Goal: Task Accomplishment & Management: Manage account settings

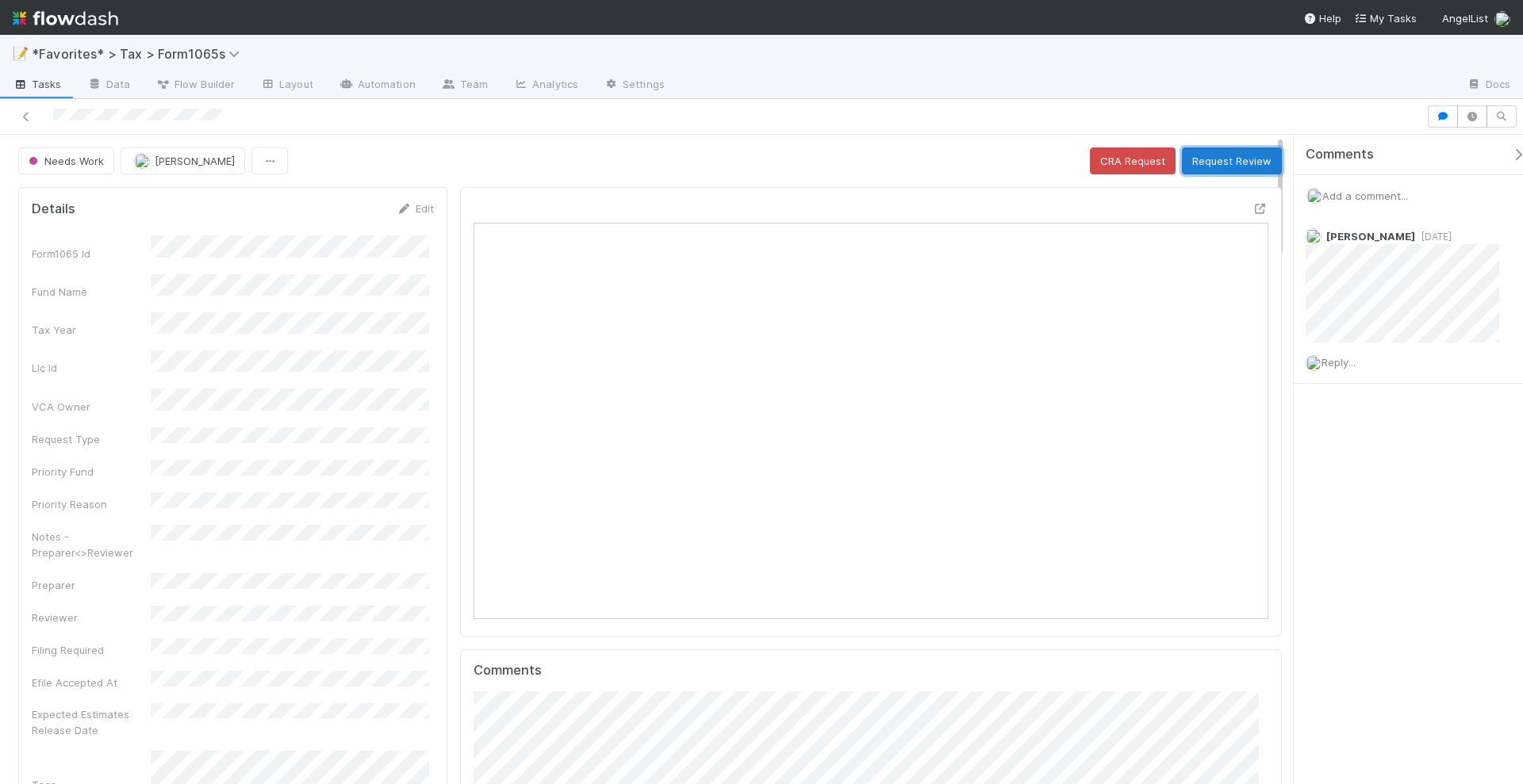
click at [1223, 157] on button "Request Review" at bounding box center [1231, 161] width 100 height 27
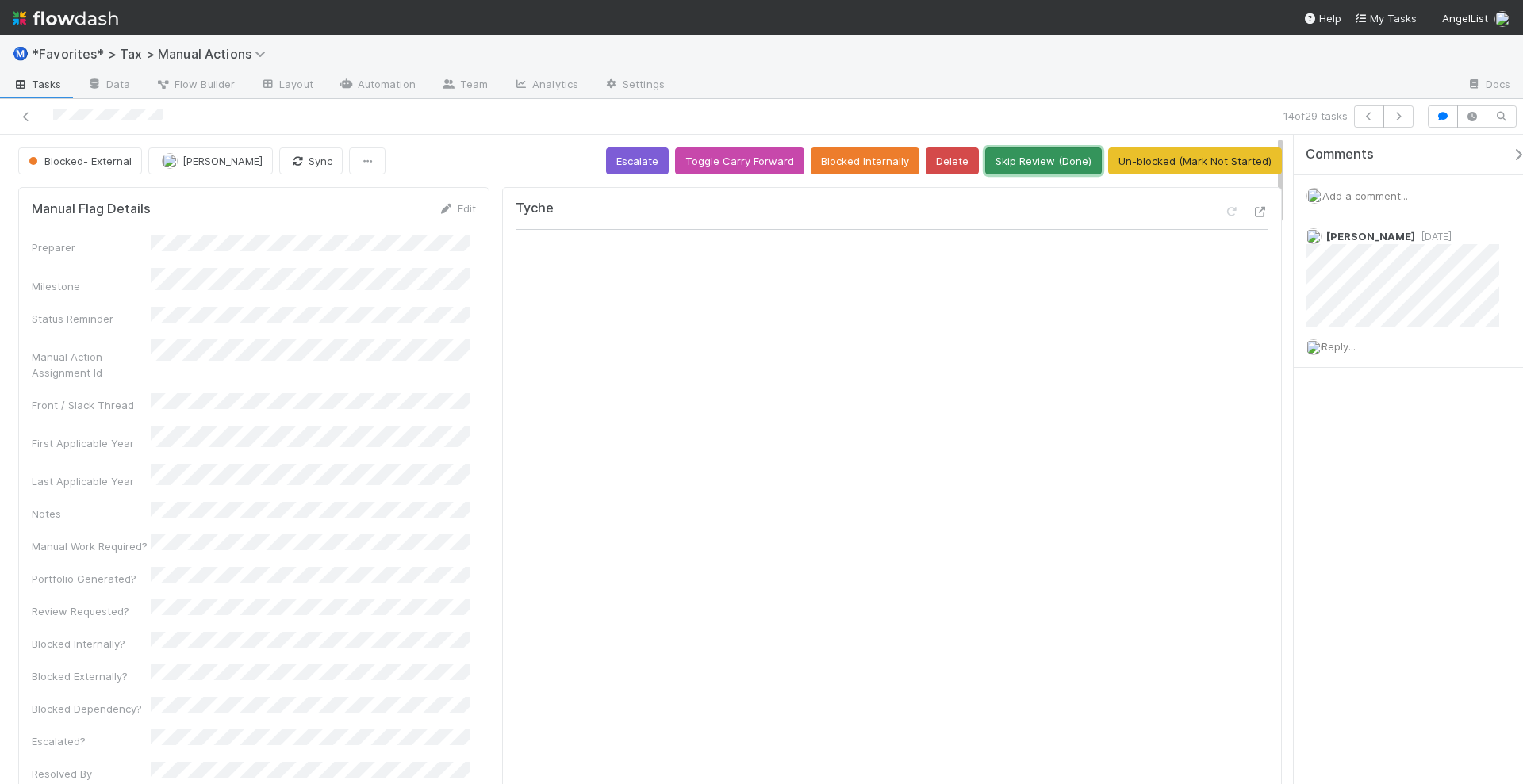
click at [1045, 159] on button "Skip Review (Done)" at bounding box center [1043, 161] width 116 height 27
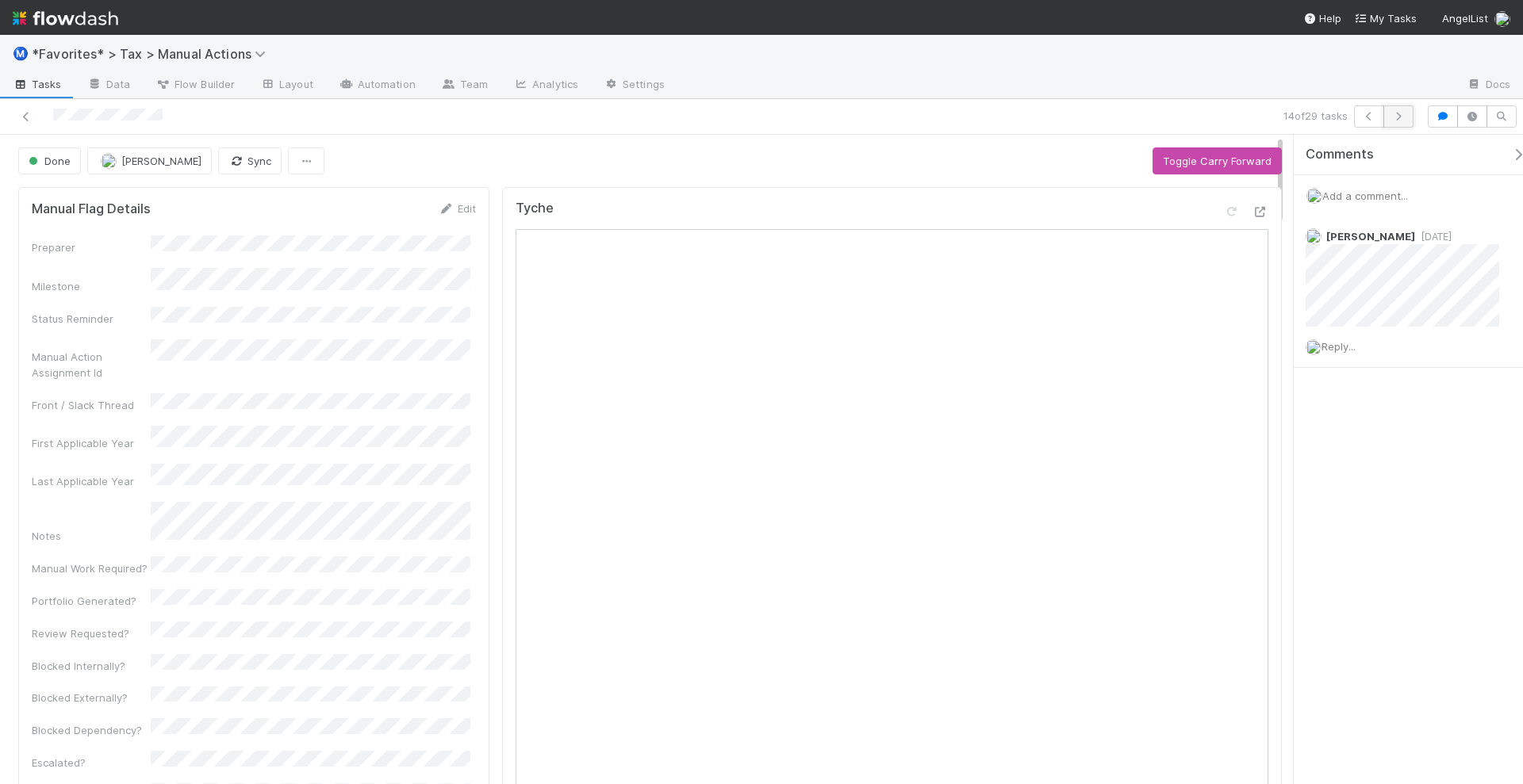
click at [1403, 125] on button "button" at bounding box center [1399, 116] width 30 height 22
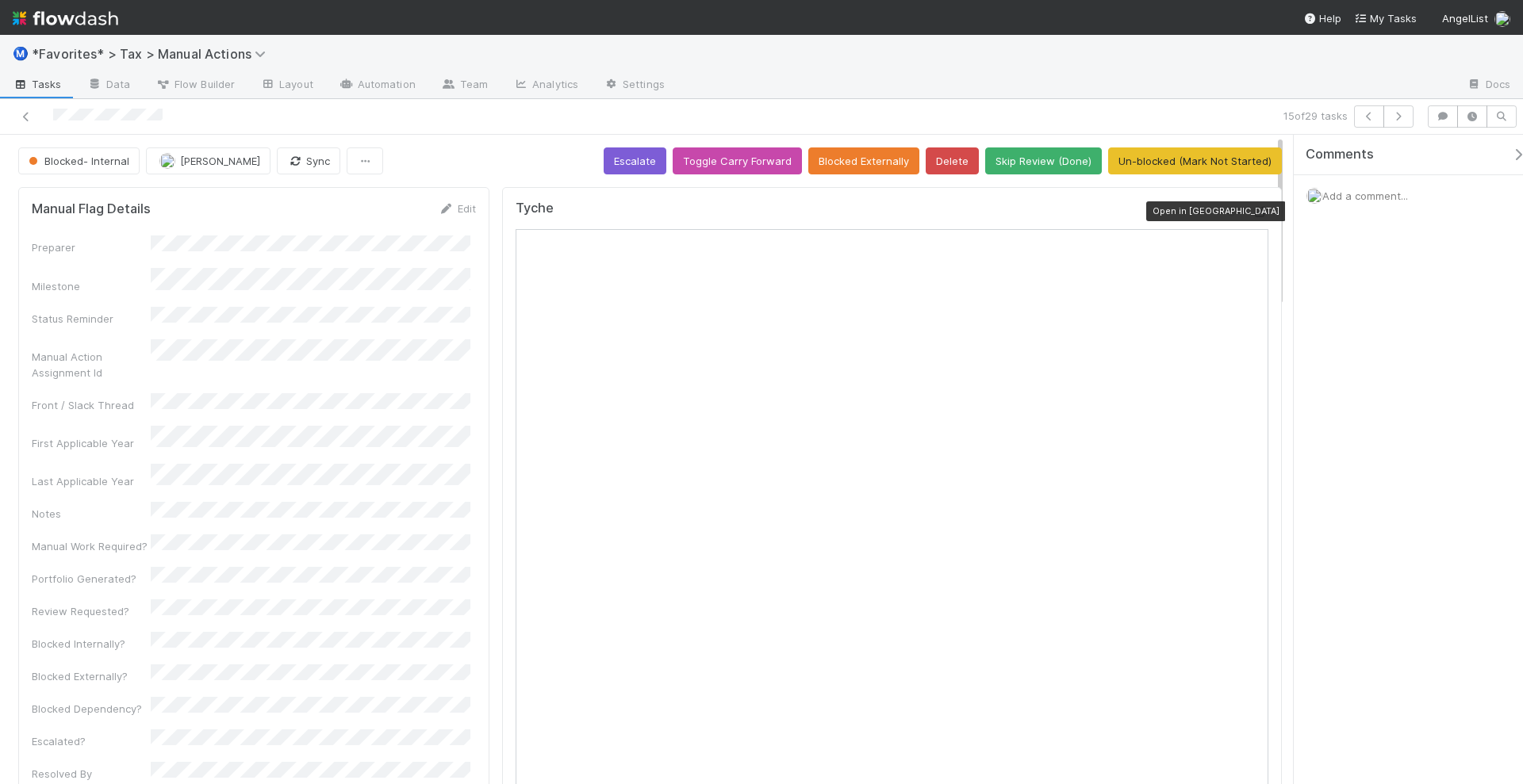
click at [1252, 207] on icon at bounding box center [1260, 212] width 16 height 11
click at [1400, 117] on icon "button" at bounding box center [1399, 116] width 16 height 10
click at [1252, 215] on div at bounding box center [1260, 212] width 16 height 16
click at [1404, 114] on icon "button" at bounding box center [1399, 116] width 16 height 10
click at [1252, 208] on icon at bounding box center [1260, 212] width 16 height 11
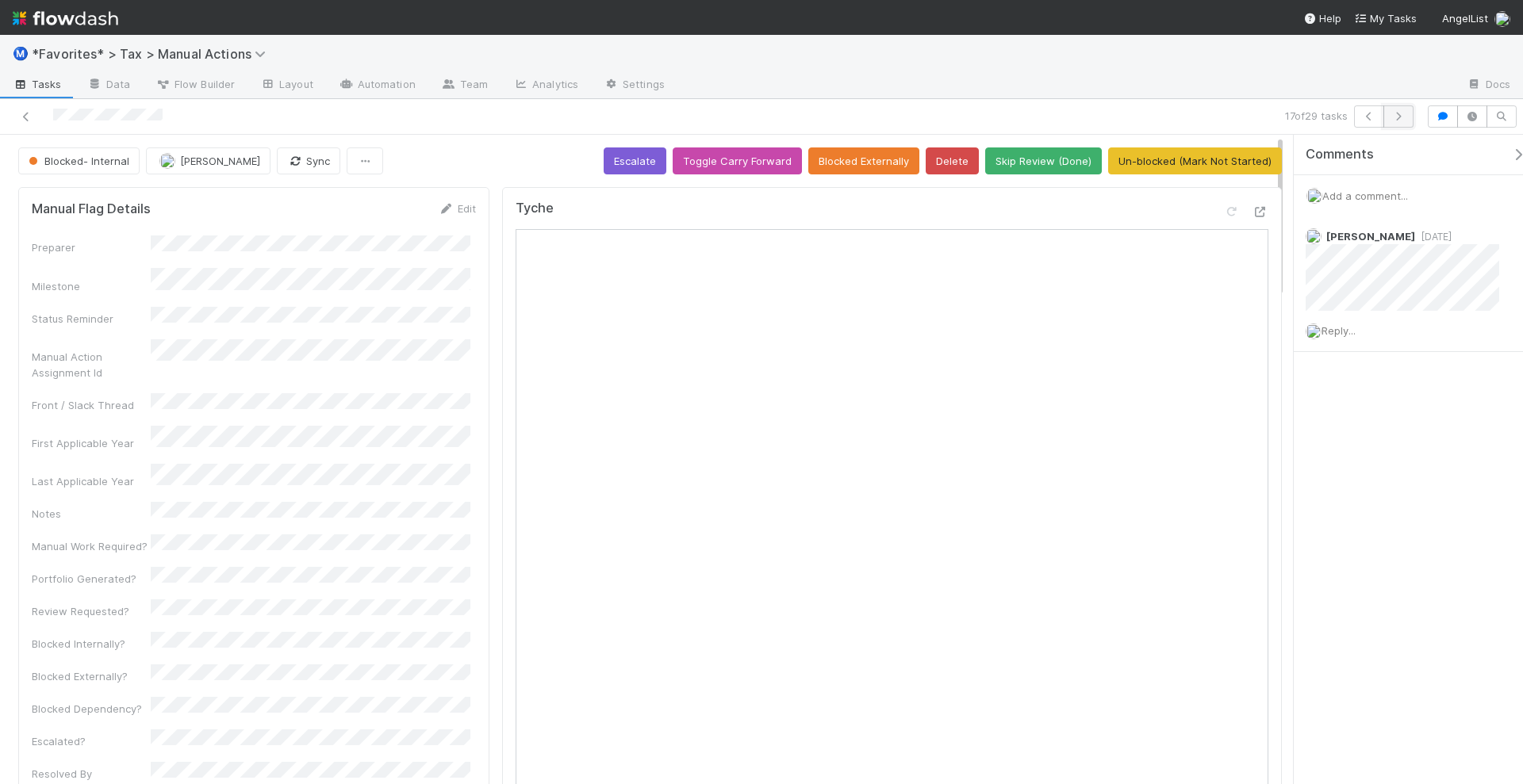
click at [1412, 114] on button "button" at bounding box center [1399, 116] width 30 height 22
click at [1252, 207] on icon at bounding box center [1260, 212] width 16 height 11
click at [1406, 109] on button "button" at bounding box center [1399, 116] width 30 height 22
click at [1252, 213] on icon at bounding box center [1260, 212] width 16 height 11
click at [1405, 120] on icon "button" at bounding box center [1399, 116] width 16 height 10
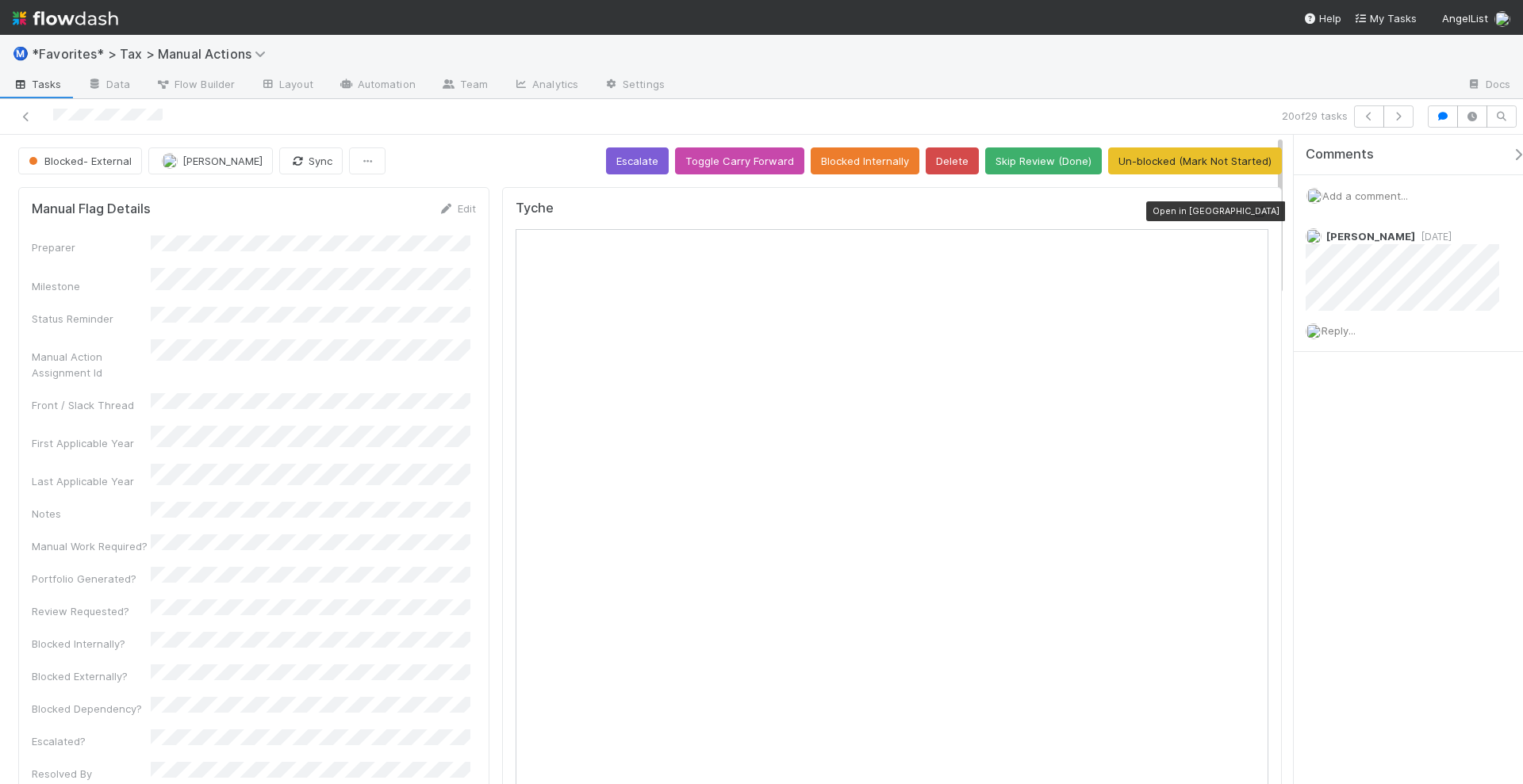
click at [1252, 209] on icon at bounding box center [1260, 212] width 16 height 11
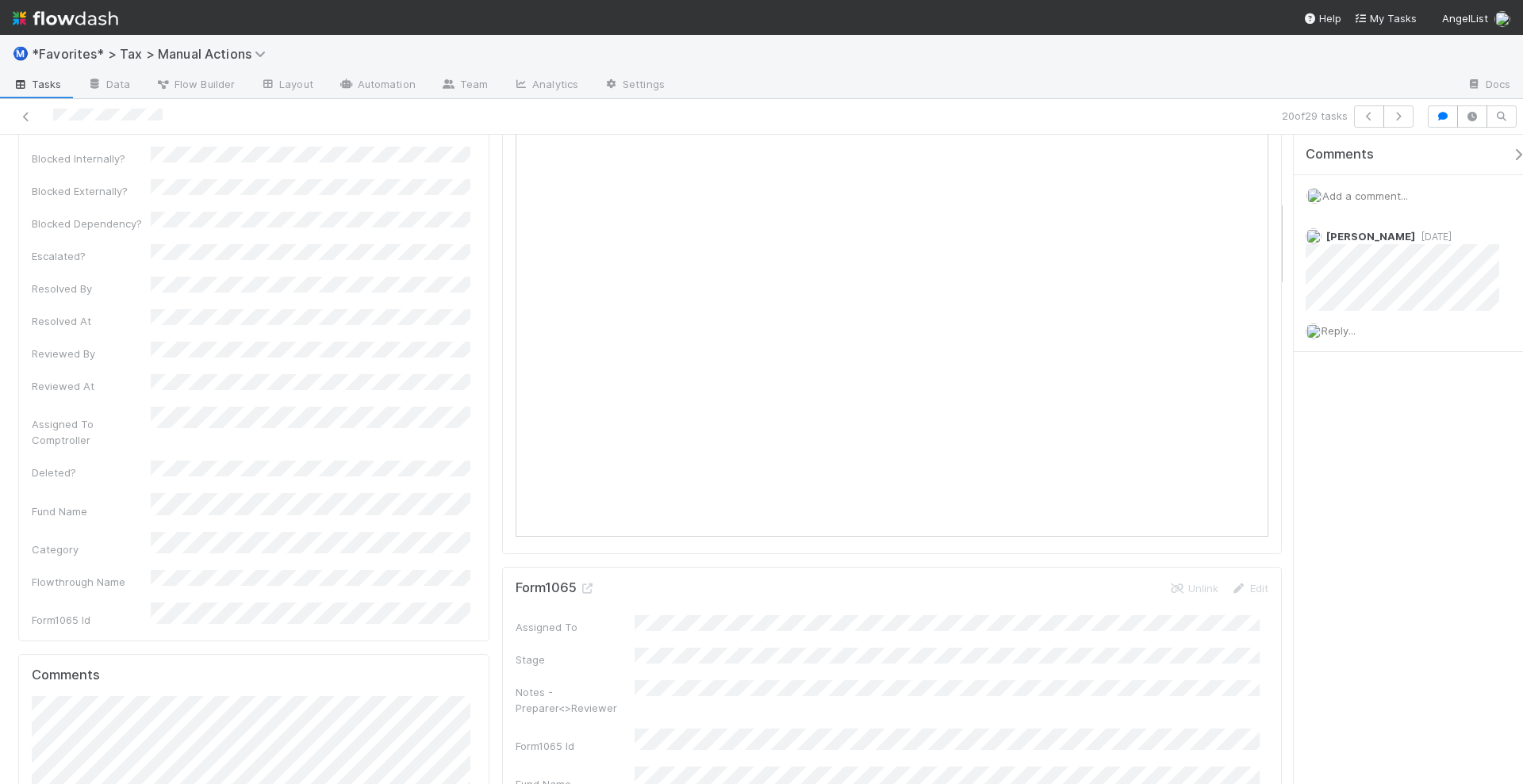
scroll to position [396, 0]
click at [1404, 115] on icon "button" at bounding box center [1399, 116] width 16 height 10
click at [1400, 118] on icon "button" at bounding box center [1399, 116] width 16 height 10
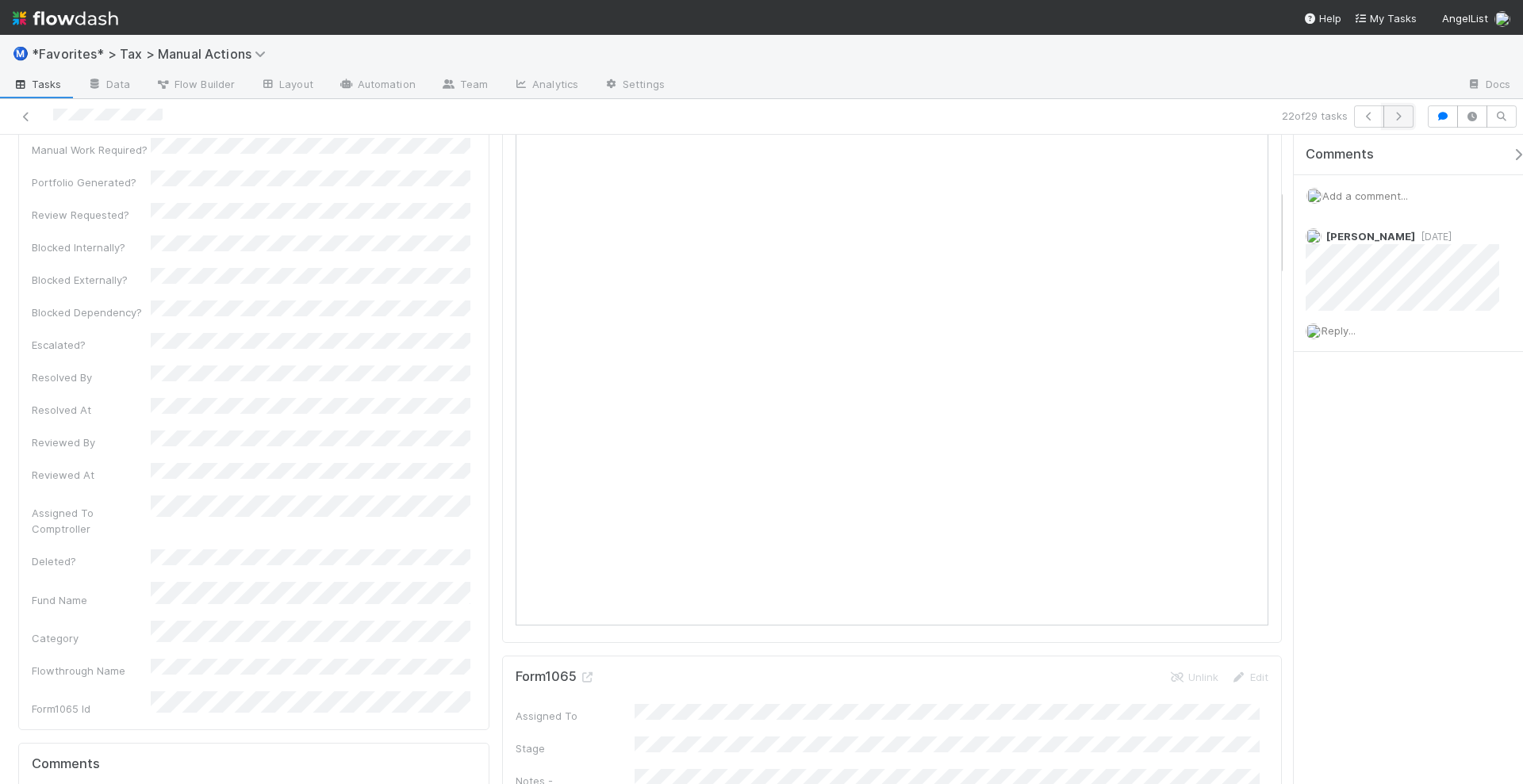
click at [1404, 112] on icon "button" at bounding box center [1399, 116] width 16 height 10
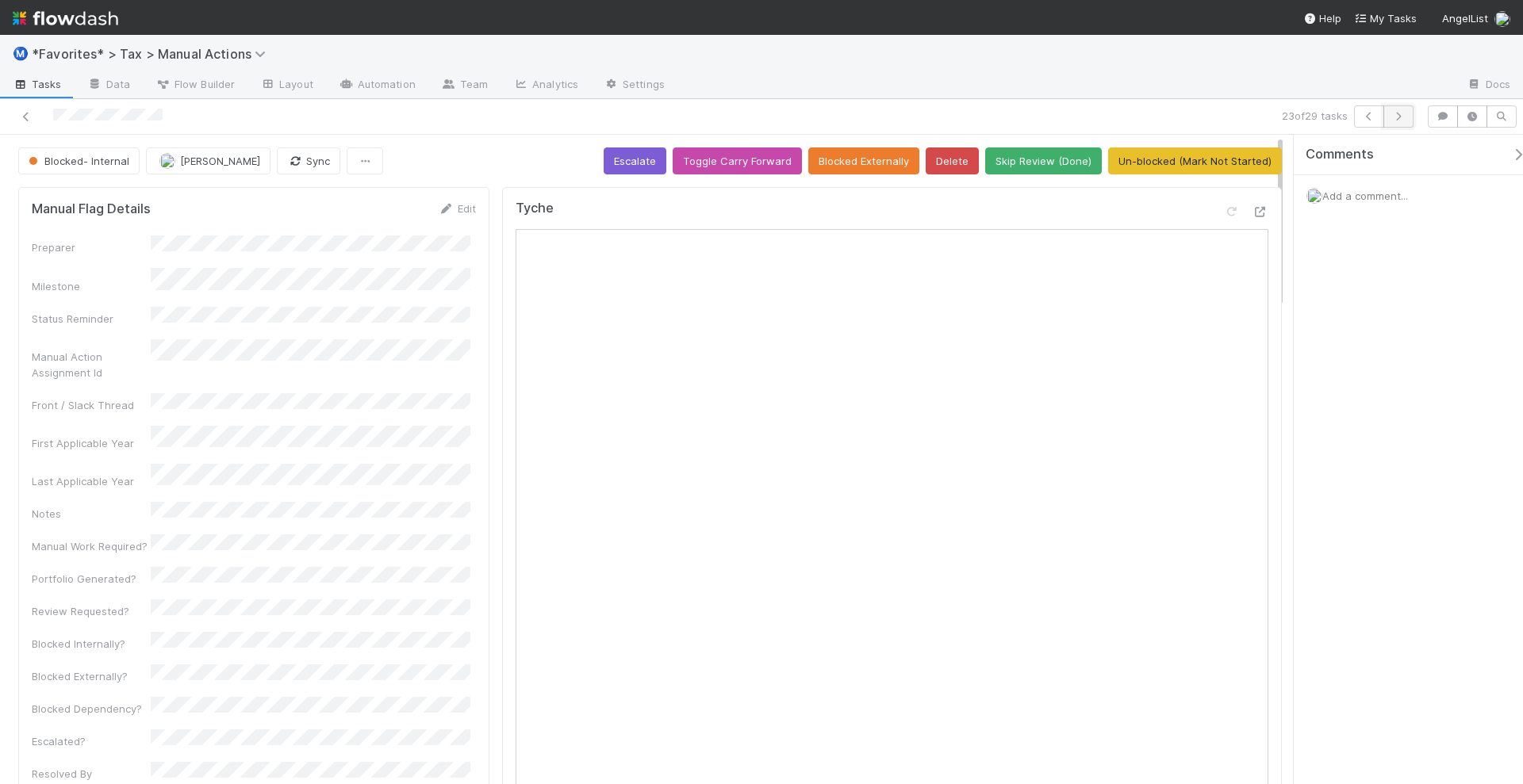
click at [1398, 112] on icon "button" at bounding box center [1399, 116] width 16 height 10
click at [1252, 210] on icon at bounding box center [1260, 212] width 16 height 11
click at [1404, 112] on icon "button" at bounding box center [1399, 116] width 16 height 10
click at [1252, 207] on icon at bounding box center [1260, 212] width 16 height 11
click at [1403, 116] on icon "button" at bounding box center [1399, 116] width 16 height 10
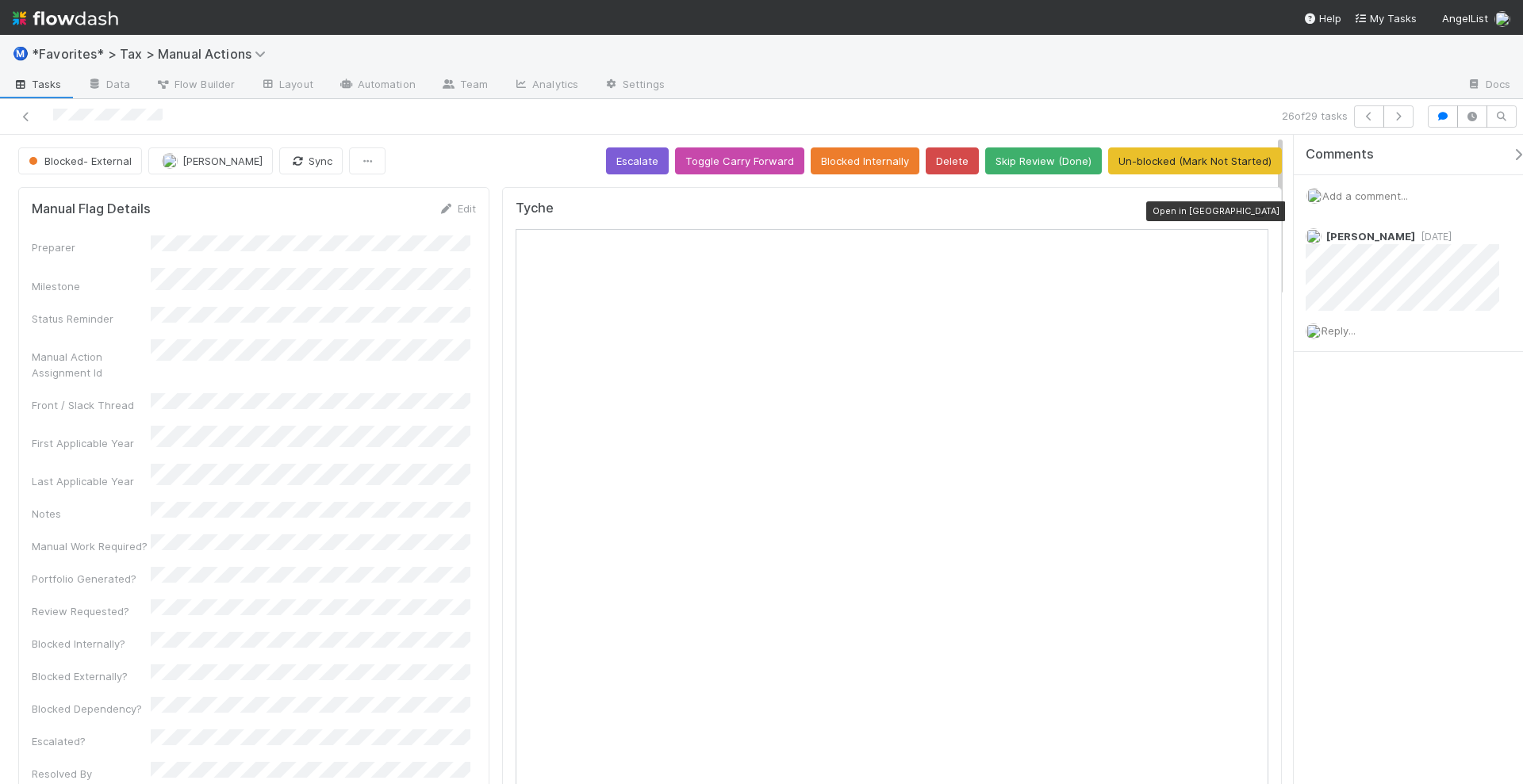
click at [1252, 207] on icon at bounding box center [1260, 212] width 16 height 11
click at [1404, 122] on button "button" at bounding box center [1399, 116] width 30 height 22
click at [1252, 207] on icon at bounding box center [1260, 212] width 16 height 11
click at [1400, 122] on button "button" at bounding box center [1399, 116] width 30 height 22
click at [1252, 213] on icon at bounding box center [1260, 212] width 16 height 11
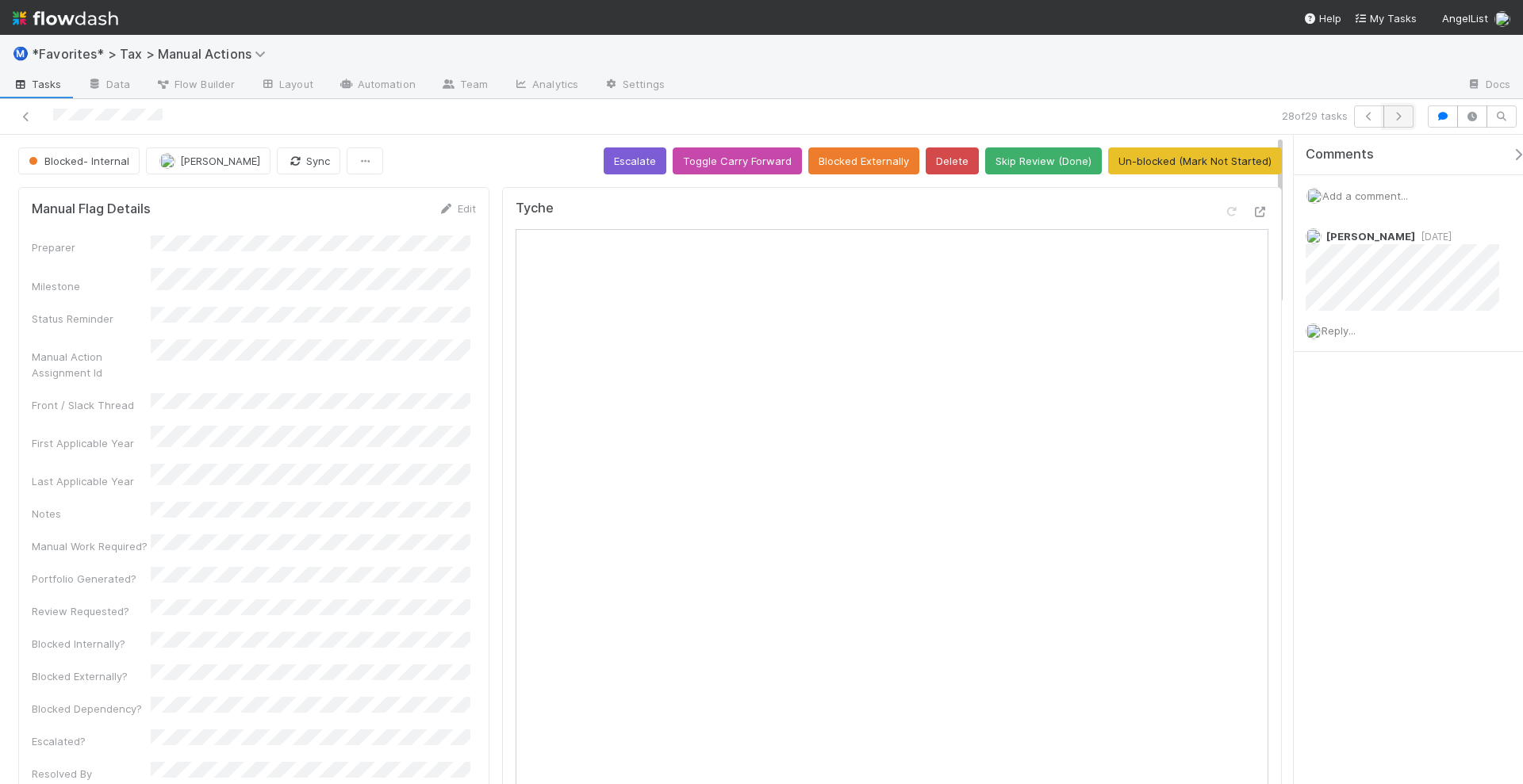
click at [1400, 116] on icon "button" at bounding box center [1399, 116] width 16 height 10
click at [1252, 209] on icon at bounding box center [1260, 212] width 16 height 11
click at [1375, 113] on icon "button" at bounding box center [1369, 116] width 16 height 10
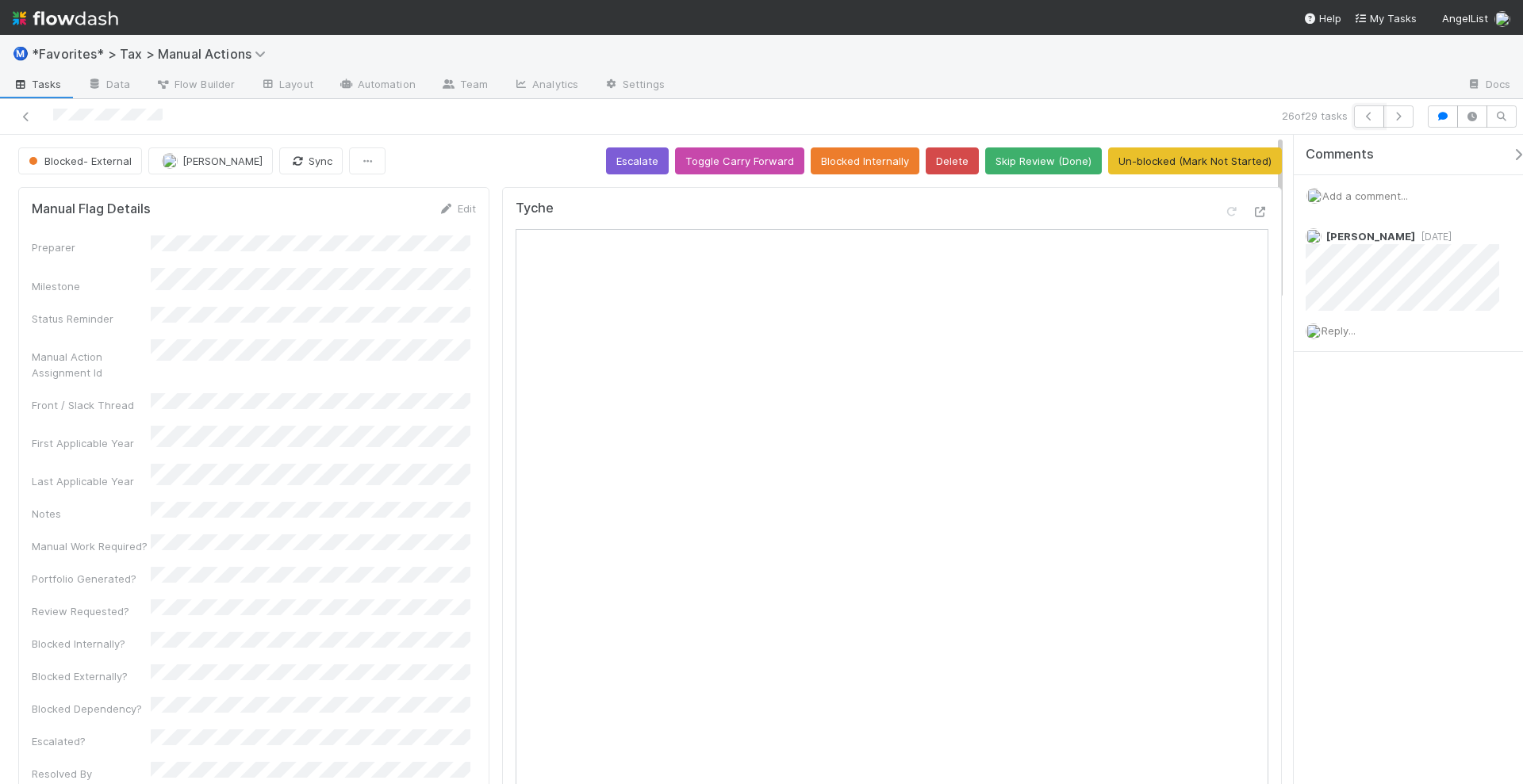
click at [1375, 113] on icon "button" at bounding box center [1369, 116] width 16 height 10
click at [28, 113] on icon at bounding box center [26, 117] width 16 height 11
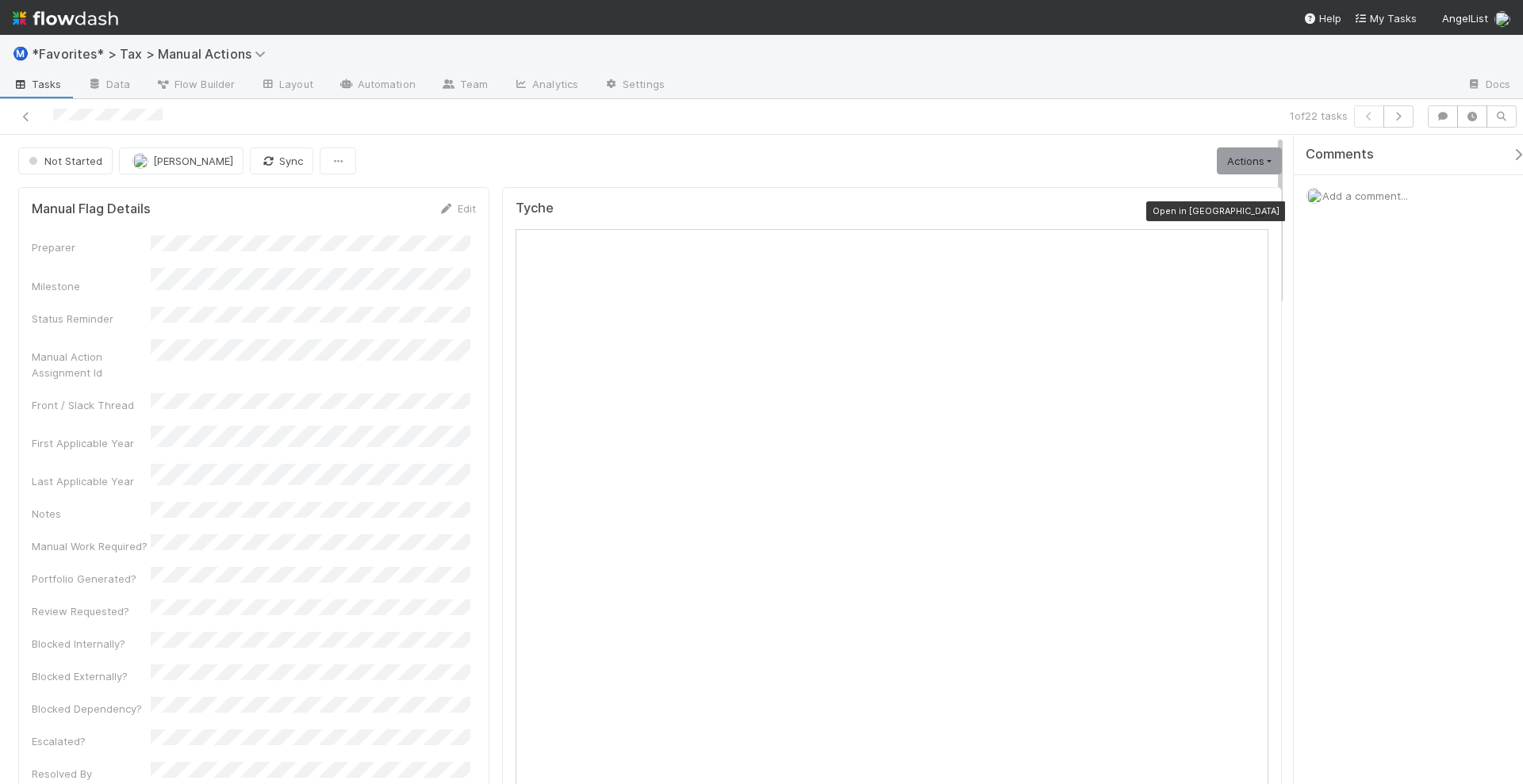
click at [1252, 207] on icon at bounding box center [1260, 212] width 16 height 11
click at [1231, 153] on link "Actions" at bounding box center [1248, 161] width 65 height 27
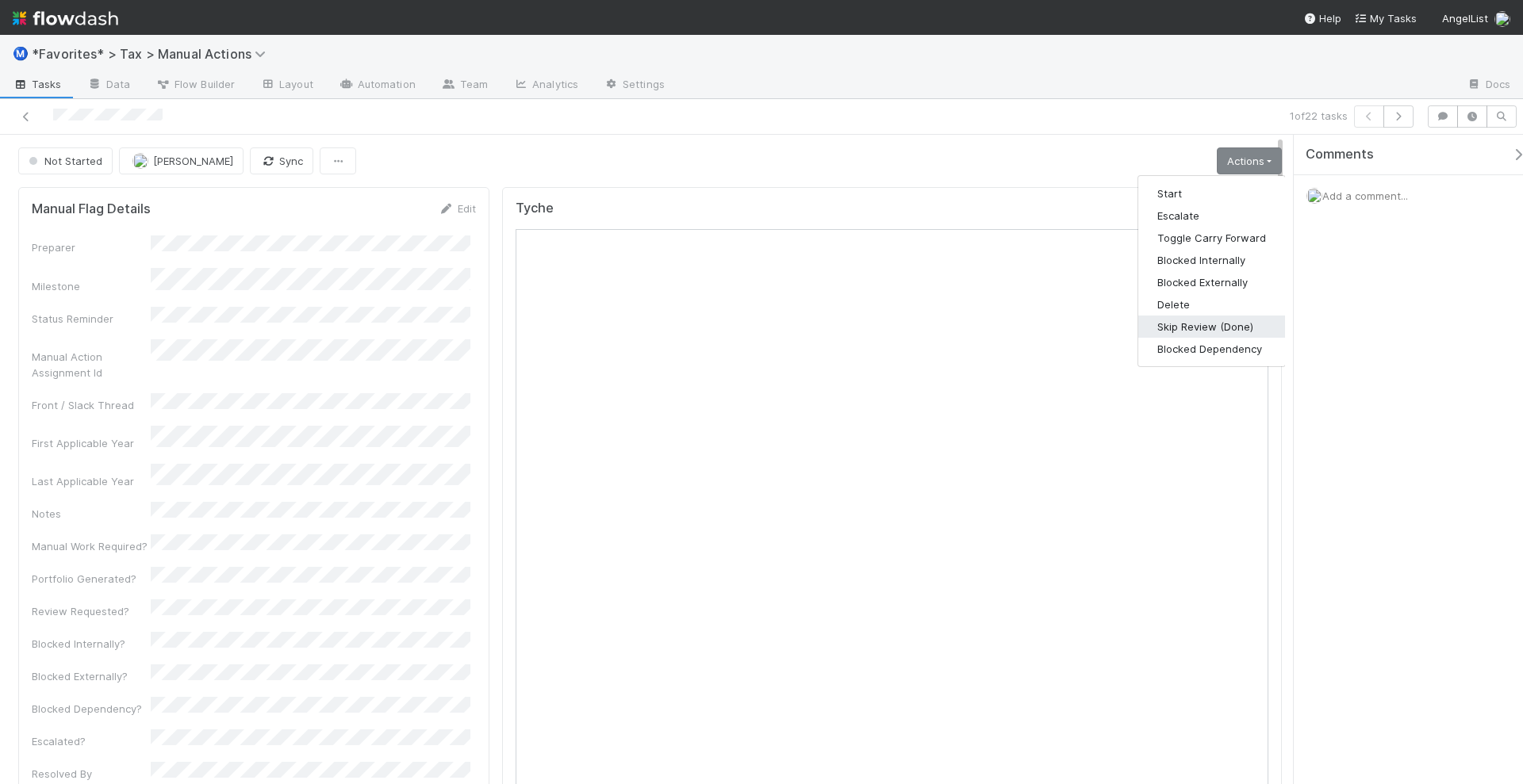
click at [1205, 325] on button "Skip Review (Done)" at bounding box center [1212, 326] width 147 height 22
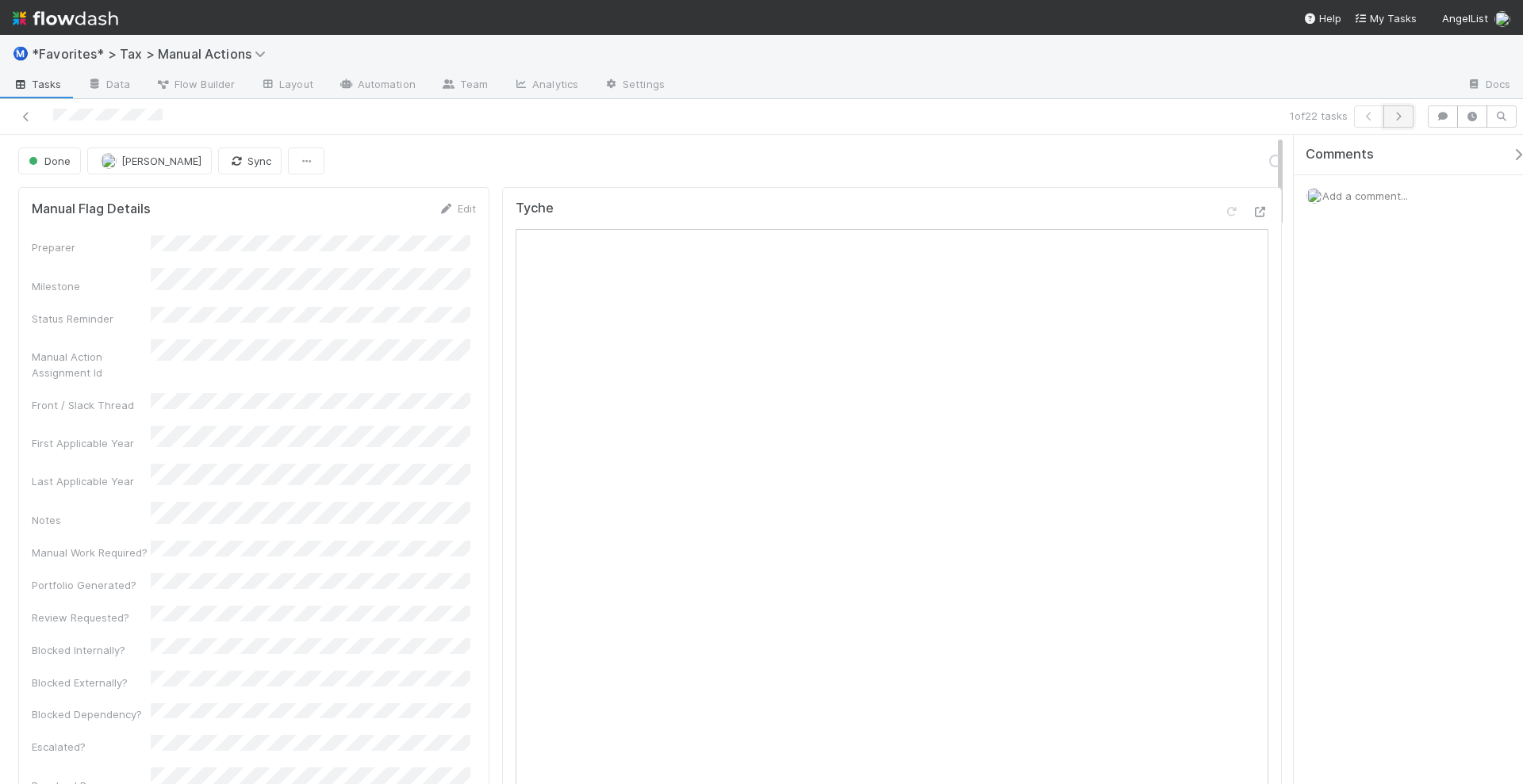
click at [1398, 114] on icon "button" at bounding box center [1399, 116] width 16 height 10
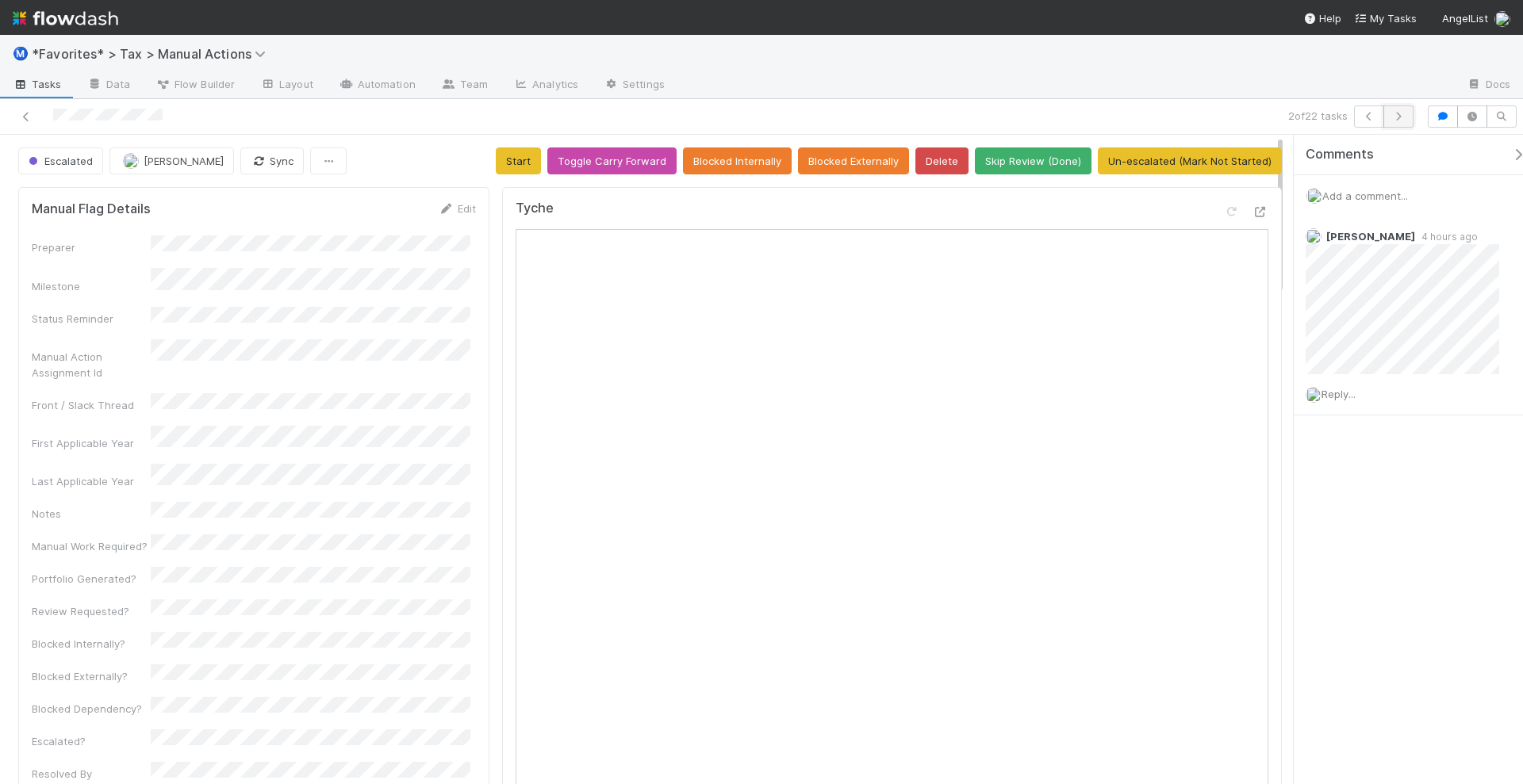
click at [1403, 120] on icon "button" at bounding box center [1399, 116] width 16 height 10
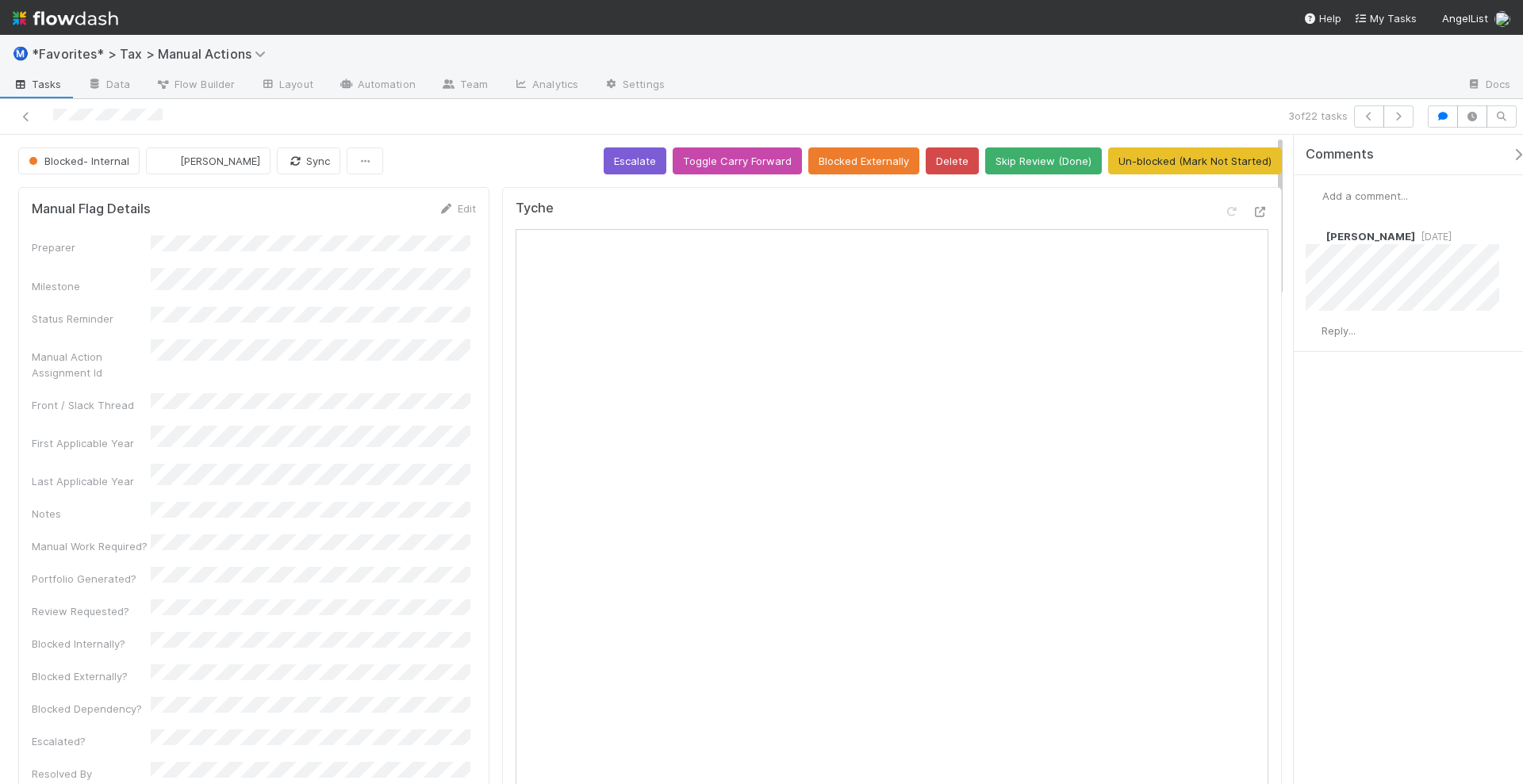
scroll to position [298, 0]
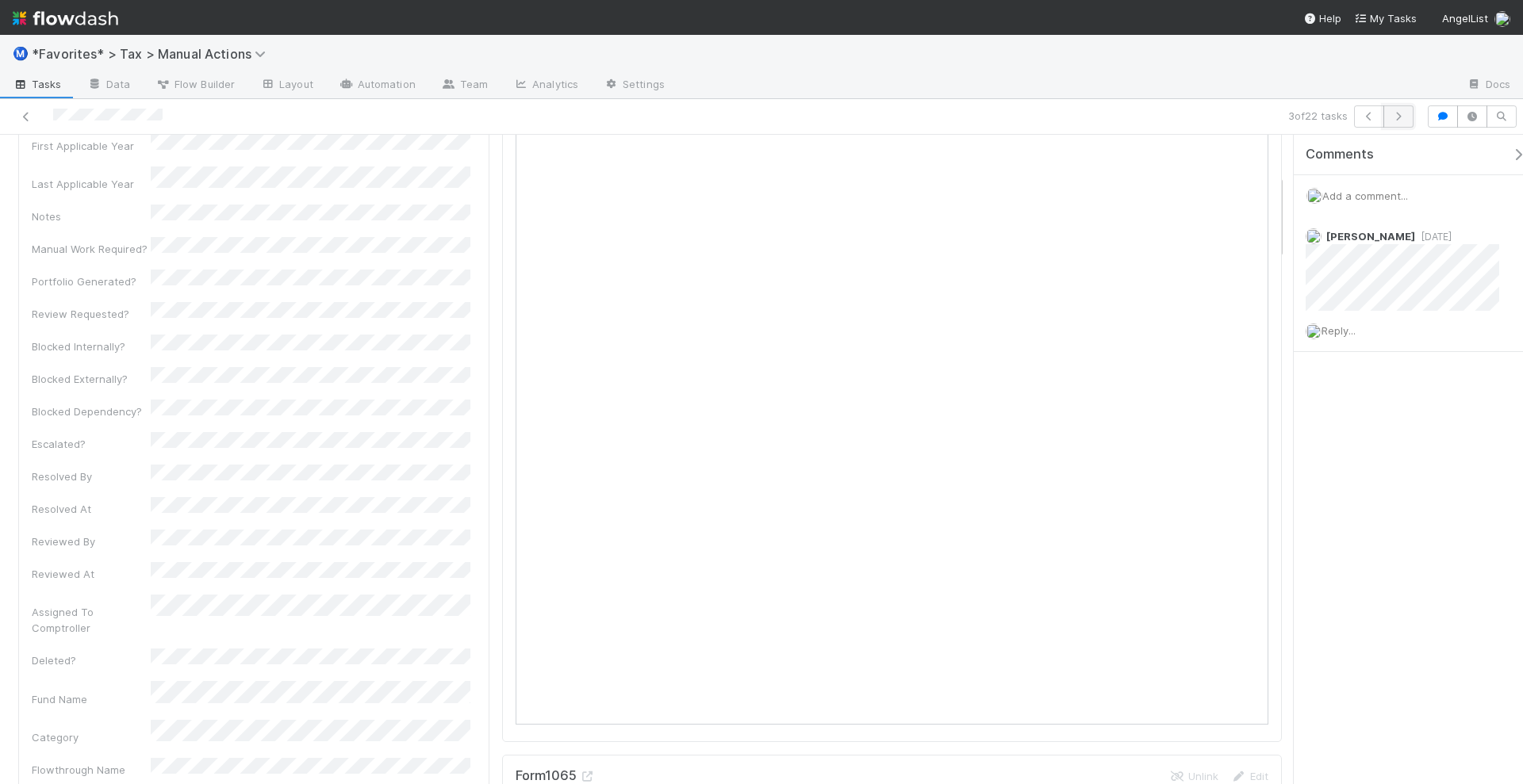
click at [1404, 108] on button "button" at bounding box center [1399, 116] width 30 height 22
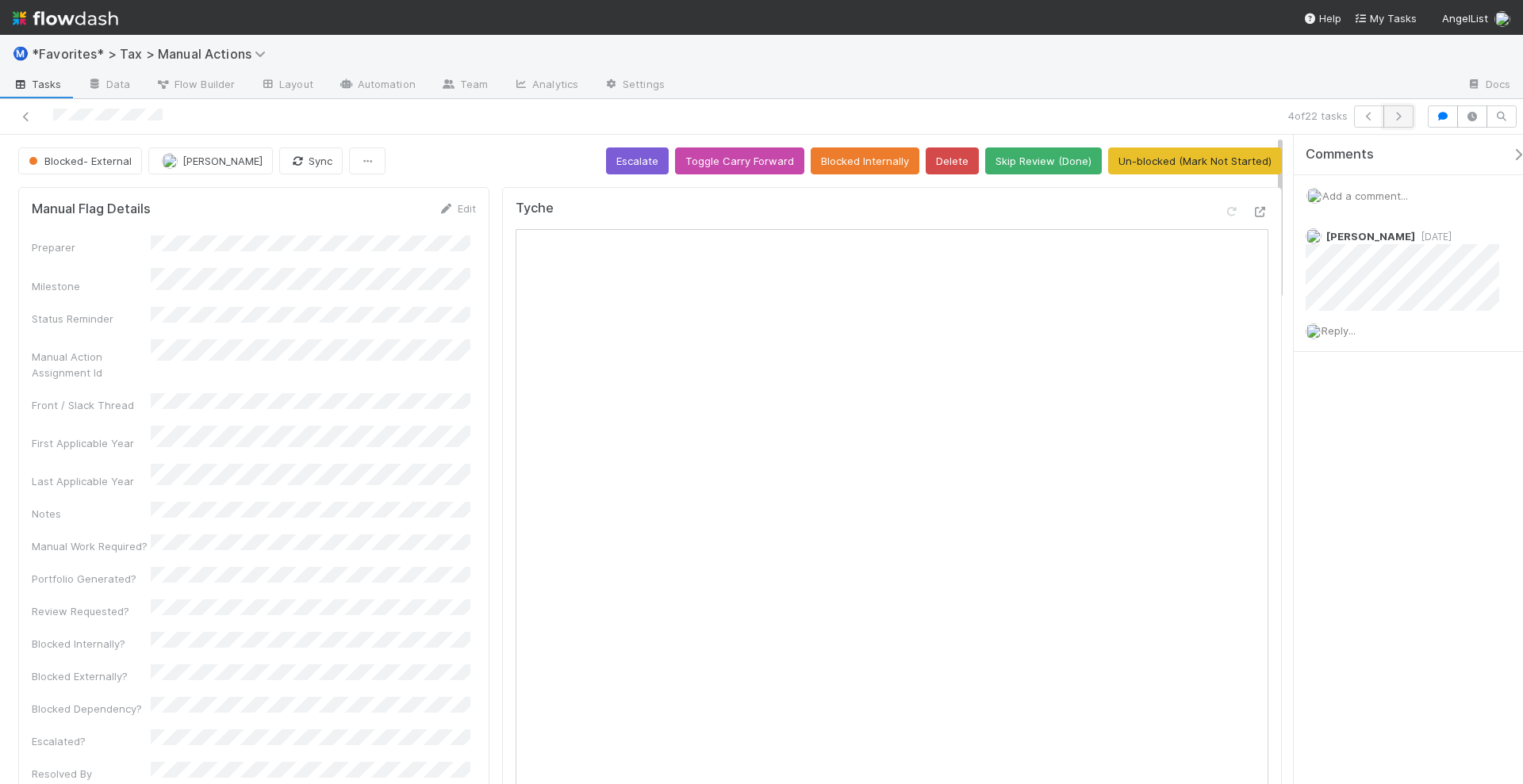
click at [1402, 118] on icon "button" at bounding box center [1399, 116] width 16 height 10
click at [1404, 114] on icon "button" at bounding box center [1399, 116] width 16 height 10
click at [1400, 113] on icon "button" at bounding box center [1399, 116] width 16 height 10
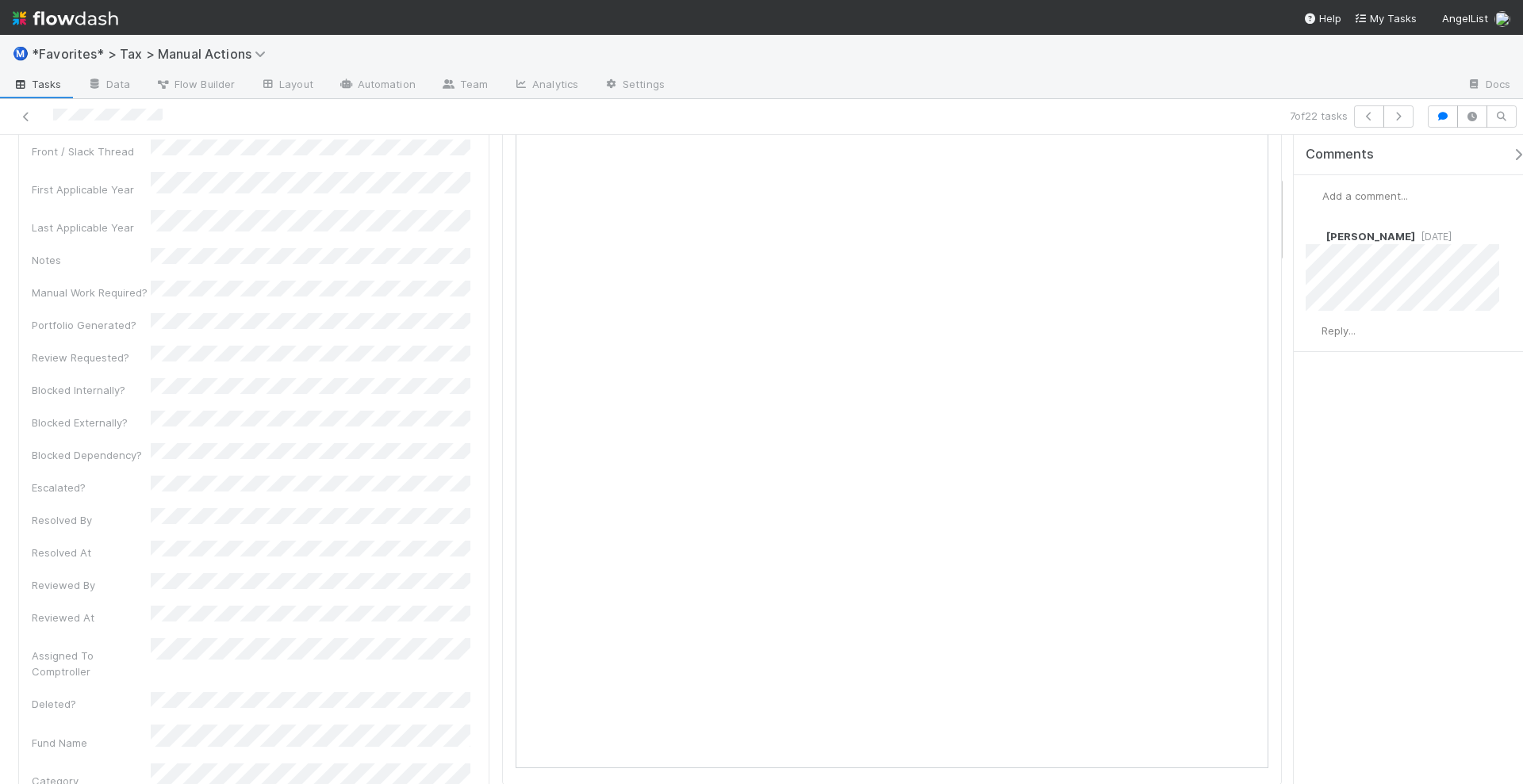
scroll to position [298, 0]
click at [1409, 117] on button "button" at bounding box center [1399, 116] width 30 height 22
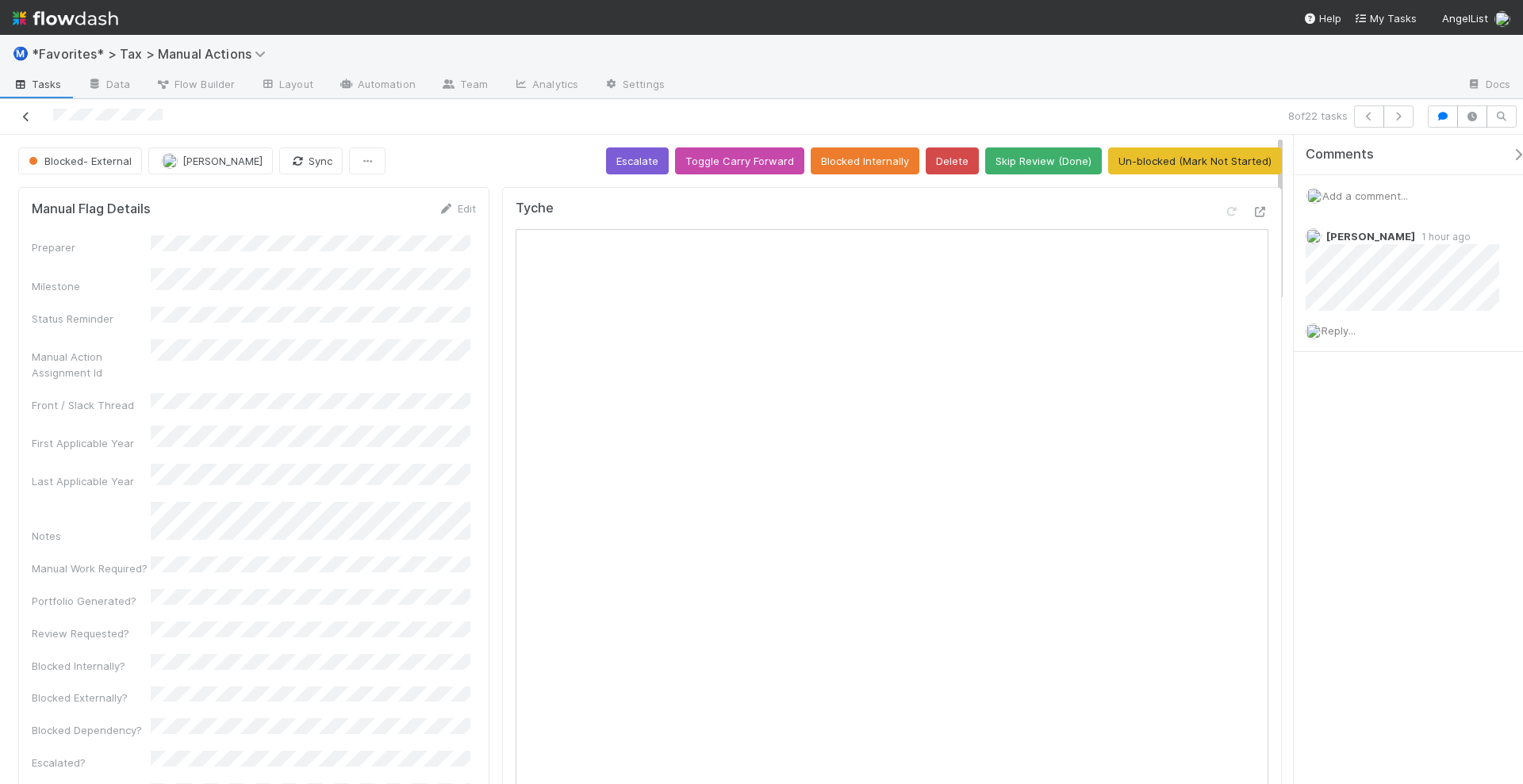
click at [24, 115] on icon at bounding box center [26, 117] width 16 height 11
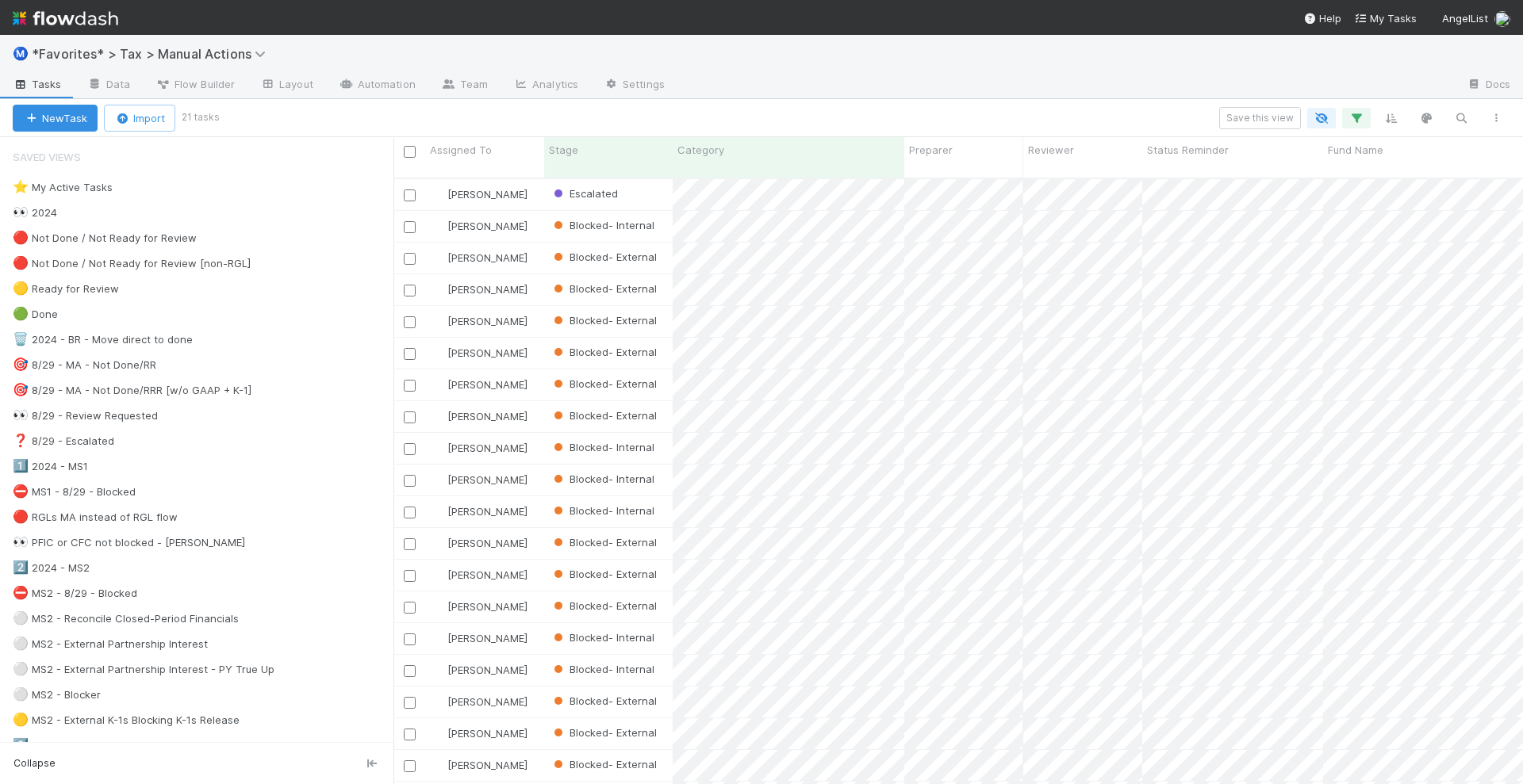
scroll to position [604, 1114]
click at [83, 20] on img at bounding box center [65, 18] width 106 height 27
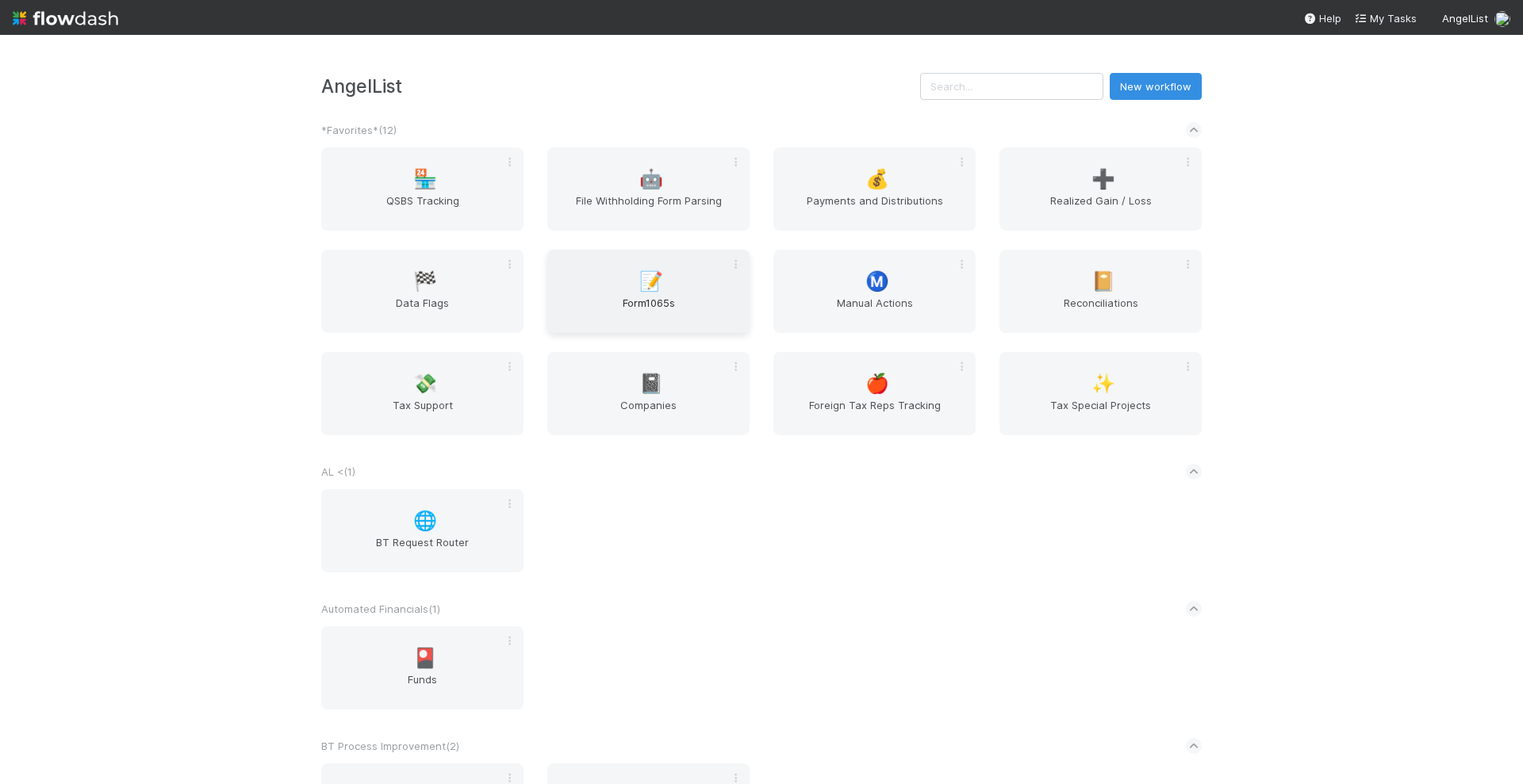
click at [622, 295] on div "📝 Form1065s" at bounding box center [648, 291] width 202 height 83
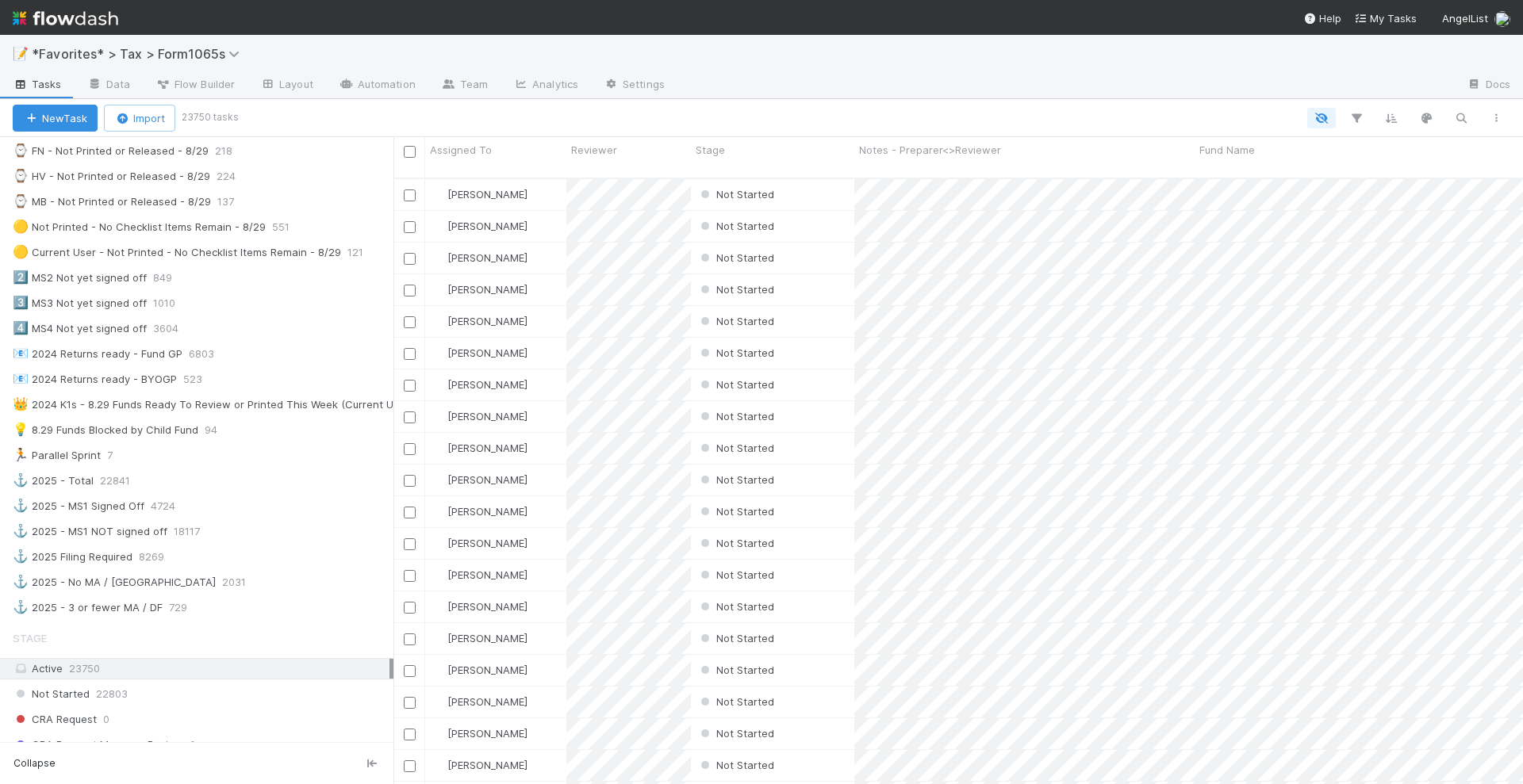
scroll to position [495, 0]
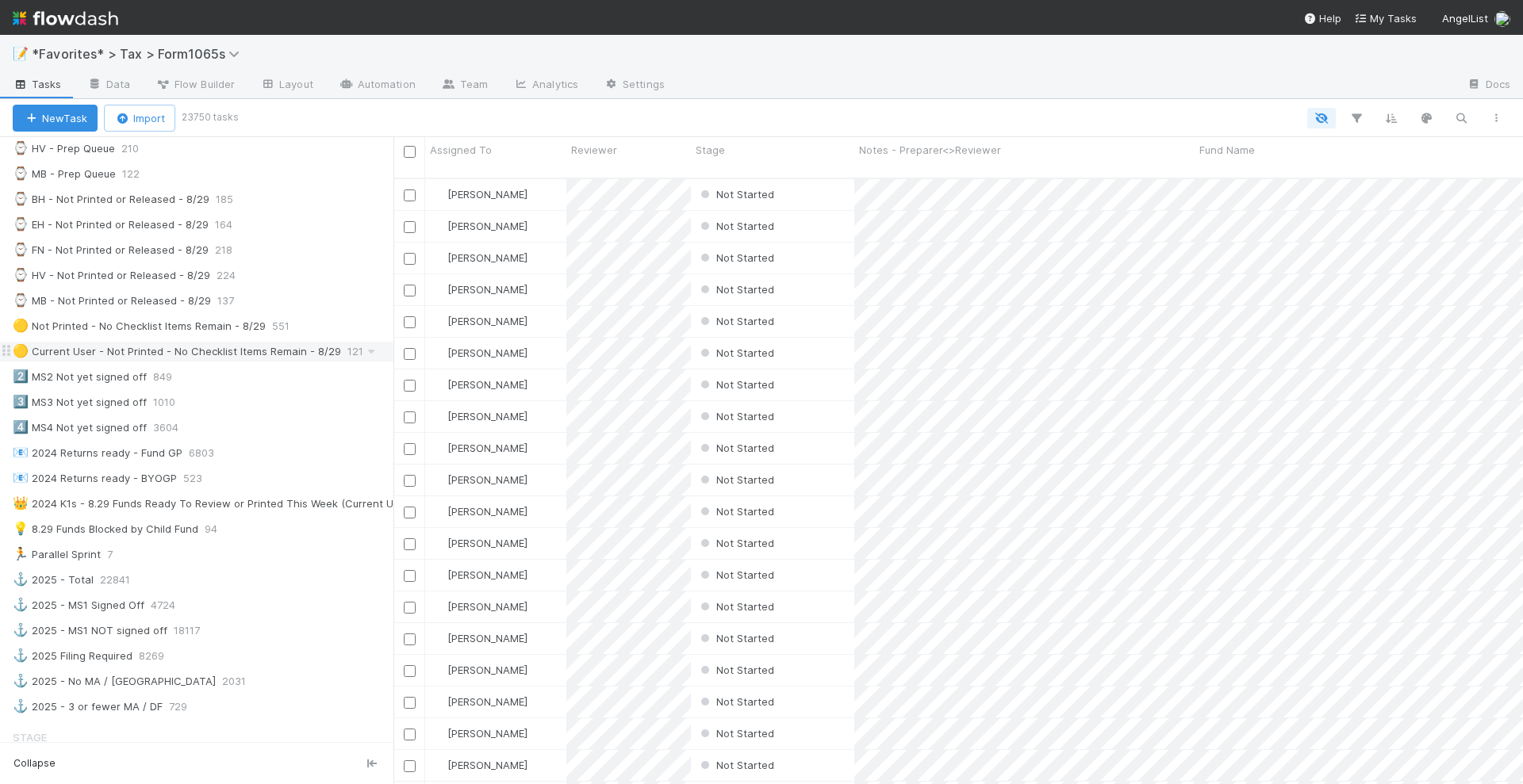
click at [234, 341] on div "🟡 Current User - Not Printed - No Checklist Items Remain - 8/29" at bounding box center [176, 351] width 328 height 20
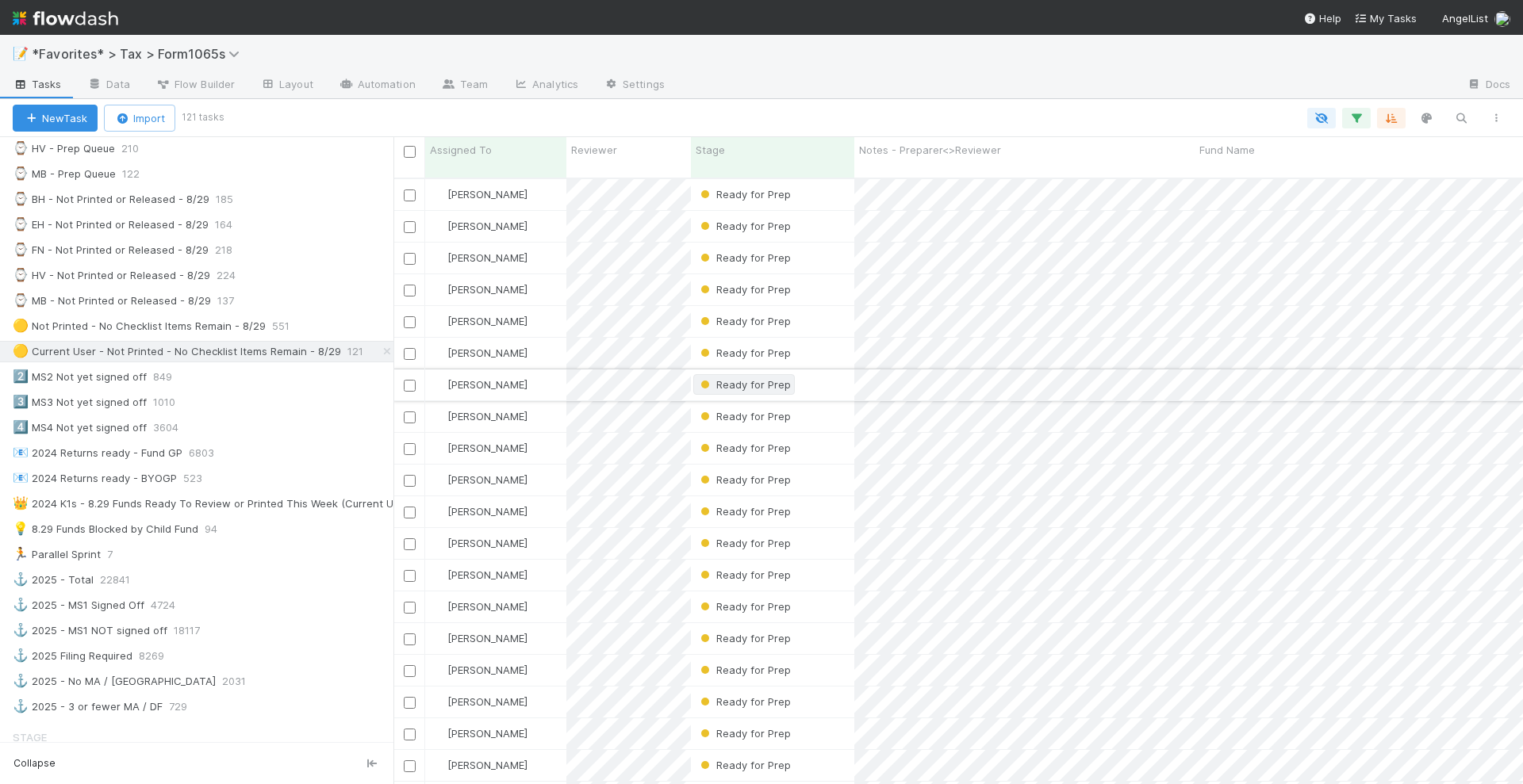
scroll to position [604, 1114]
click at [839, 183] on div "Ready for Prep" at bounding box center [772, 194] width 164 height 31
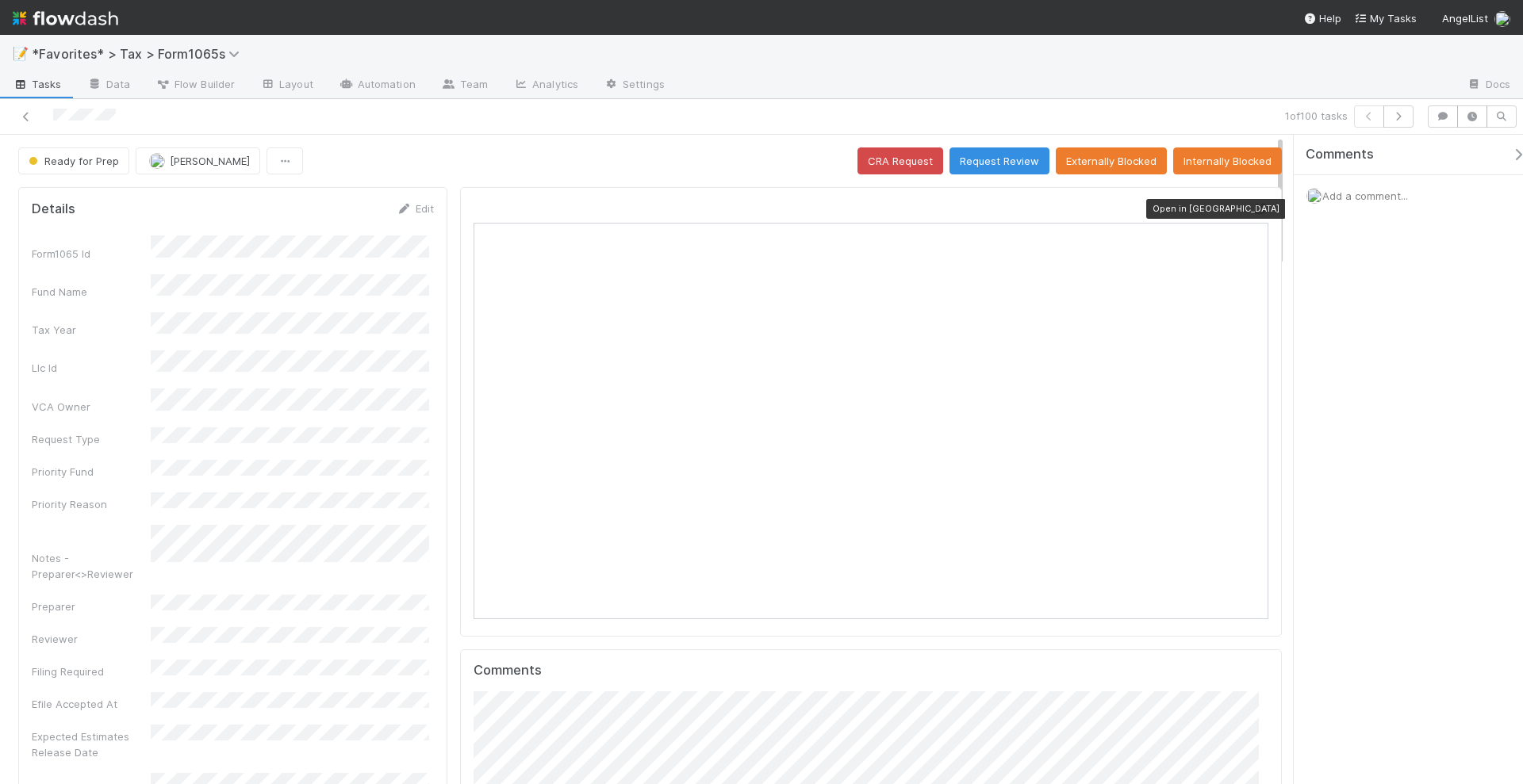
click at [1252, 204] on icon at bounding box center [1260, 209] width 16 height 11
click at [1011, 166] on button "Request Review" at bounding box center [999, 161] width 100 height 27
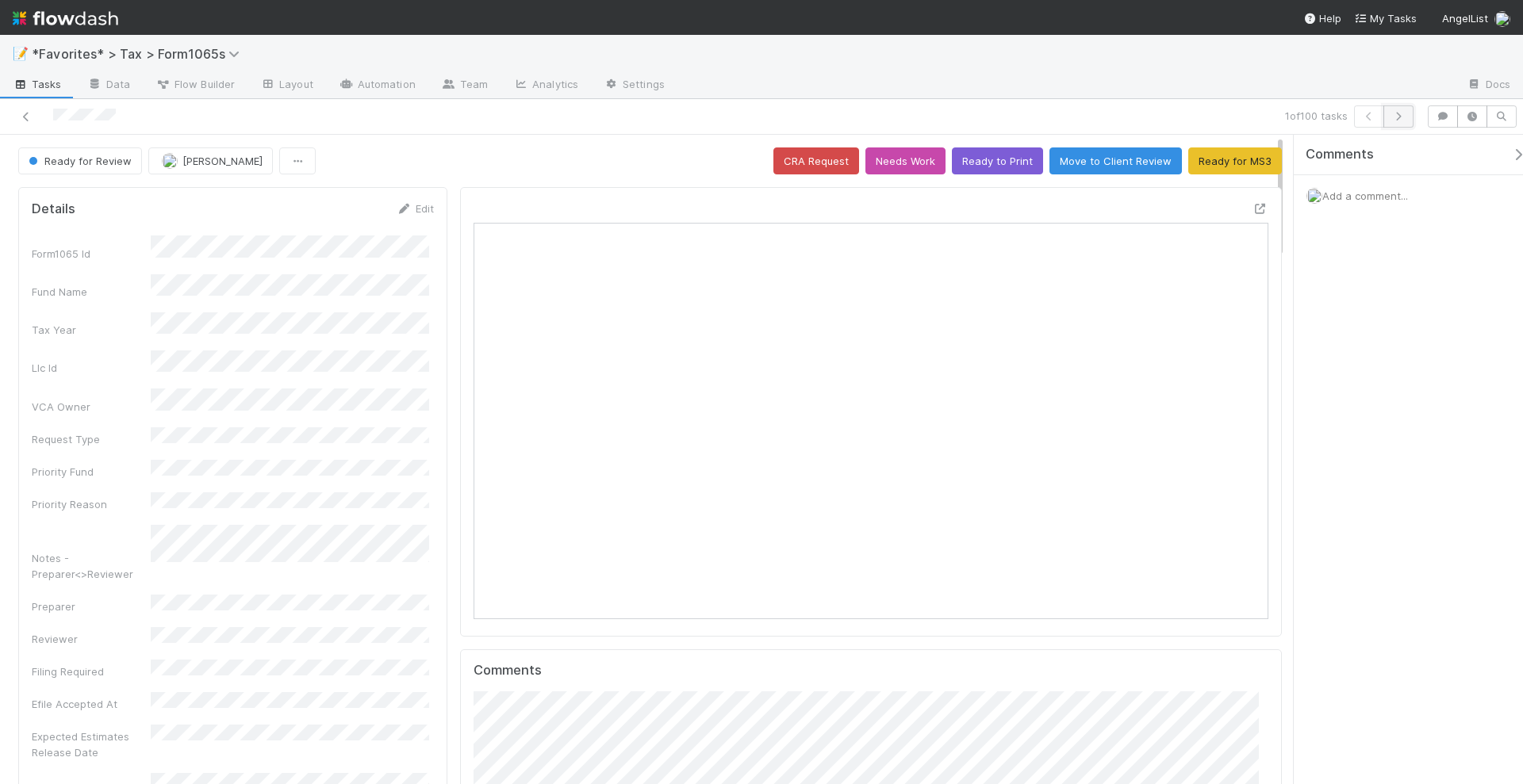
click at [1411, 107] on button "button" at bounding box center [1399, 116] width 30 height 22
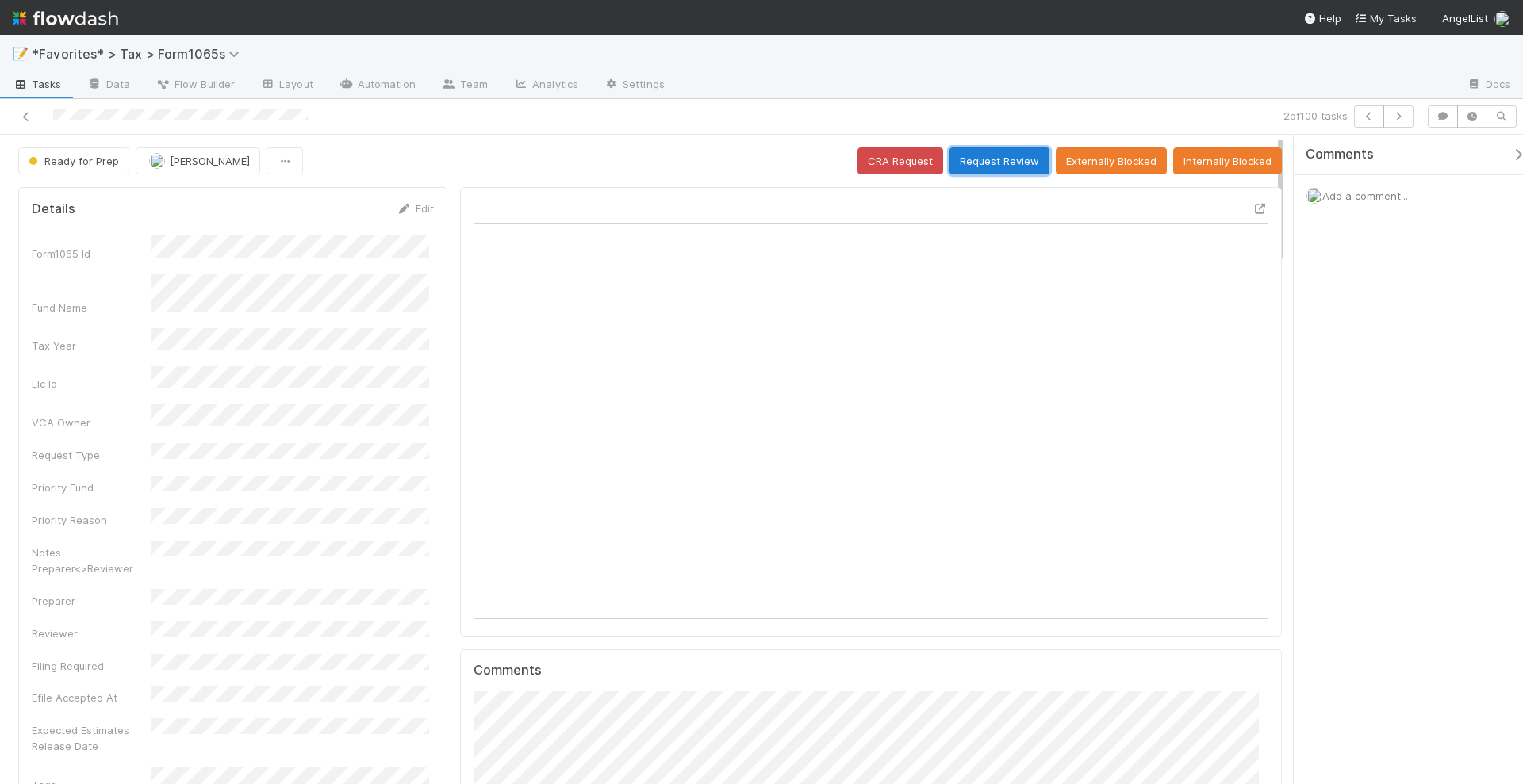
click at [998, 164] on button "Request Review" at bounding box center [999, 161] width 100 height 27
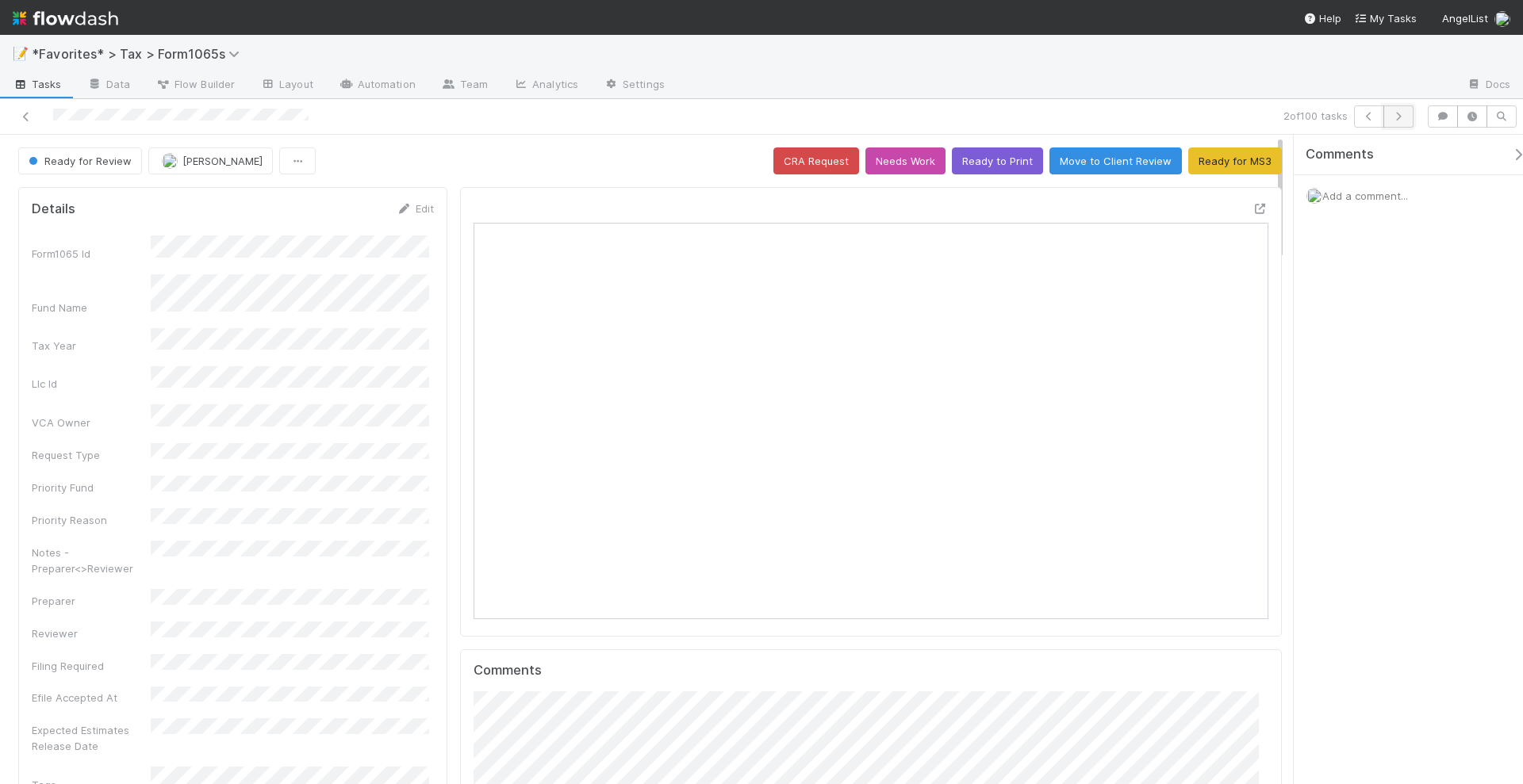
click at [1400, 106] on button "button" at bounding box center [1399, 116] width 30 height 22
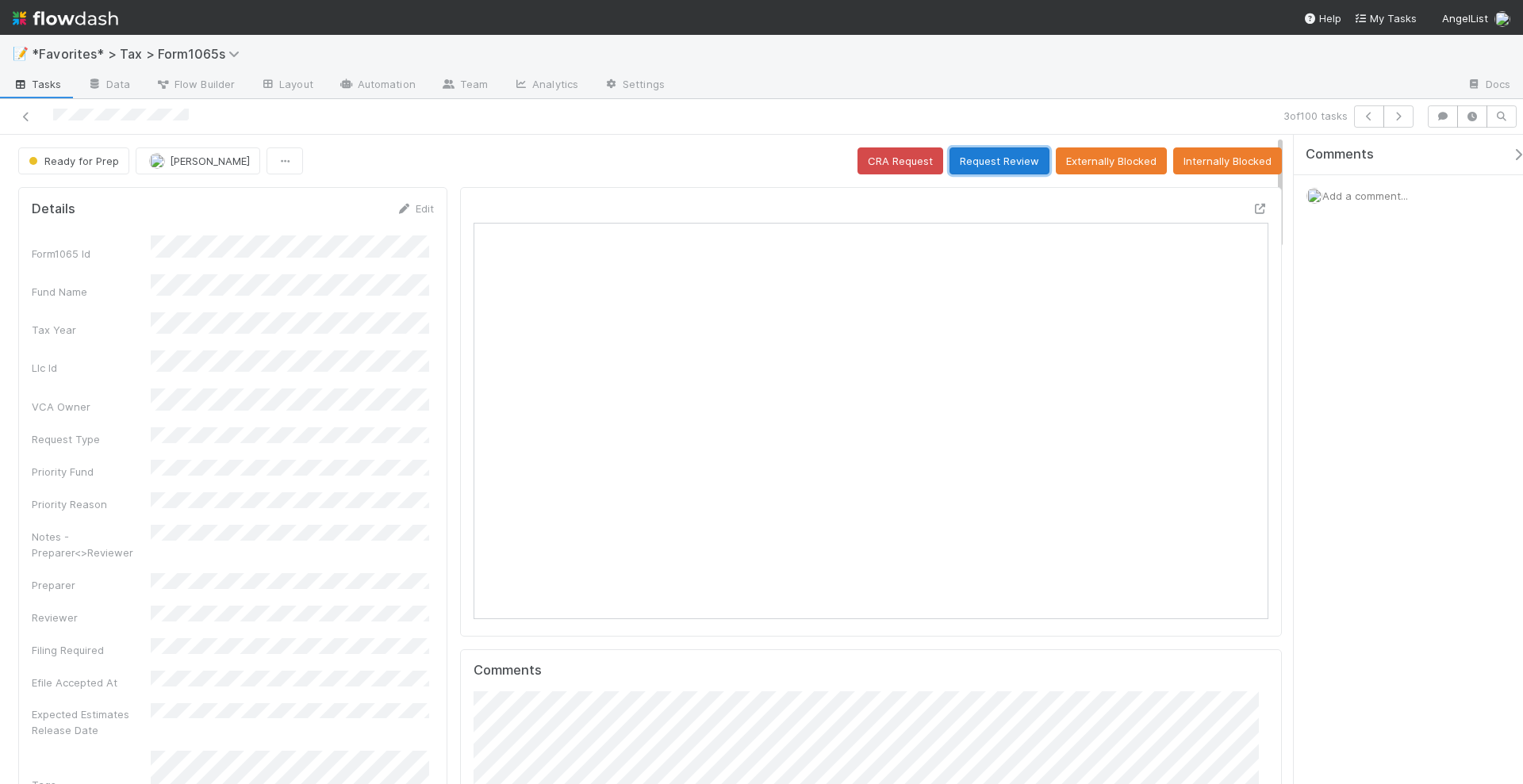
click at [1018, 168] on button "Request Review" at bounding box center [999, 161] width 100 height 27
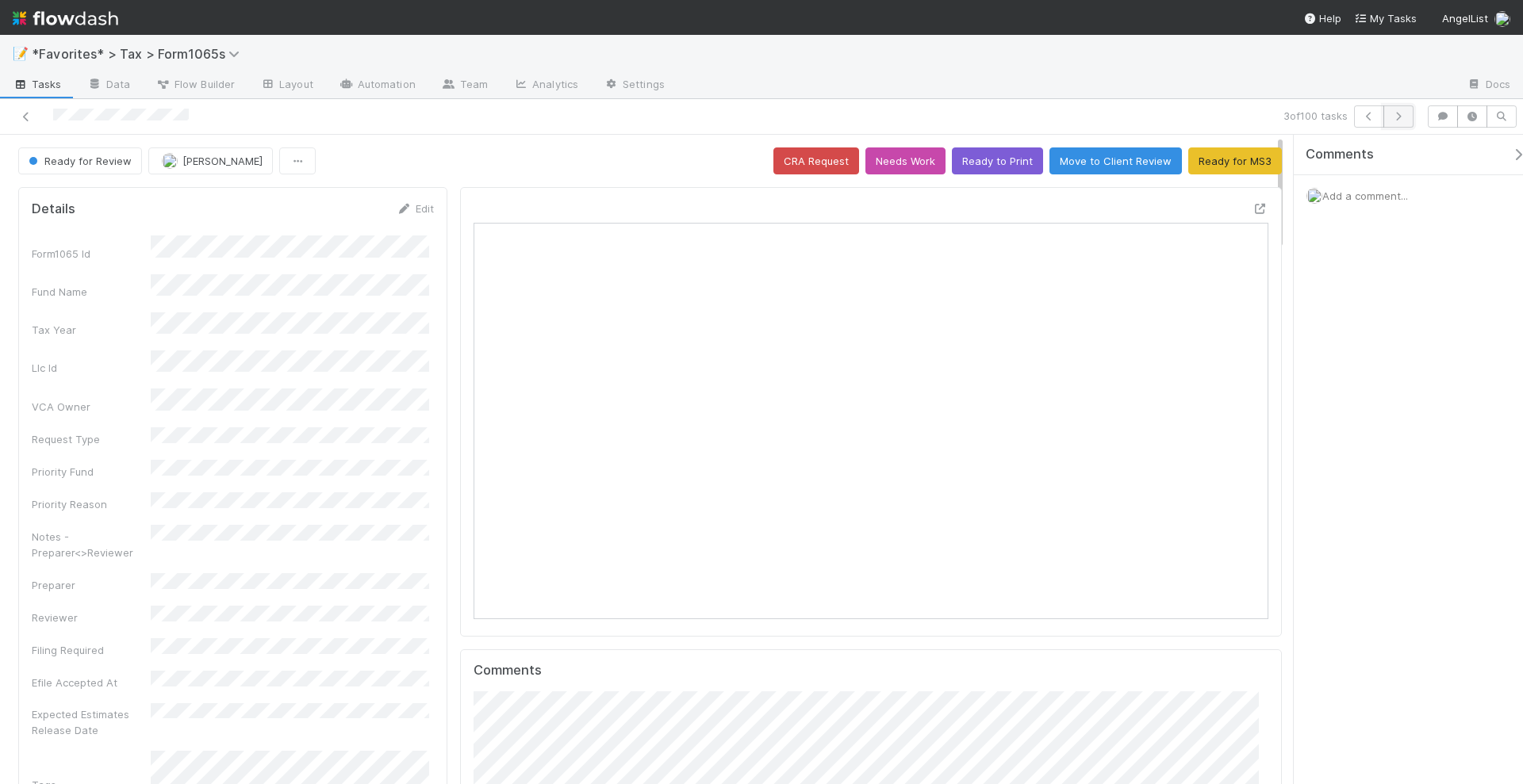
click at [1398, 115] on icon "button" at bounding box center [1399, 116] width 16 height 10
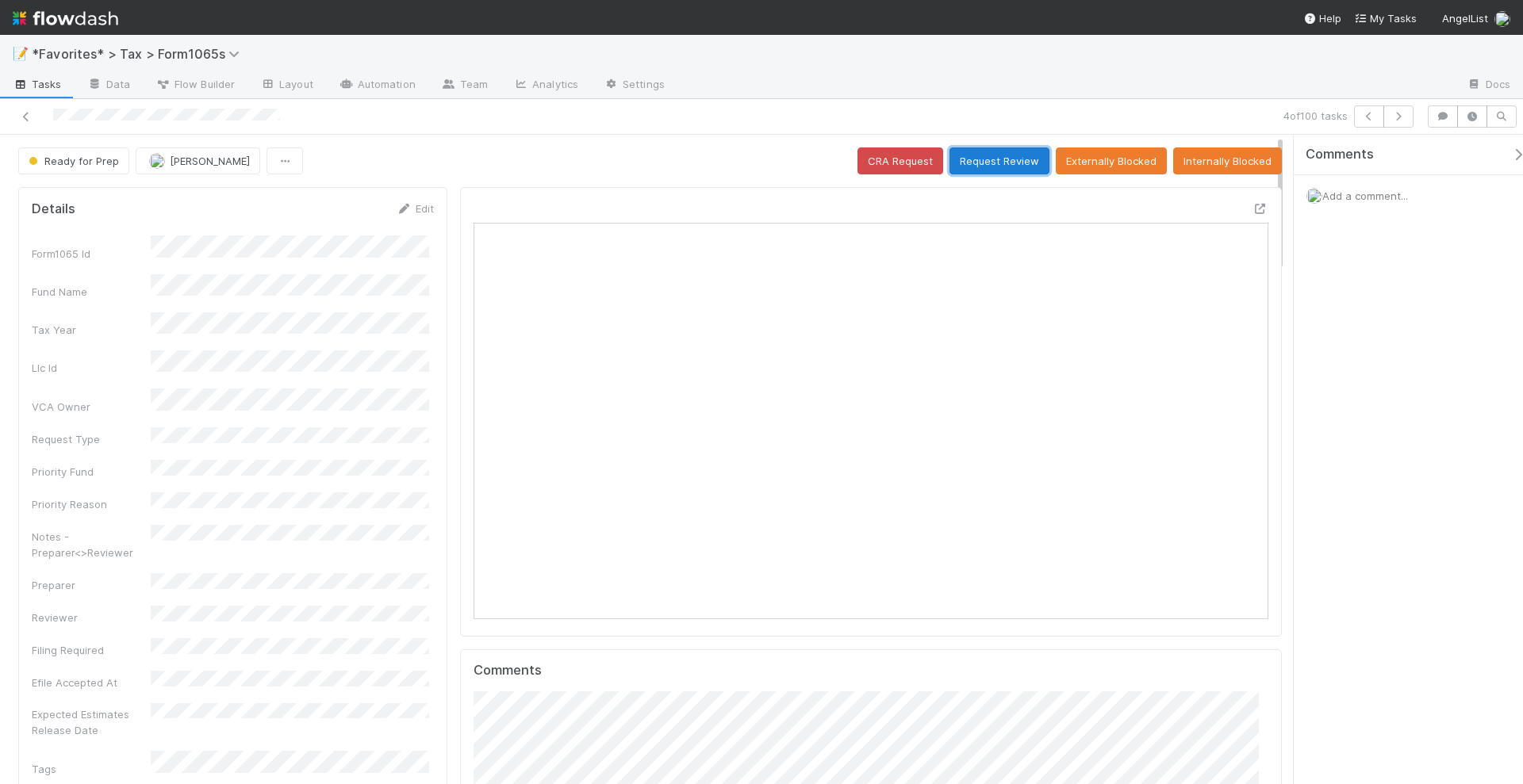
click at [993, 159] on button "Request Review" at bounding box center [999, 161] width 100 height 27
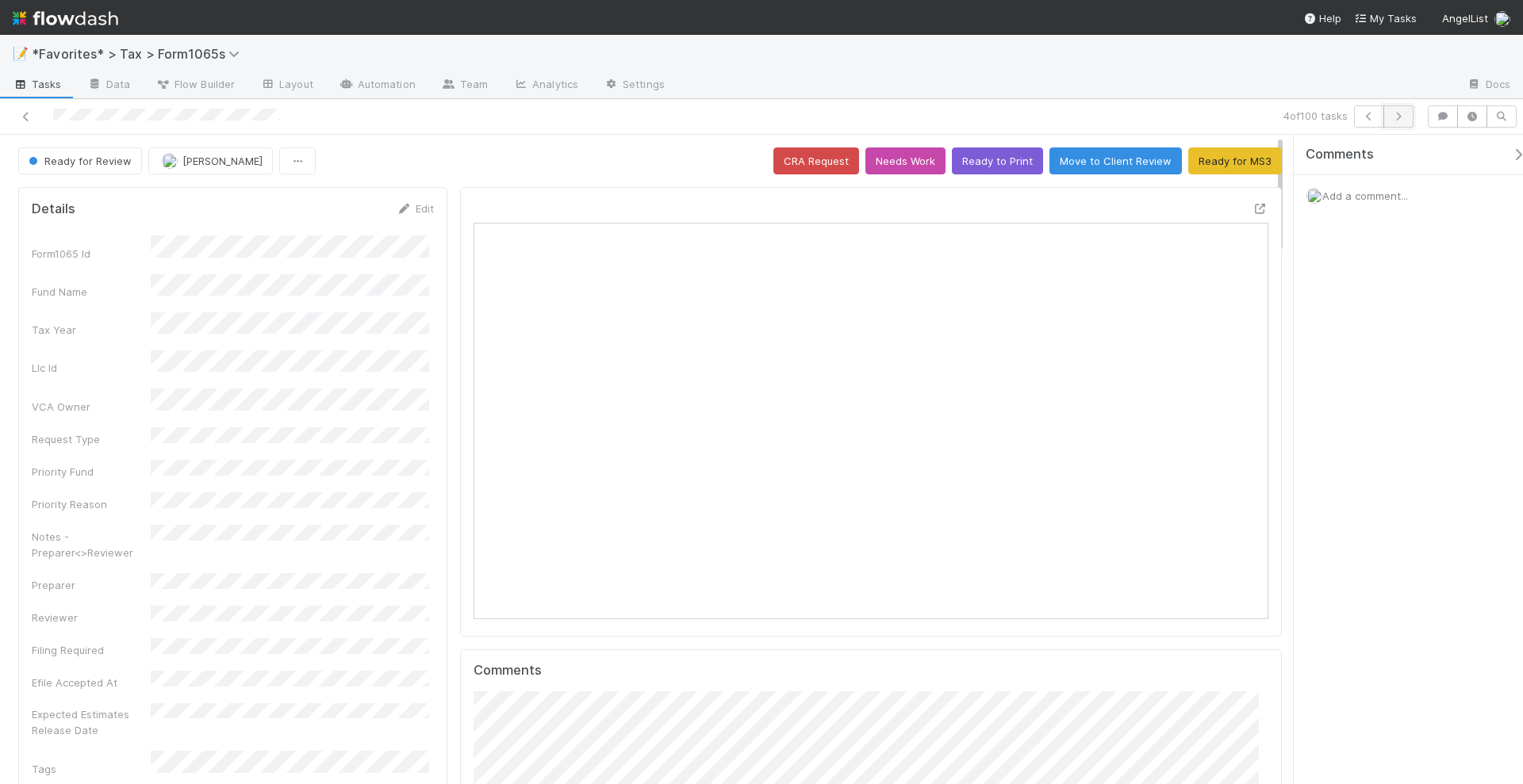
click at [1404, 117] on icon "button" at bounding box center [1399, 116] width 16 height 10
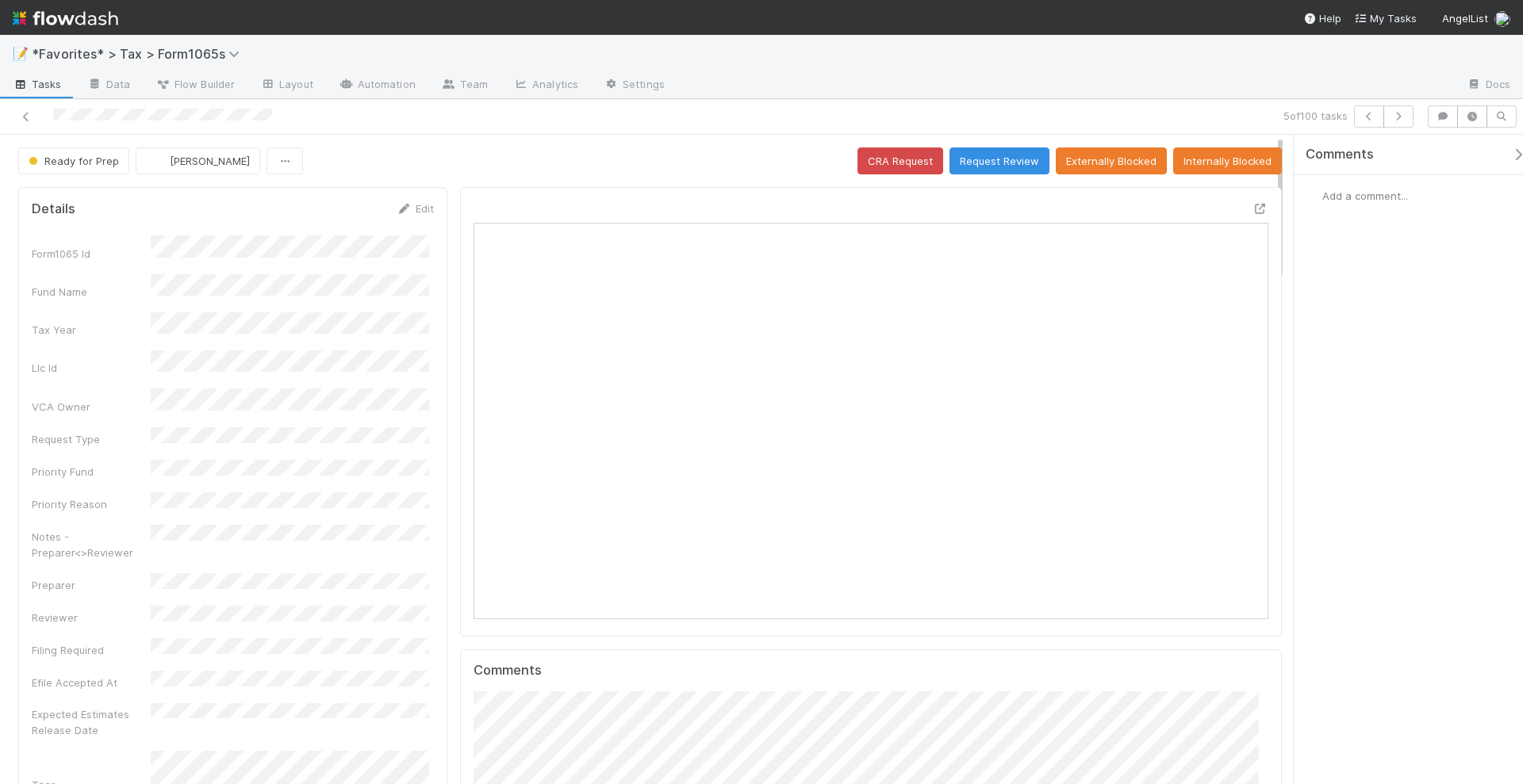
scroll to position [308, 382]
click at [1010, 153] on button "Request Review" at bounding box center [999, 161] width 100 height 27
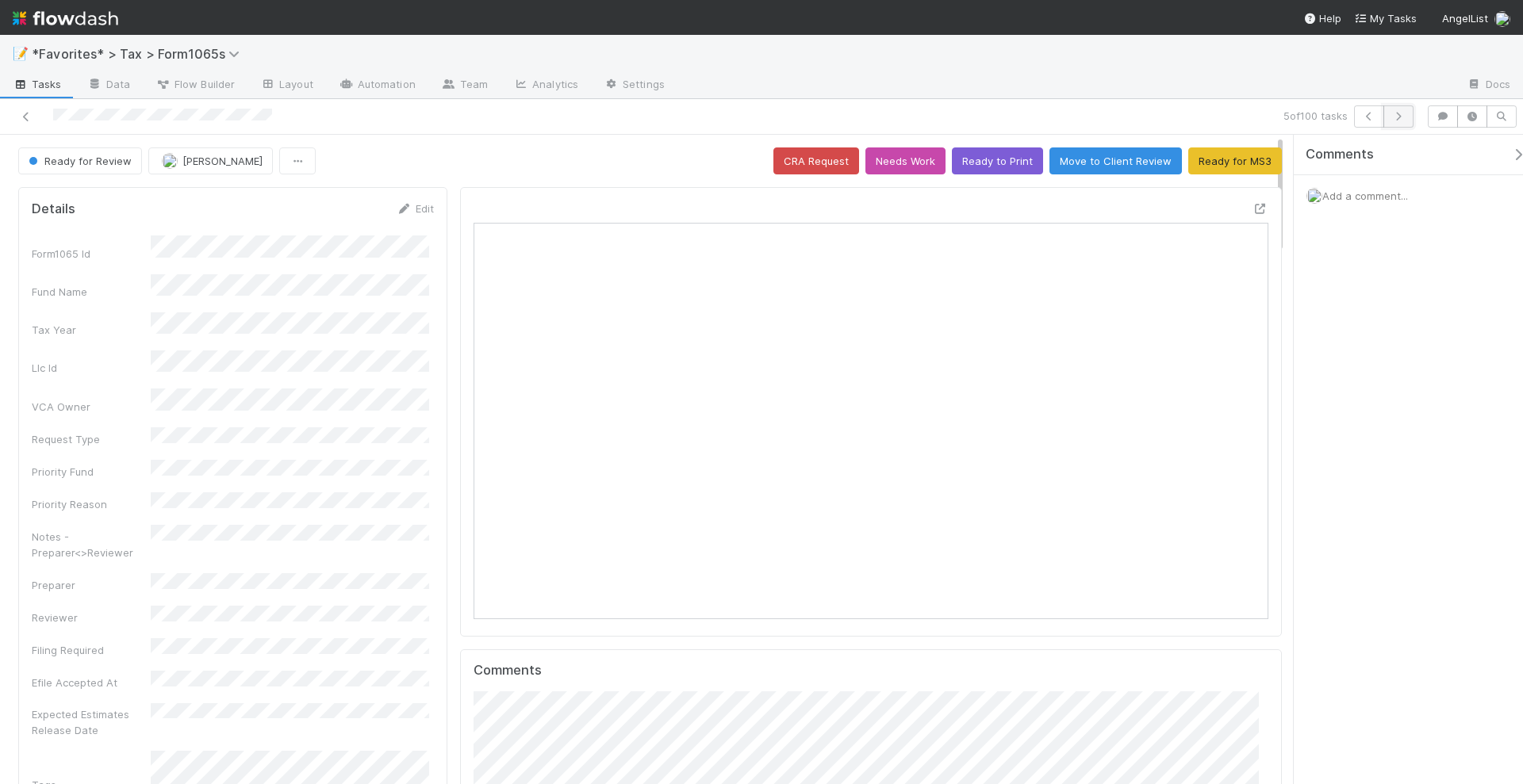
click at [1406, 114] on icon "button" at bounding box center [1399, 116] width 16 height 10
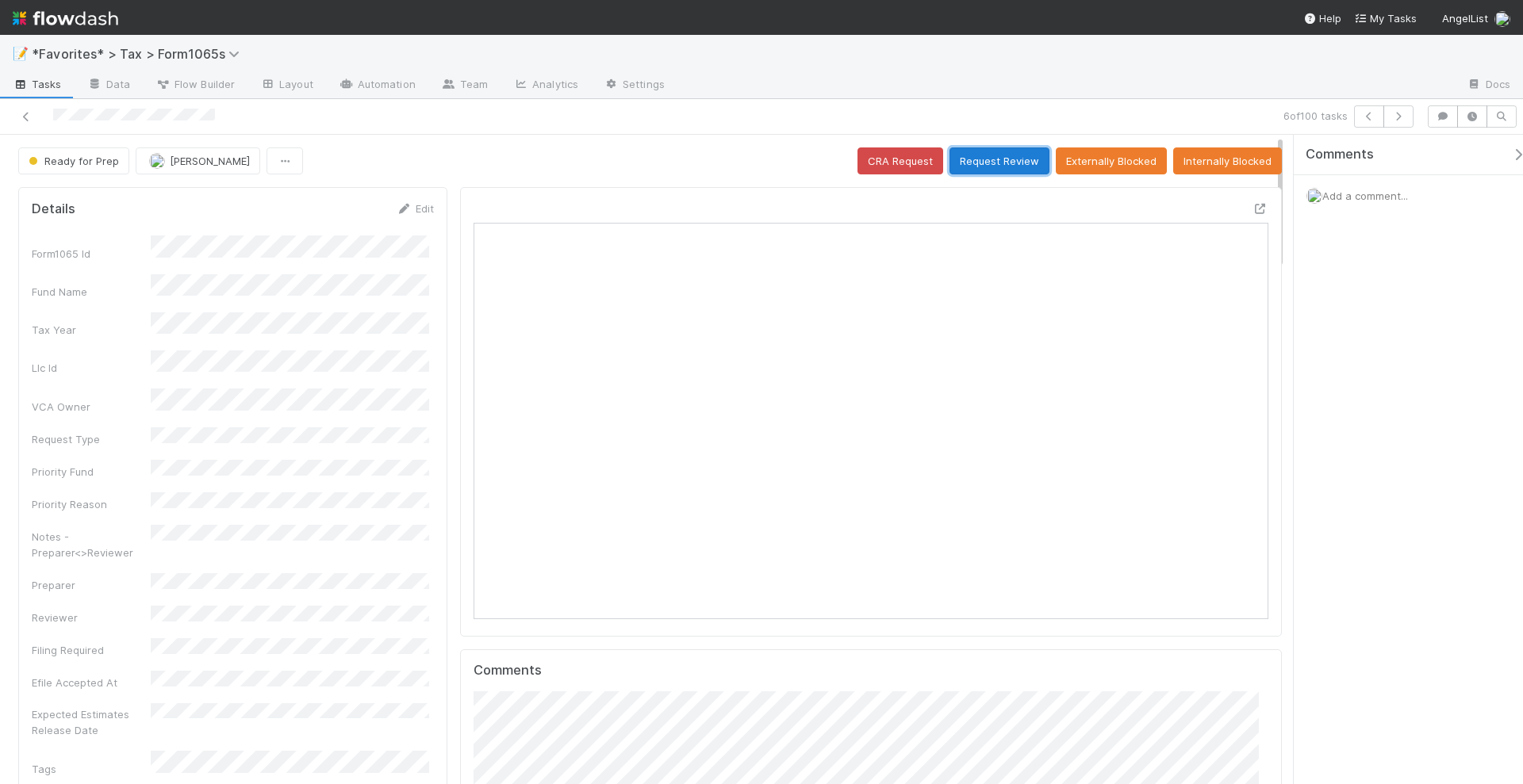
click at [990, 157] on button "Request Review" at bounding box center [999, 161] width 100 height 27
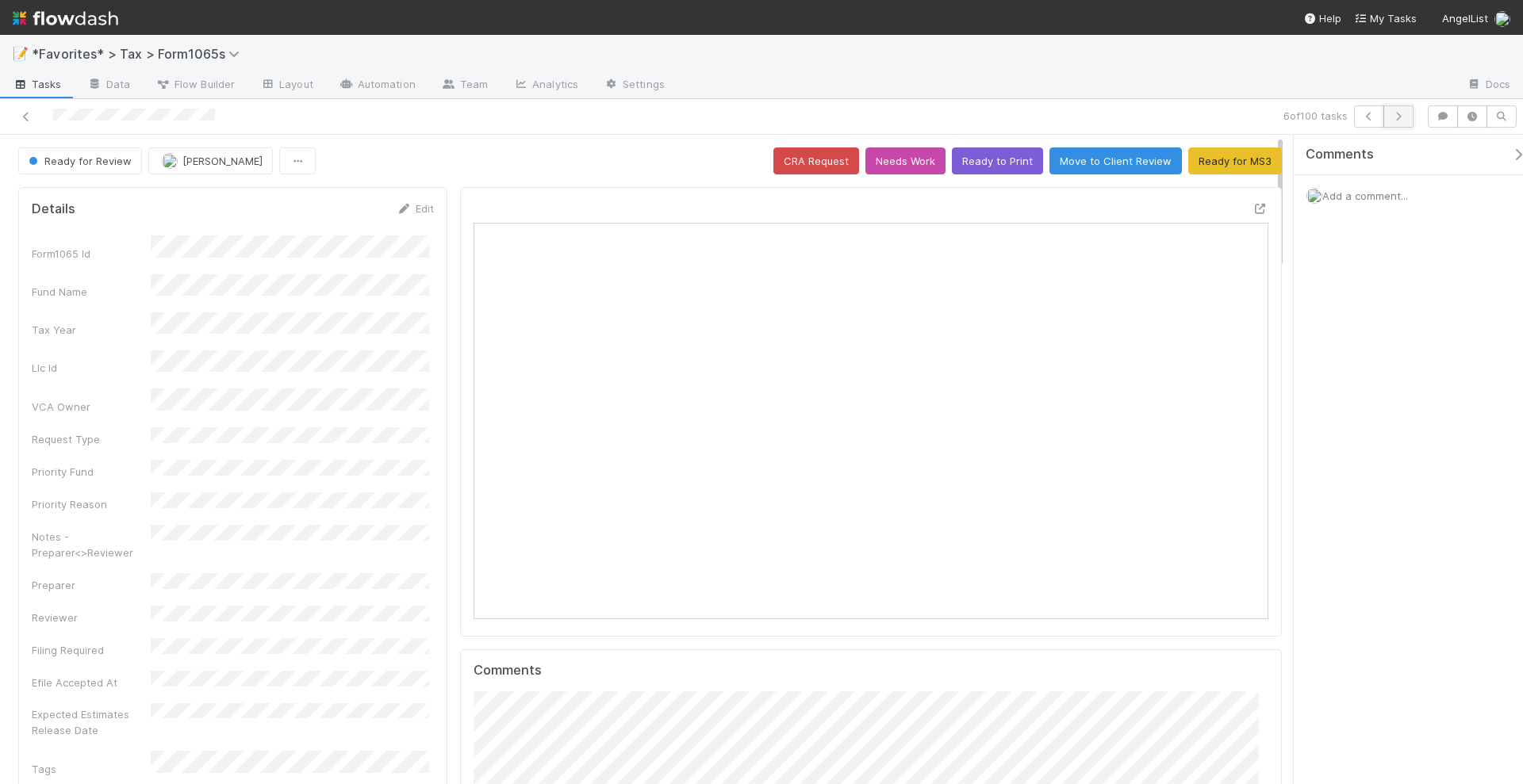
click at [1400, 117] on icon "button" at bounding box center [1399, 116] width 16 height 10
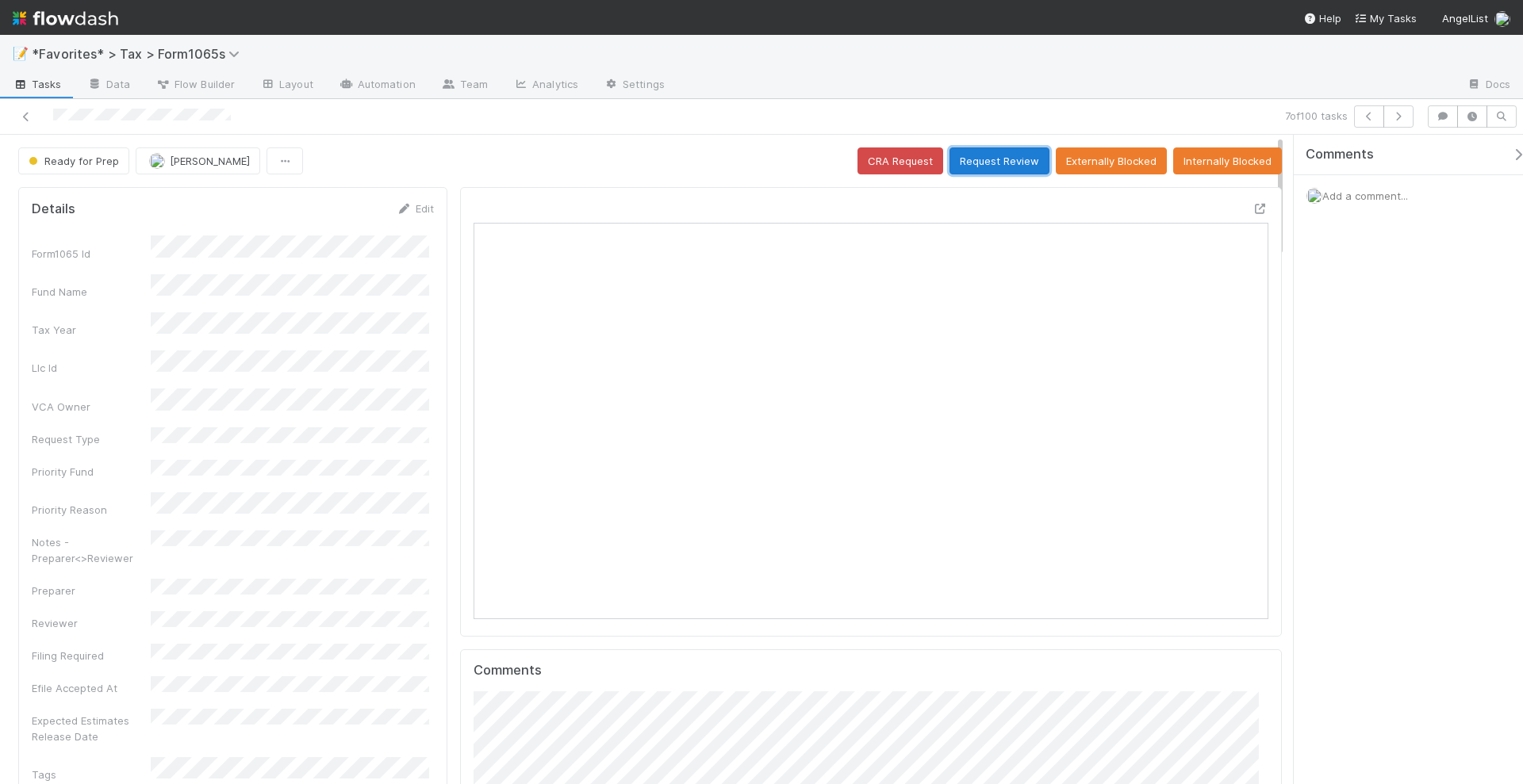
click at [988, 158] on button "Request Review" at bounding box center [999, 161] width 100 height 27
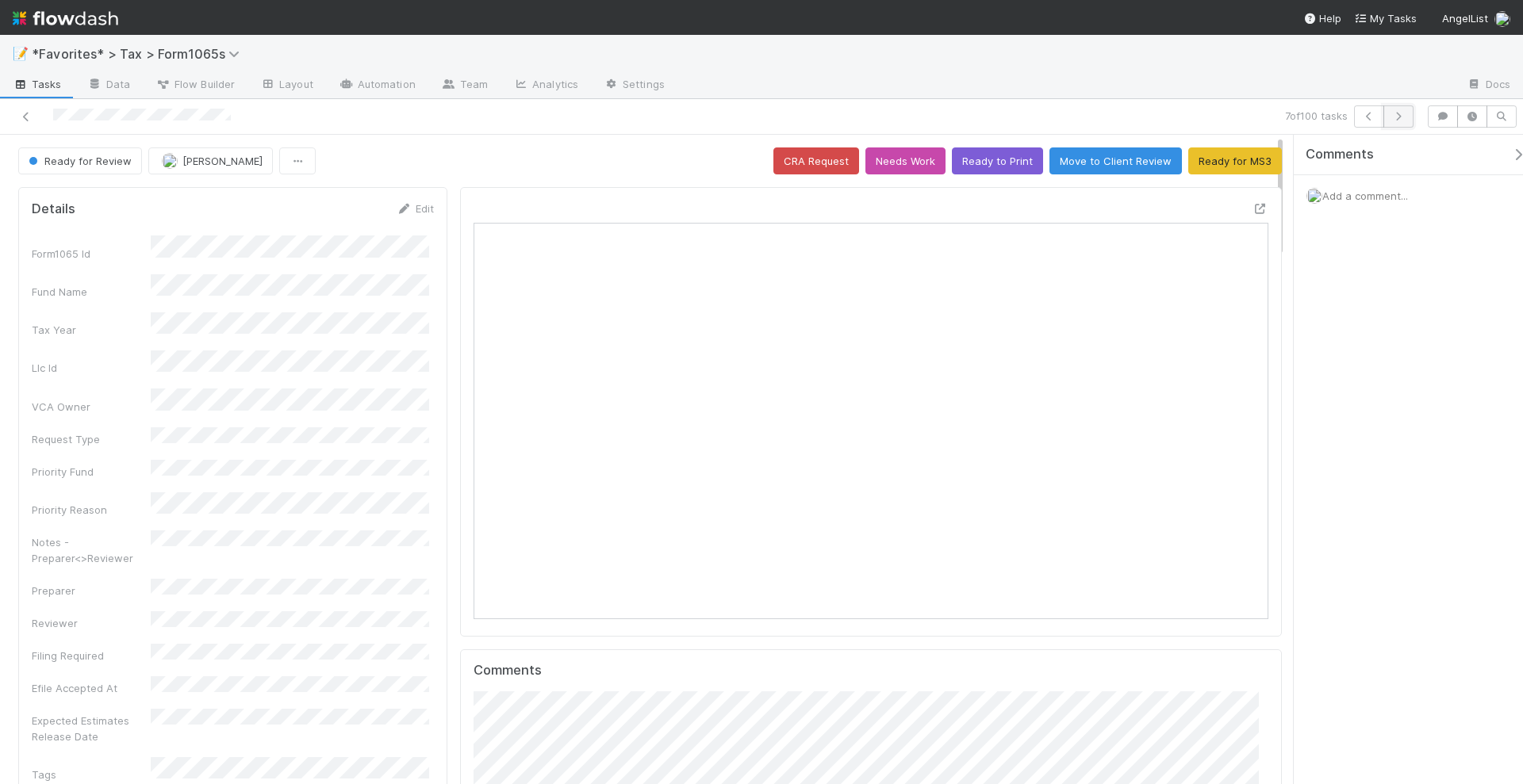
click at [1411, 122] on button "button" at bounding box center [1399, 116] width 30 height 22
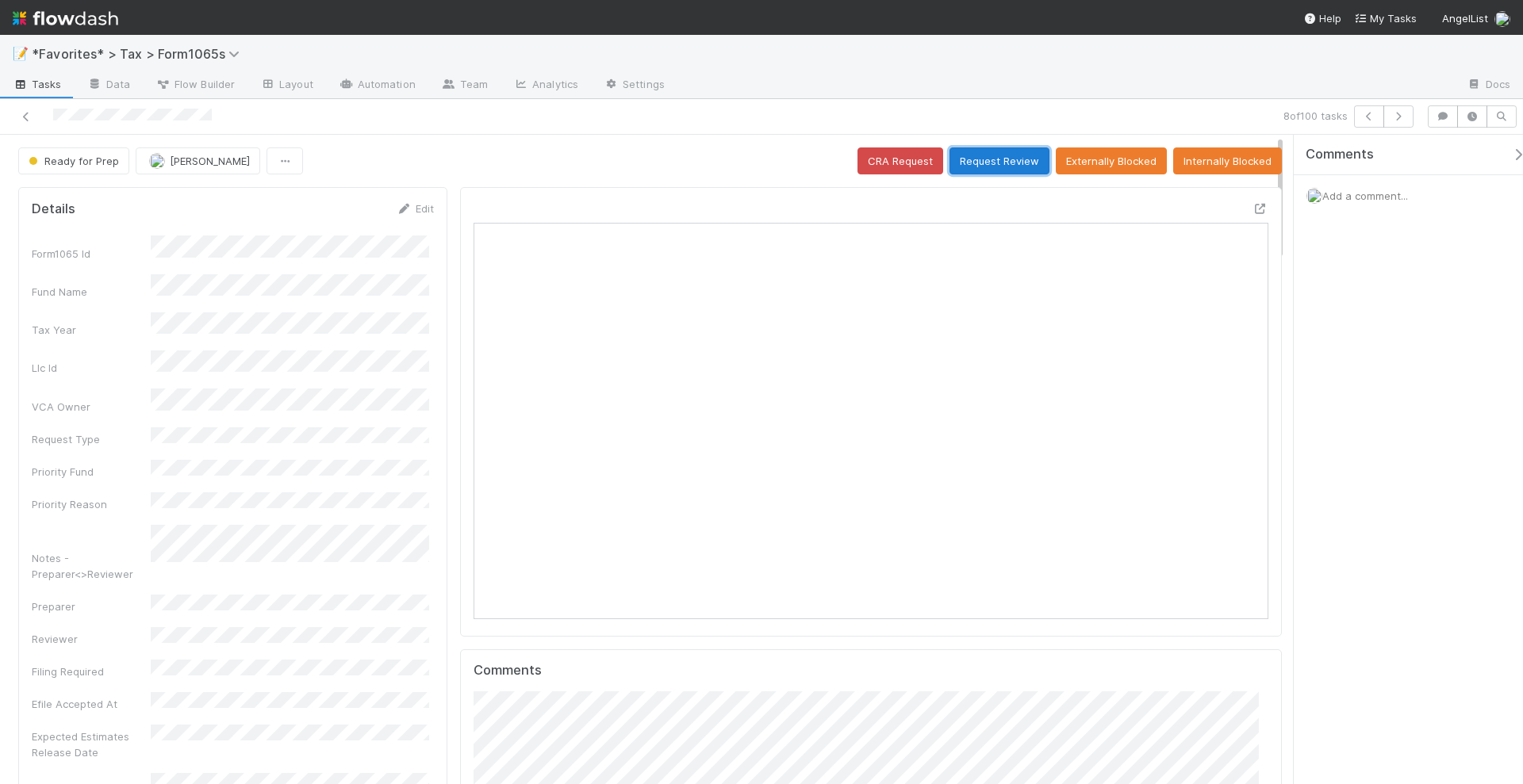
click at [998, 155] on button "Request Review" at bounding box center [999, 161] width 100 height 27
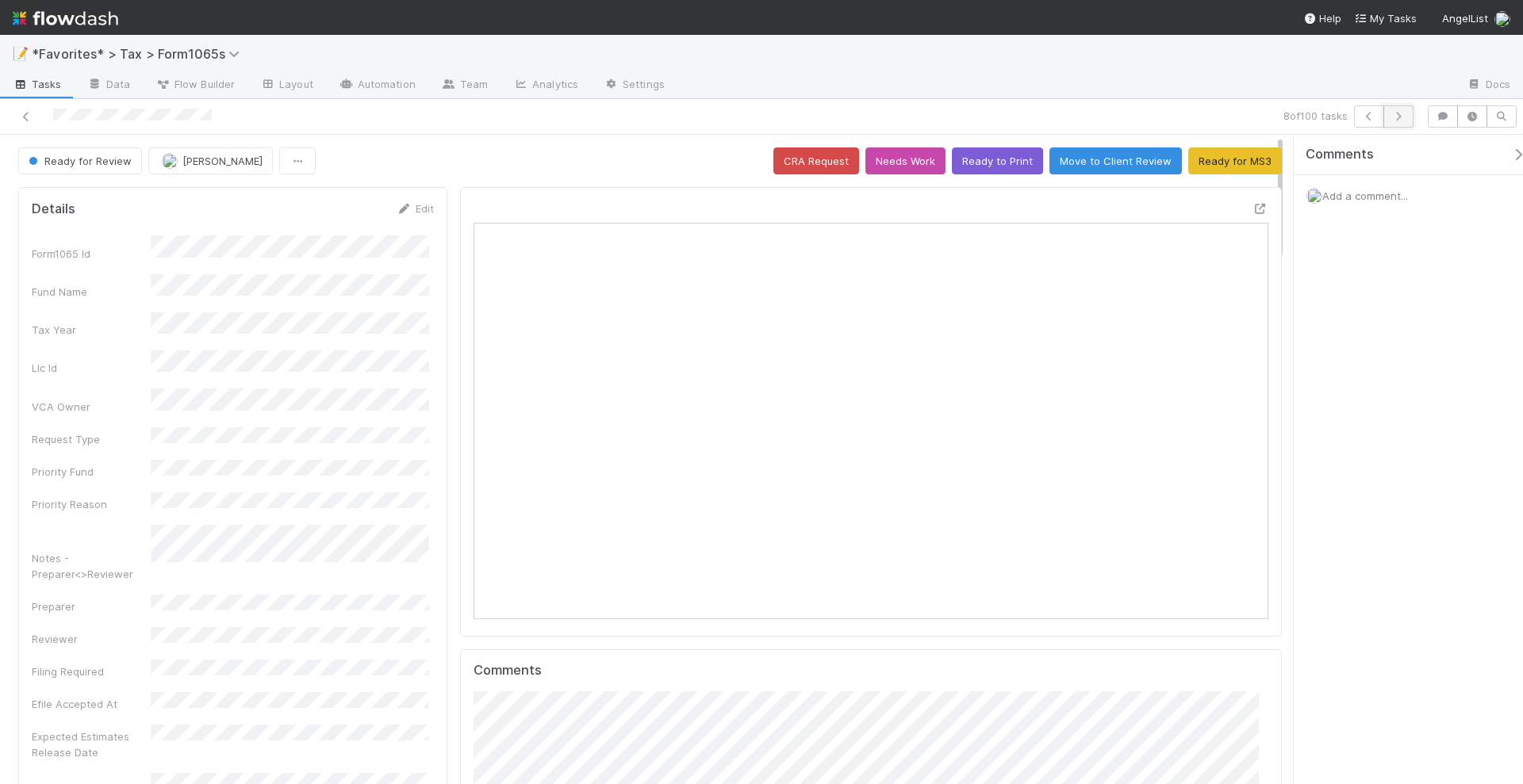
click at [1404, 115] on icon "button" at bounding box center [1399, 116] width 16 height 10
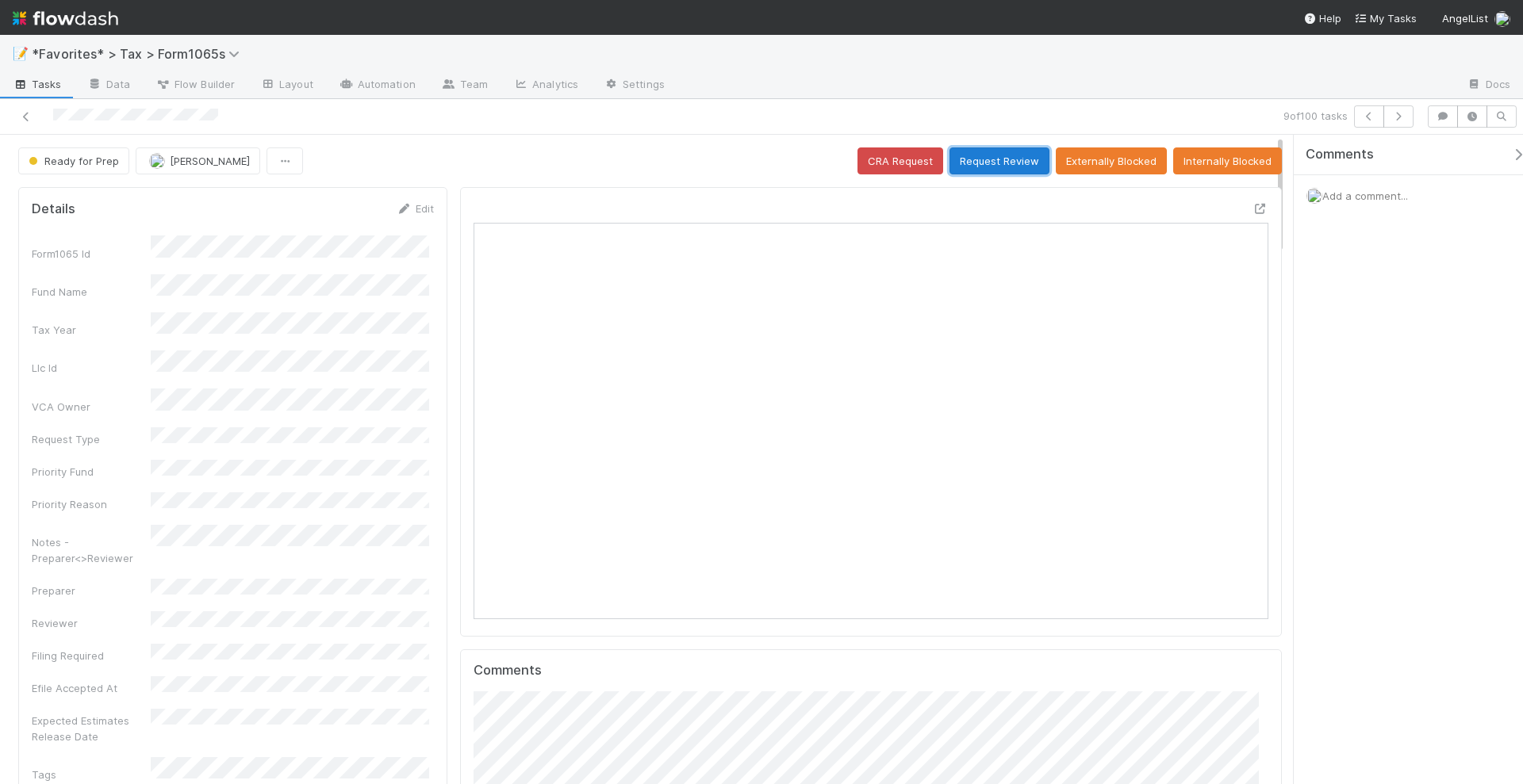
click at [991, 164] on button "Request Review" at bounding box center [999, 161] width 100 height 27
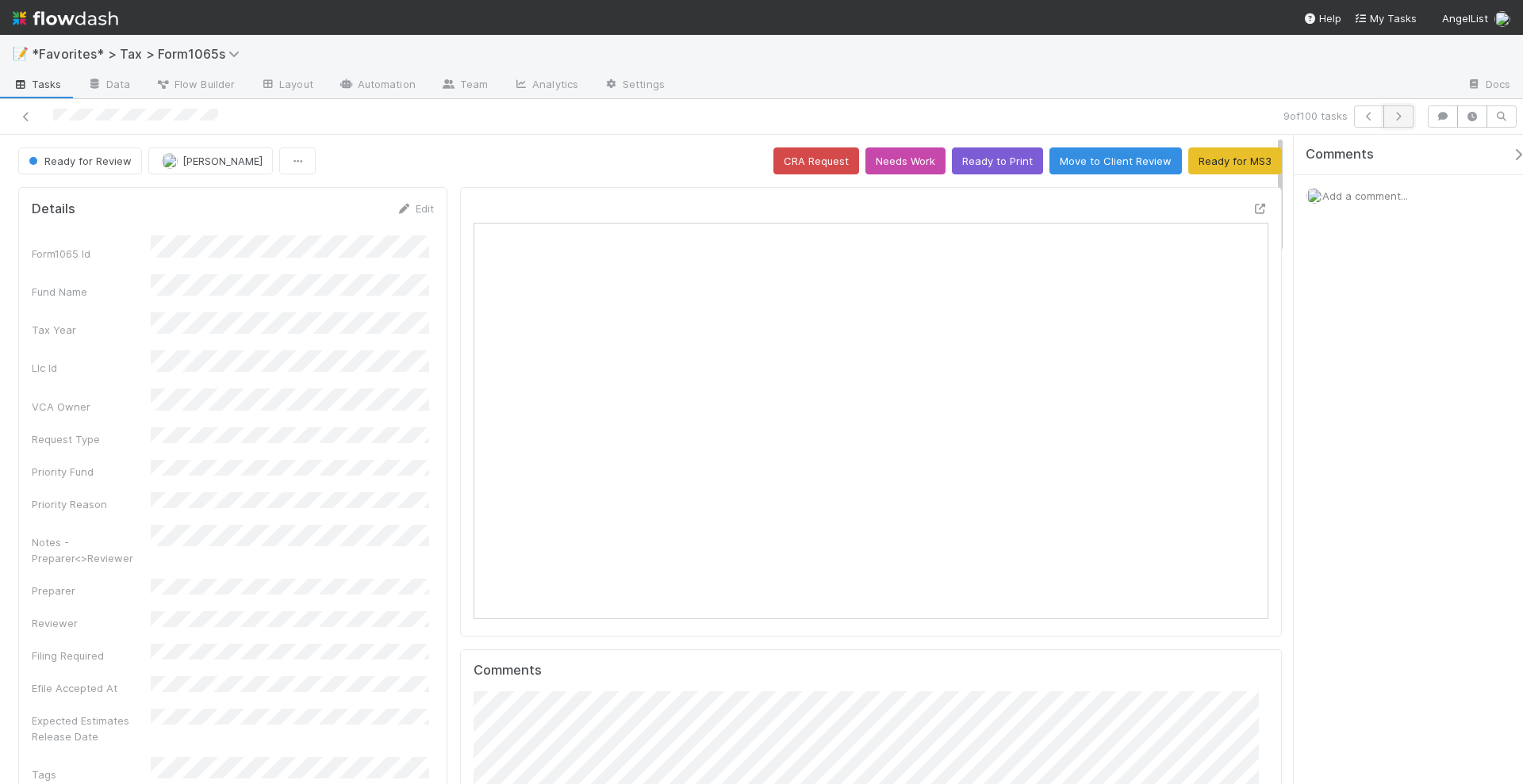
click at [1404, 122] on button "button" at bounding box center [1399, 116] width 30 height 22
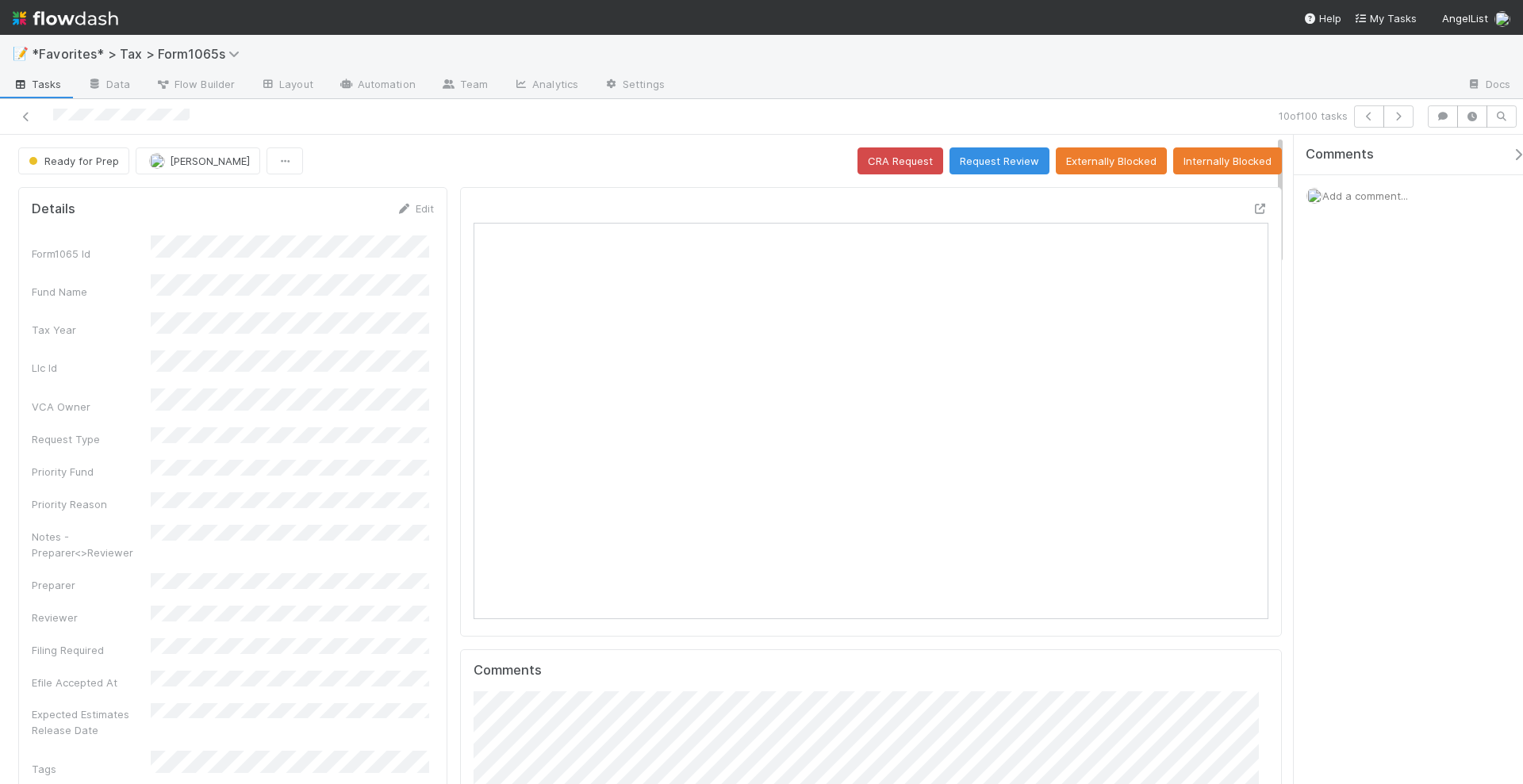
scroll to position [308, 770]
click at [1252, 207] on icon at bounding box center [1260, 209] width 16 height 11
click at [991, 151] on button "Request Review" at bounding box center [999, 161] width 100 height 27
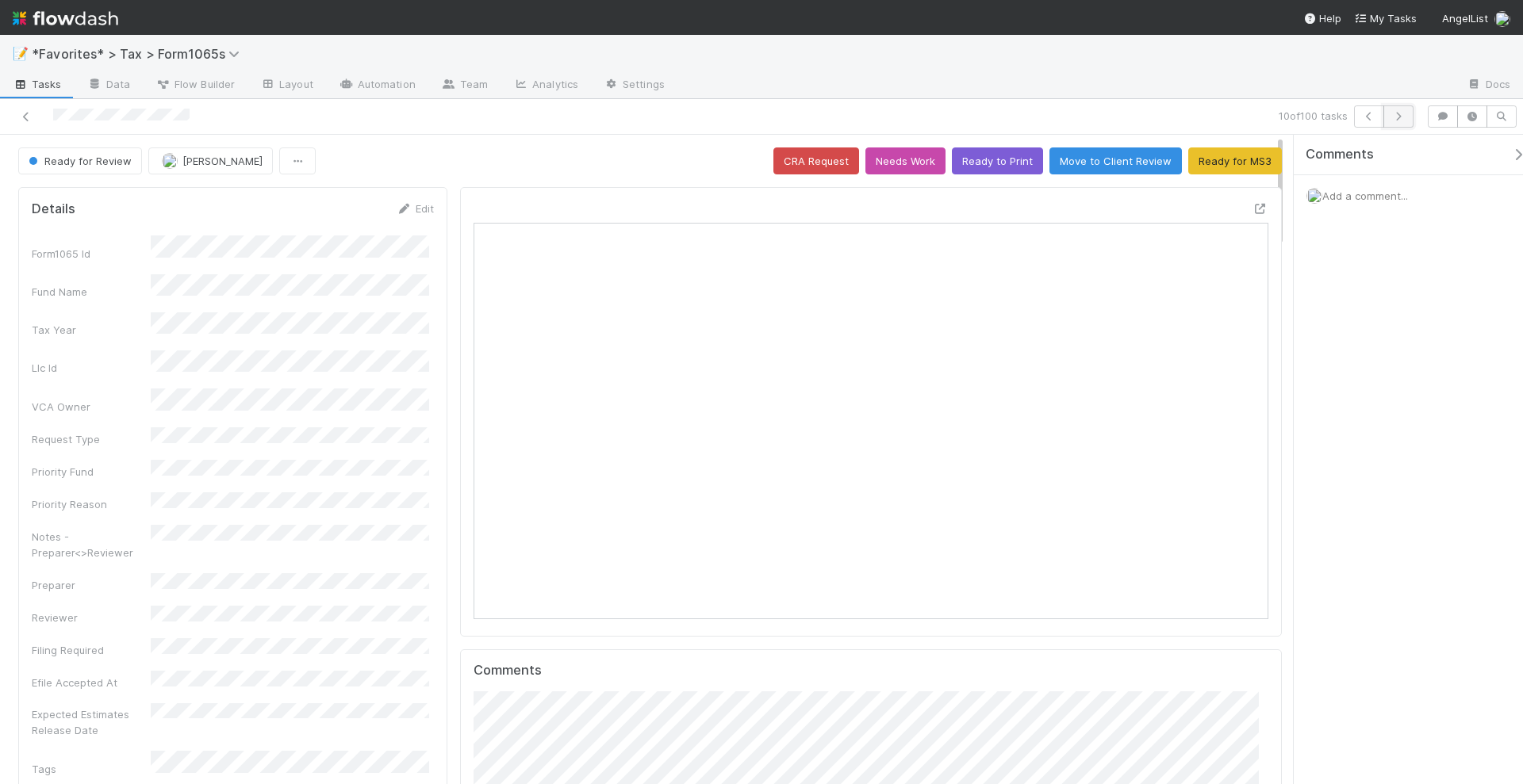
click at [1398, 120] on icon "button" at bounding box center [1399, 116] width 16 height 10
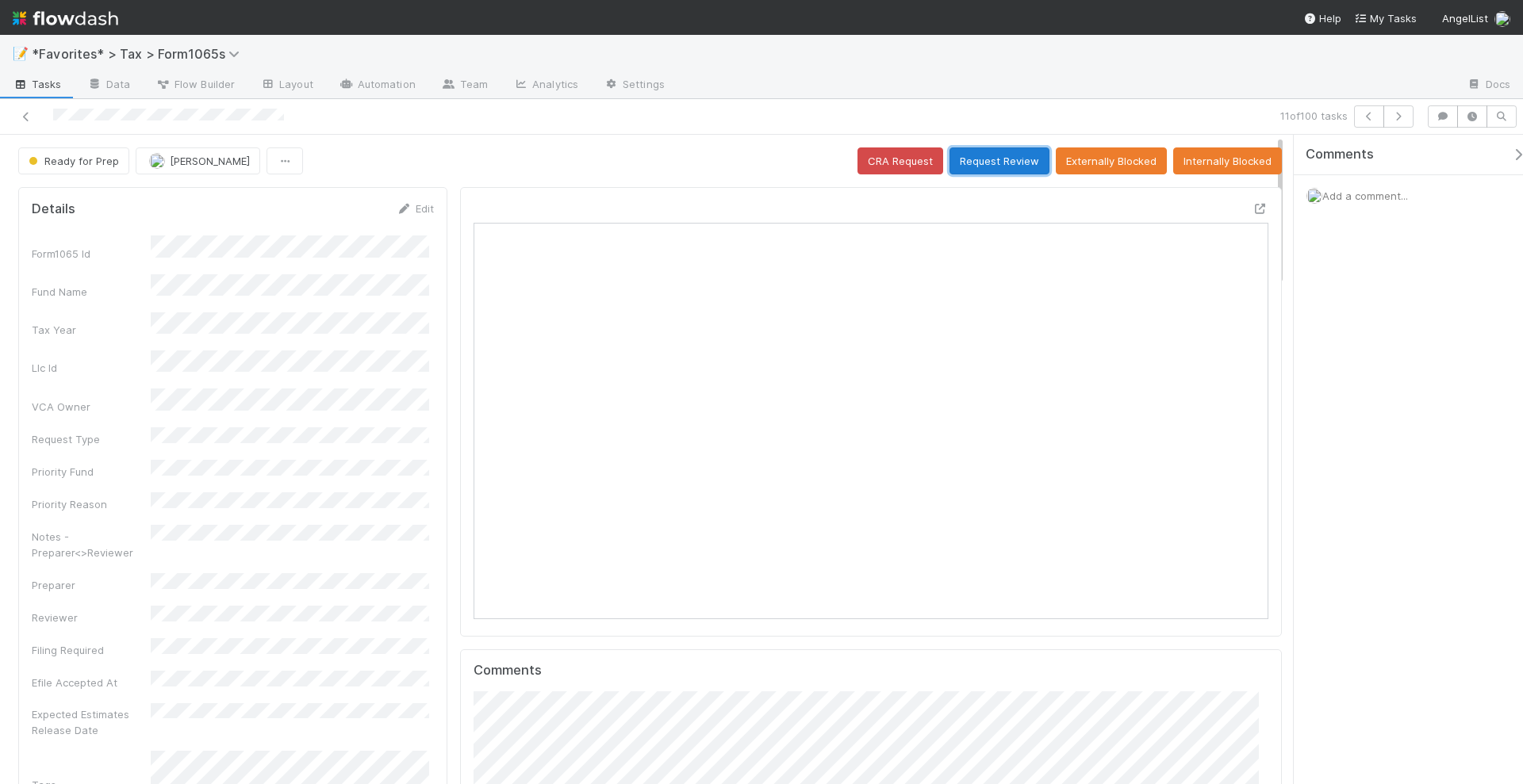
click at [991, 156] on button "Request Review" at bounding box center [999, 161] width 100 height 27
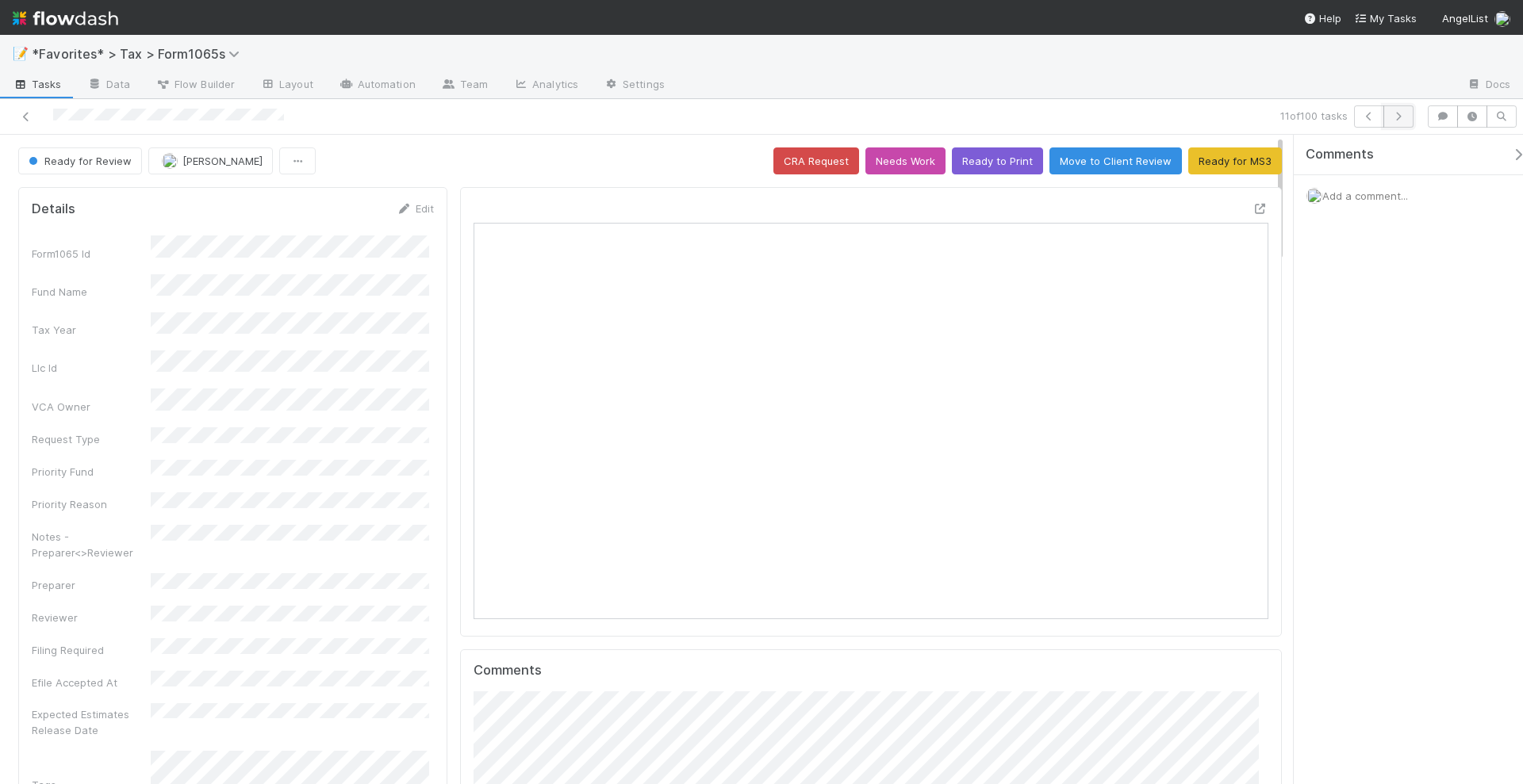
click at [1402, 109] on button "button" at bounding box center [1399, 116] width 30 height 22
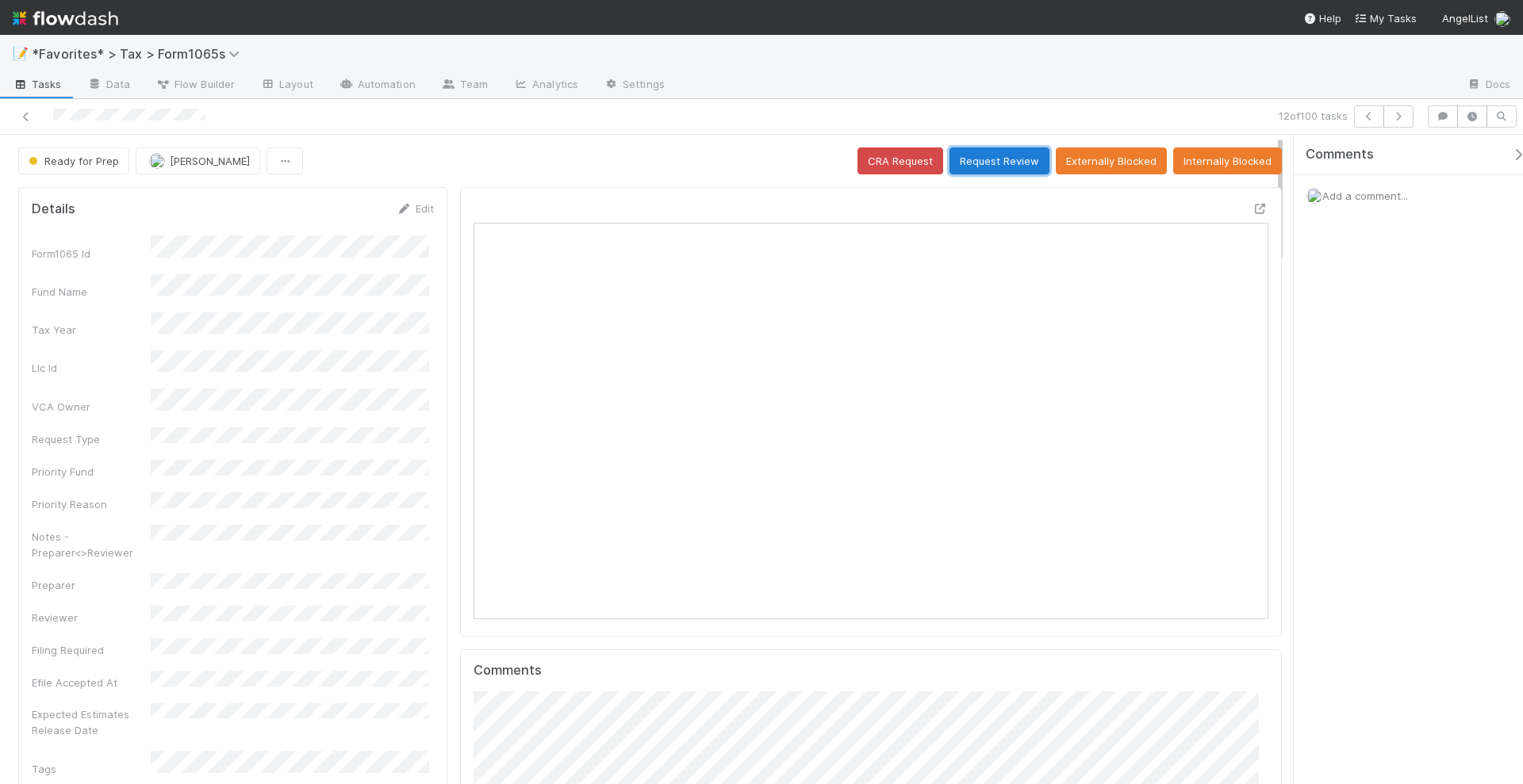
click at [1000, 156] on button "Request Review" at bounding box center [999, 161] width 100 height 27
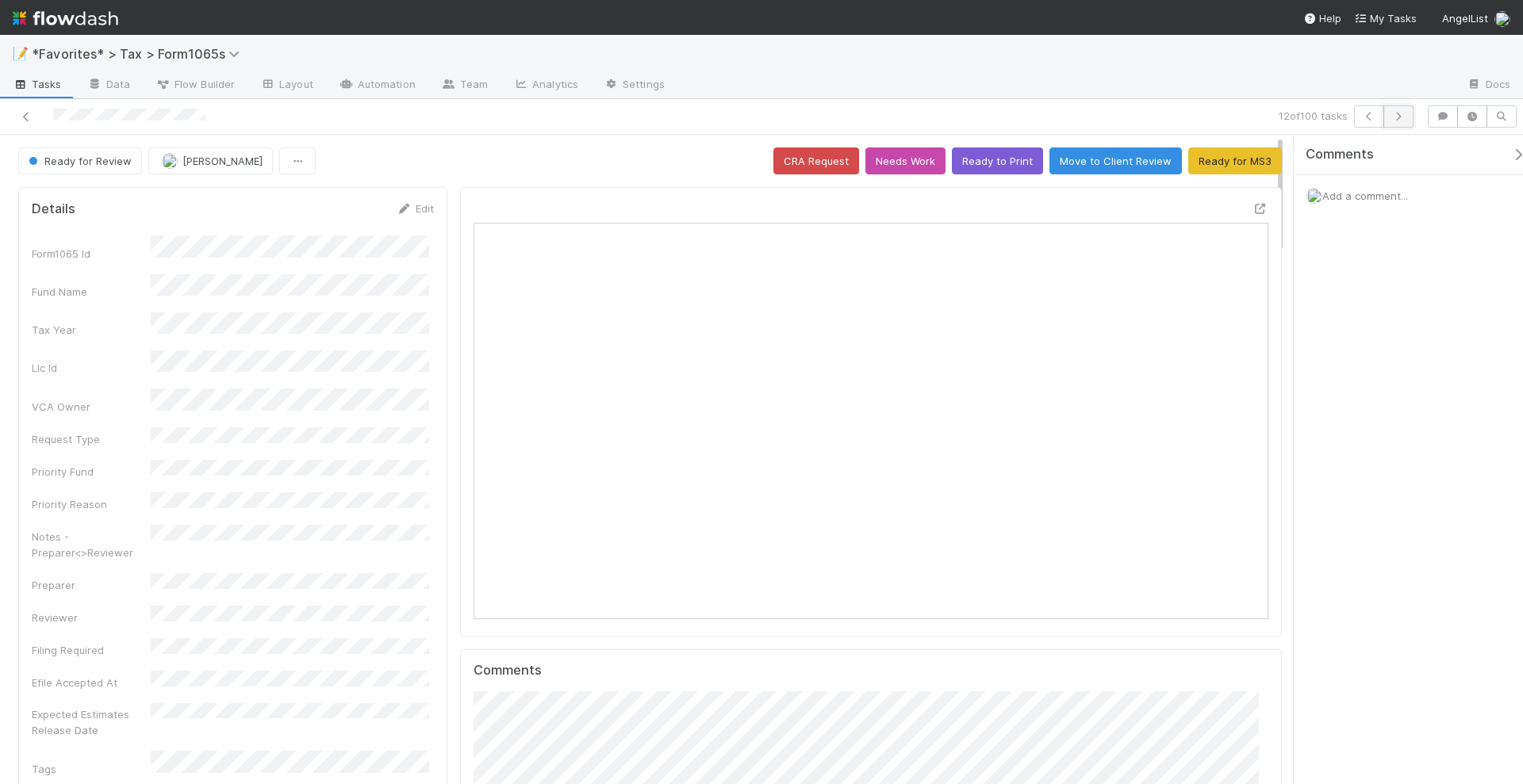
click at [1401, 118] on icon "button" at bounding box center [1399, 116] width 16 height 10
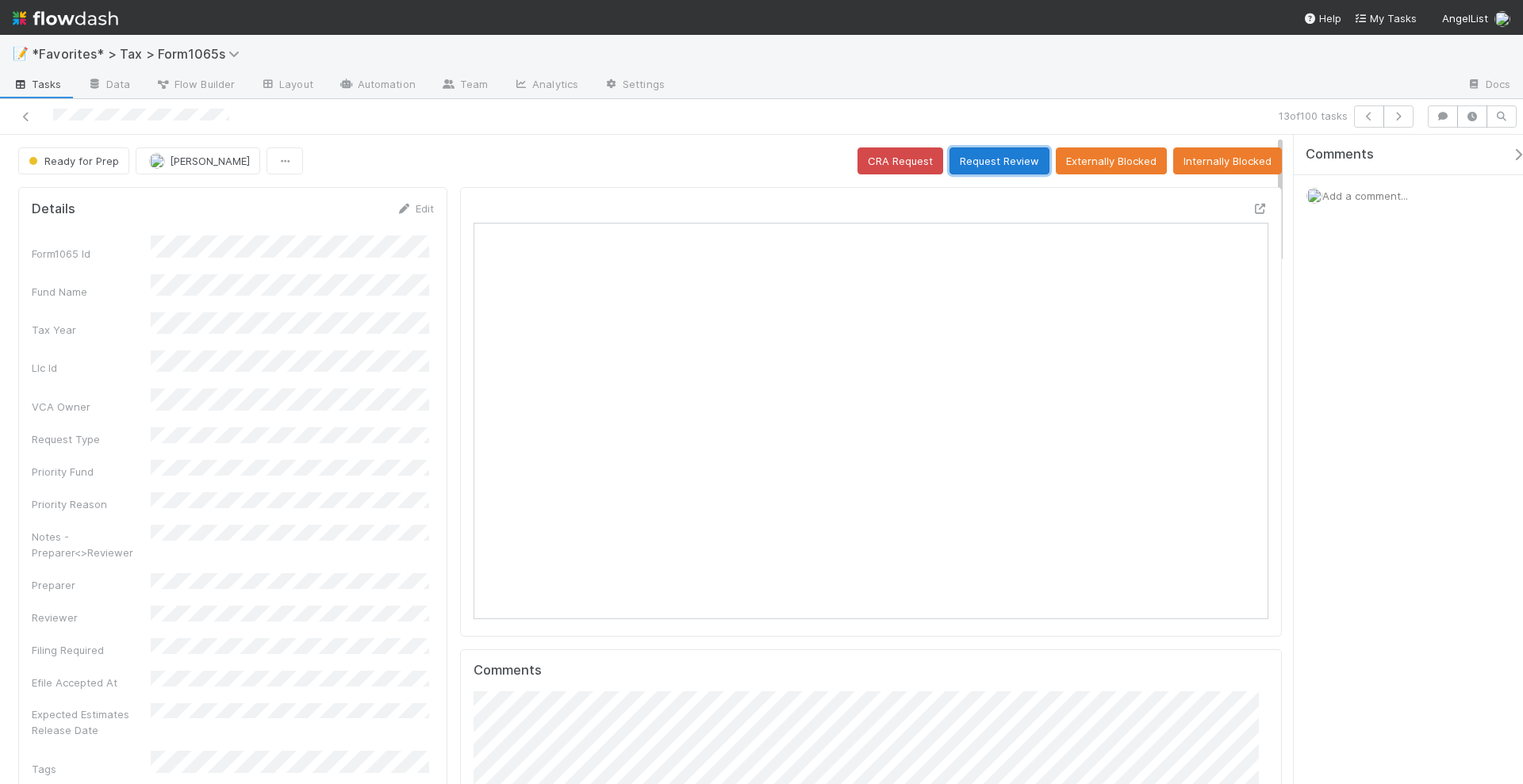
click at [986, 149] on button "Request Review" at bounding box center [999, 161] width 100 height 27
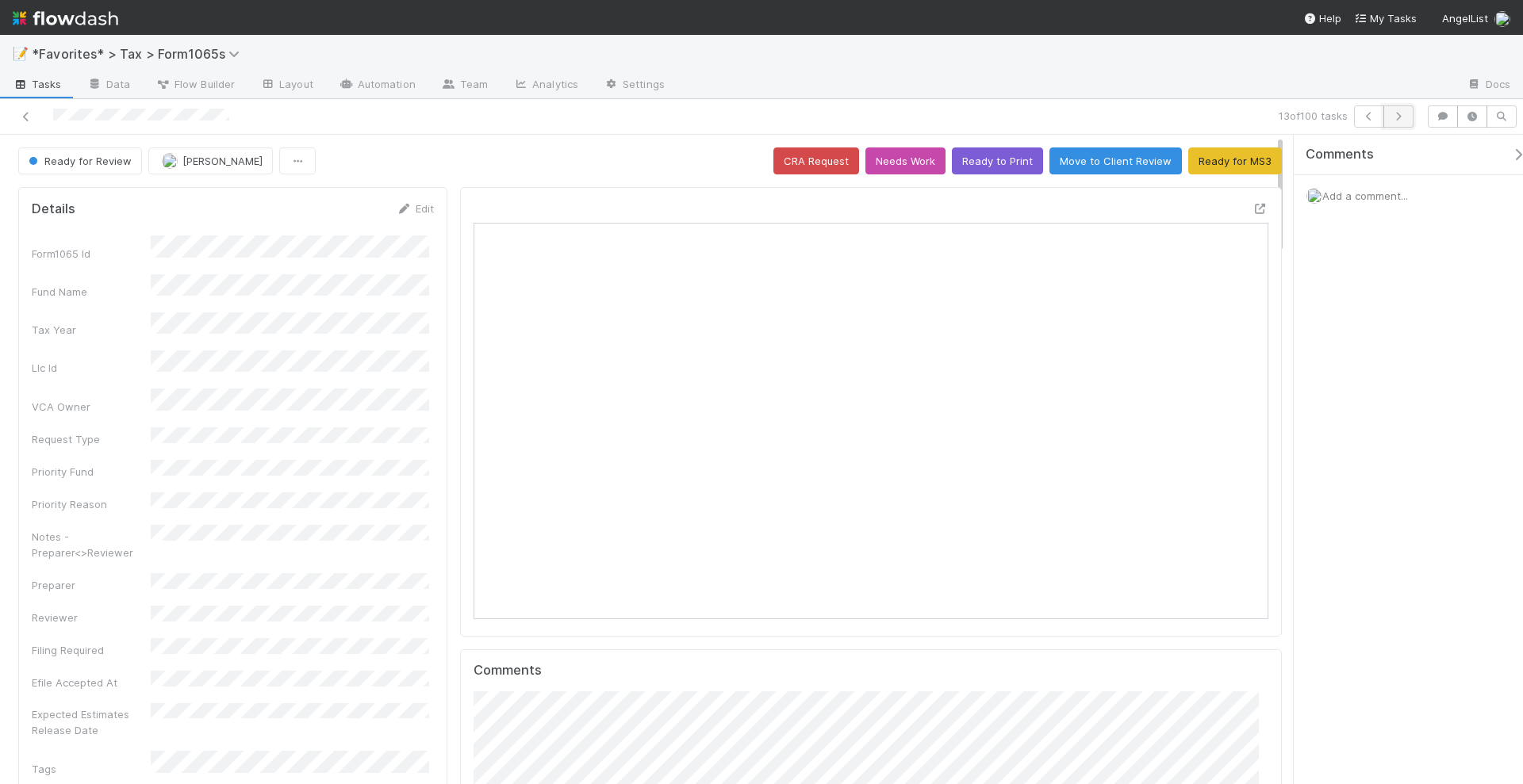
click at [1397, 119] on icon "button" at bounding box center [1399, 116] width 16 height 10
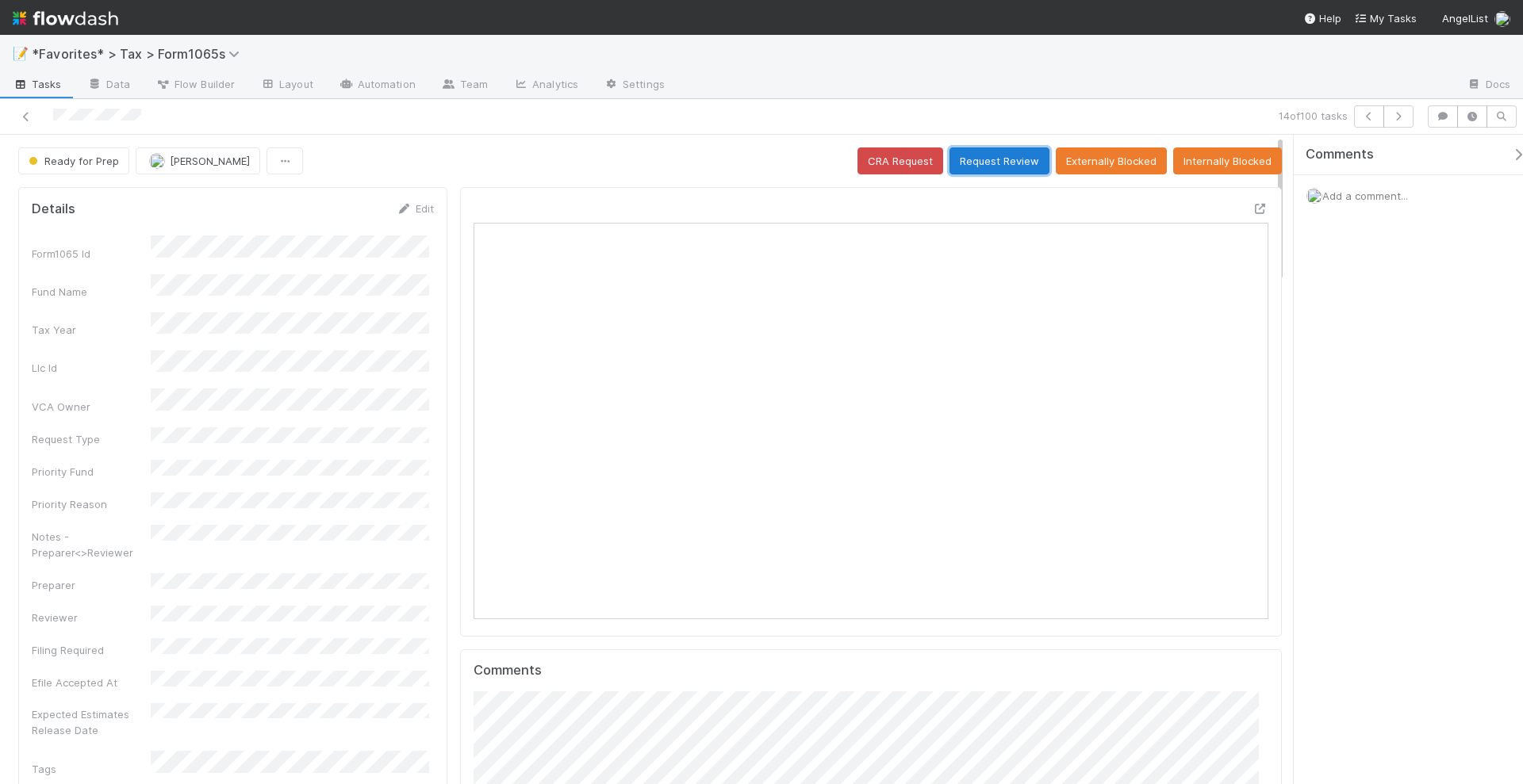
click at [998, 150] on button "Request Review" at bounding box center [999, 161] width 100 height 27
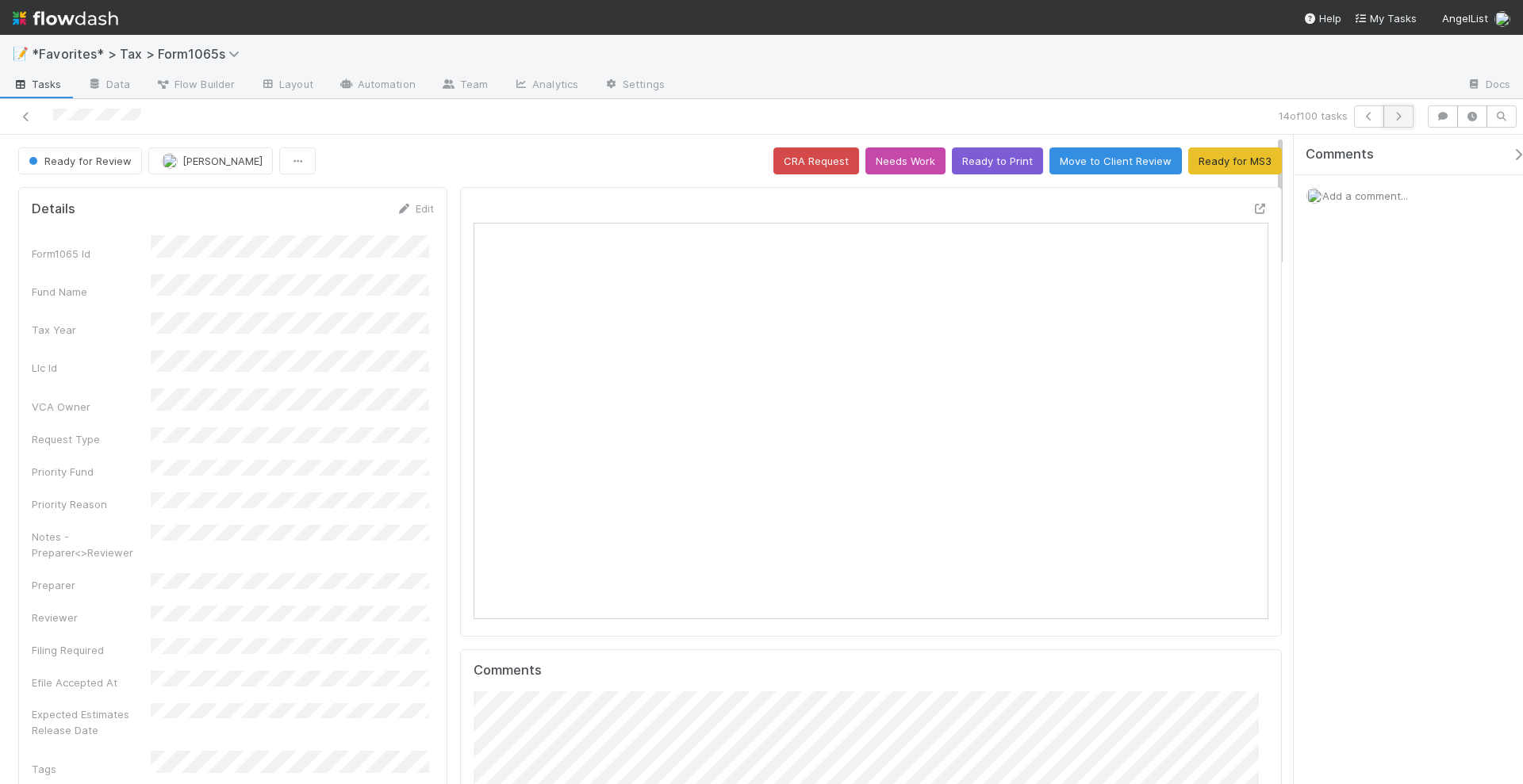
click at [1406, 115] on icon "button" at bounding box center [1399, 116] width 16 height 10
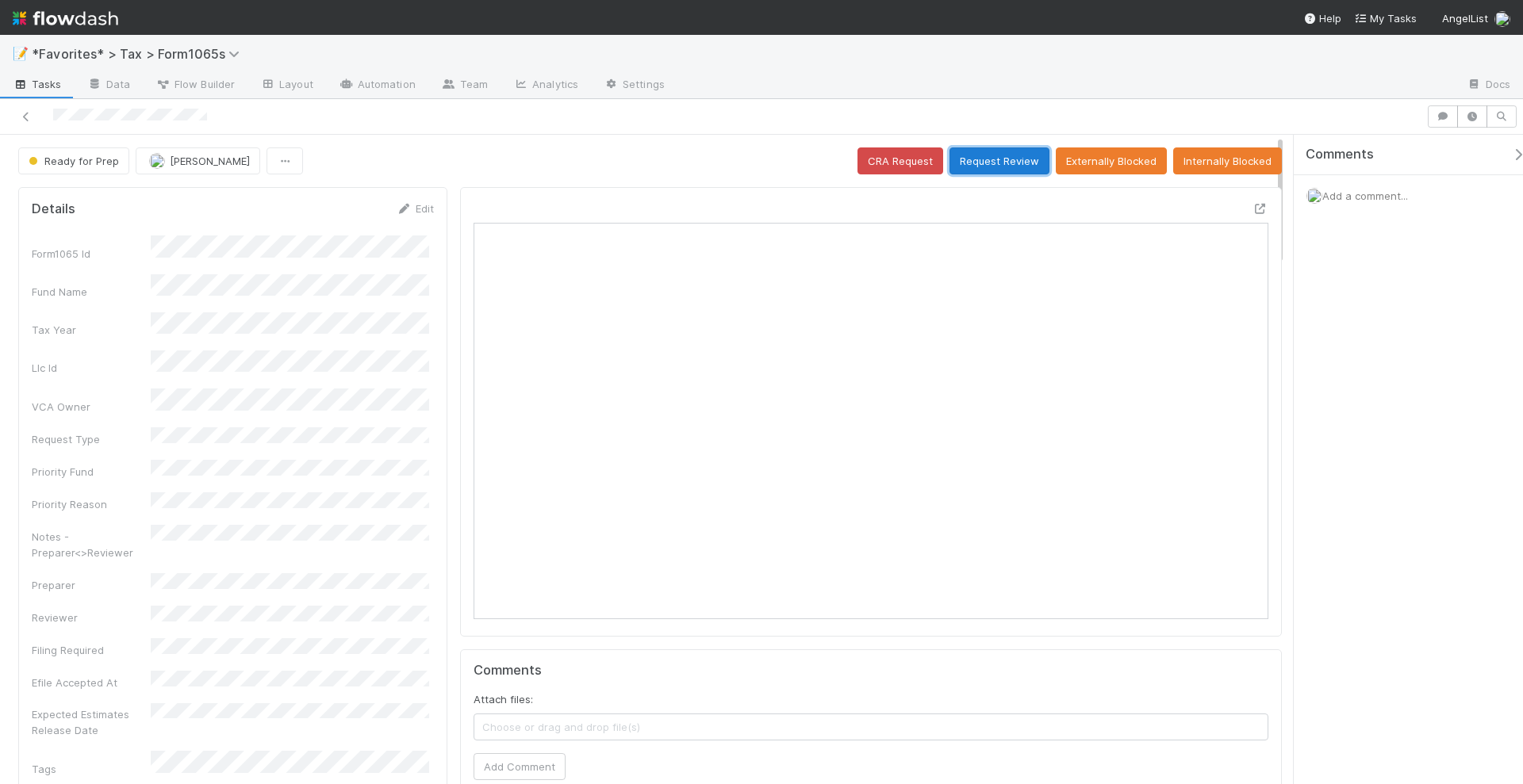
click at [1020, 161] on button "Request Review" at bounding box center [999, 161] width 100 height 27
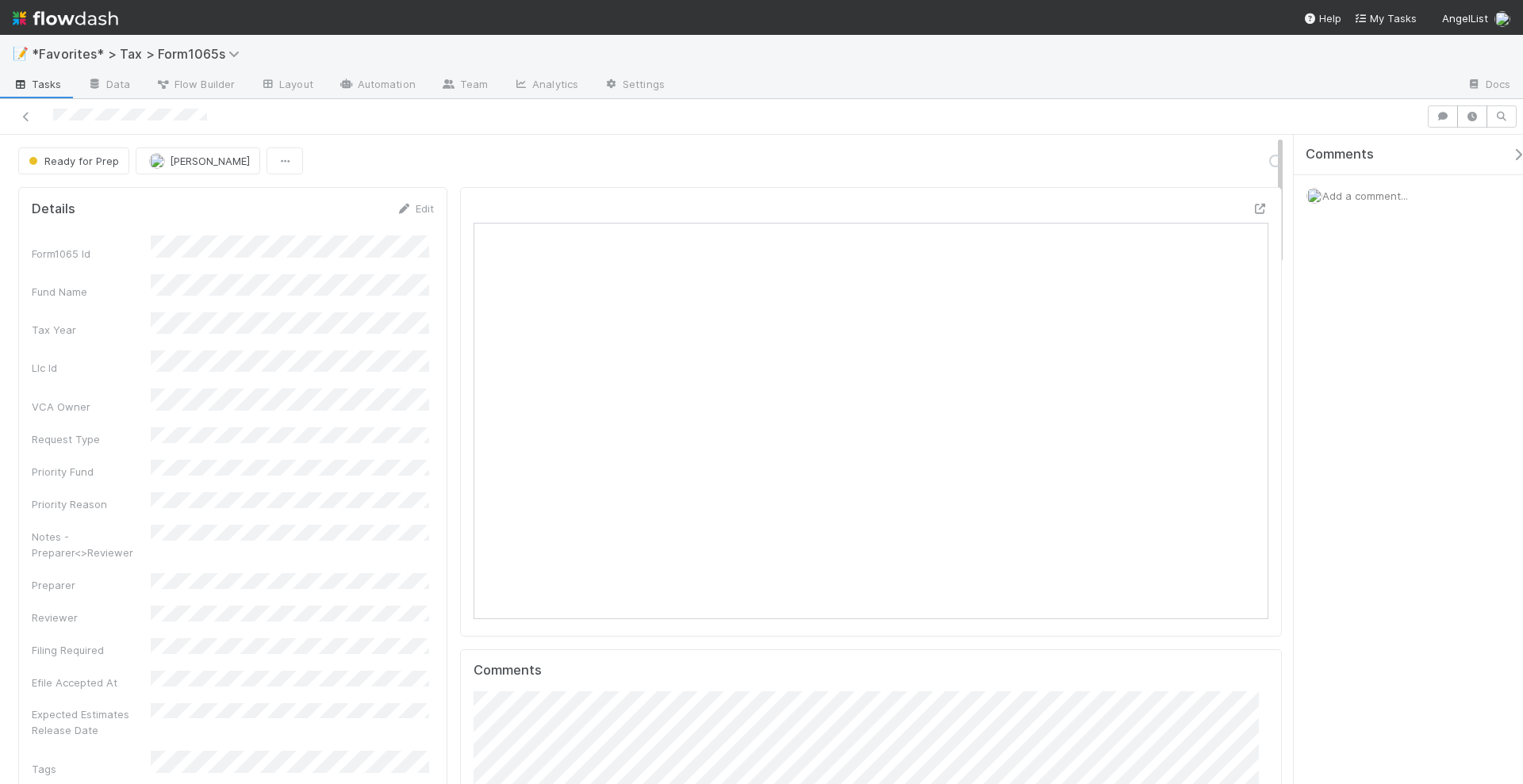
scroll to position [308, 770]
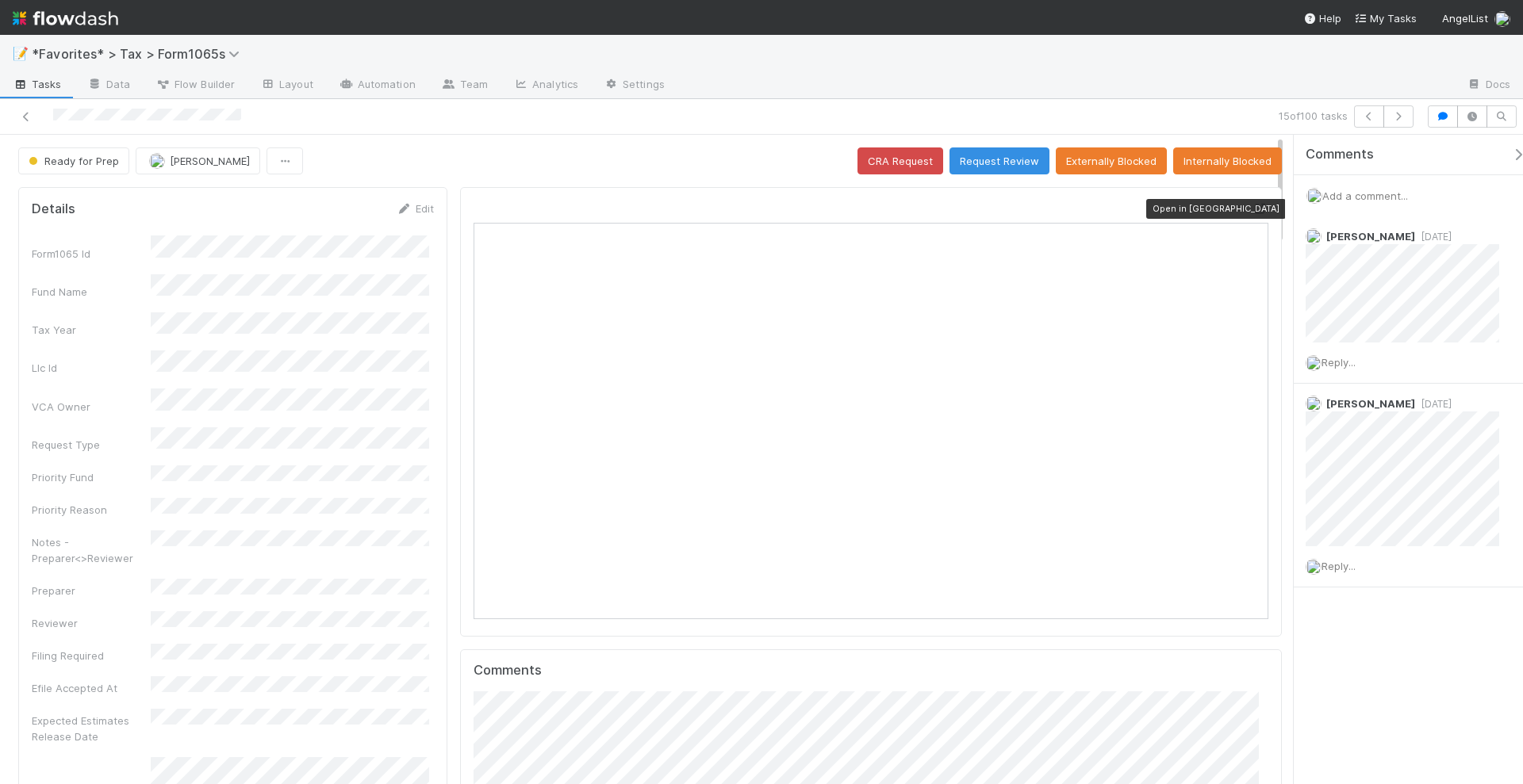
click at [1252, 207] on icon at bounding box center [1260, 209] width 16 height 11
click at [1399, 114] on icon "button" at bounding box center [1399, 116] width 16 height 10
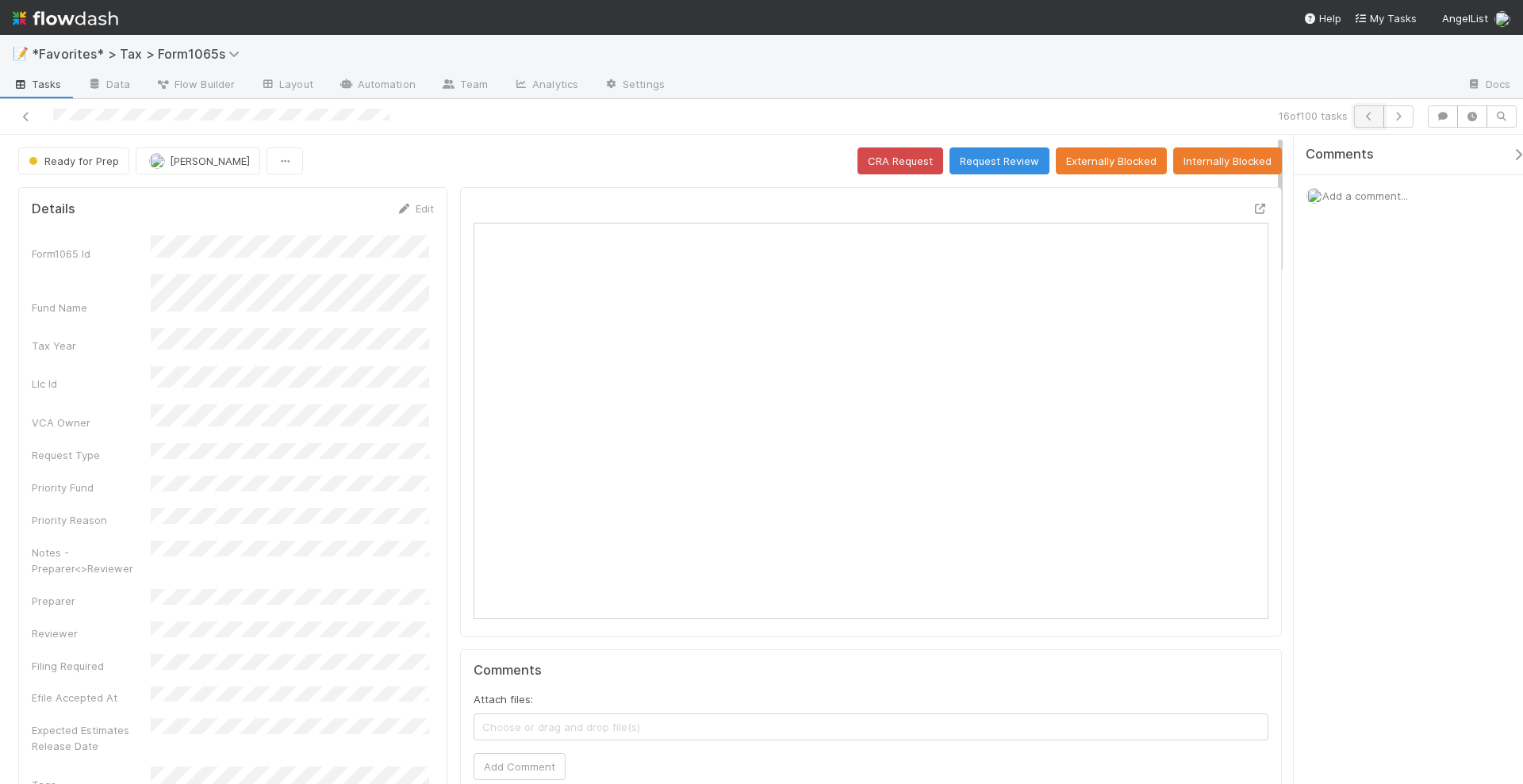
click at [1367, 125] on button "button" at bounding box center [1369, 116] width 30 height 22
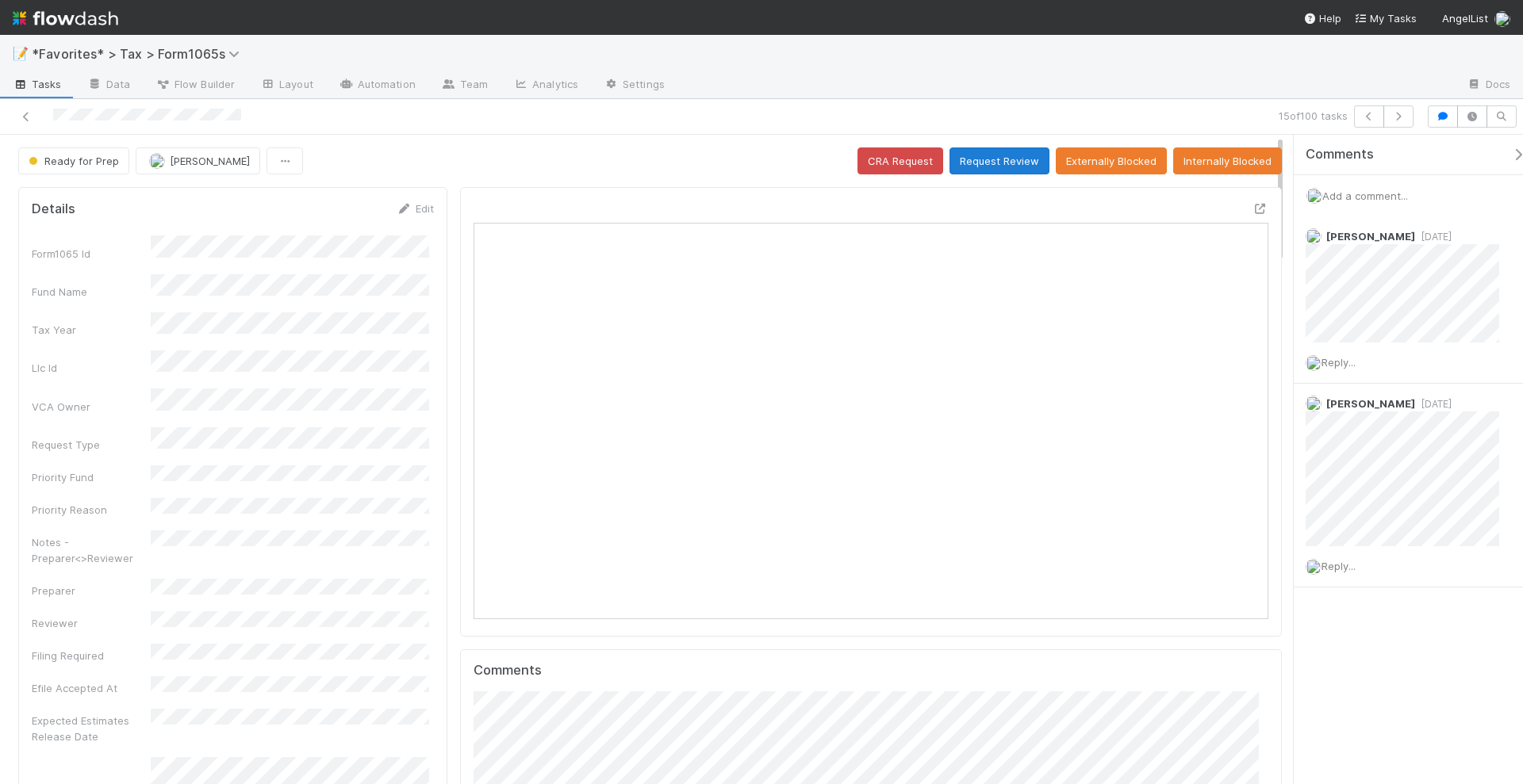
scroll to position [308, 770]
click at [1003, 158] on button "Request Review" at bounding box center [999, 161] width 100 height 27
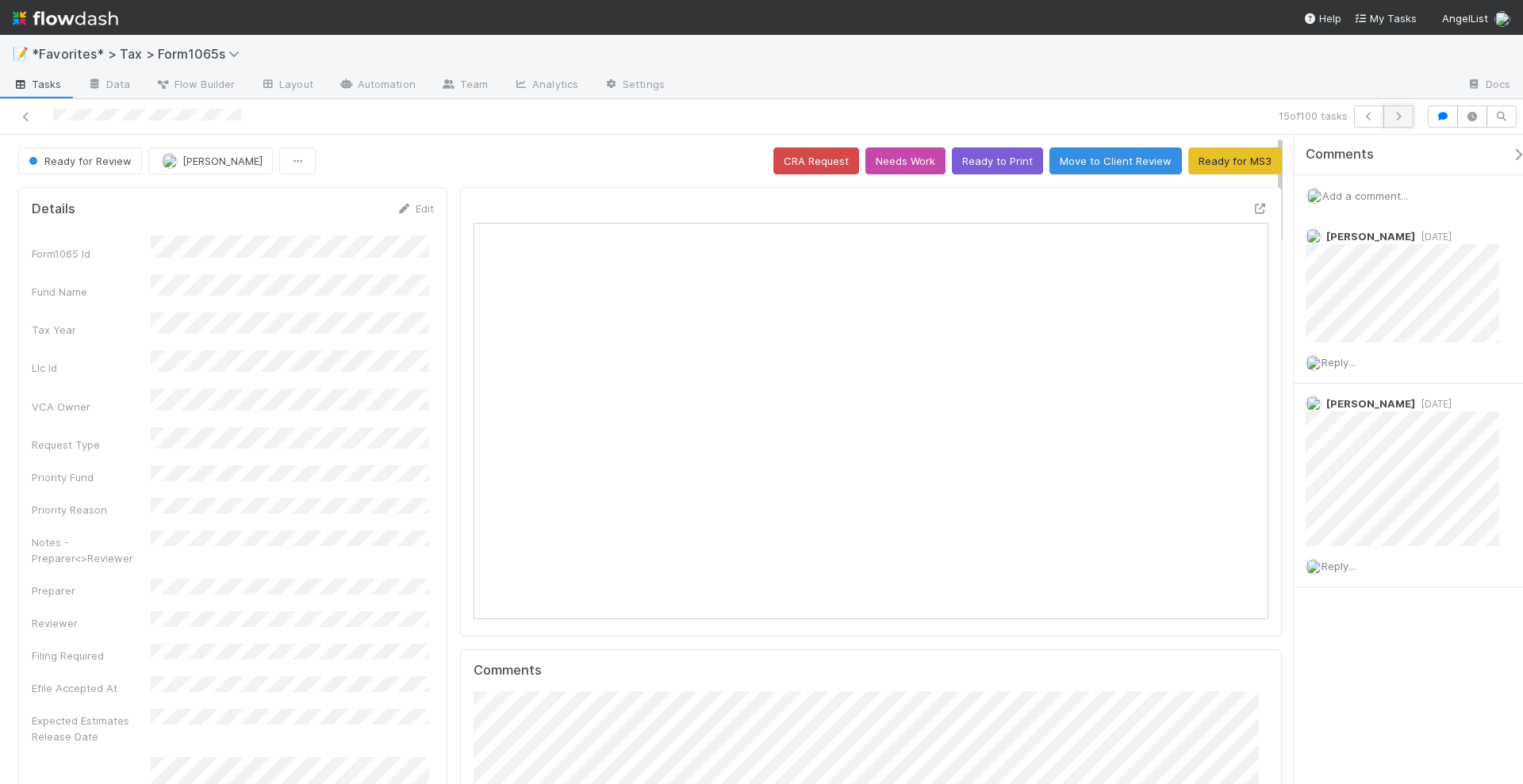
click at [1397, 115] on icon "button" at bounding box center [1399, 116] width 16 height 10
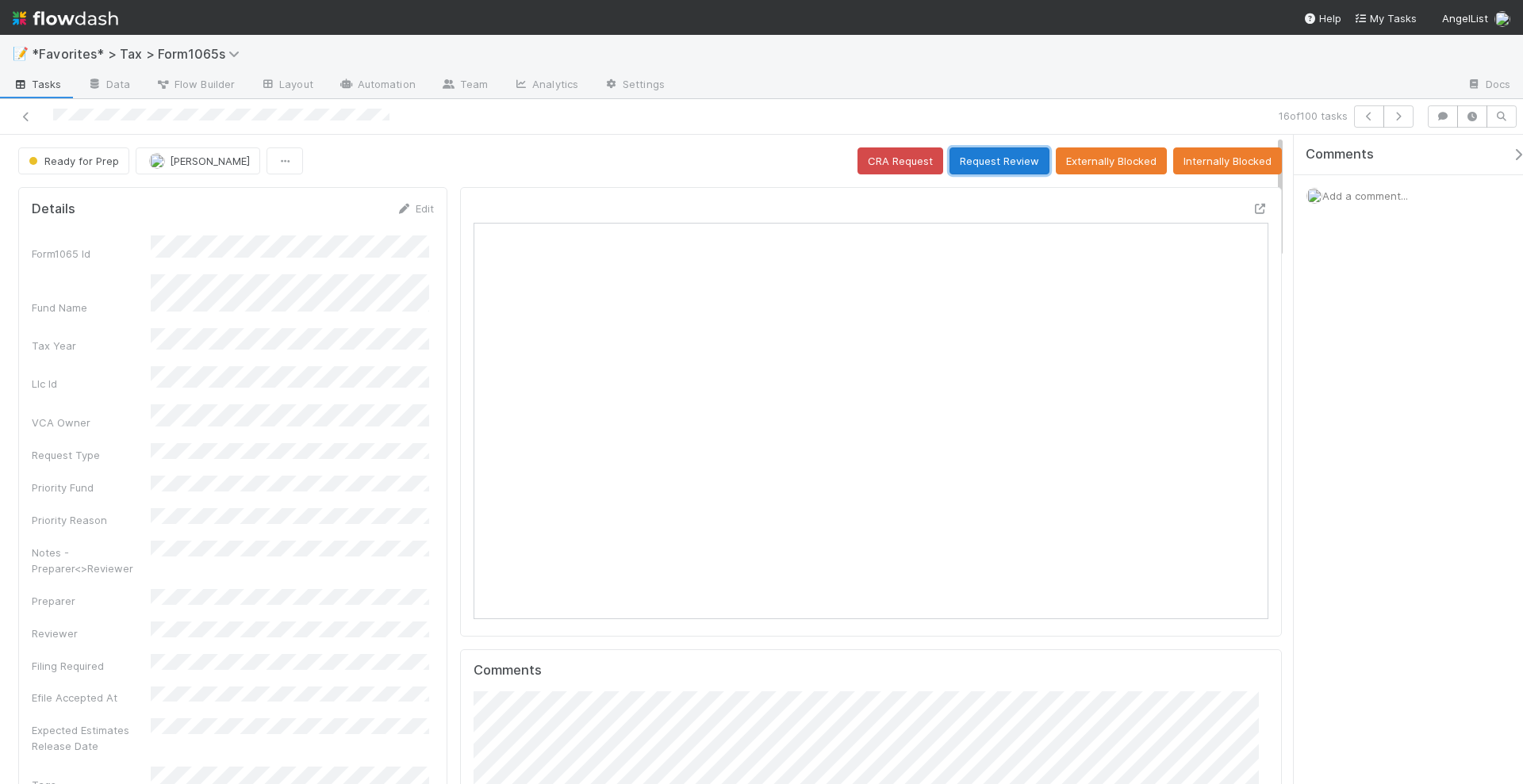
click at [1013, 150] on button "Request Review" at bounding box center [999, 161] width 100 height 27
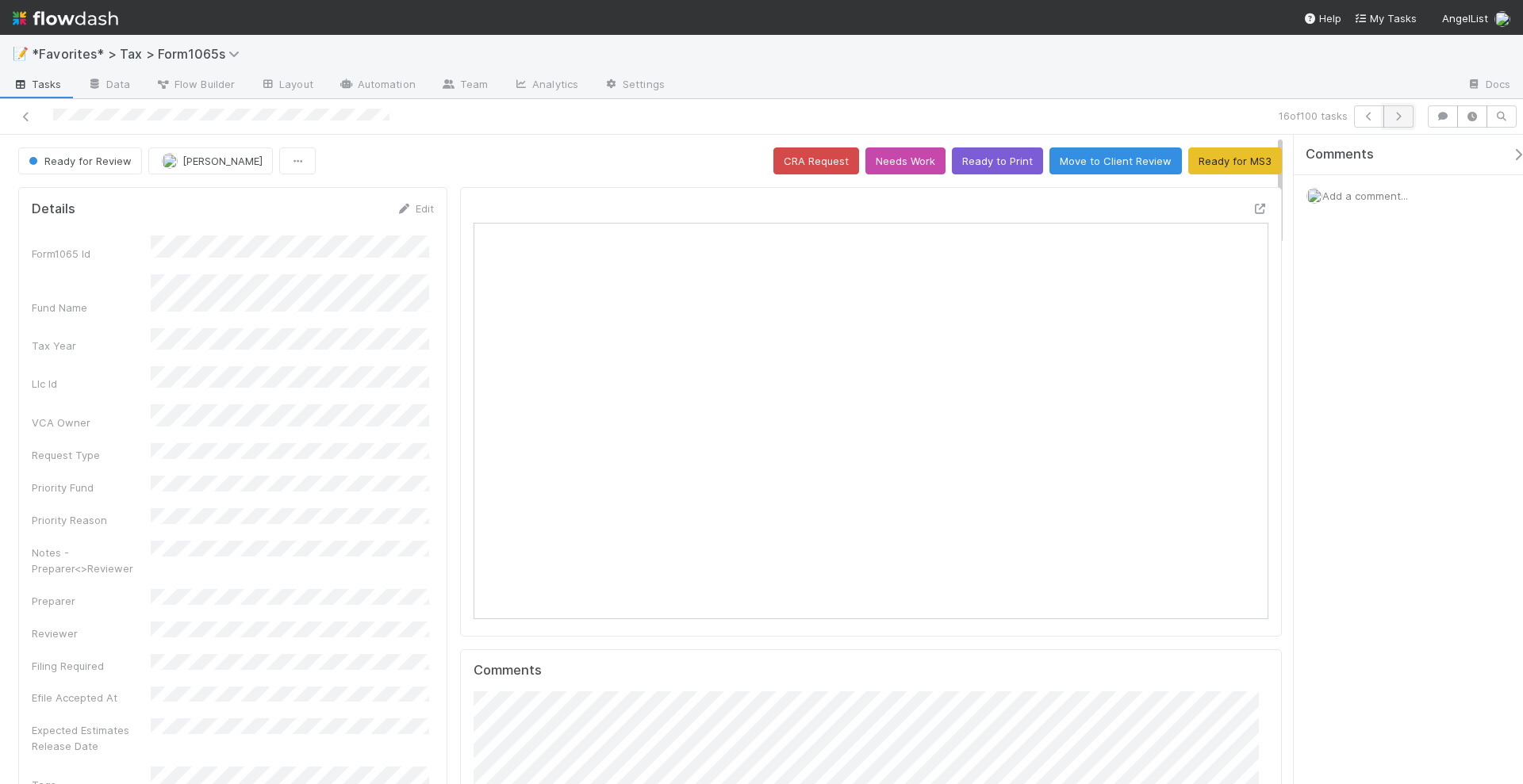
click at [1404, 122] on button "button" at bounding box center [1399, 116] width 30 height 22
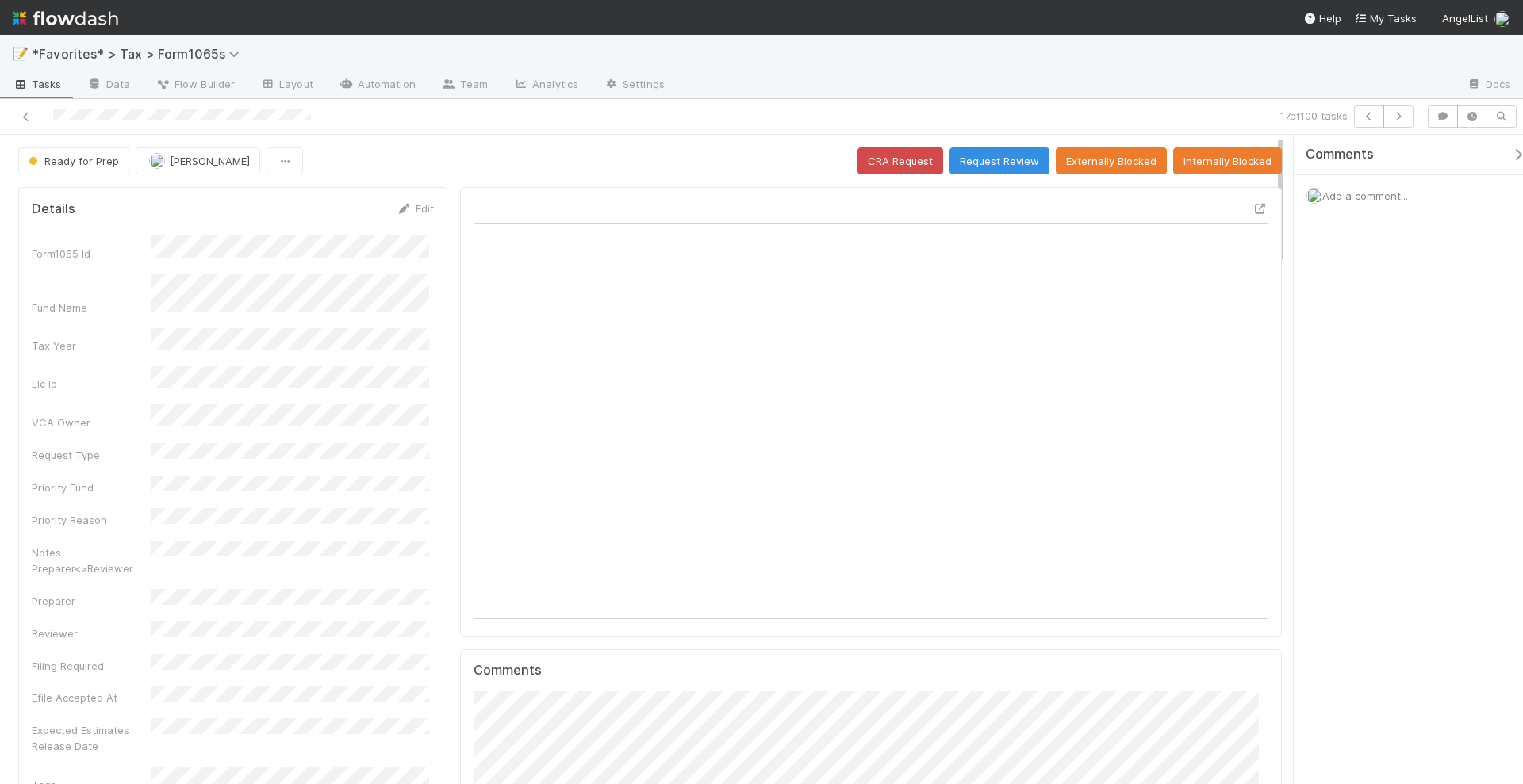
scroll to position [308, 770]
click at [1366, 119] on icon "button" at bounding box center [1369, 116] width 16 height 10
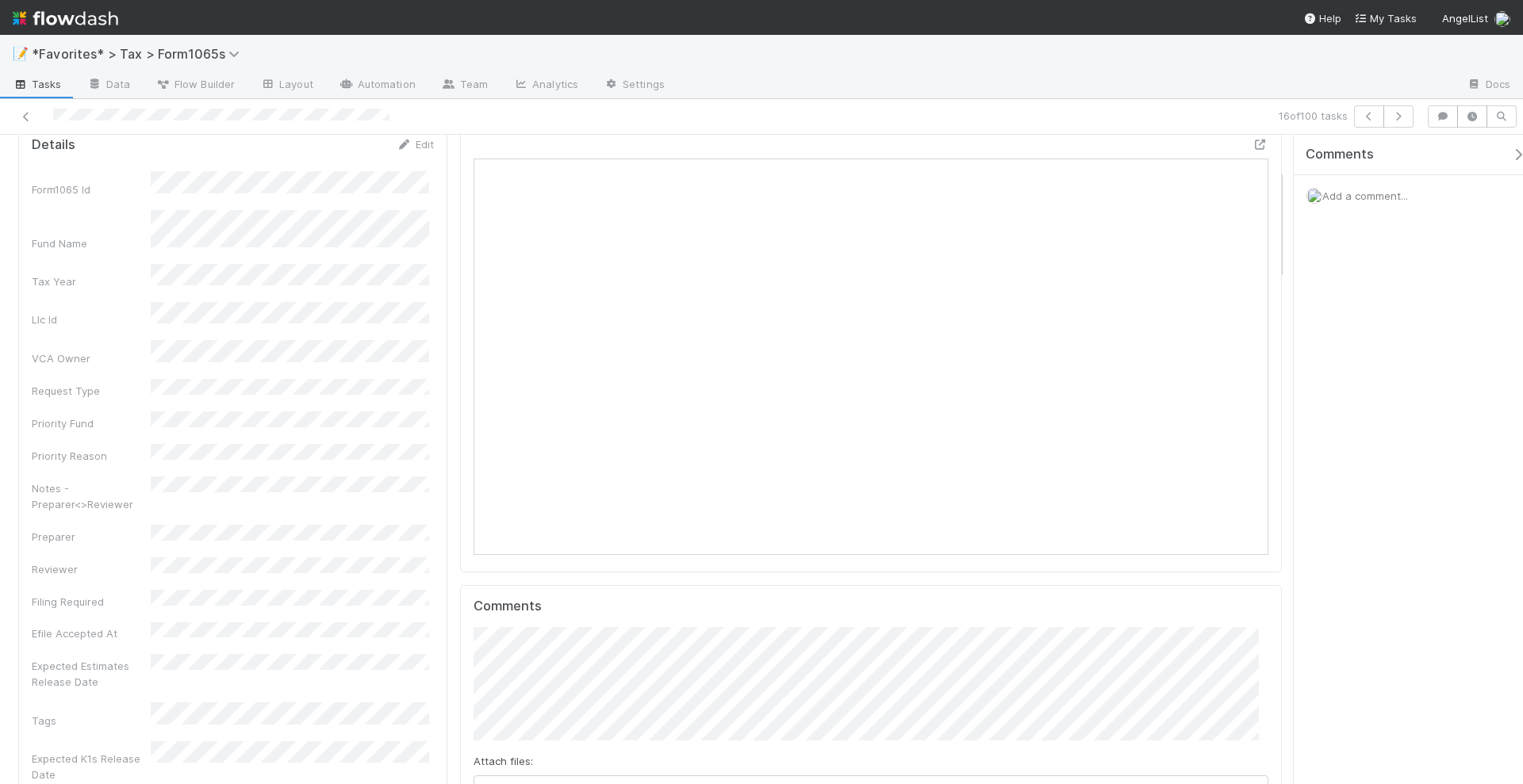
scroll to position [198, 0]
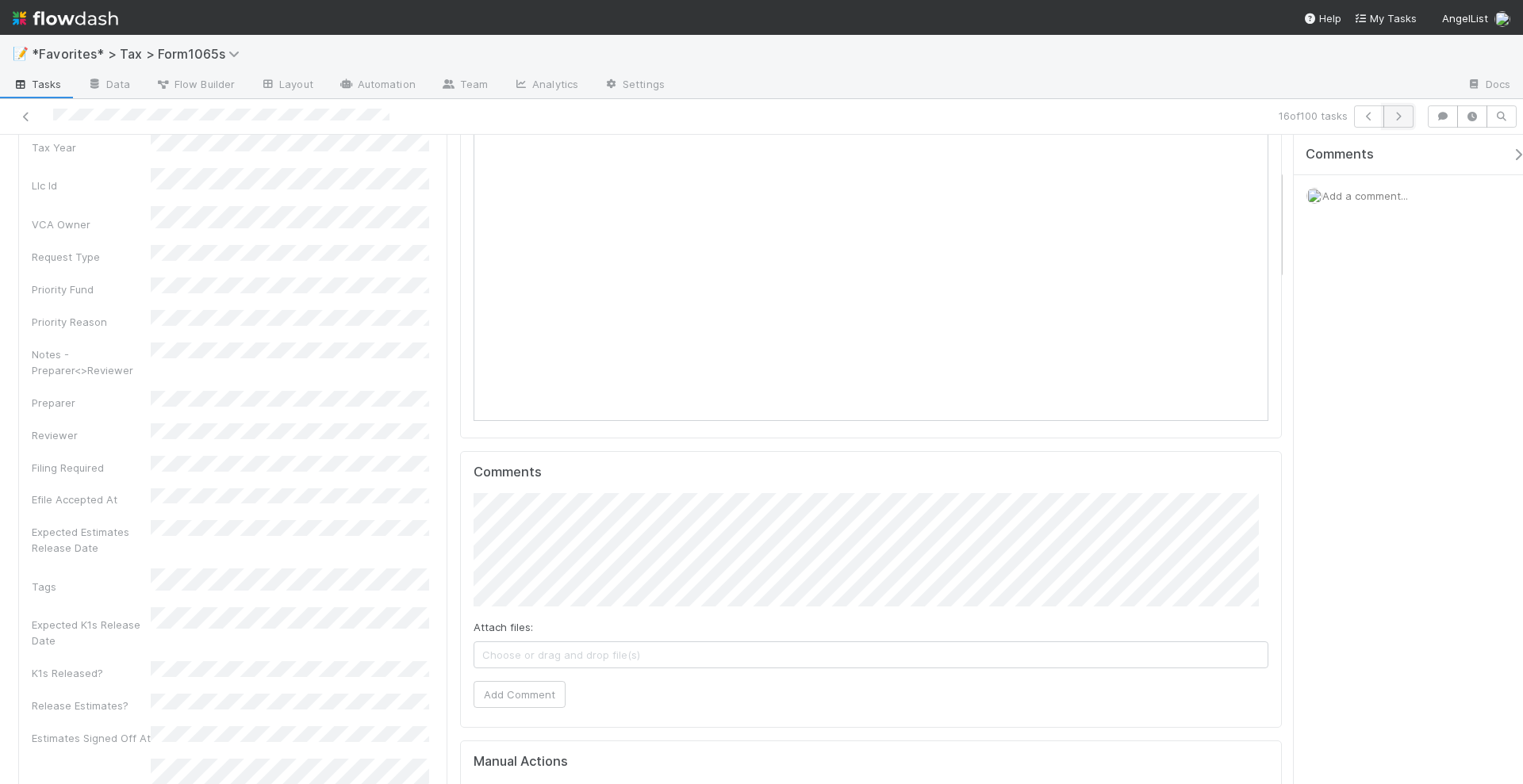
click at [1403, 115] on icon "button" at bounding box center [1399, 116] width 16 height 10
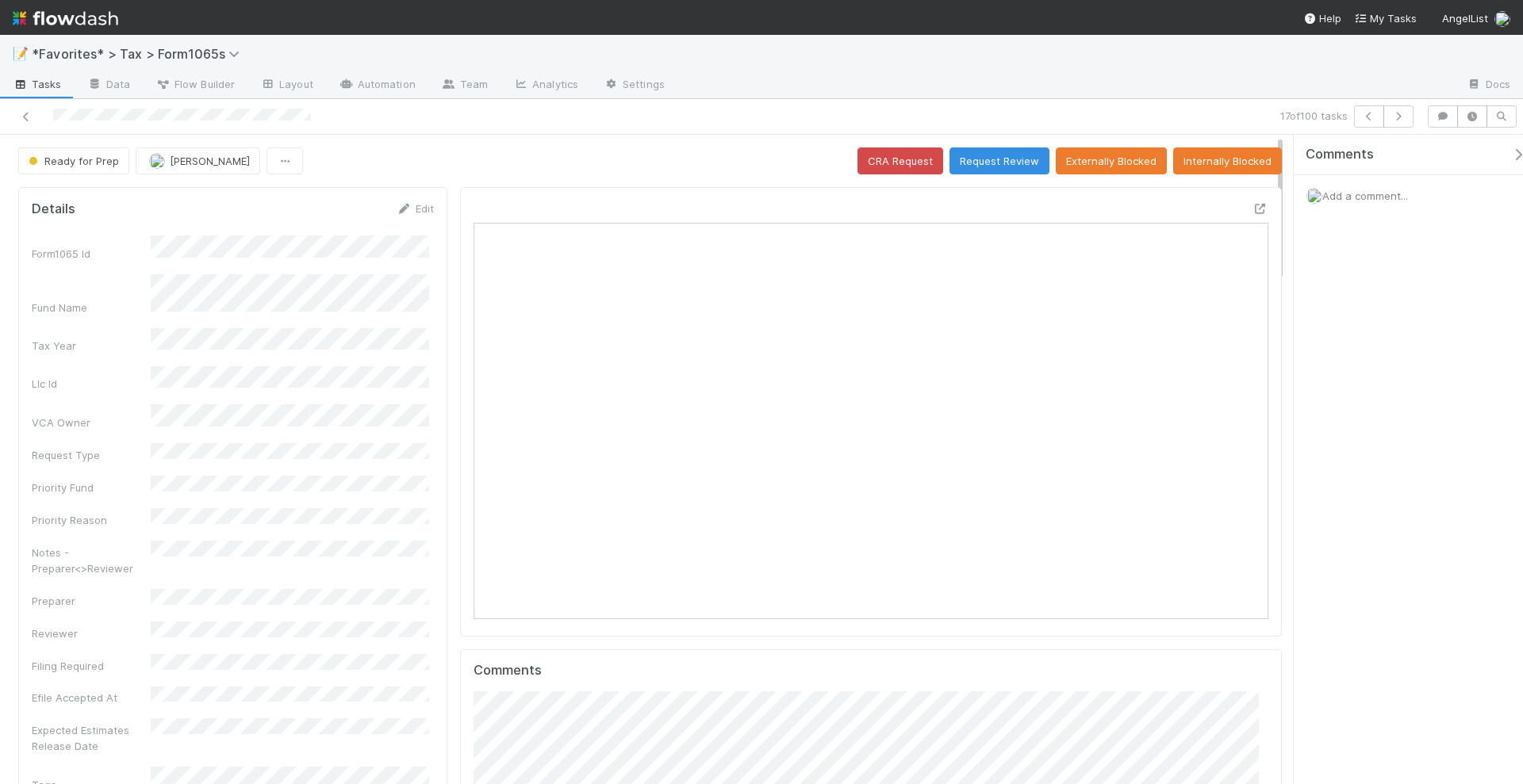
scroll to position [308, 770]
click at [1252, 207] on icon at bounding box center [1260, 209] width 16 height 11
click at [985, 148] on button "Request Review" at bounding box center [999, 161] width 100 height 27
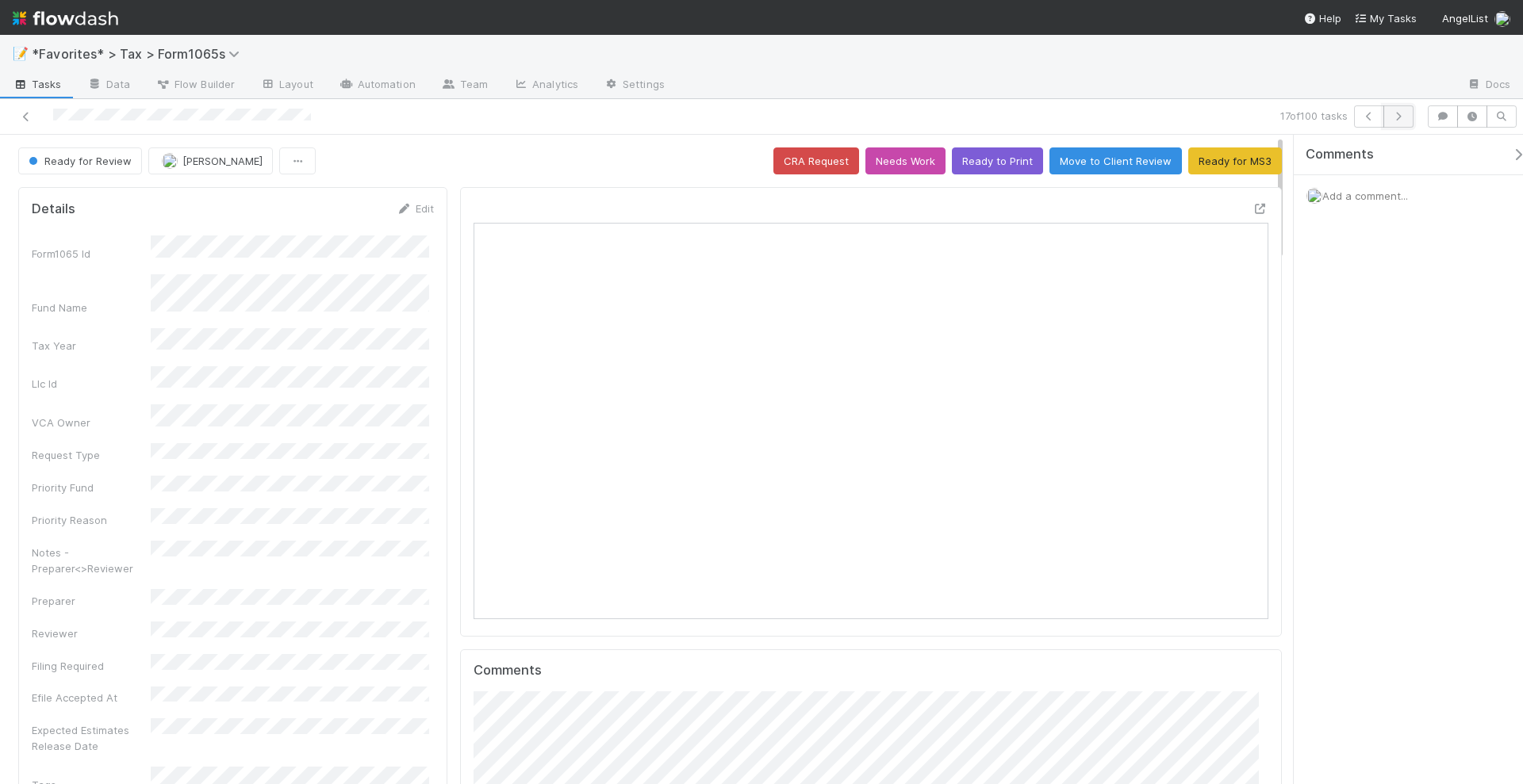
click at [1402, 114] on icon "button" at bounding box center [1399, 116] width 16 height 10
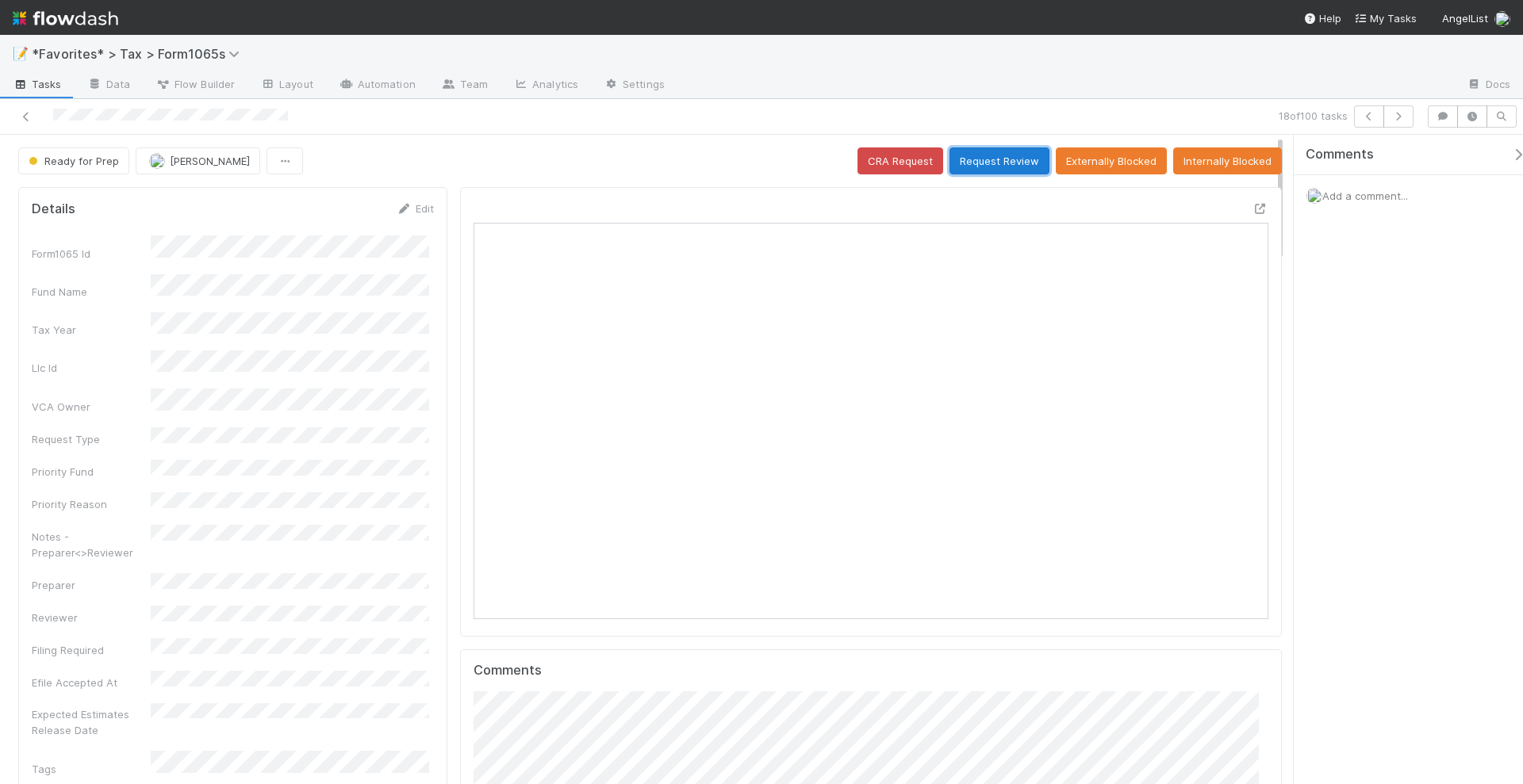
click at [999, 157] on button "Request Review" at bounding box center [999, 161] width 100 height 27
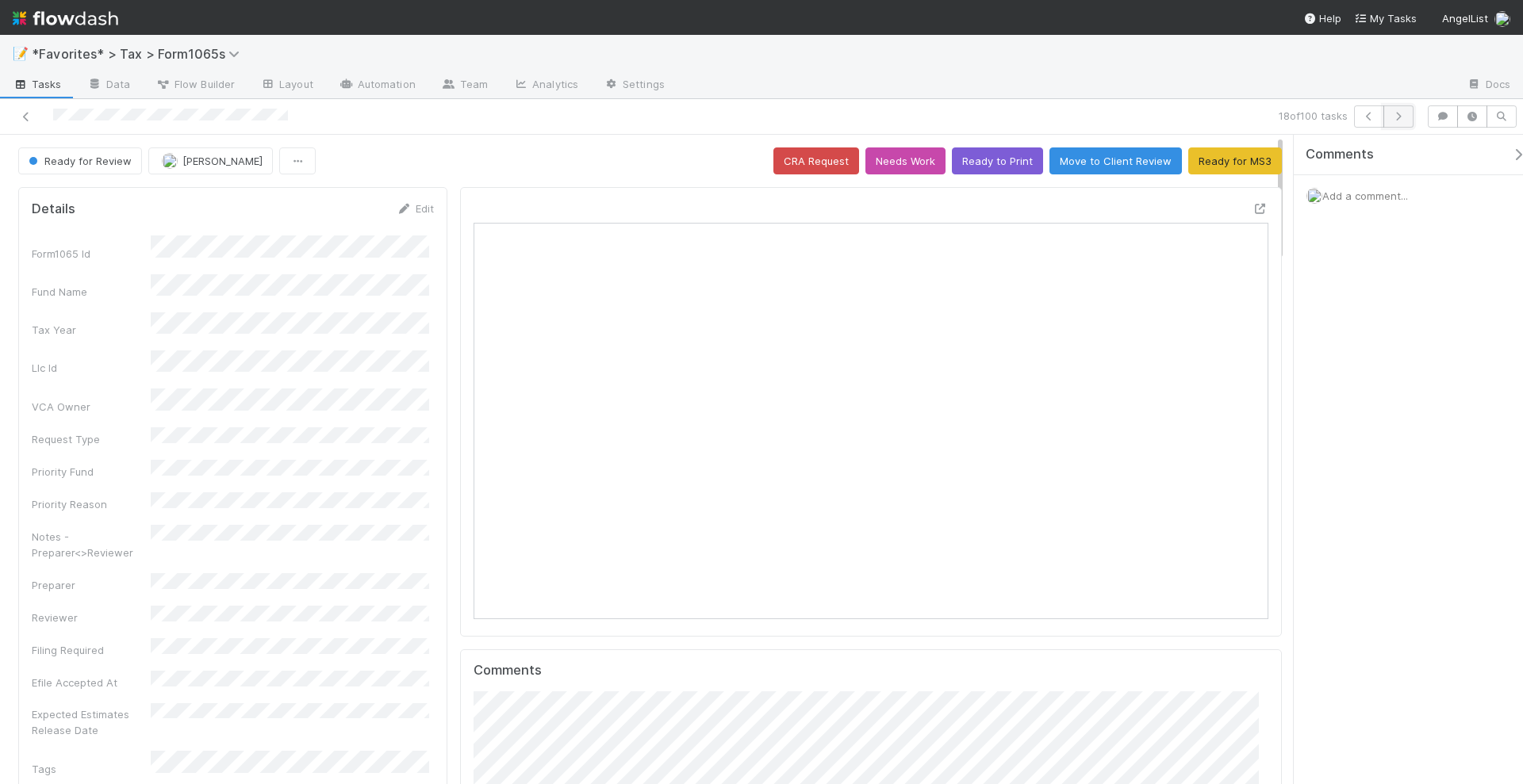
click at [1403, 120] on icon "button" at bounding box center [1399, 116] width 16 height 10
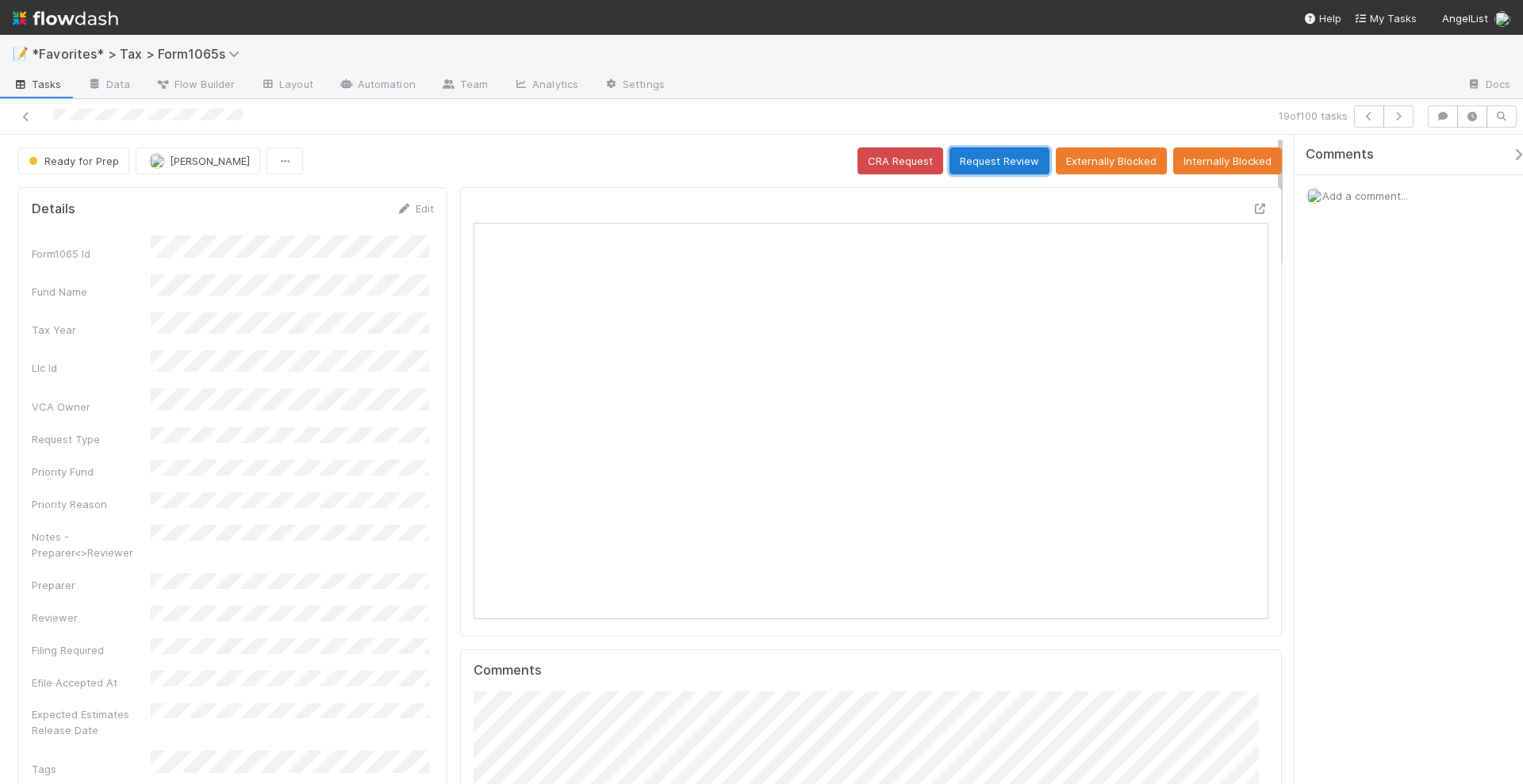
click at [981, 164] on button "Request Review" at bounding box center [999, 161] width 100 height 27
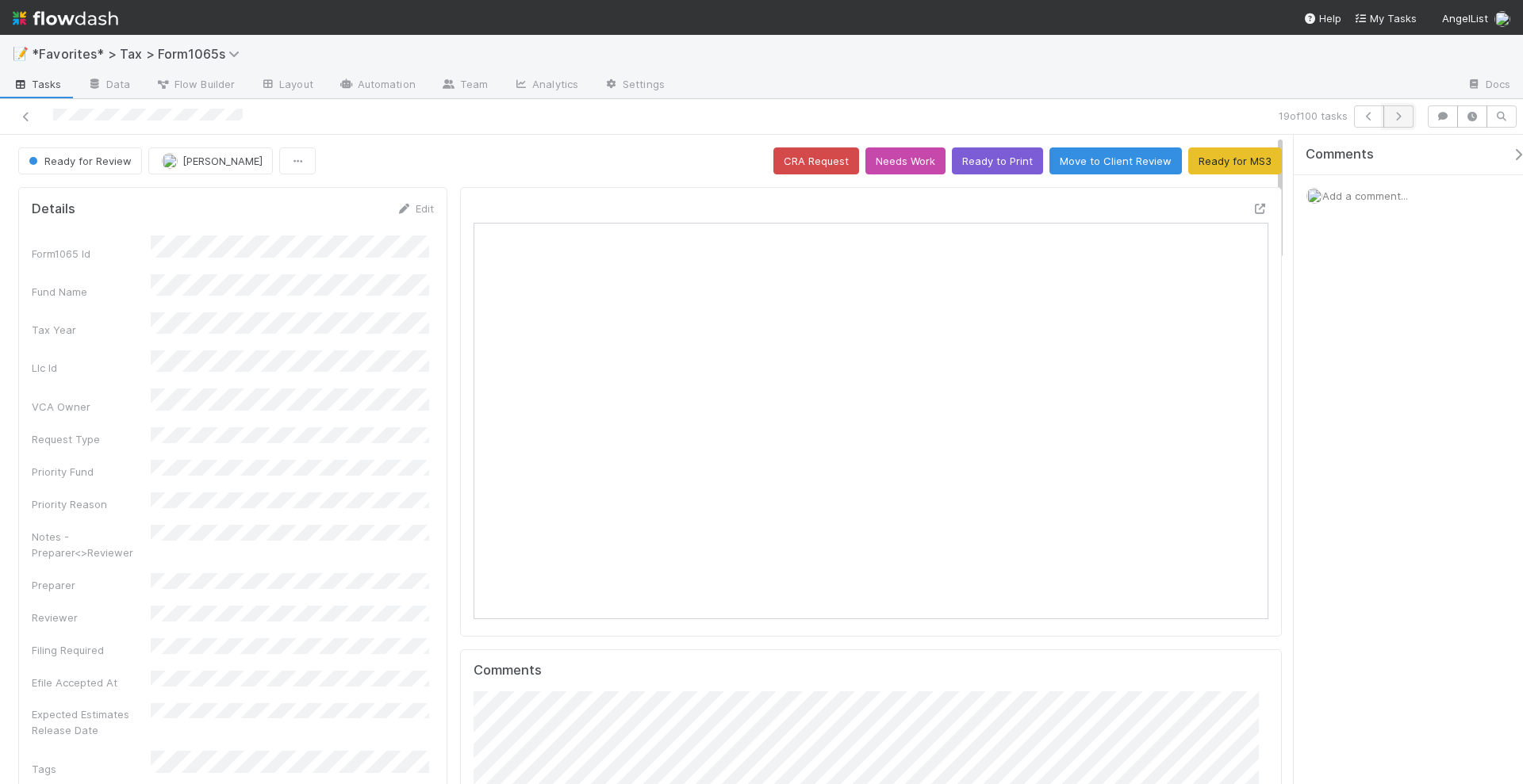
click at [1404, 119] on icon "button" at bounding box center [1399, 116] width 16 height 10
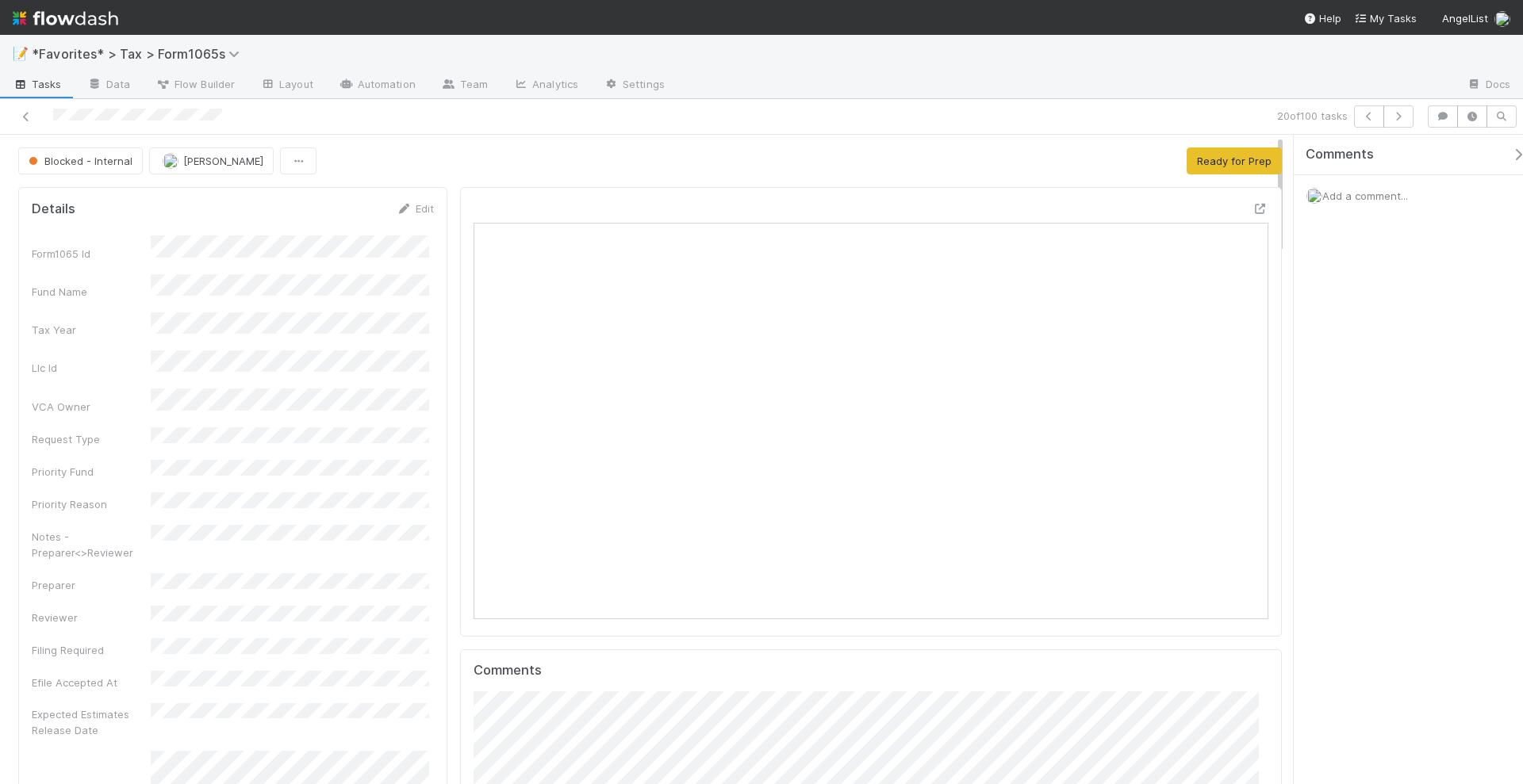
scroll to position [308, 770]
click at [1252, 205] on icon at bounding box center [1260, 209] width 16 height 11
click at [1401, 117] on icon "button" at bounding box center [1399, 116] width 16 height 10
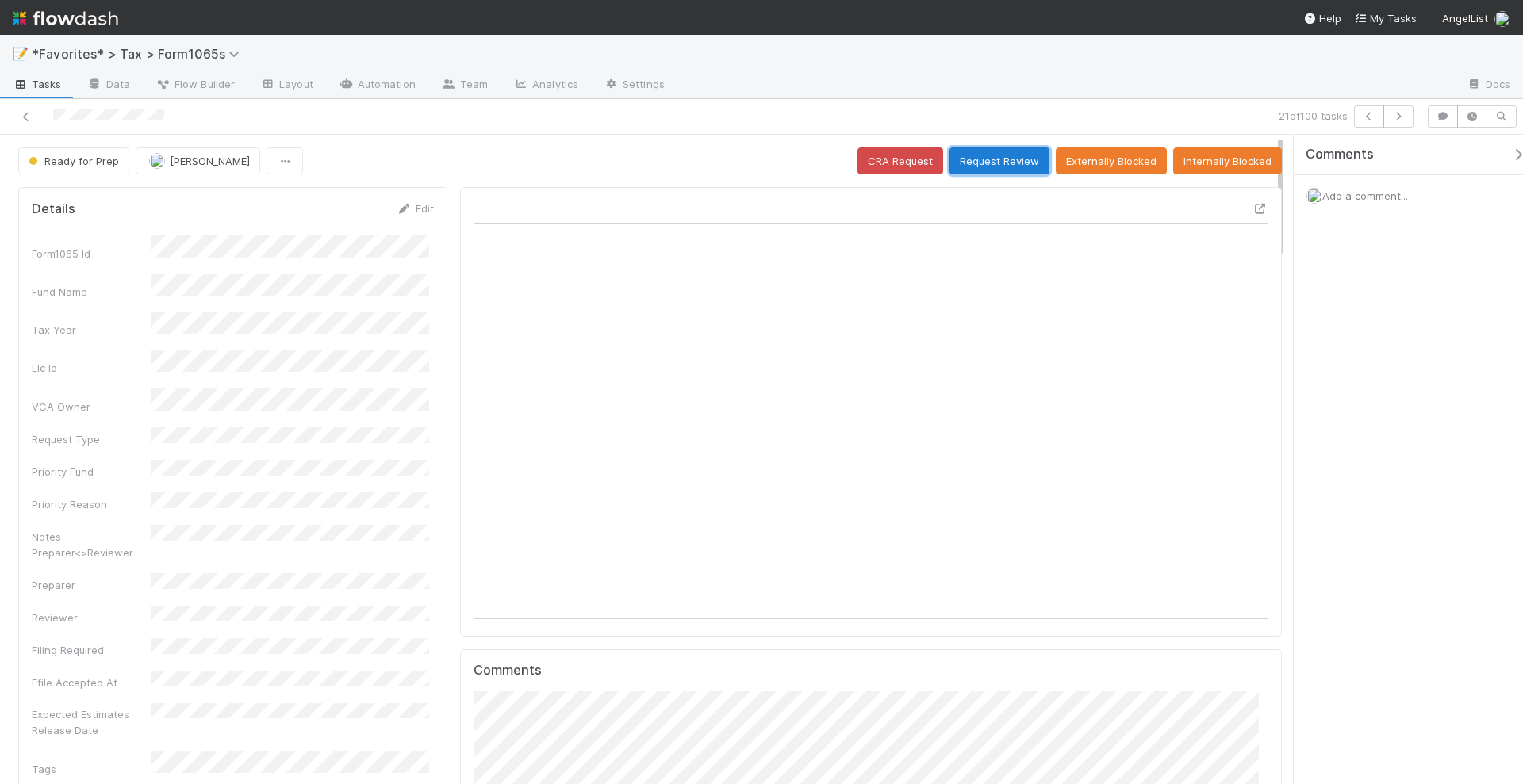
click at [973, 164] on button "Request Review" at bounding box center [999, 161] width 100 height 27
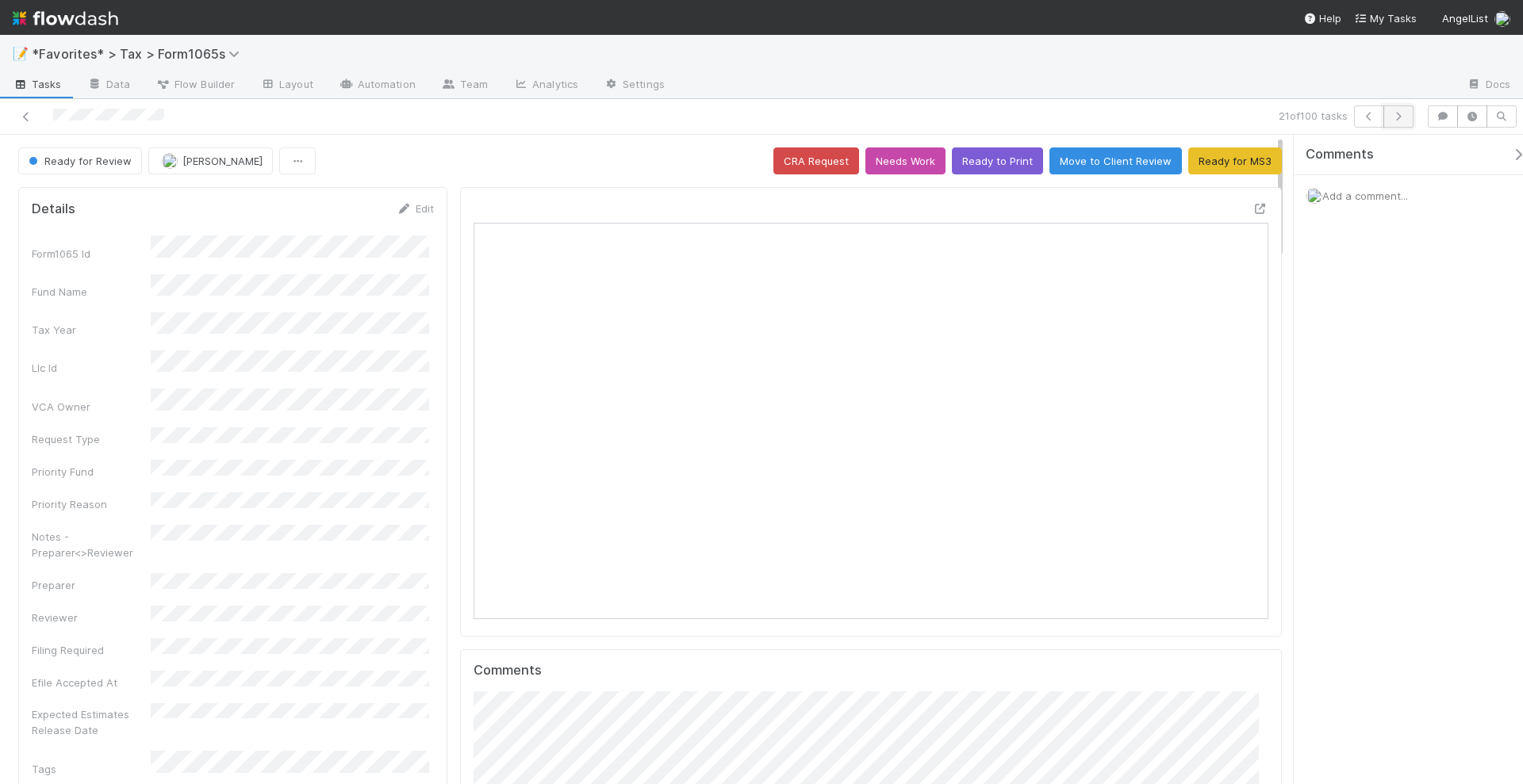
click at [1399, 110] on button "button" at bounding box center [1399, 116] width 30 height 22
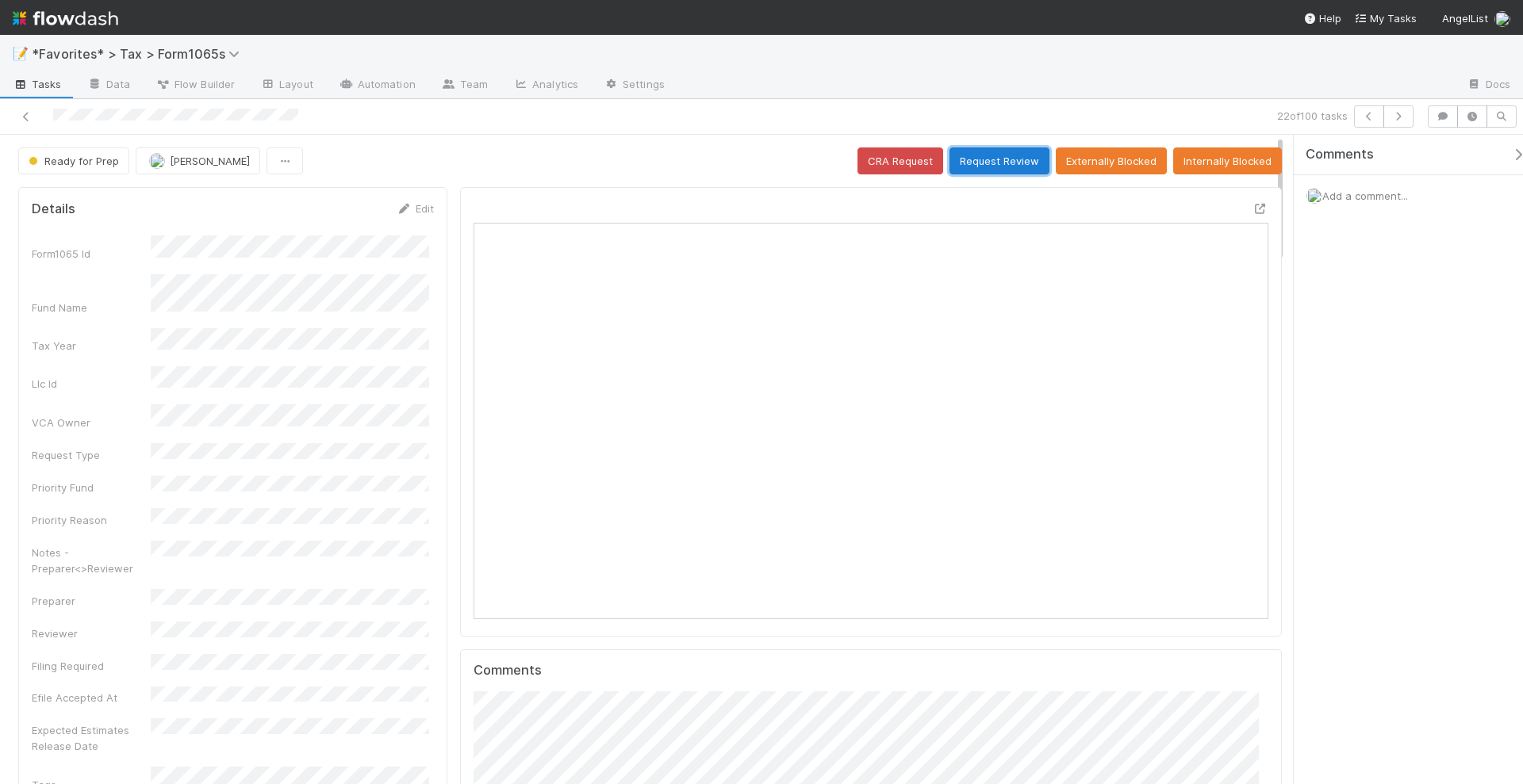
click at [991, 161] on button "Request Review" at bounding box center [999, 161] width 100 height 27
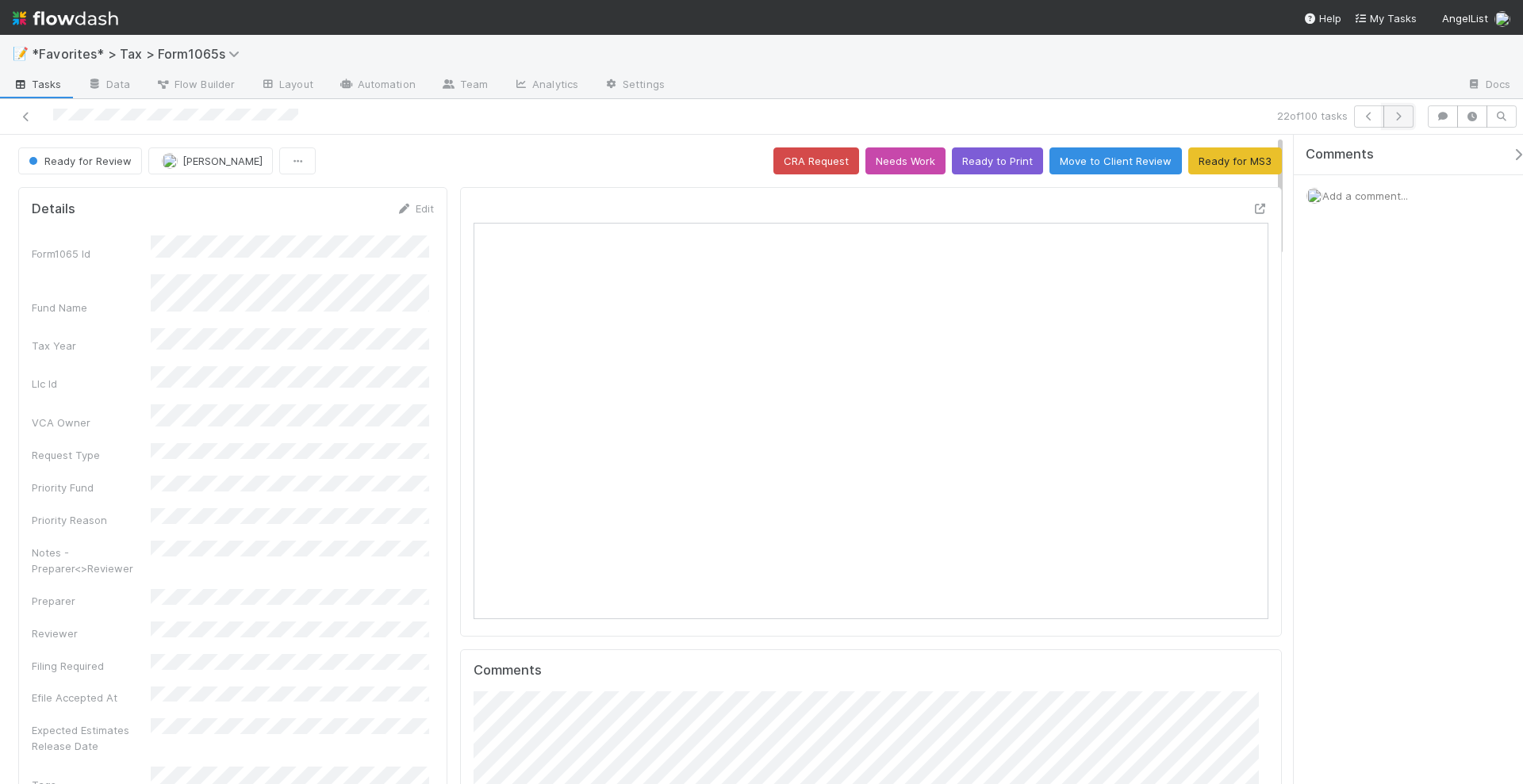
click at [1404, 116] on icon "button" at bounding box center [1399, 116] width 16 height 10
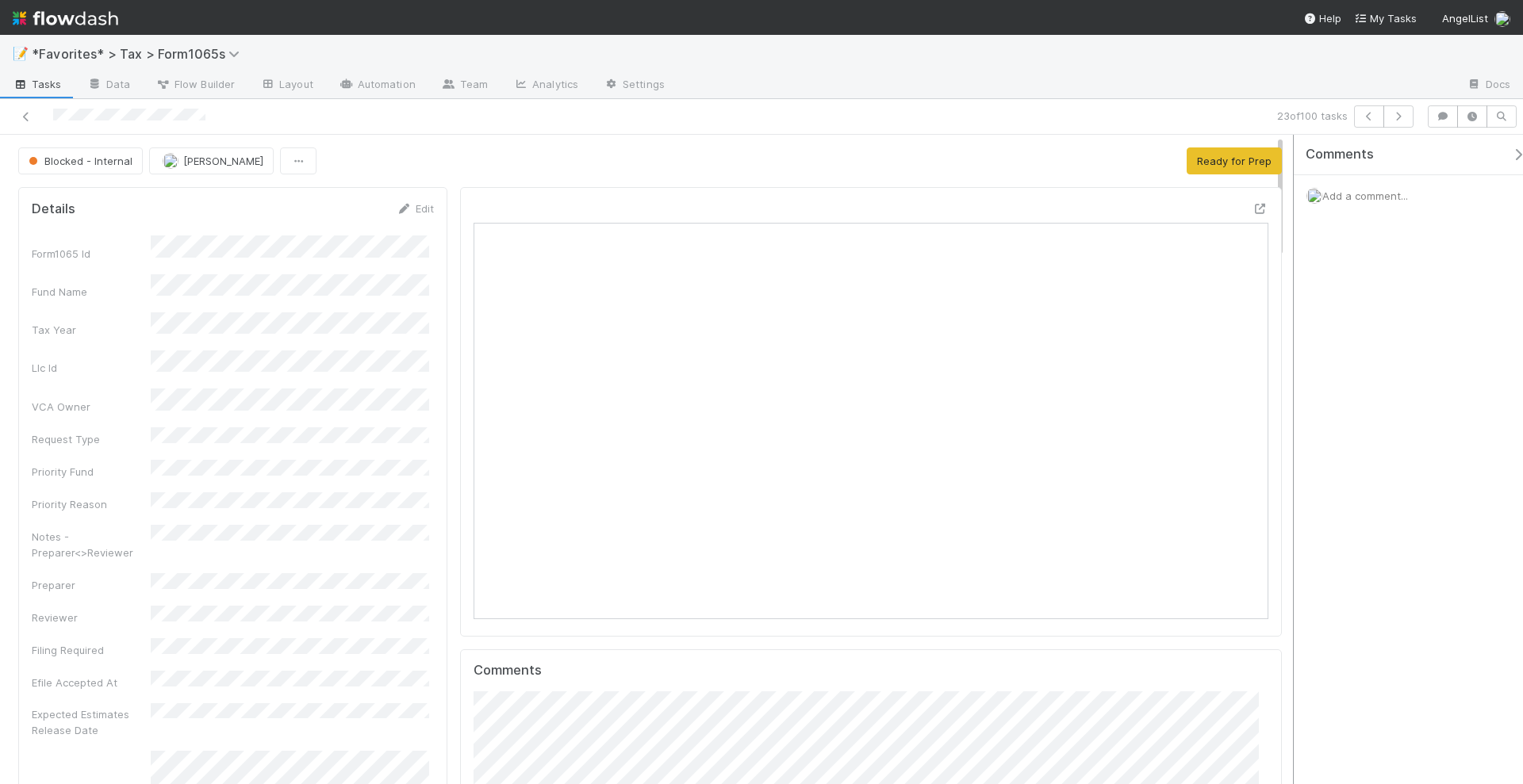
scroll to position [308, 770]
click at [1252, 207] on icon at bounding box center [1260, 209] width 16 height 11
click at [1404, 115] on icon "button" at bounding box center [1399, 116] width 16 height 10
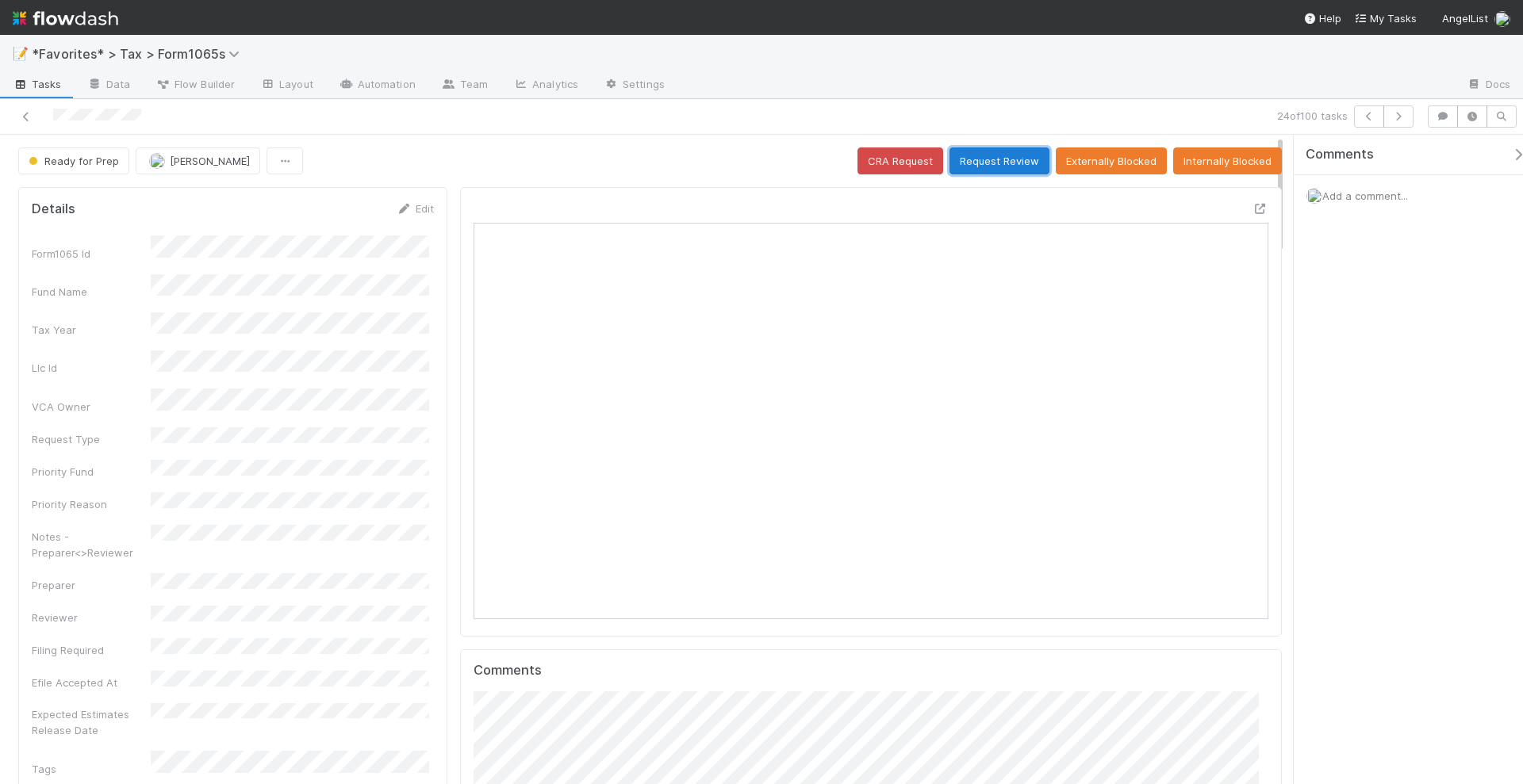
click at [987, 156] on button "Request Review" at bounding box center [999, 161] width 100 height 27
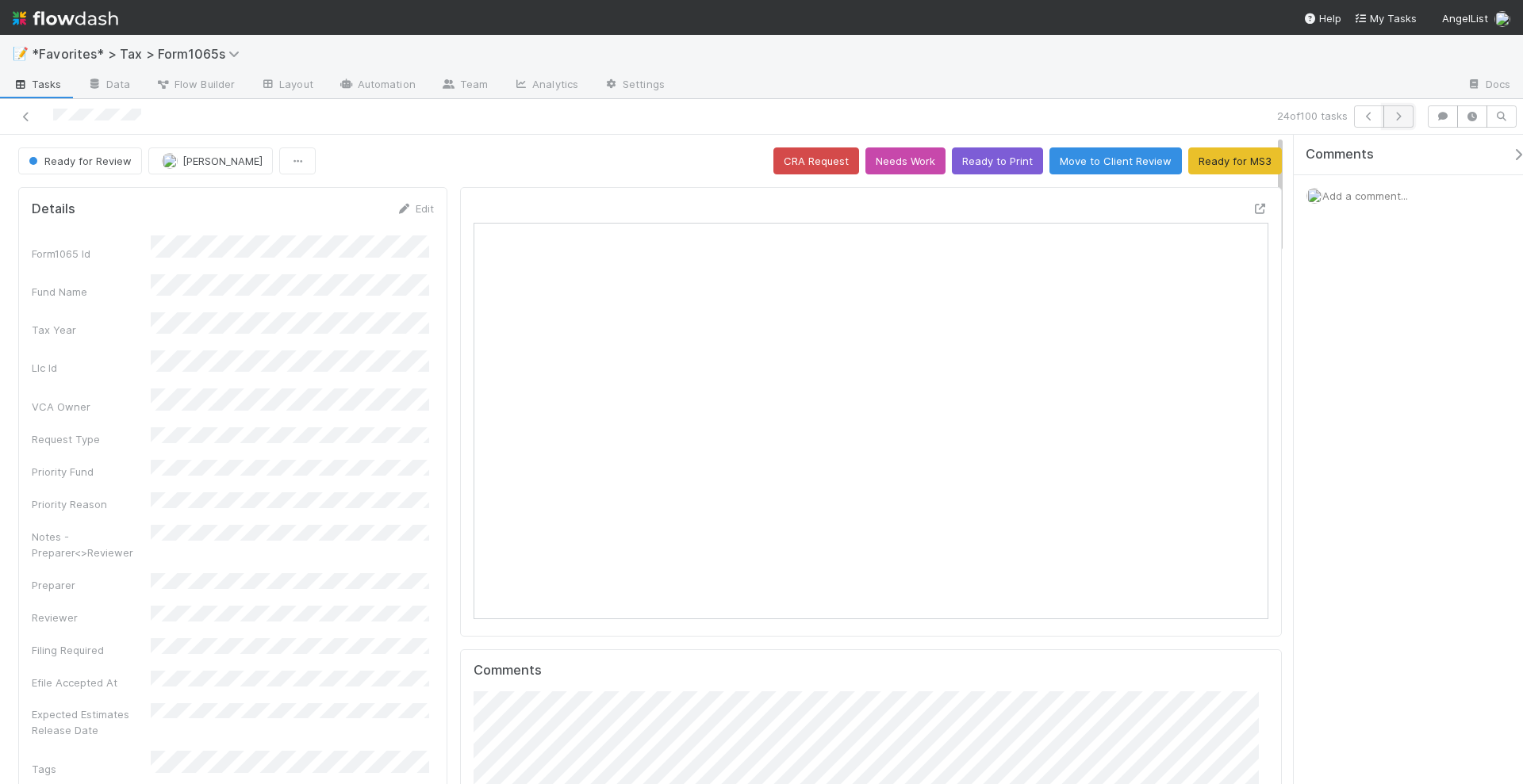
click at [1400, 122] on button "button" at bounding box center [1399, 116] width 30 height 22
drag, startPoint x: 1093, startPoint y: 164, endPoint x: 1159, endPoint y: 80, distance: 106.8
click at [936, 88] on div "📝 *Favorites* > Tax > Form1065s Tasks Data Flow Builder Layout Automation Team …" at bounding box center [761, 409] width 1523 height 749
click at [1404, 112] on icon "button" at bounding box center [1399, 116] width 16 height 10
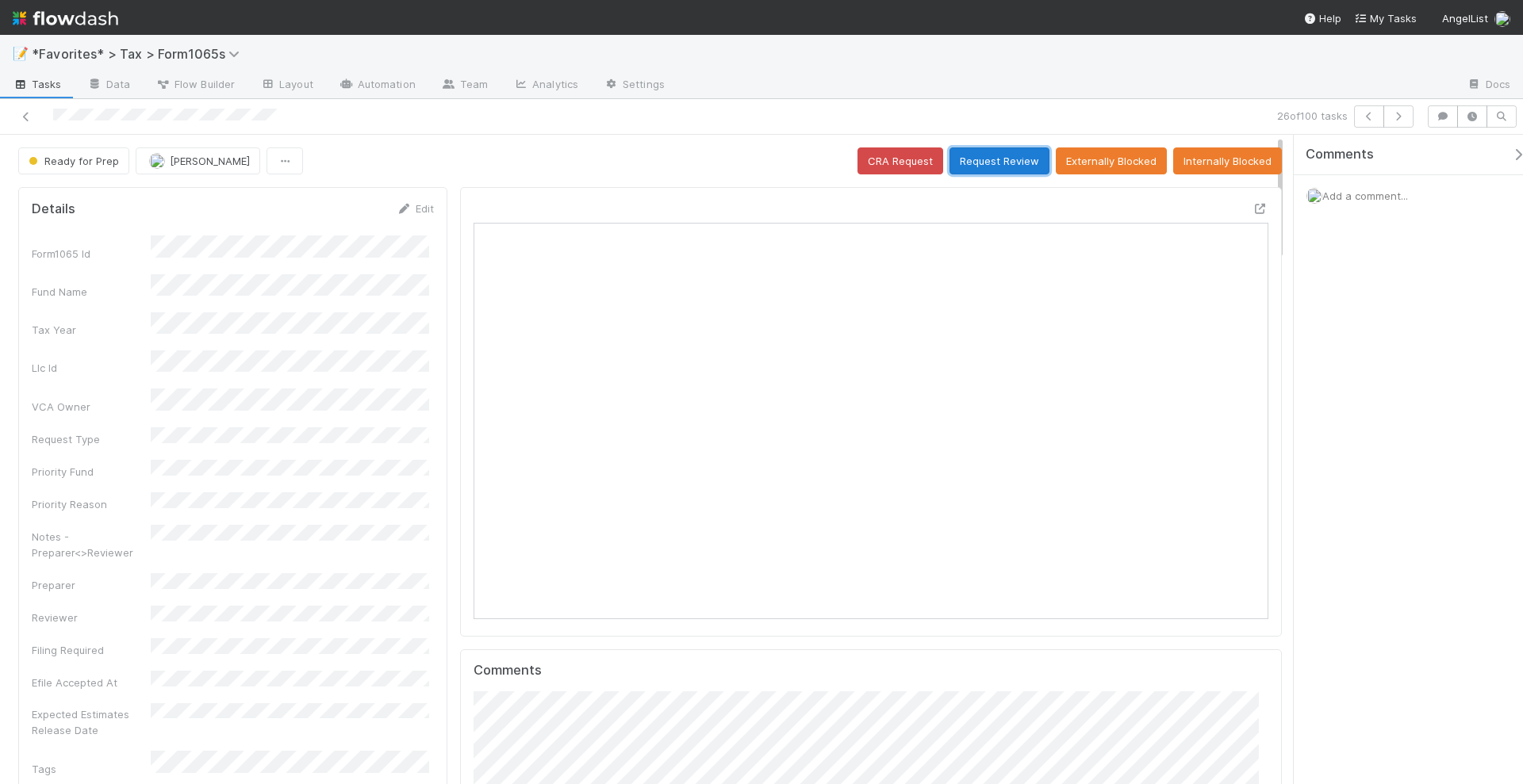
click at [977, 158] on button "Request Review" at bounding box center [999, 161] width 100 height 27
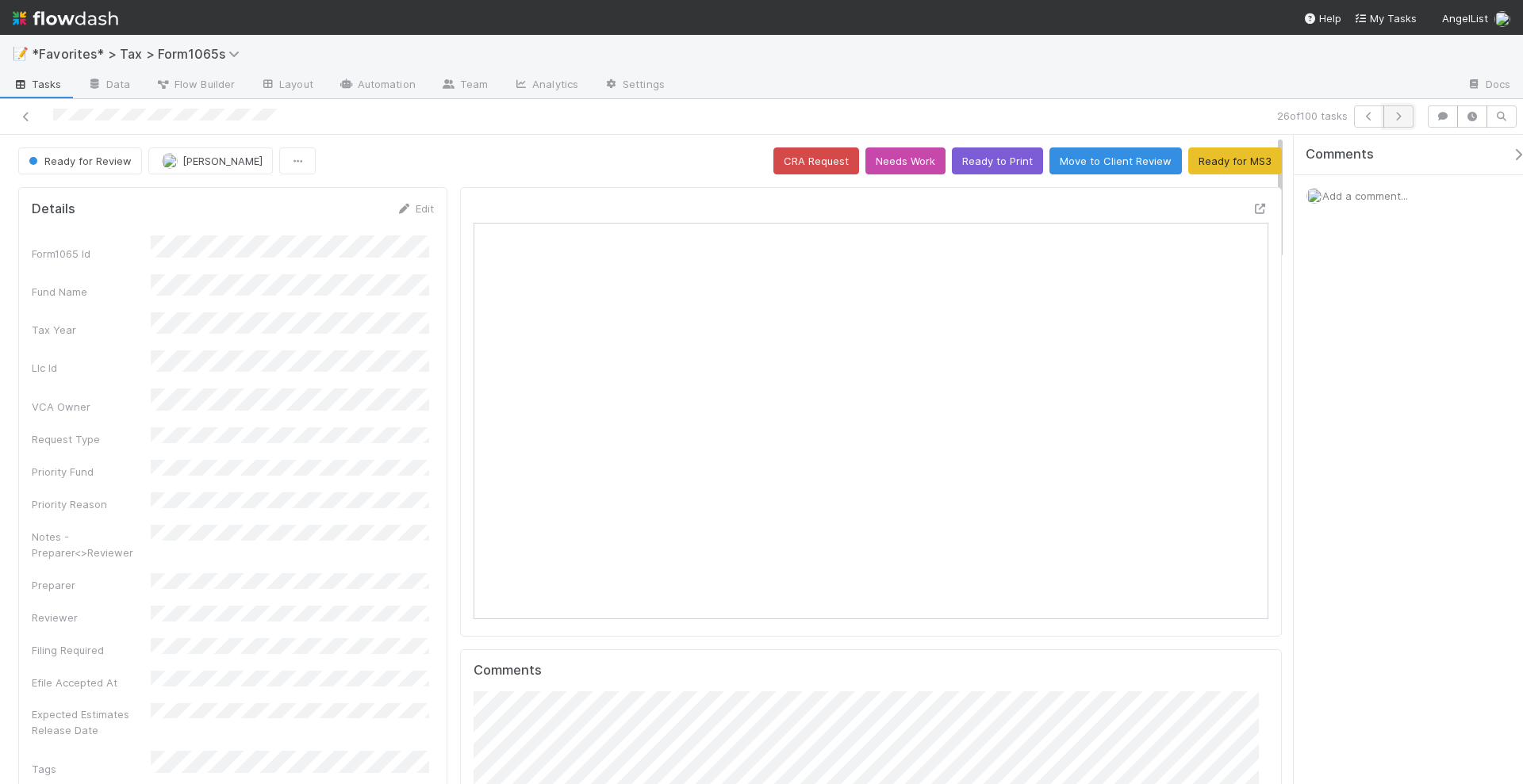
click at [1404, 117] on icon "button" at bounding box center [1399, 116] width 16 height 10
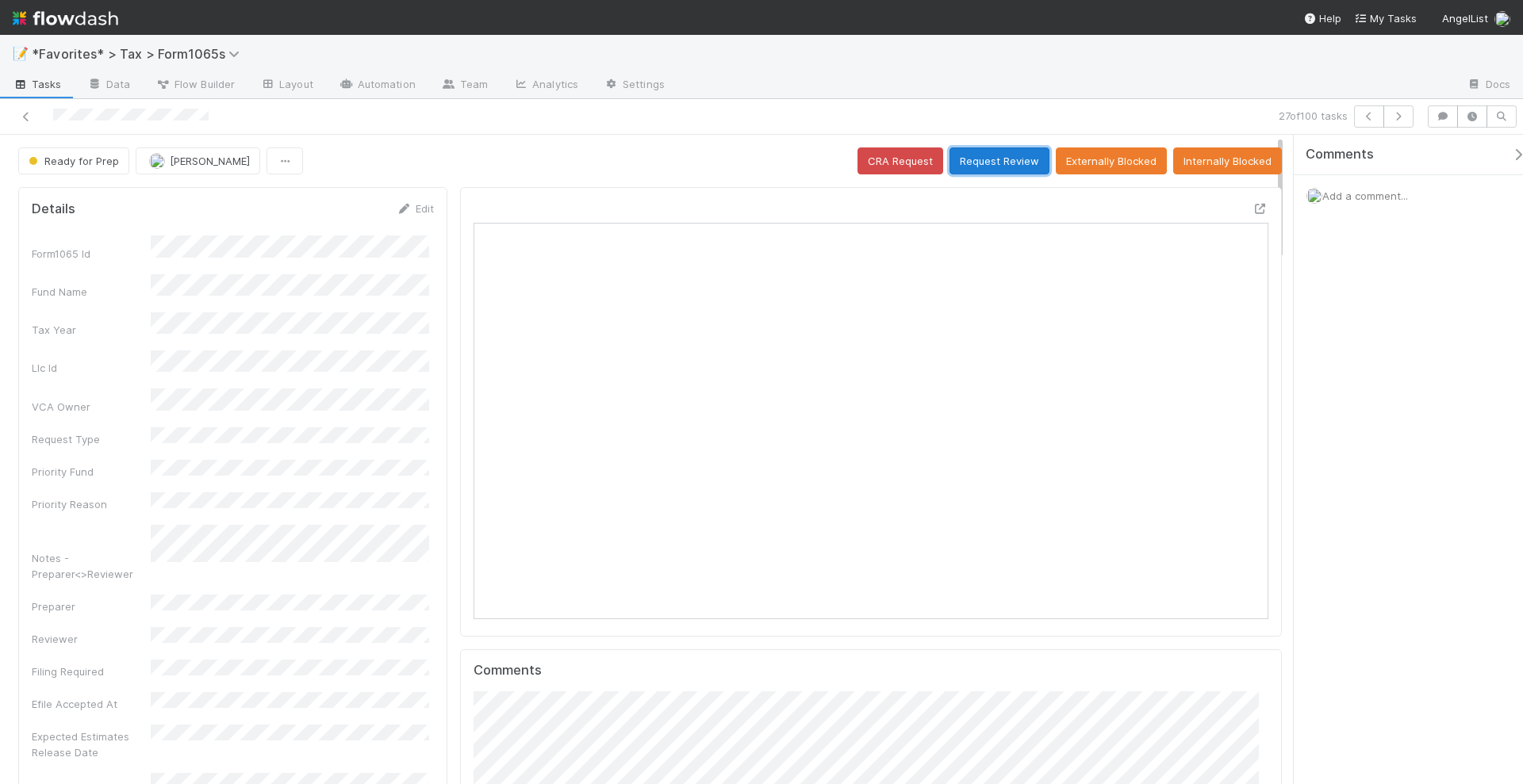
click at [998, 160] on button "Request Review" at bounding box center [999, 161] width 100 height 27
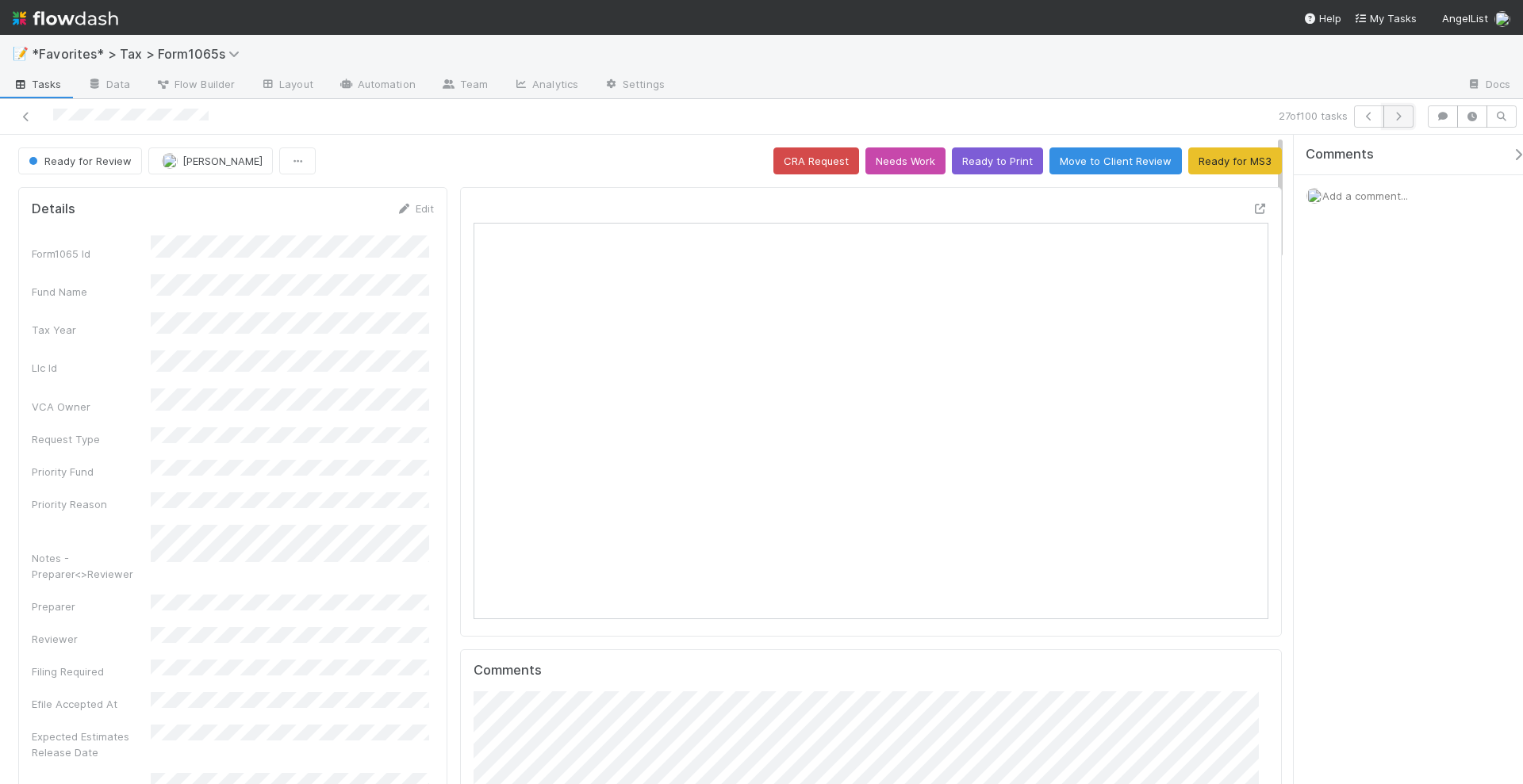
click at [1400, 115] on icon "button" at bounding box center [1399, 116] width 16 height 10
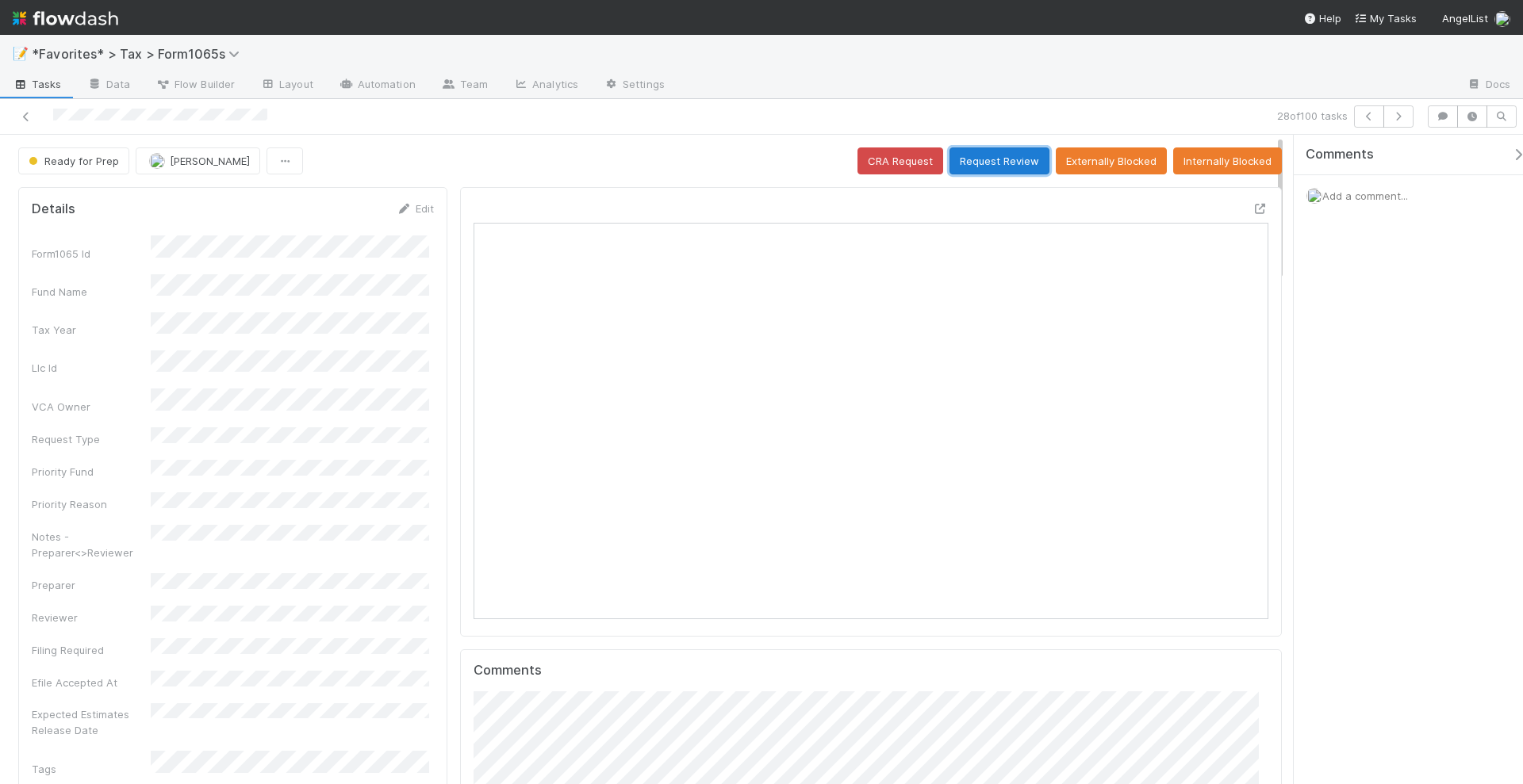
click at [993, 165] on button "Request Review" at bounding box center [999, 161] width 100 height 27
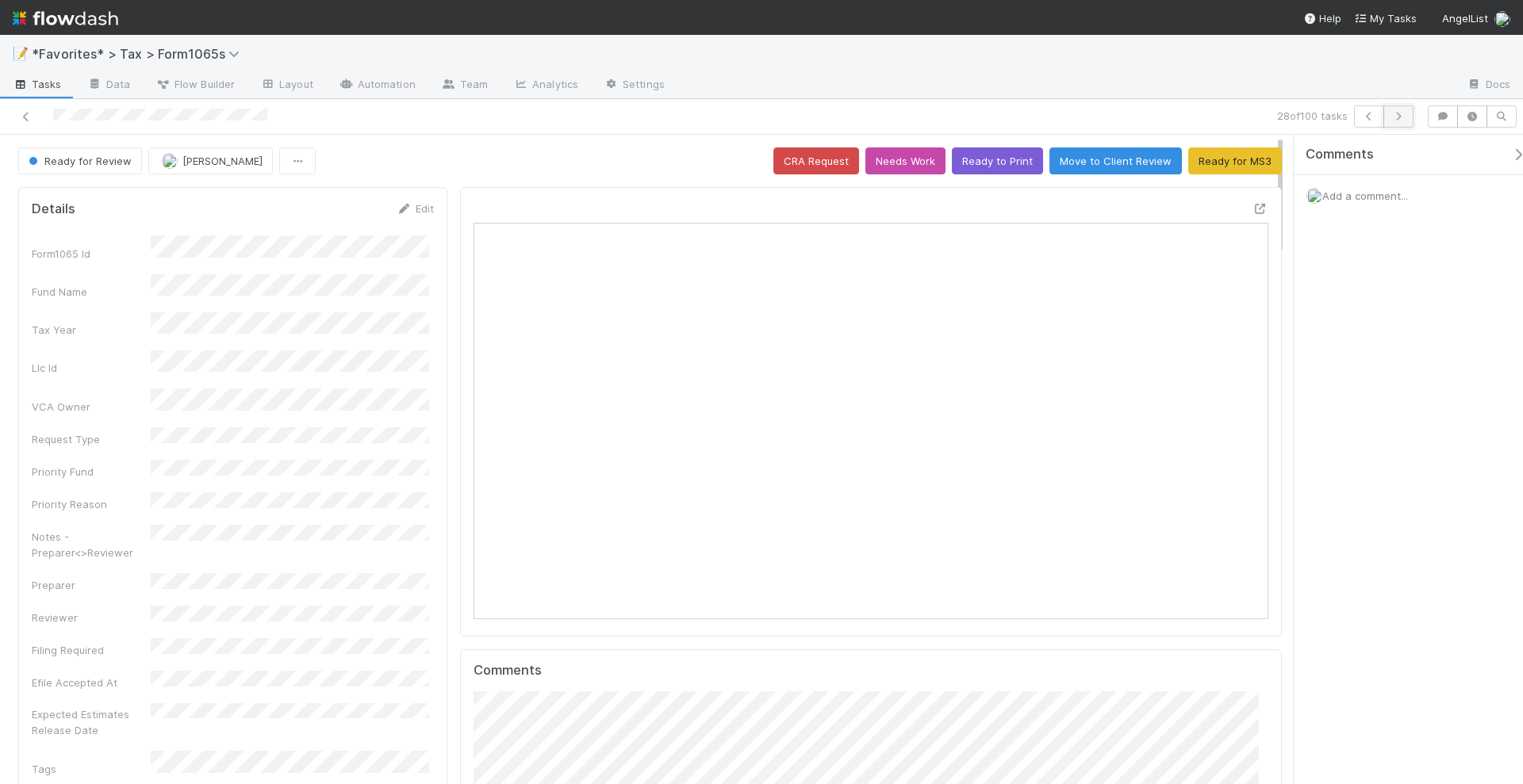
click at [1409, 119] on button "button" at bounding box center [1399, 116] width 30 height 22
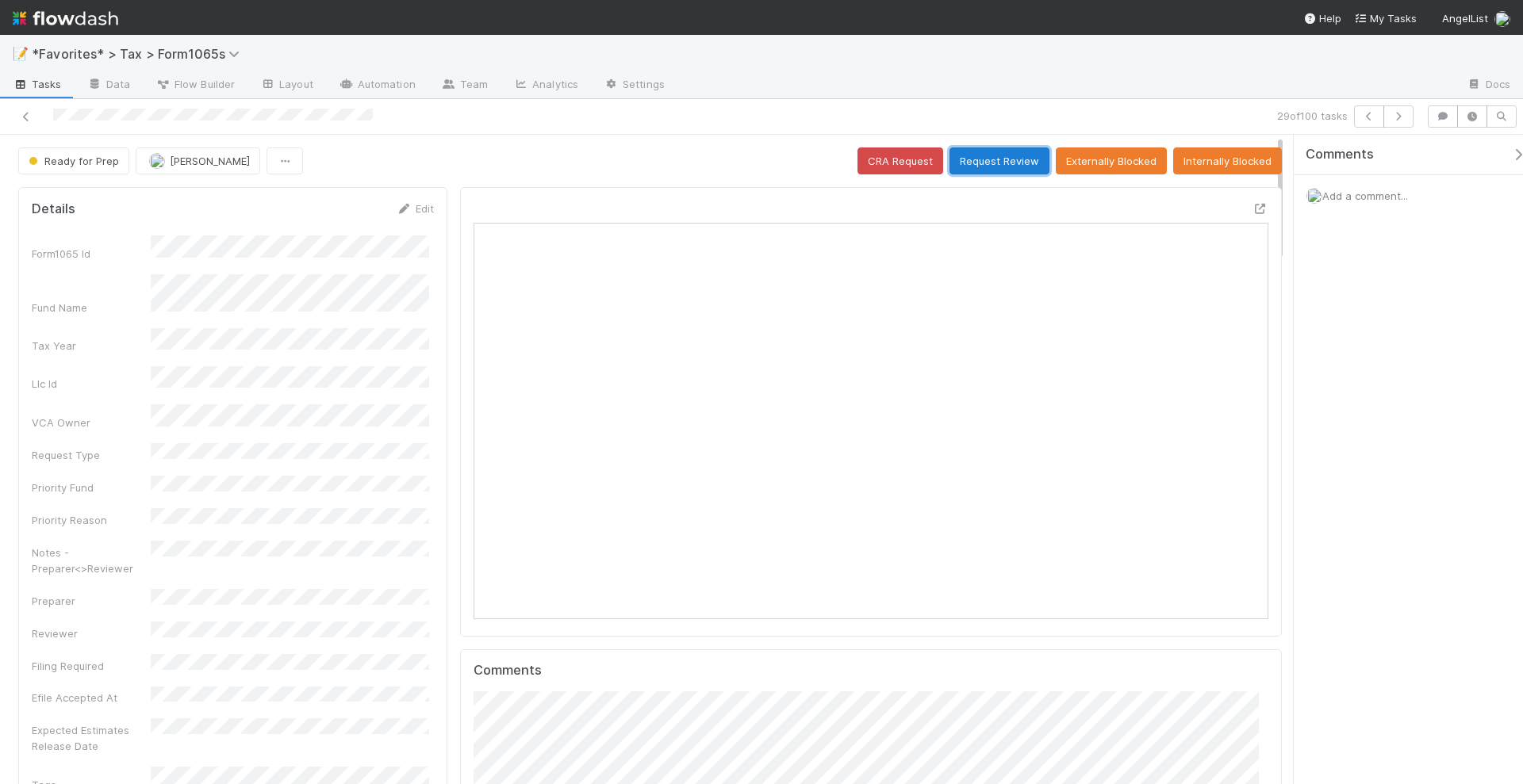
click at [996, 158] on button "Request Review" at bounding box center [999, 161] width 100 height 27
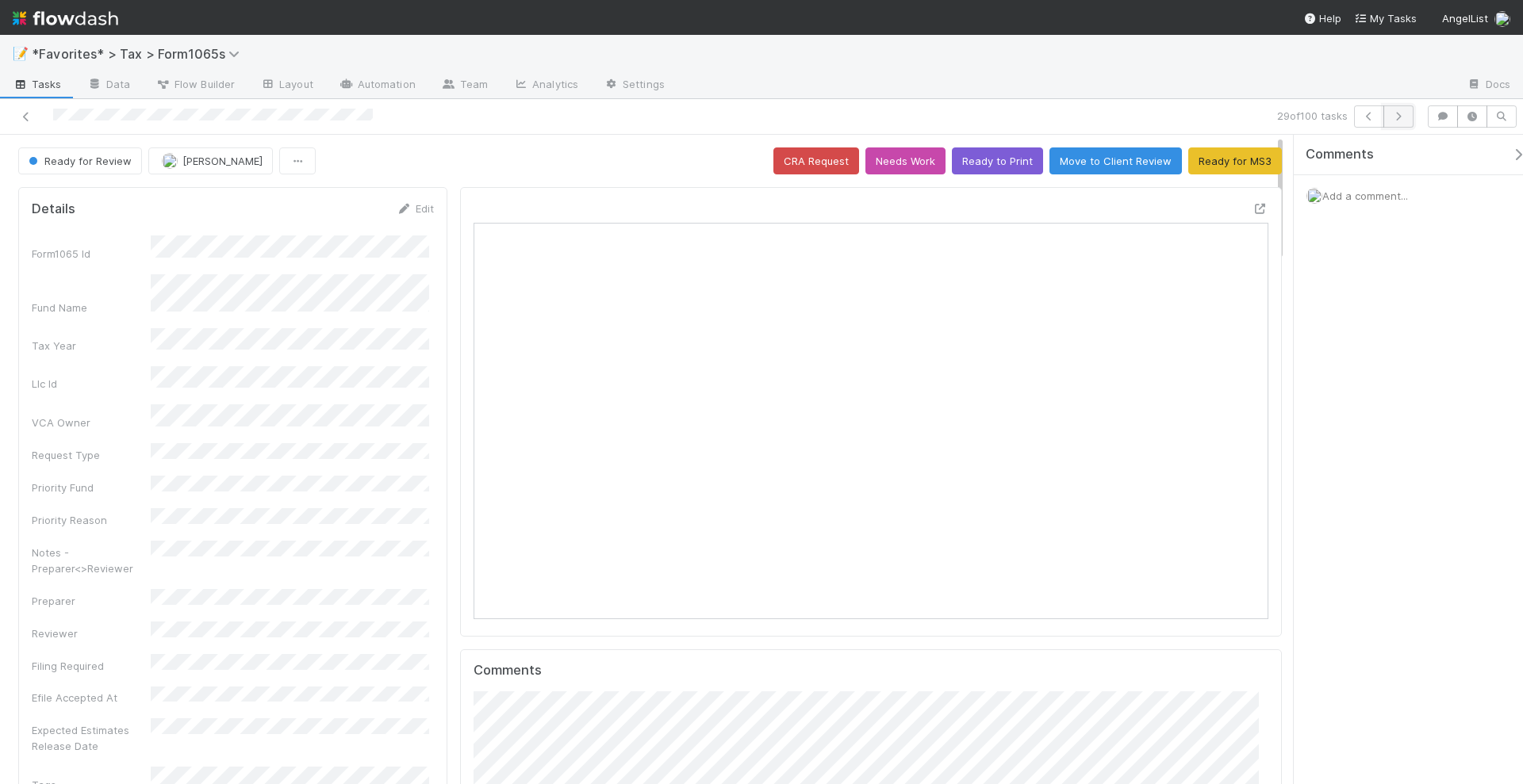
click at [1406, 121] on button "button" at bounding box center [1399, 116] width 30 height 22
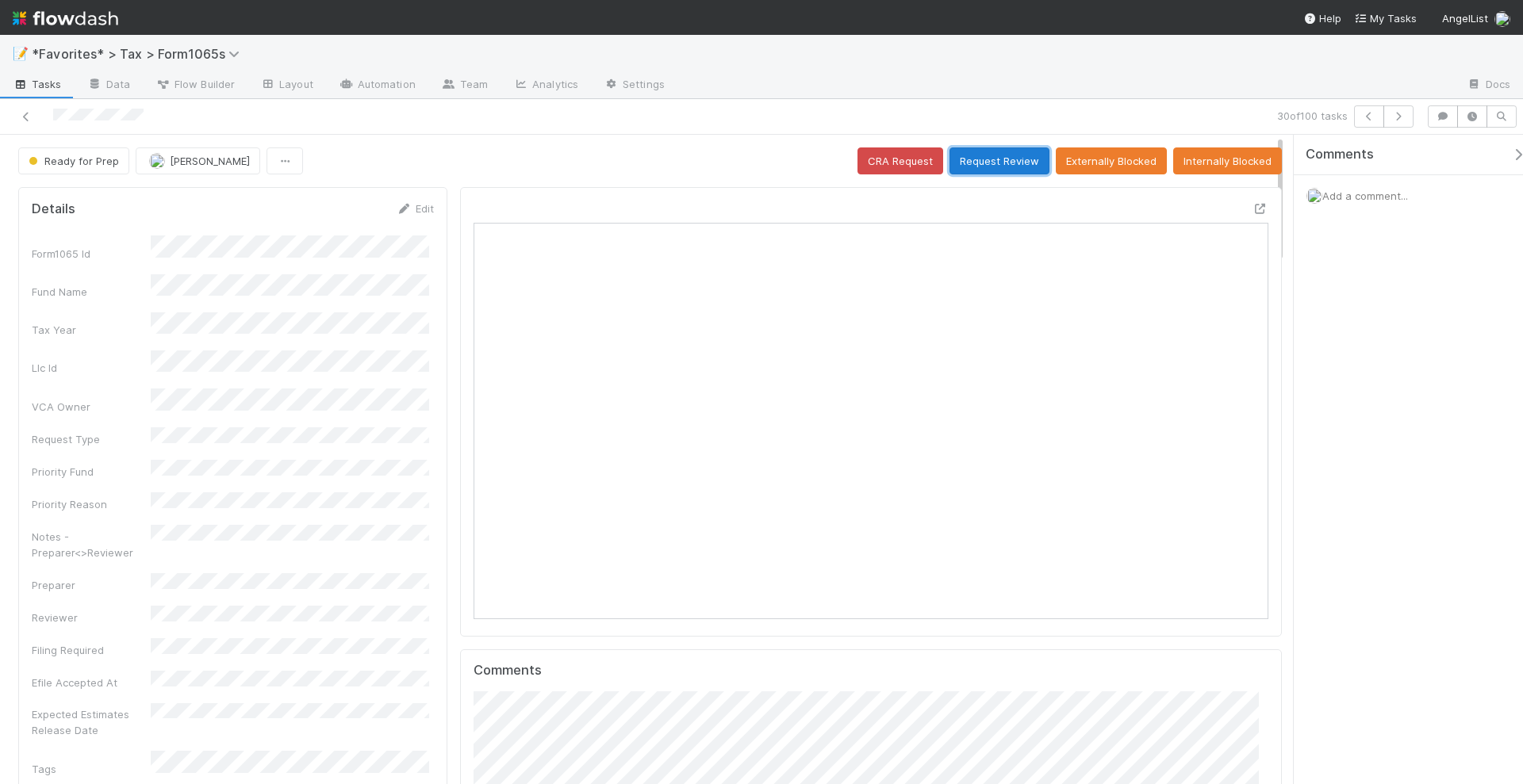
click at [991, 156] on button "Request Review" at bounding box center [999, 161] width 100 height 27
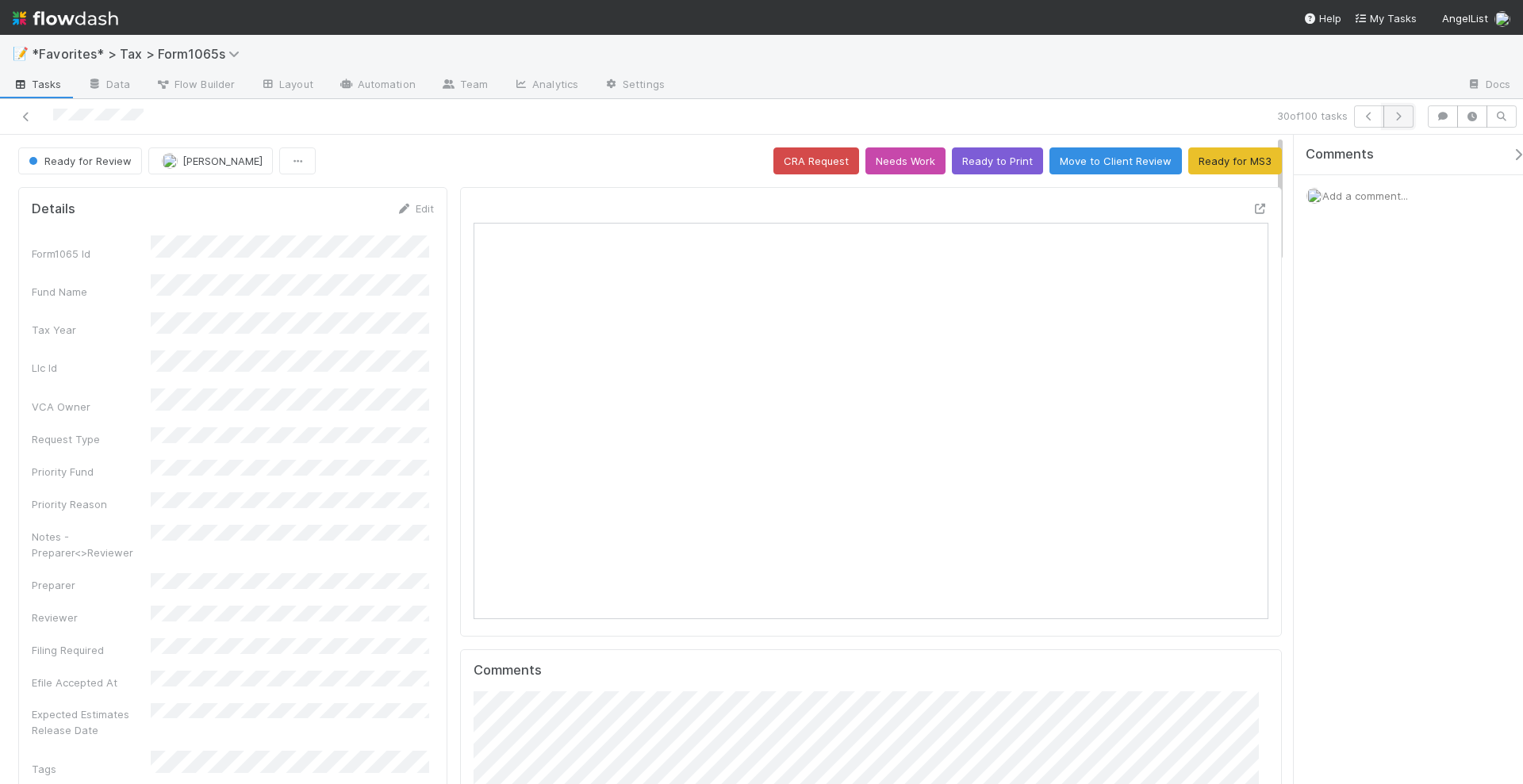
click at [1395, 120] on icon "button" at bounding box center [1399, 116] width 16 height 10
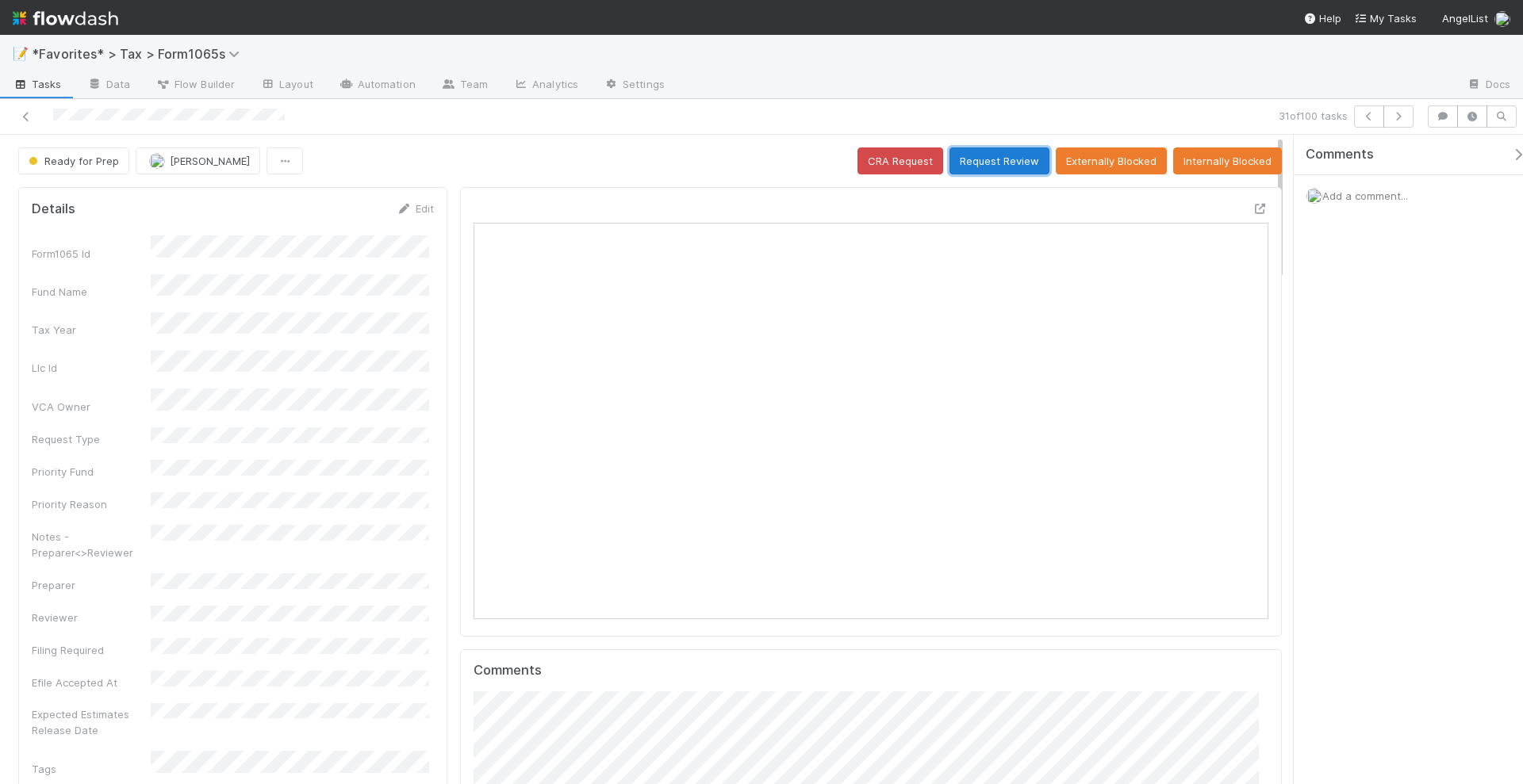
click at [1003, 161] on button "Request Review" at bounding box center [999, 161] width 100 height 27
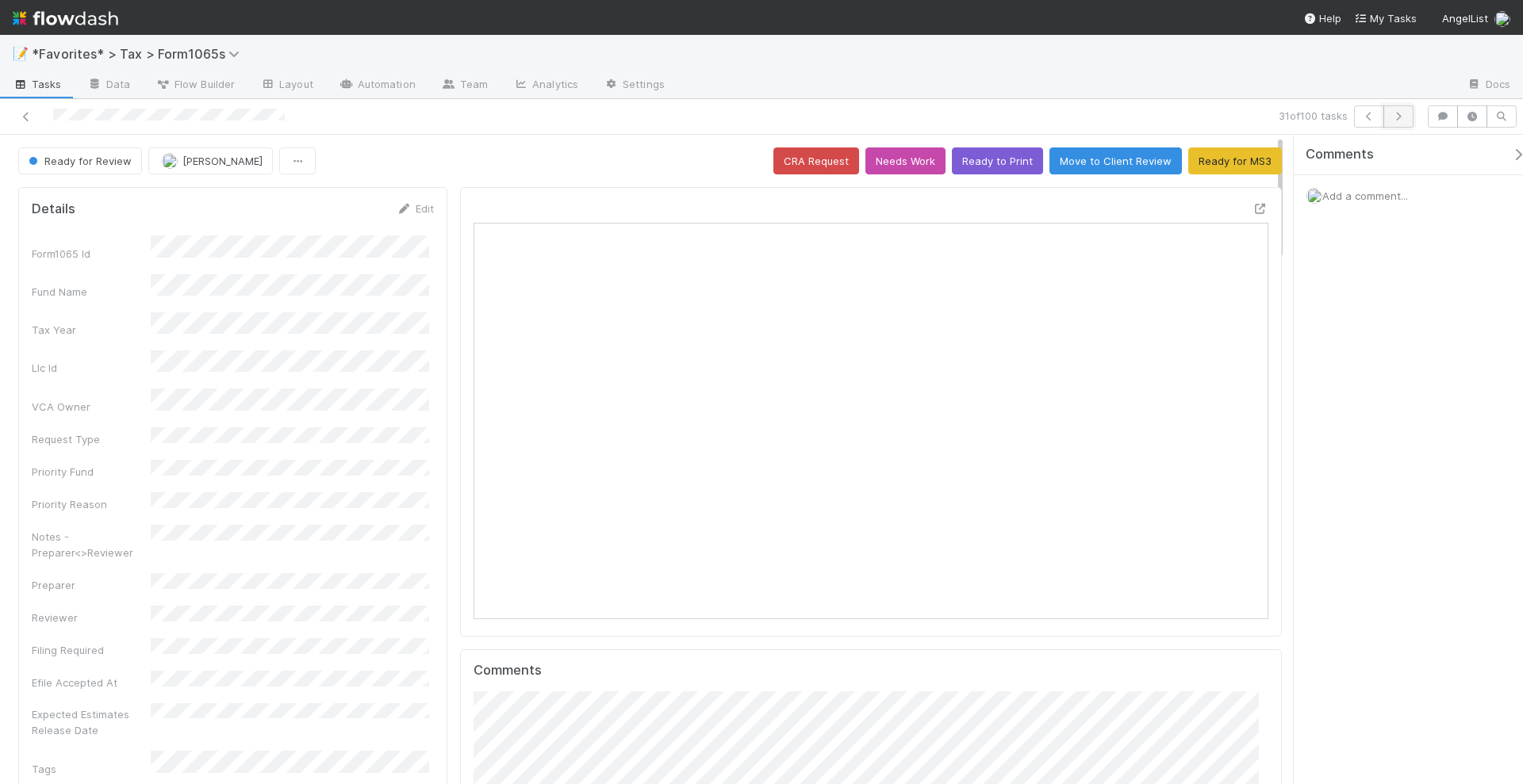
click at [1400, 112] on icon "button" at bounding box center [1399, 116] width 16 height 10
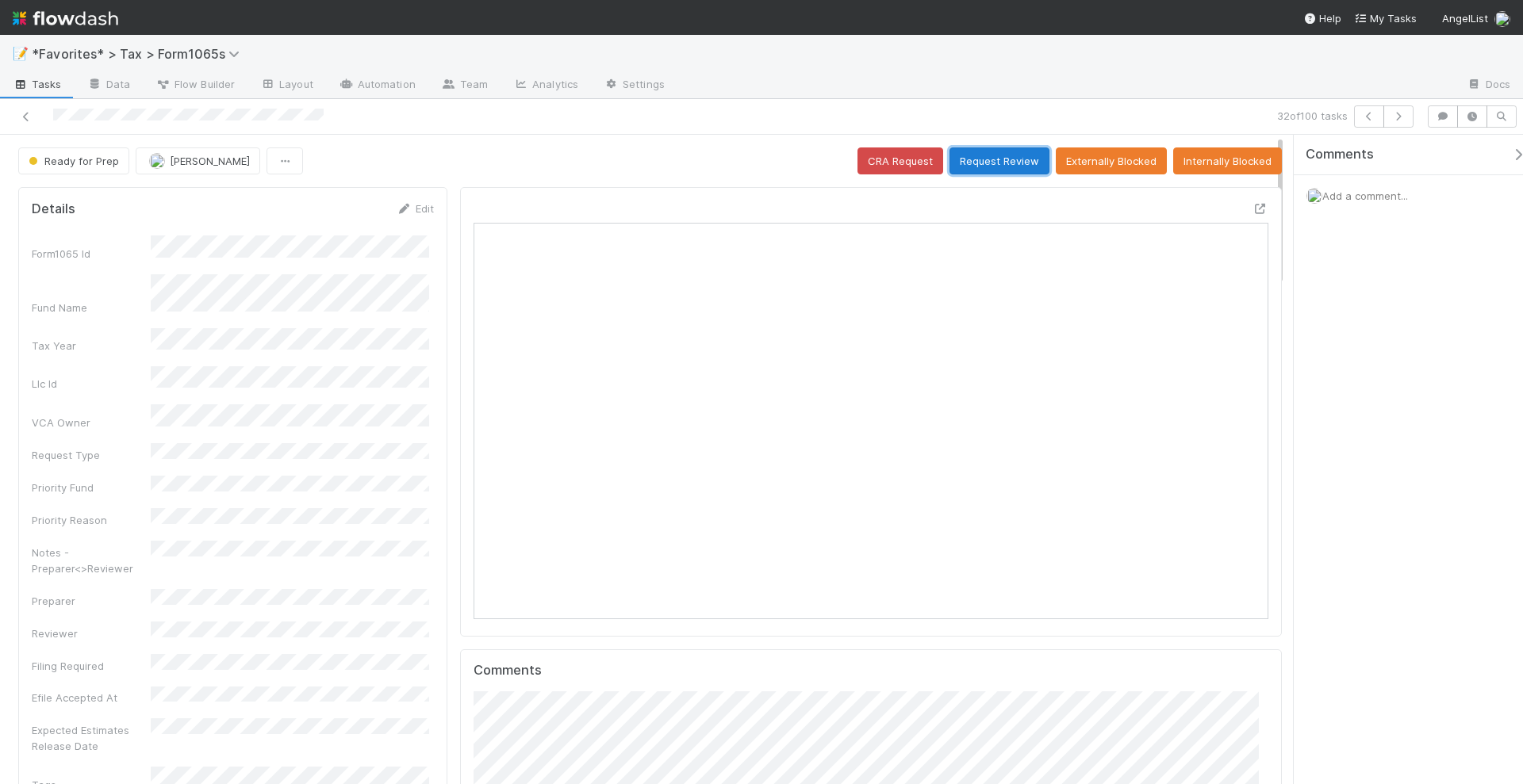
click at [1013, 163] on button "Request Review" at bounding box center [999, 161] width 100 height 27
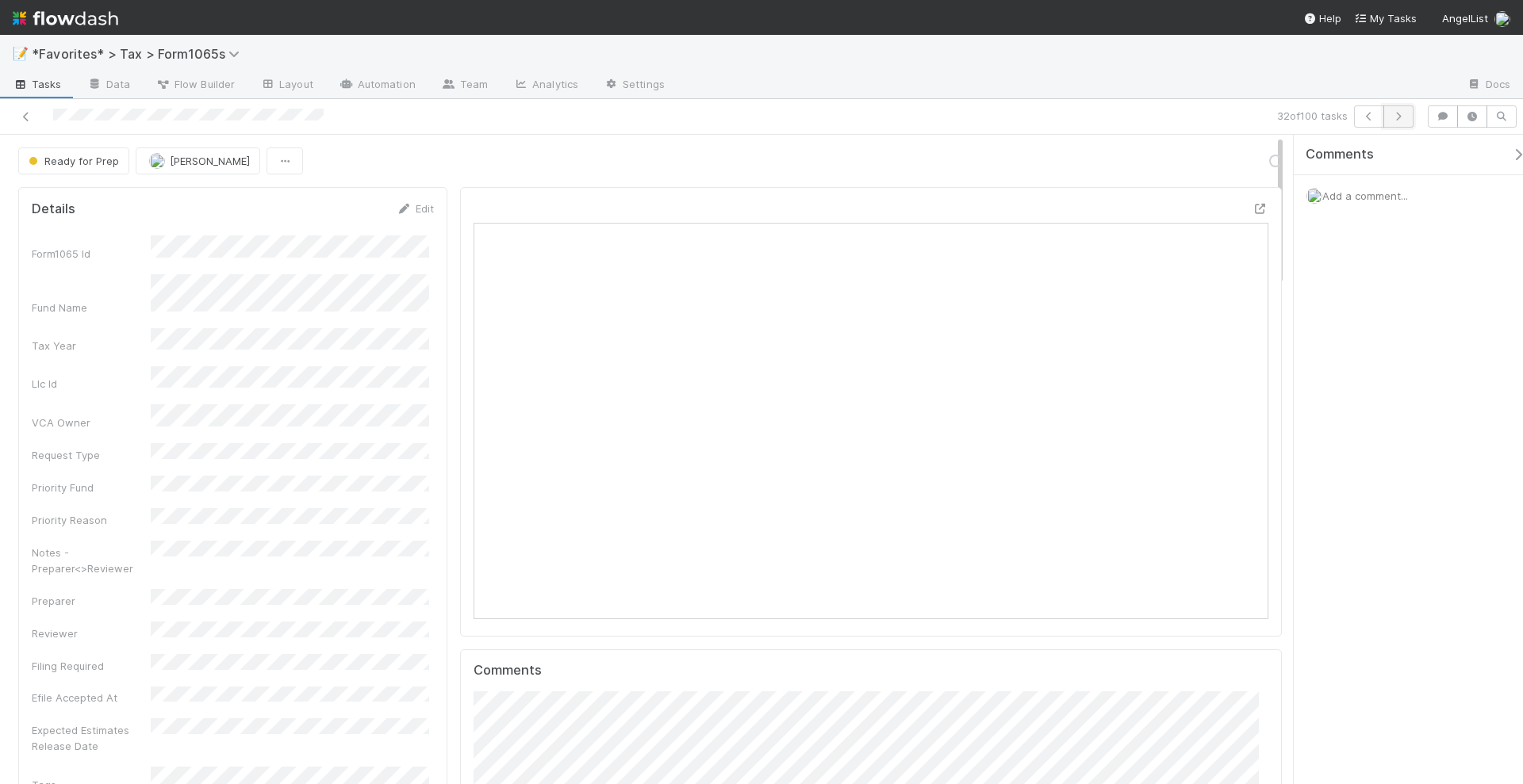
click at [1405, 119] on icon "button" at bounding box center [1399, 116] width 16 height 10
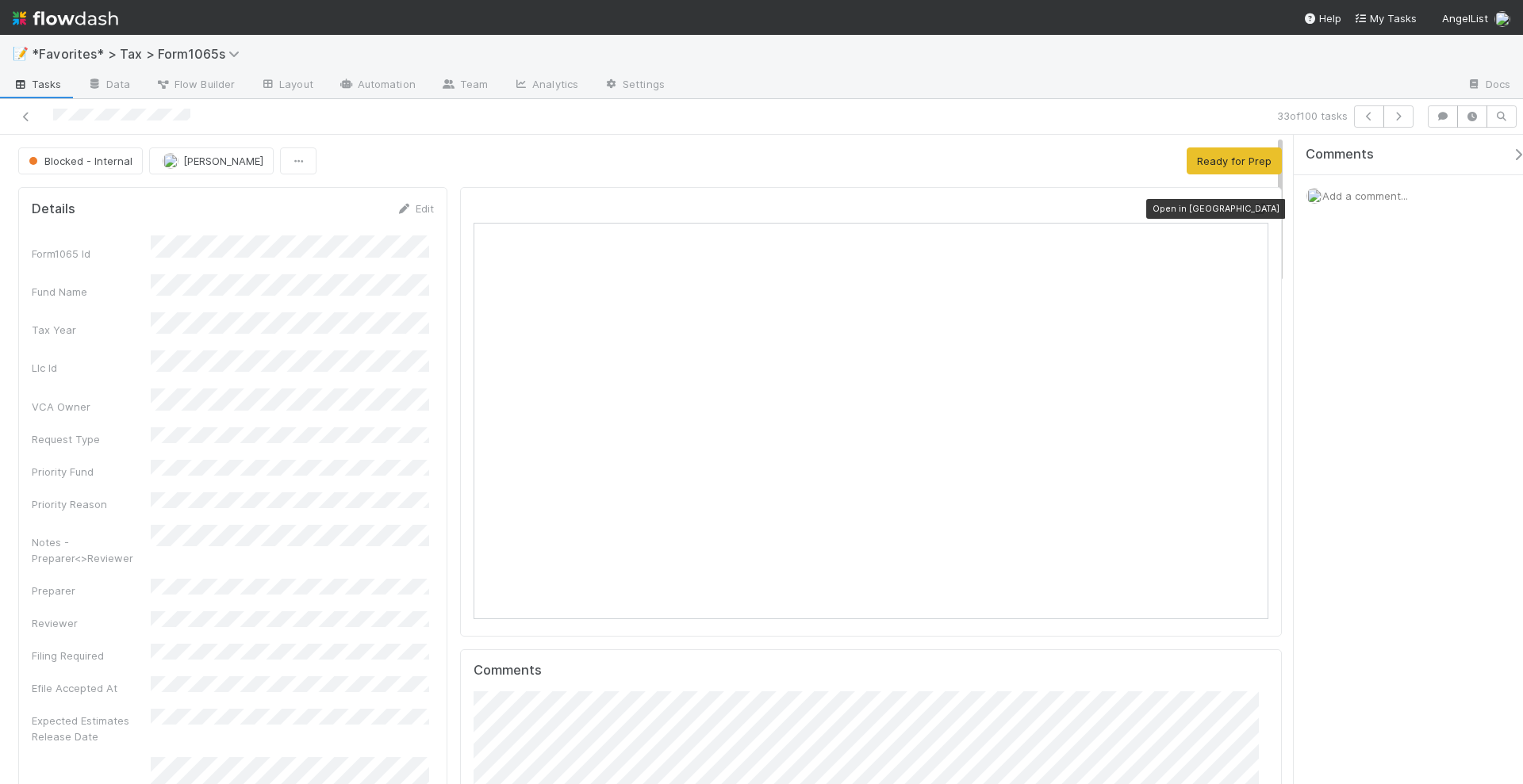
click at [1252, 207] on icon at bounding box center [1260, 209] width 16 height 11
click at [1412, 109] on button "button" at bounding box center [1399, 116] width 30 height 22
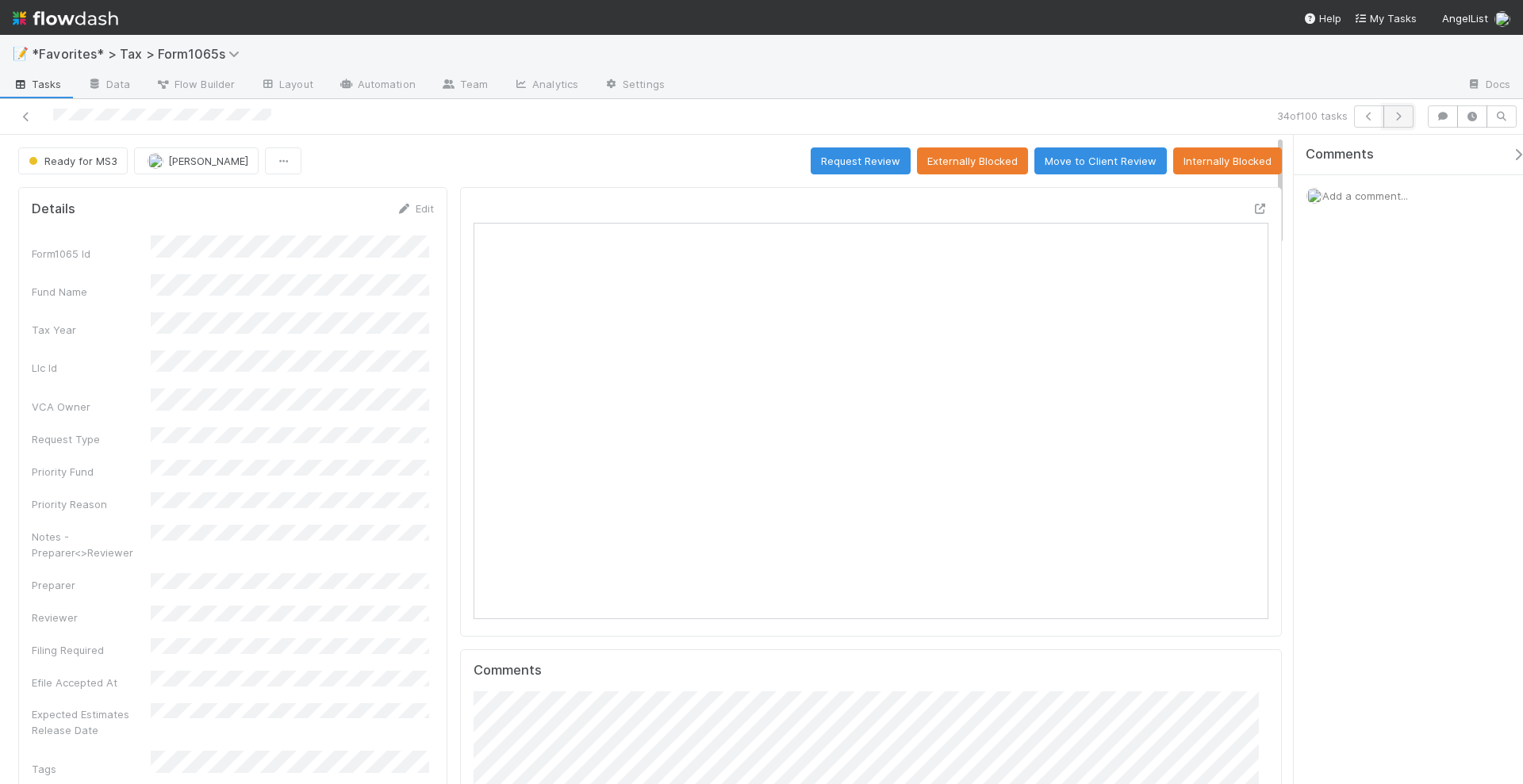
click at [1400, 120] on icon "button" at bounding box center [1399, 116] width 16 height 10
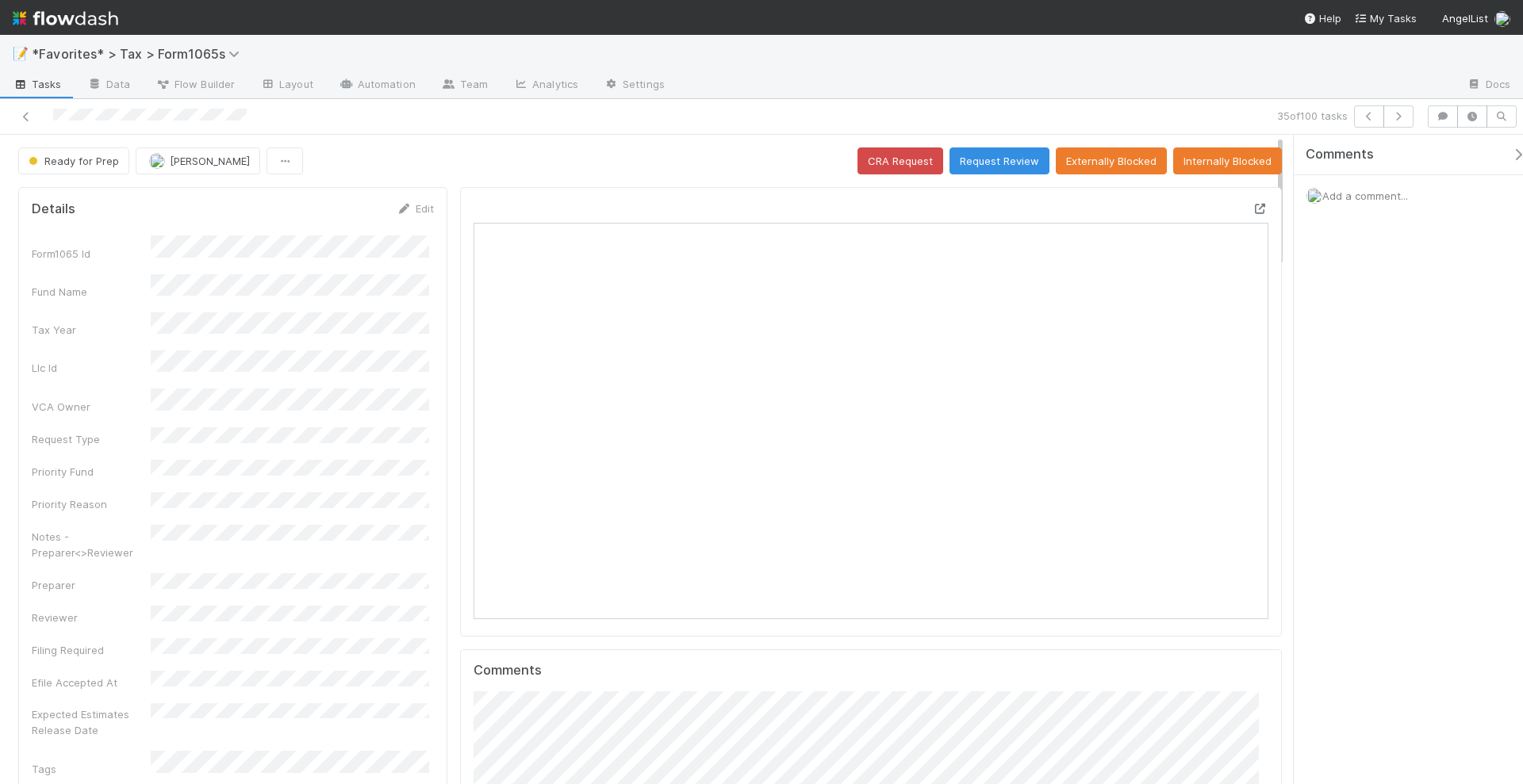
click at [1252, 205] on icon at bounding box center [1260, 209] width 16 height 11
click at [1399, 116] on icon "button" at bounding box center [1399, 116] width 16 height 10
click at [1407, 105] on button "button" at bounding box center [1399, 116] width 30 height 22
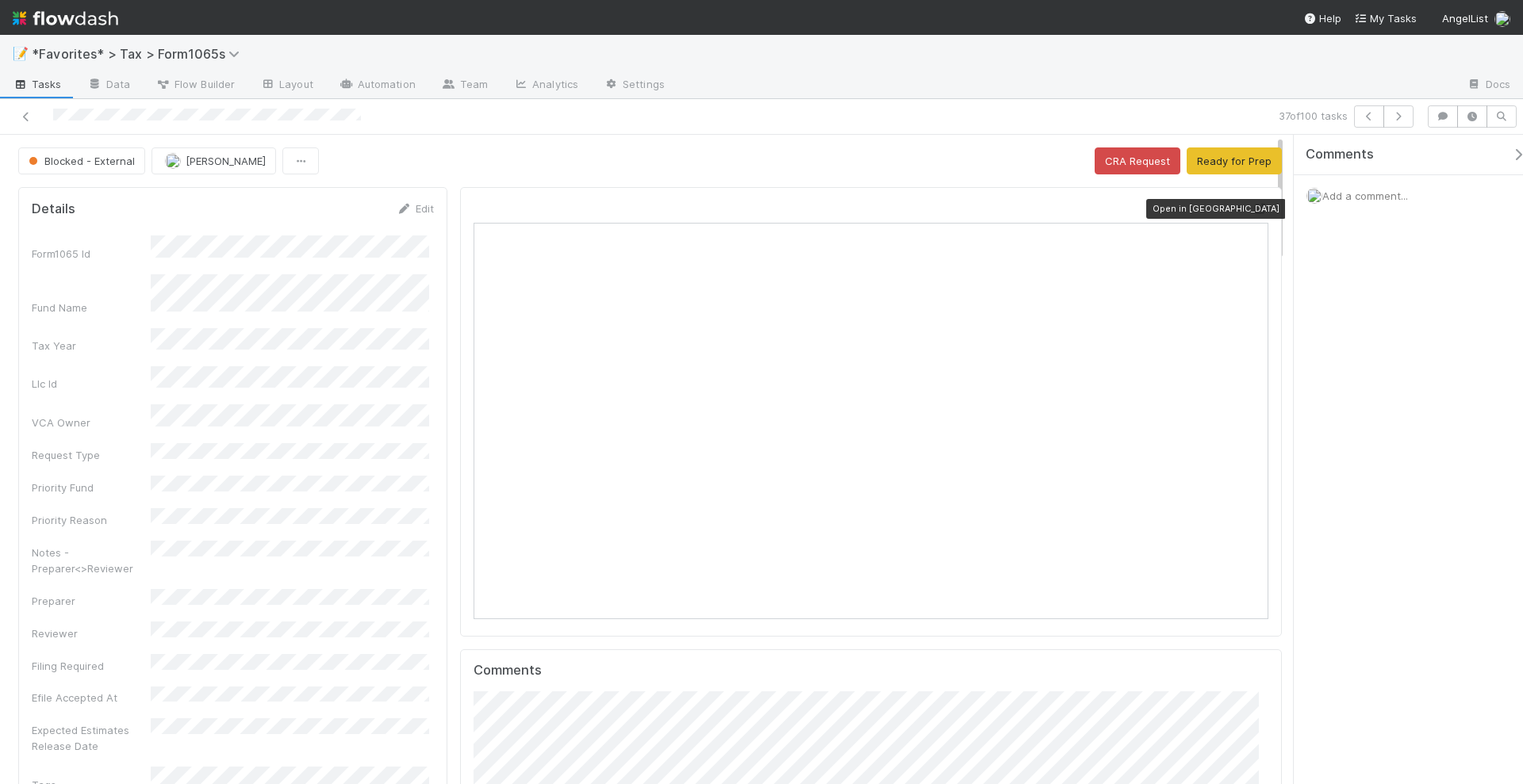
click at [1252, 207] on icon at bounding box center [1260, 209] width 16 height 11
click at [1398, 117] on icon "button" at bounding box center [1399, 116] width 16 height 10
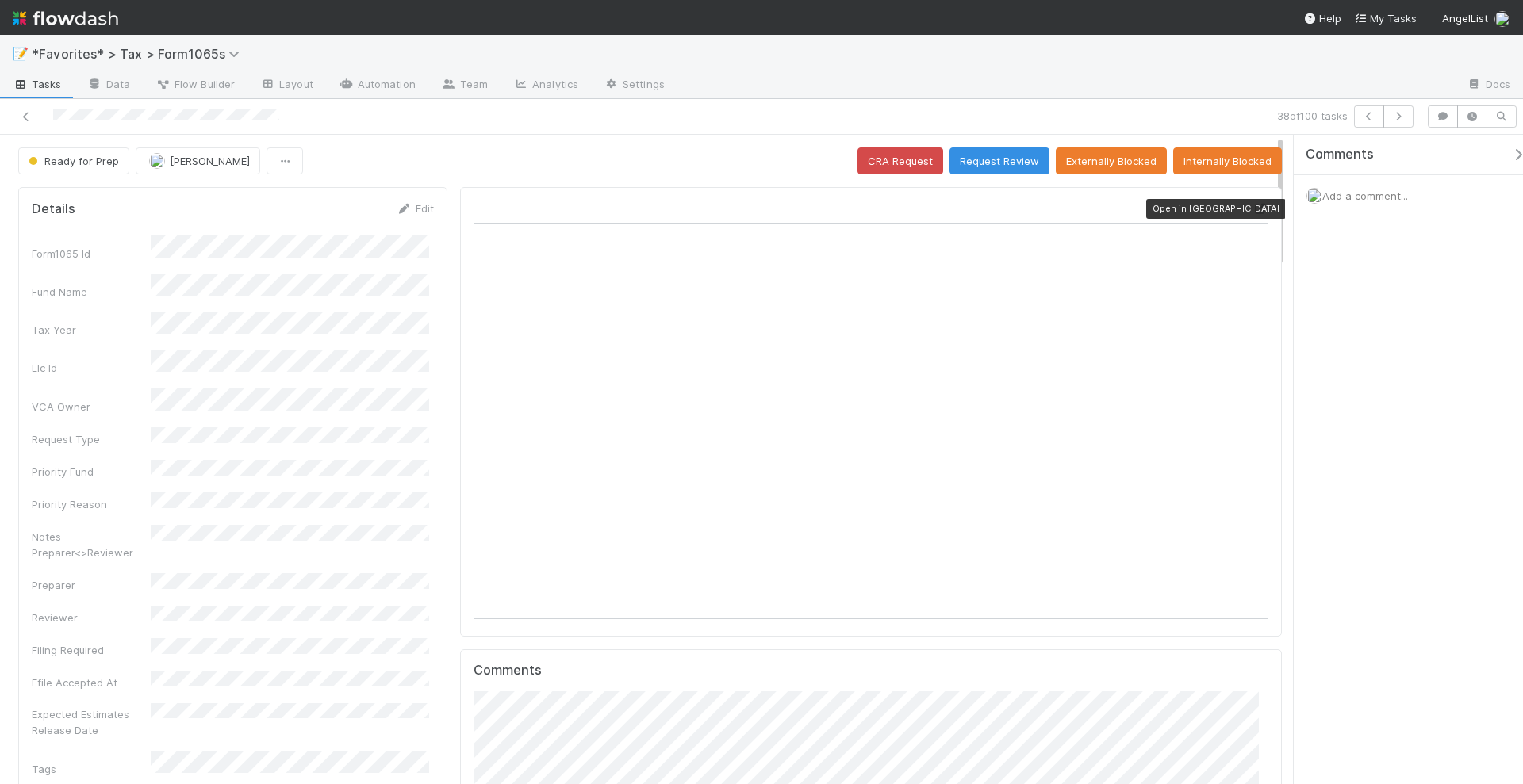
click at [1252, 200] on div at bounding box center [1260, 208] width 16 height 16
click at [1399, 109] on button "button" at bounding box center [1399, 116] width 30 height 22
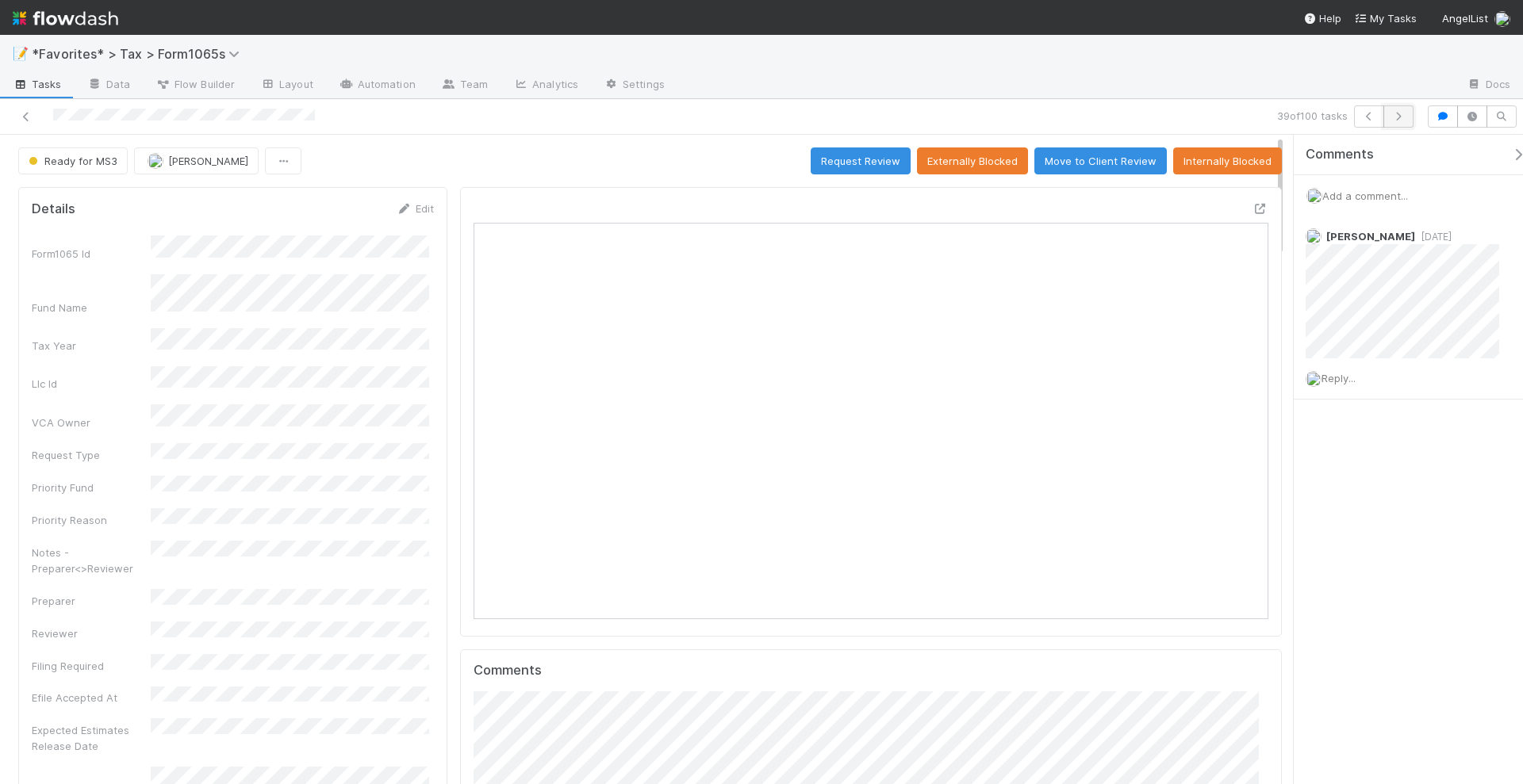
click at [1400, 119] on icon "button" at bounding box center [1399, 116] width 16 height 10
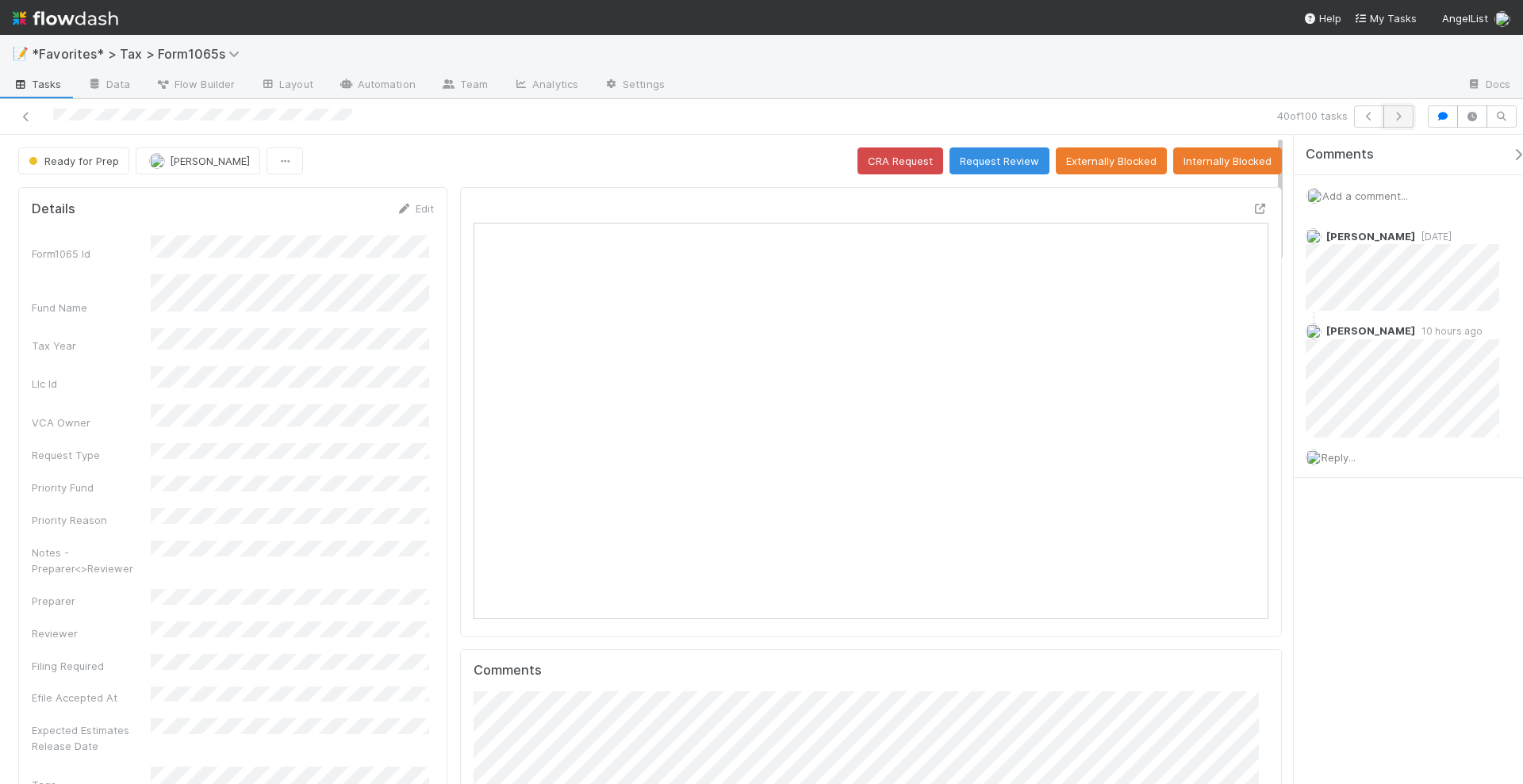
click at [1389, 111] on button "button" at bounding box center [1399, 116] width 30 height 22
click at [1401, 113] on icon "button" at bounding box center [1399, 116] width 16 height 10
click at [1409, 114] on button "button" at bounding box center [1399, 116] width 30 height 22
click at [1399, 109] on button "button" at bounding box center [1399, 116] width 30 height 22
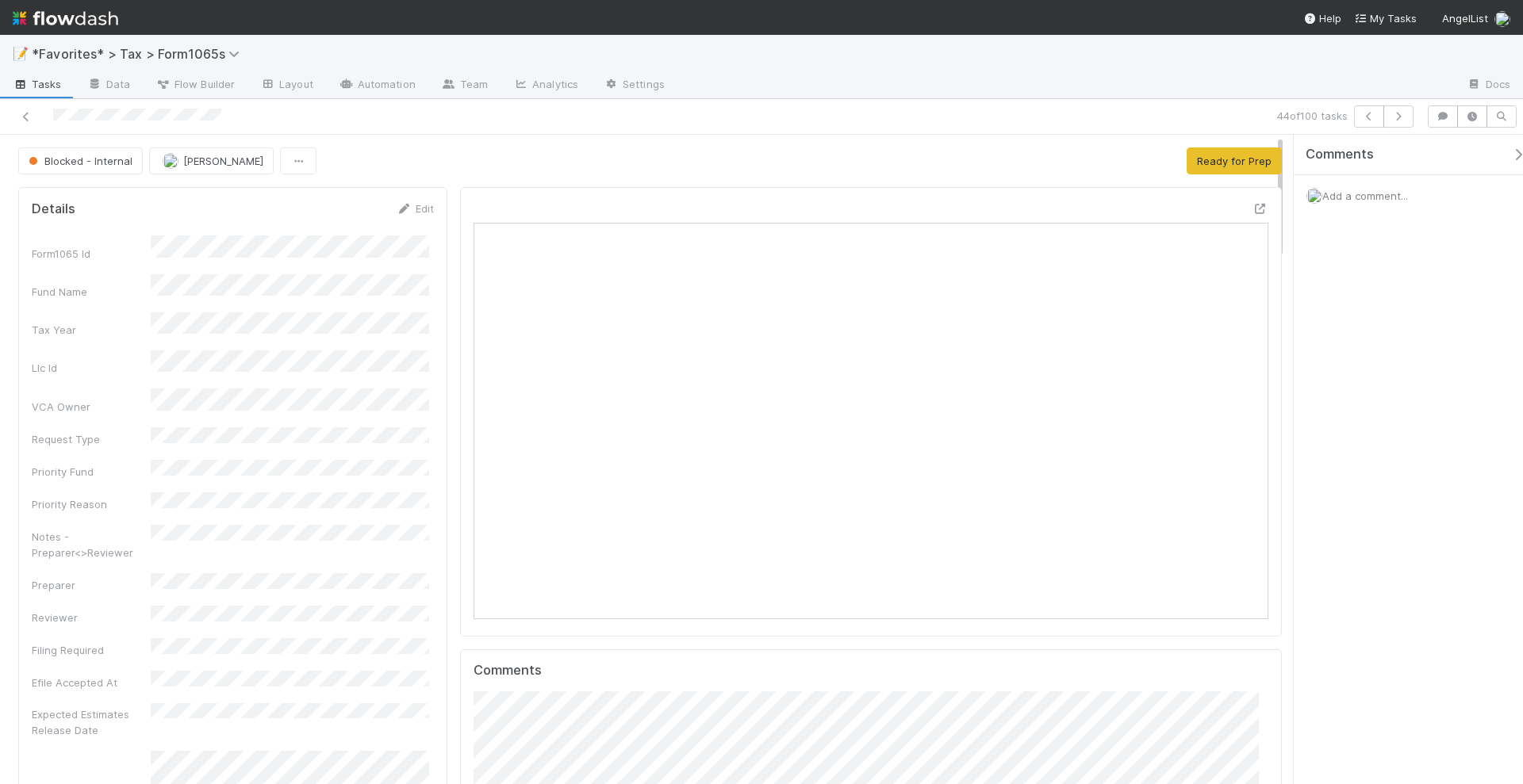
scroll to position [308, 770]
click at [1252, 207] on icon at bounding box center [1260, 209] width 16 height 11
click at [1398, 112] on icon "button" at bounding box center [1399, 116] width 16 height 10
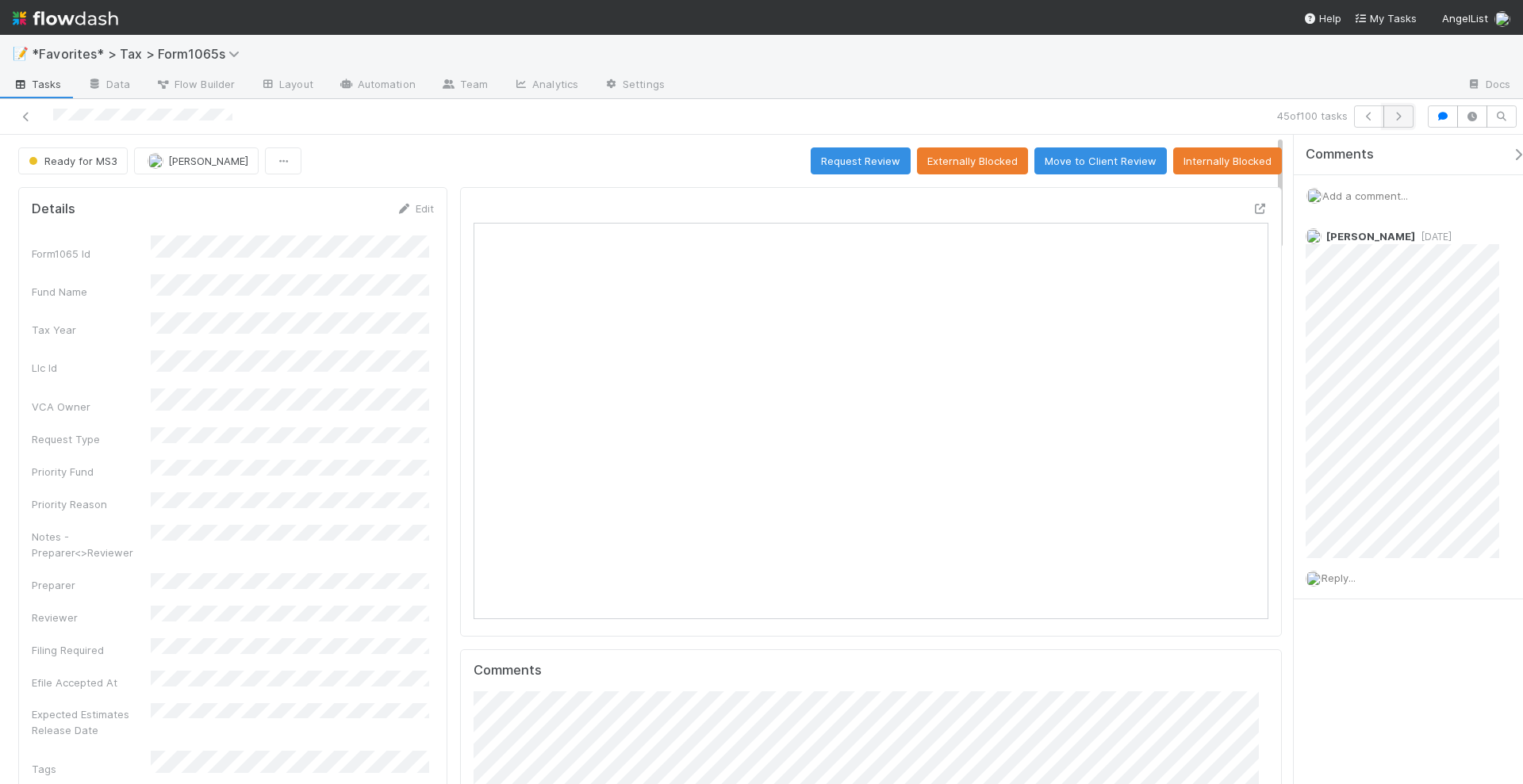
click at [1402, 114] on icon "button" at bounding box center [1399, 116] width 16 height 10
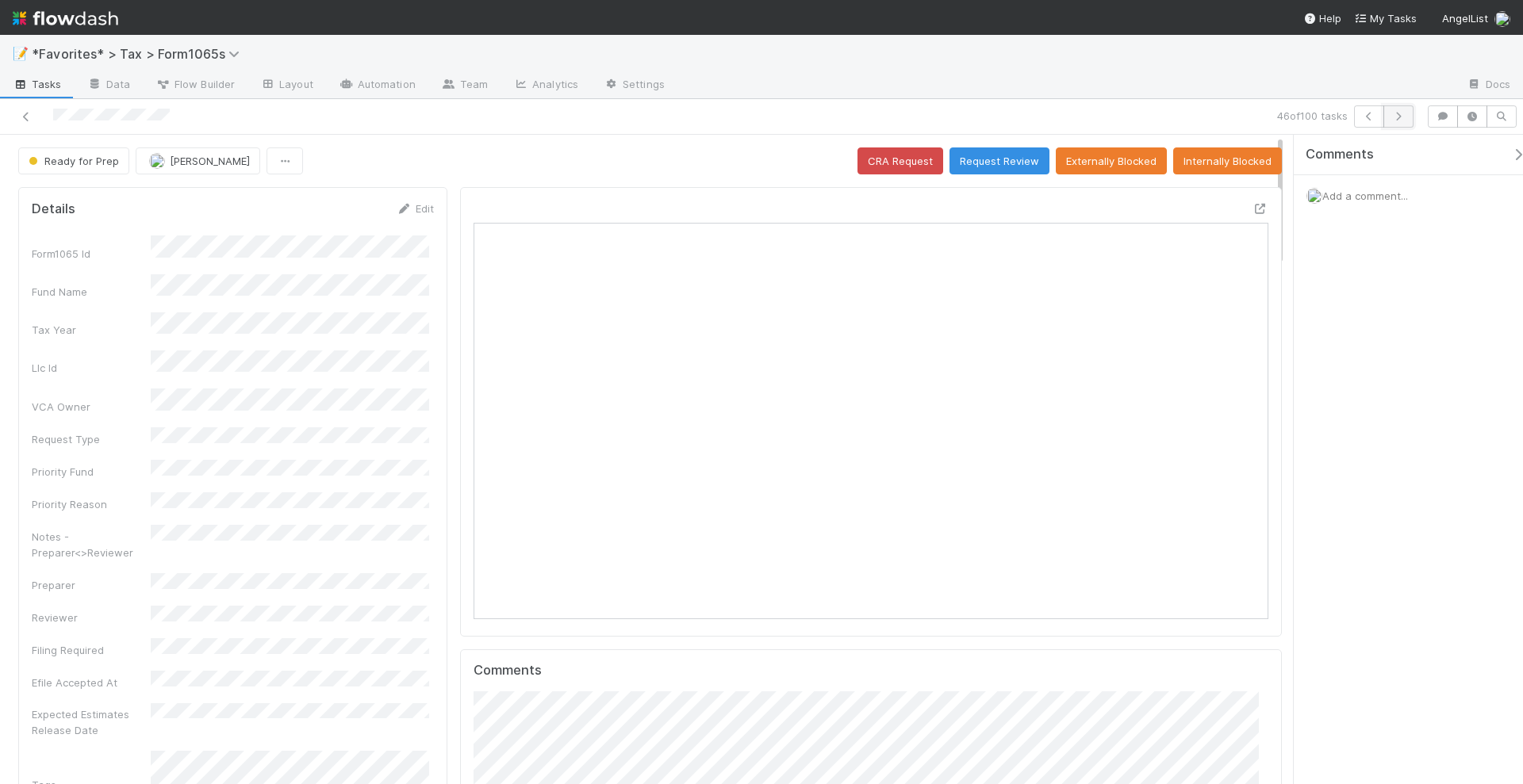
click at [1403, 117] on icon "button" at bounding box center [1399, 116] width 16 height 10
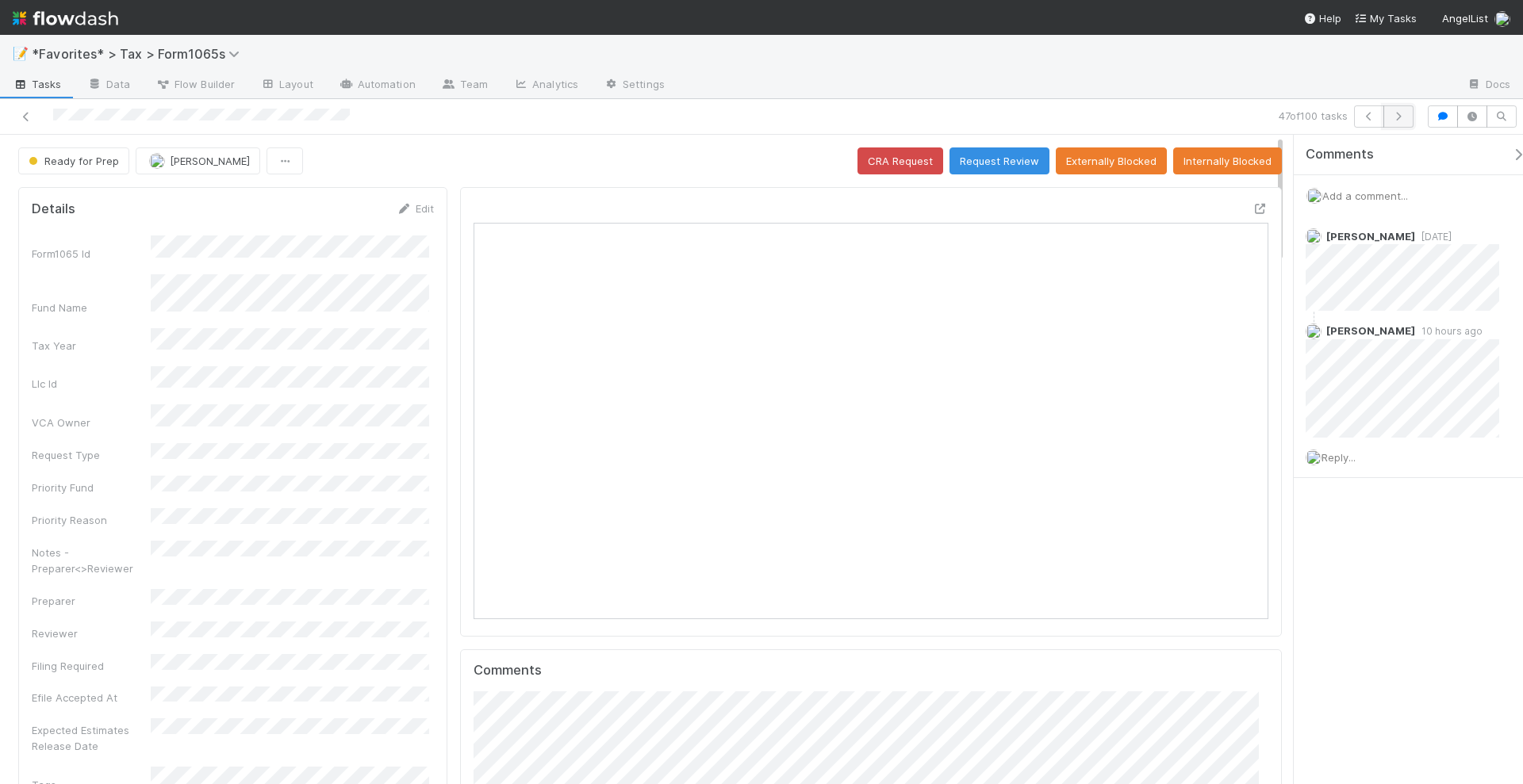
click at [1404, 120] on icon "button" at bounding box center [1399, 116] width 16 height 10
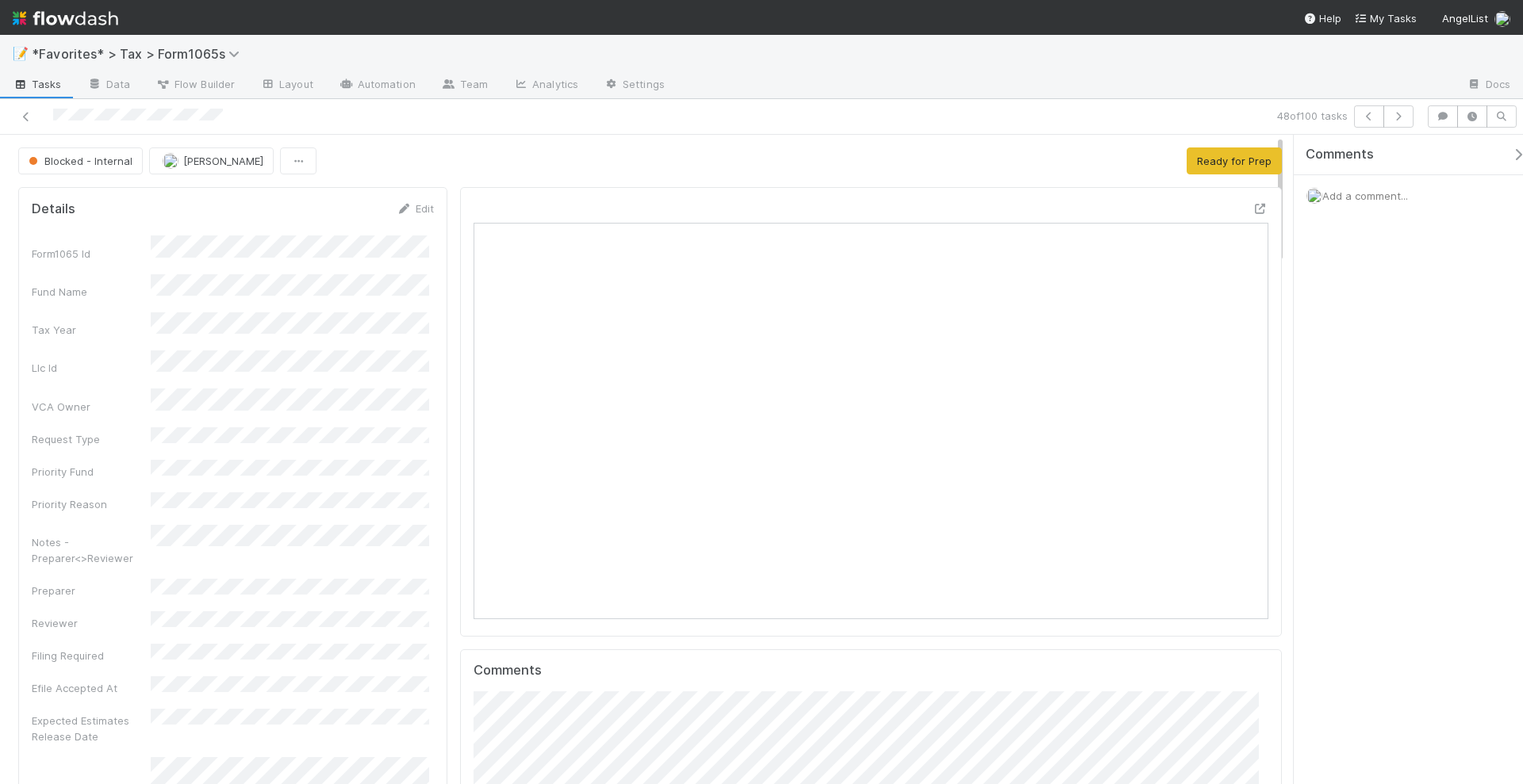
scroll to position [308, 770]
click at [1391, 119] on button "button" at bounding box center [1399, 116] width 30 height 22
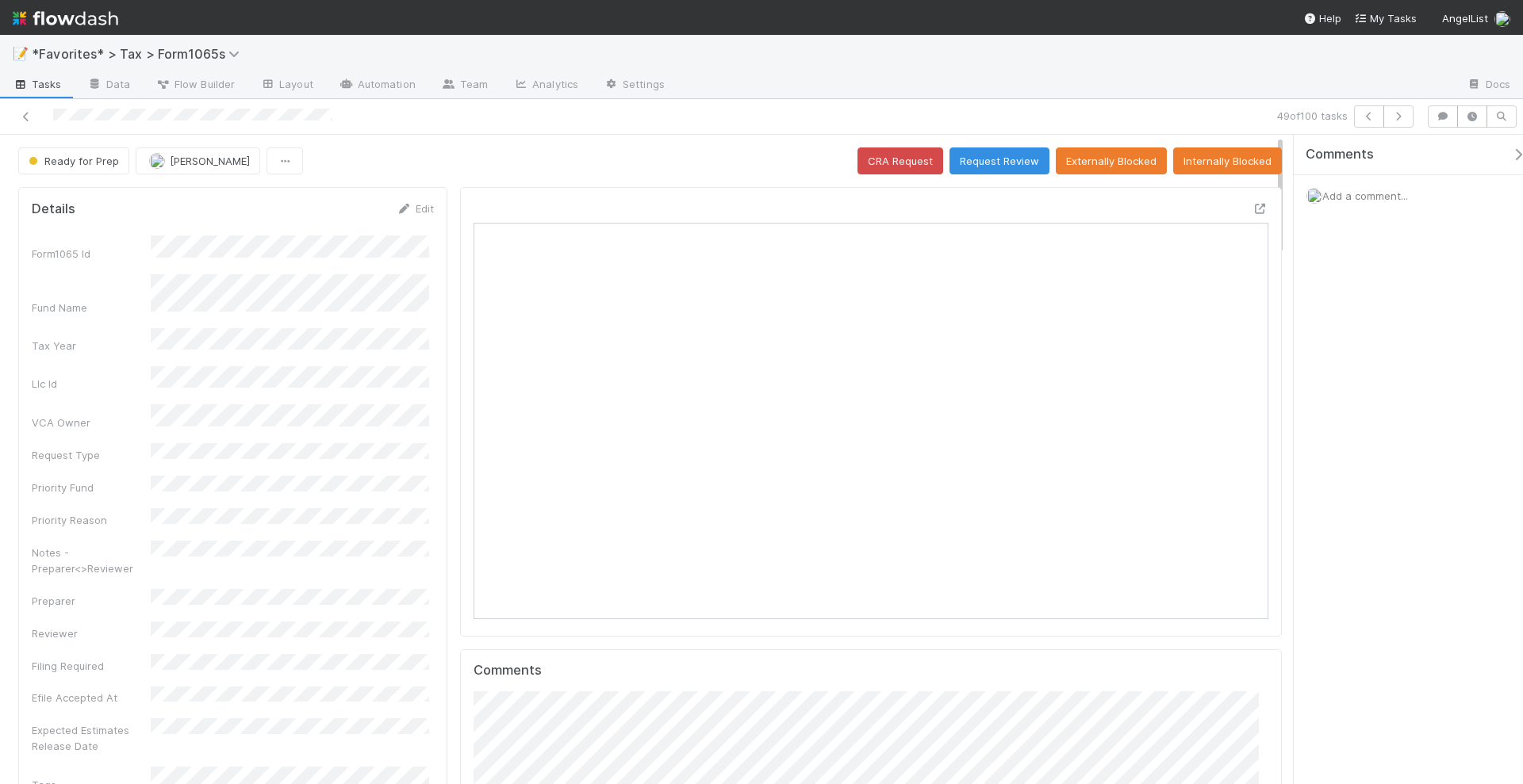
scroll to position [308, 770]
click at [1409, 115] on button "button" at bounding box center [1399, 116] width 30 height 22
click at [1410, 122] on button "button" at bounding box center [1399, 116] width 30 height 22
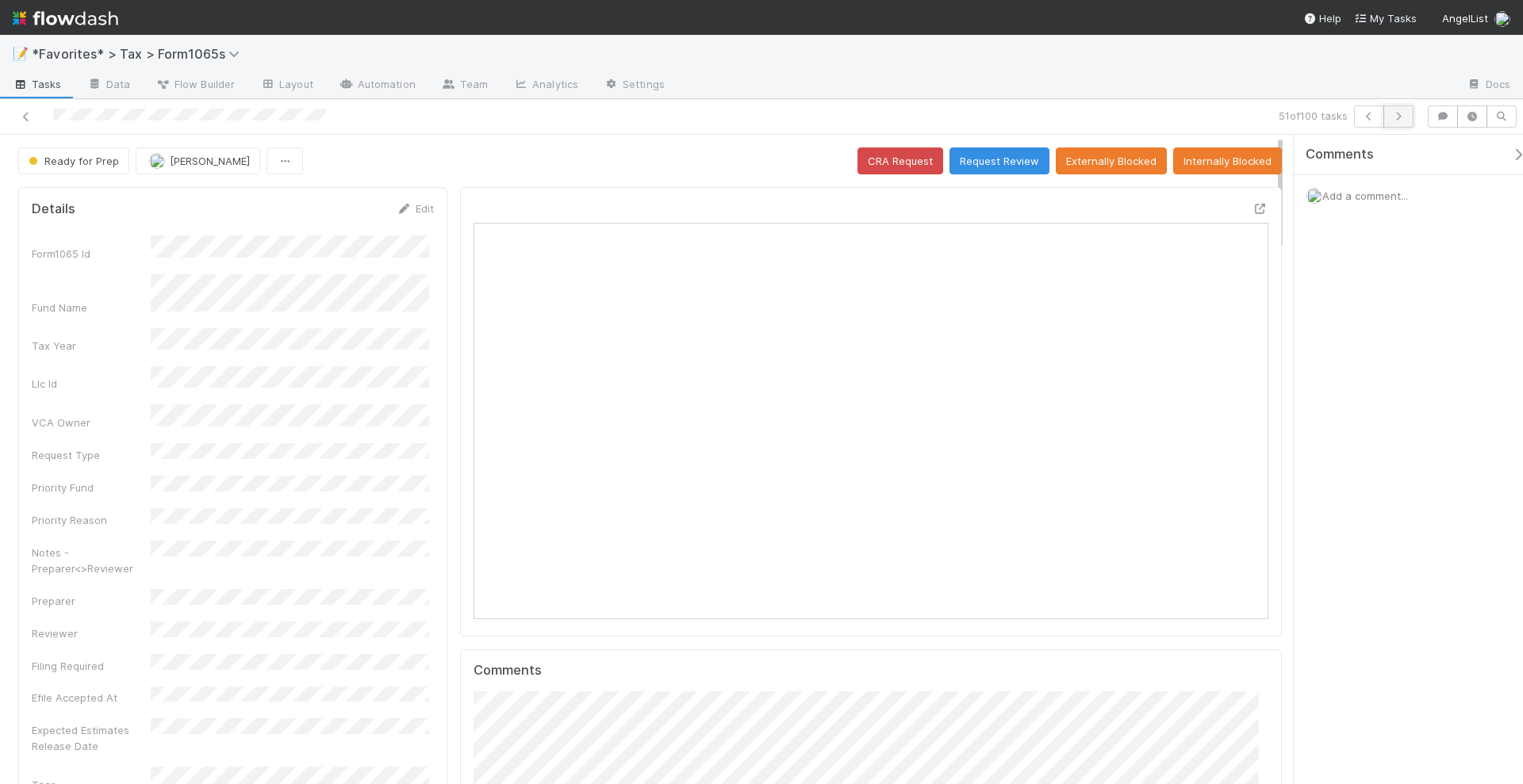
click at [1395, 114] on icon "button" at bounding box center [1399, 116] width 16 height 10
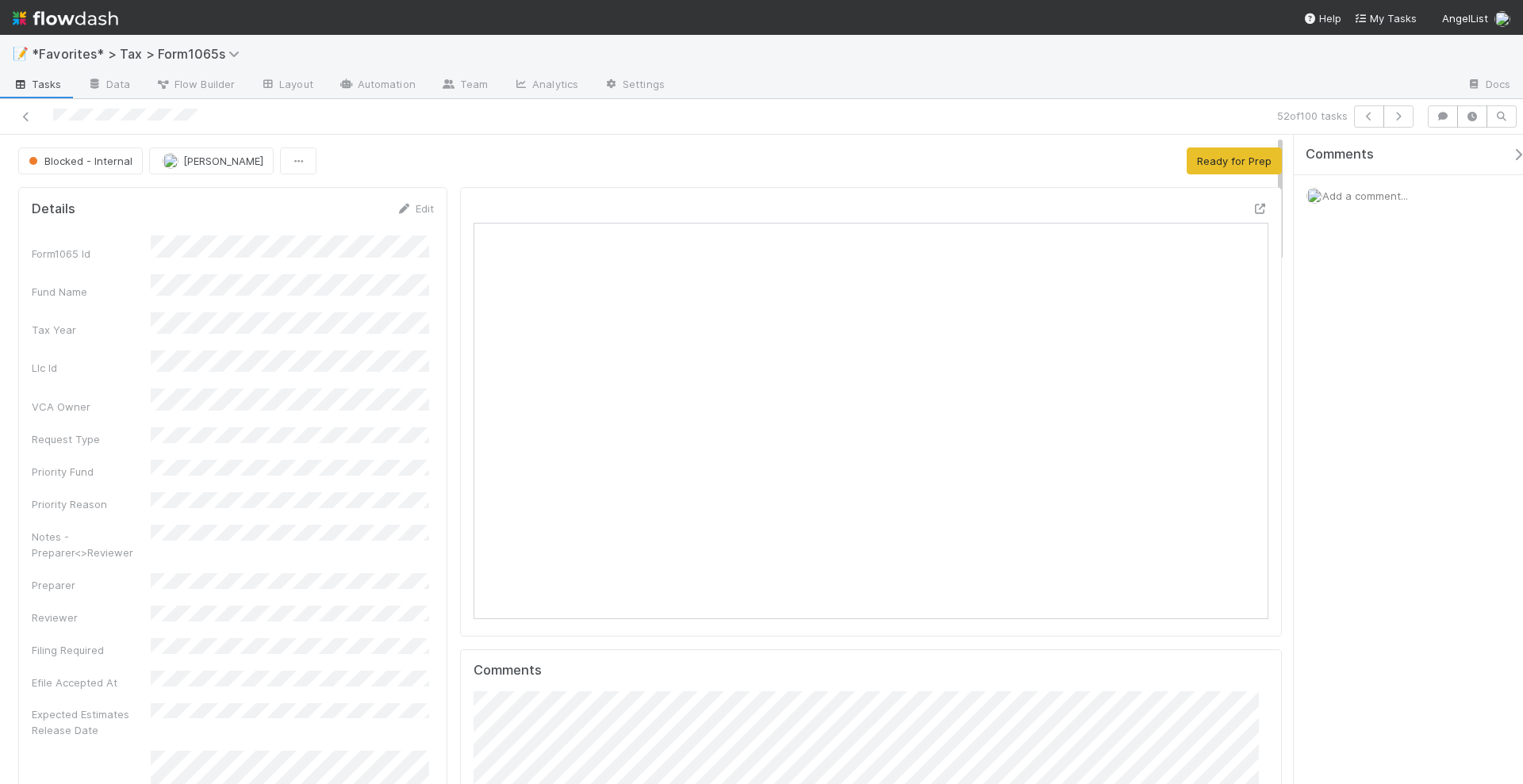
scroll to position [308, 770]
click at [1252, 204] on icon at bounding box center [1260, 209] width 16 height 11
click at [1401, 122] on button "button" at bounding box center [1399, 116] width 30 height 22
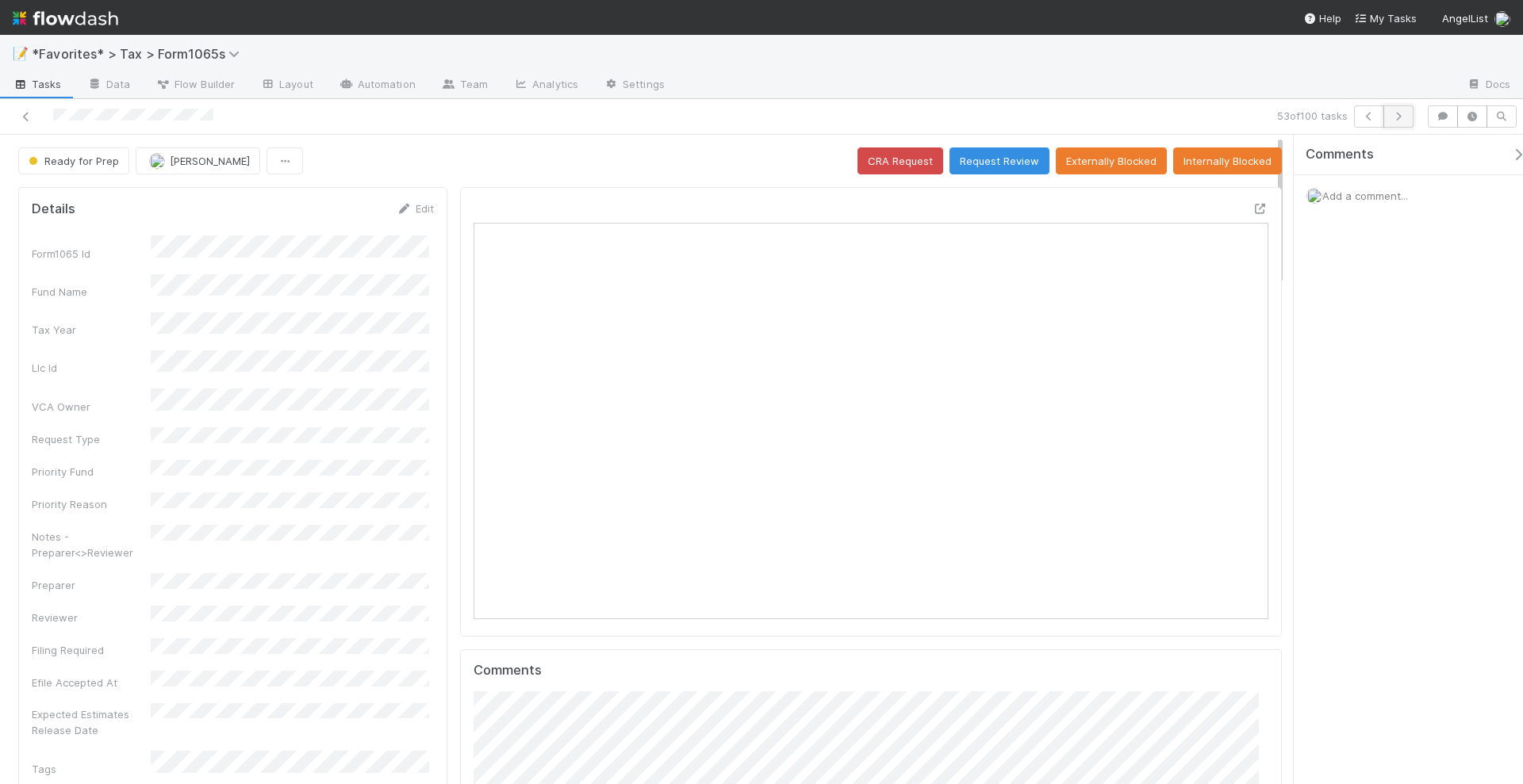
click at [1402, 115] on icon "button" at bounding box center [1399, 116] width 16 height 10
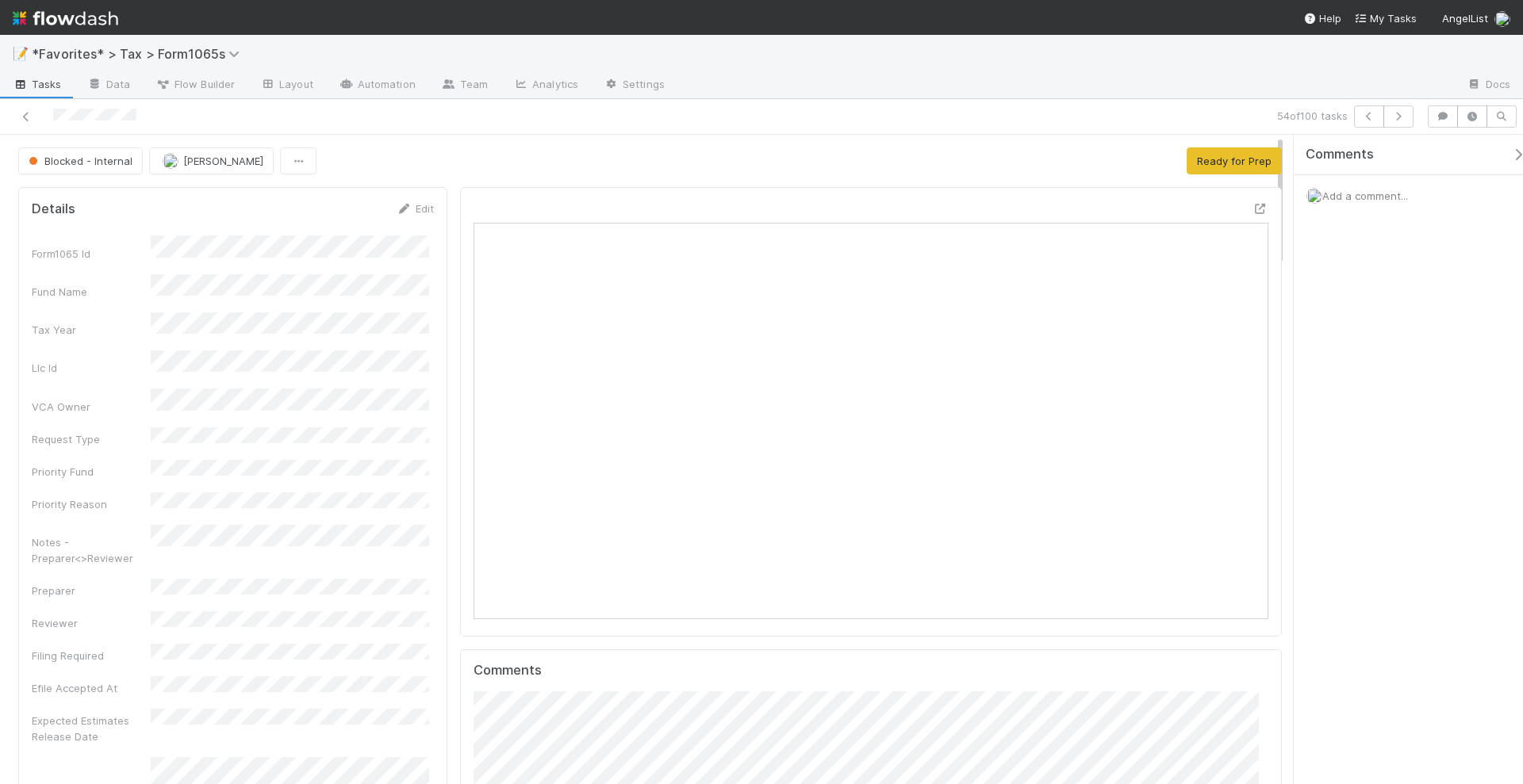
scroll to position [308, 770]
click at [1252, 206] on icon at bounding box center [1260, 209] width 16 height 11
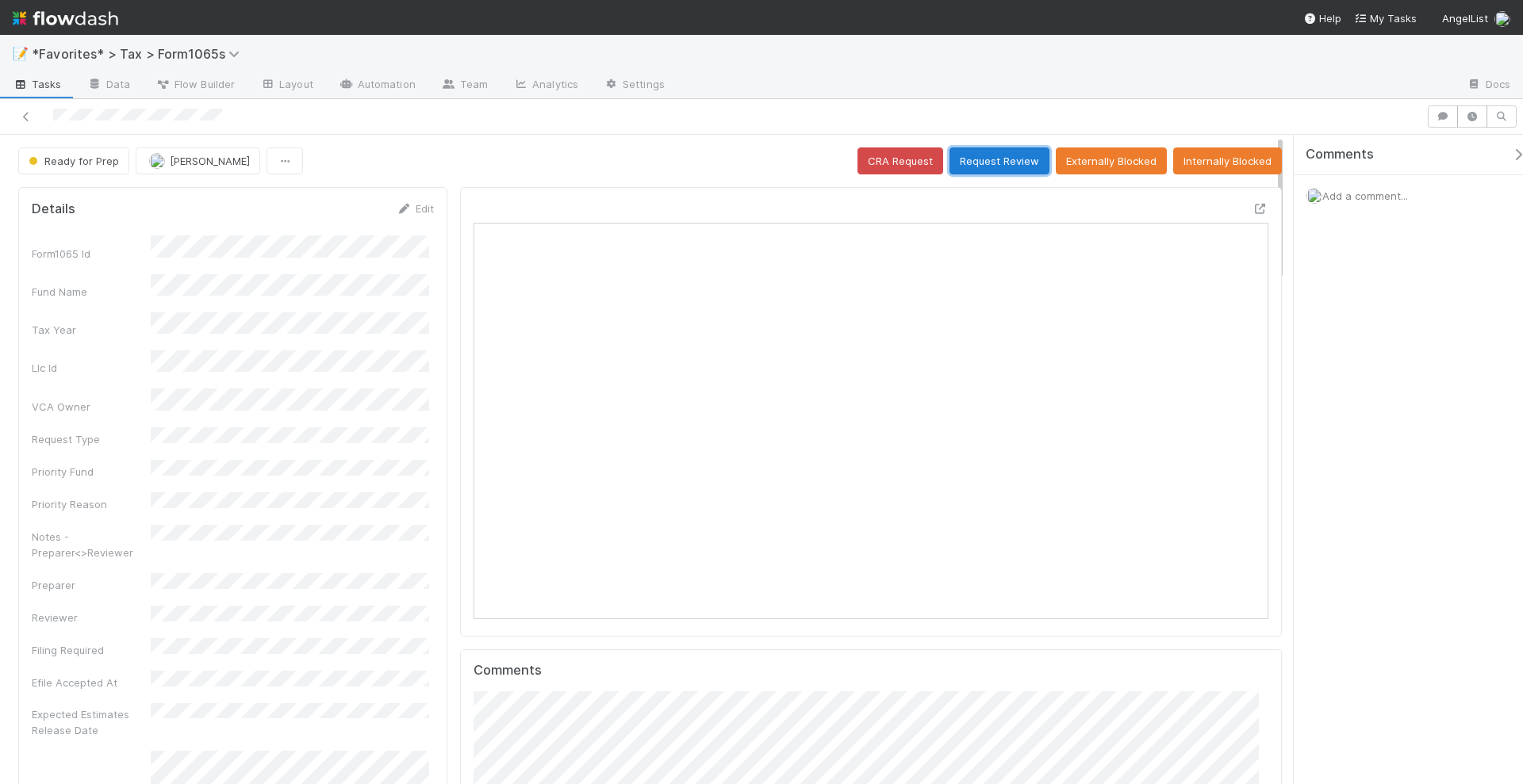
click at [998, 156] on button "Request Review" at bounding box center [999, 161] width 100 height 27
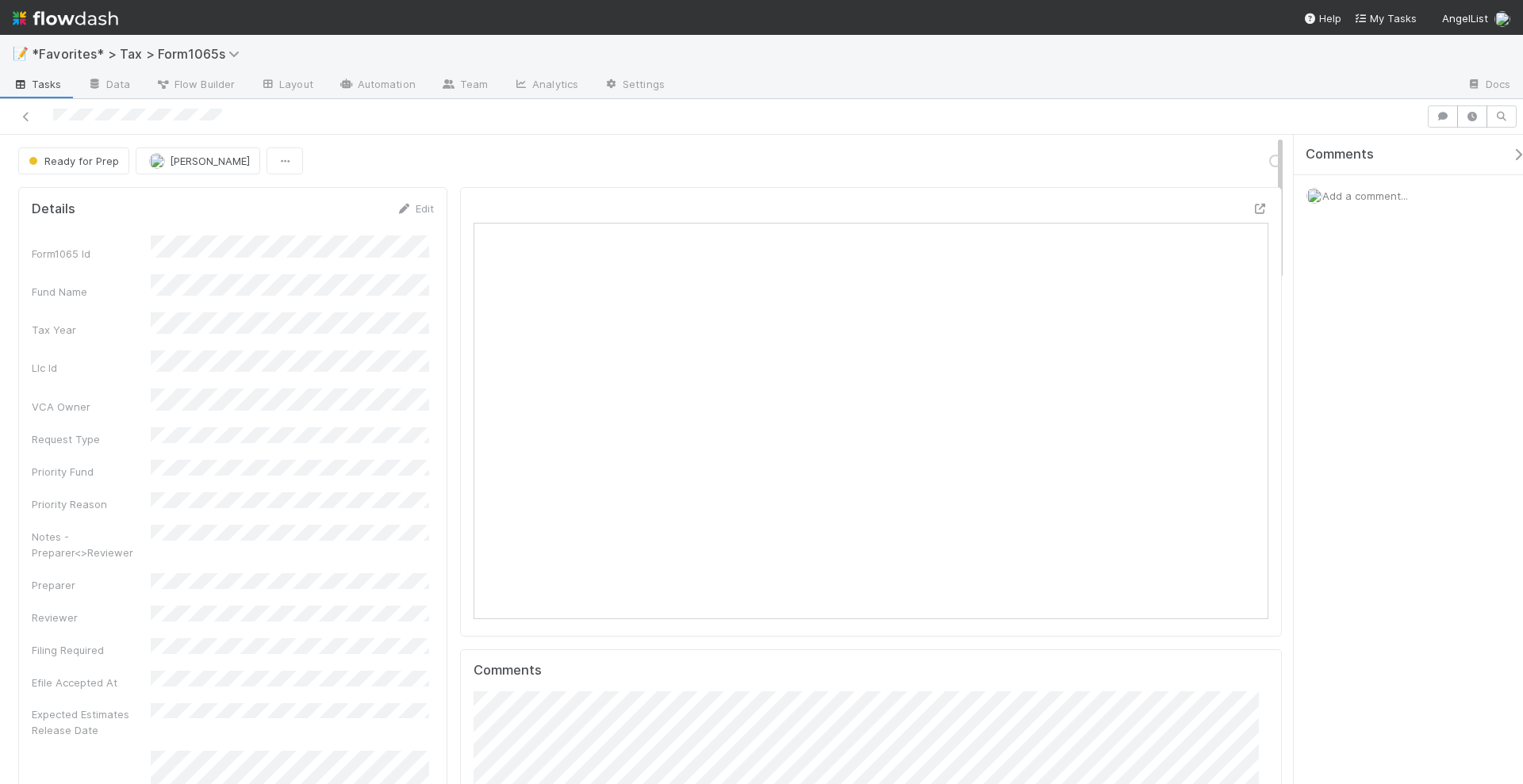
scroll to position [308, 770]
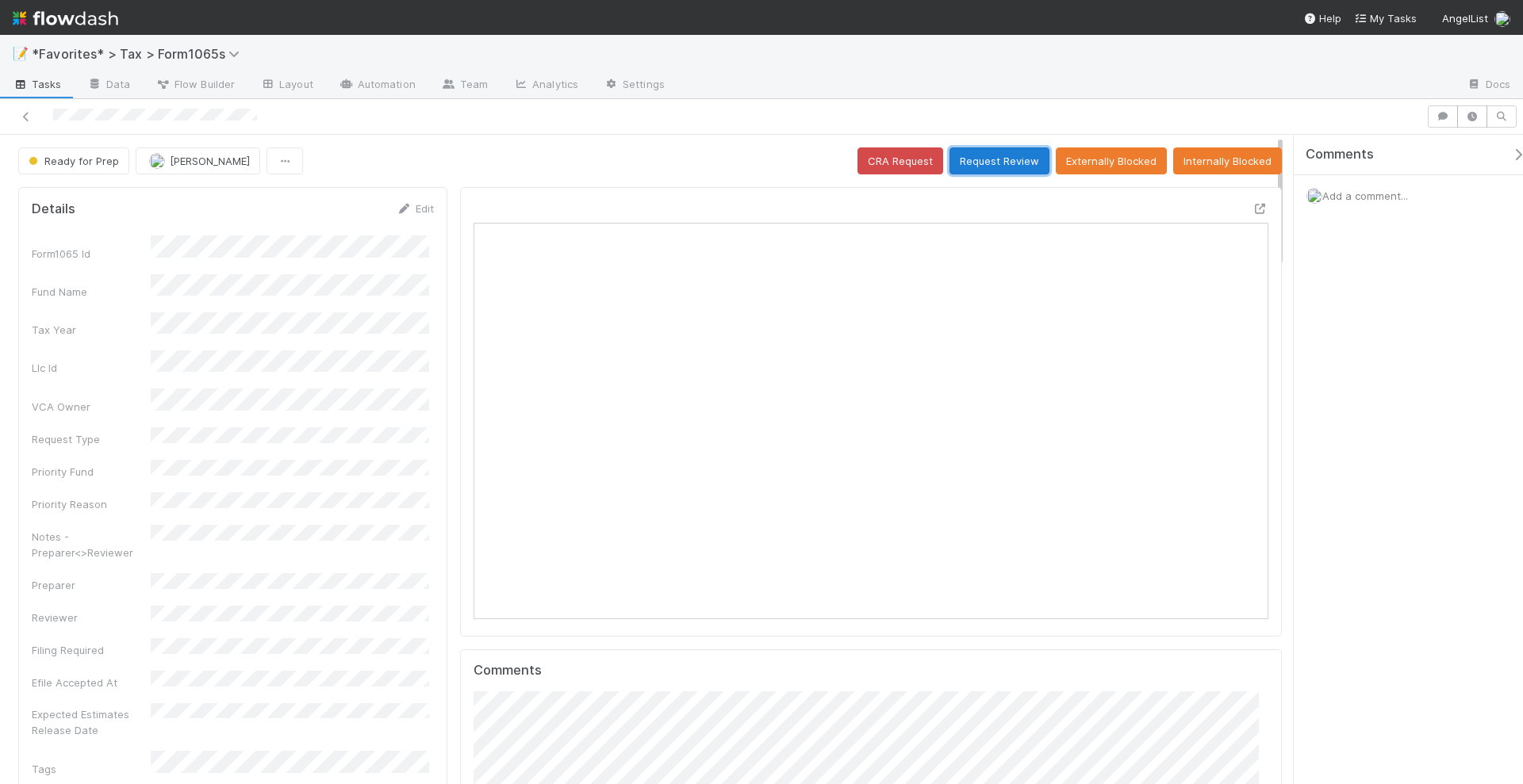
click at [984, 156] on button "Request Review" at bounding box center [999, 161] width 100 height 27
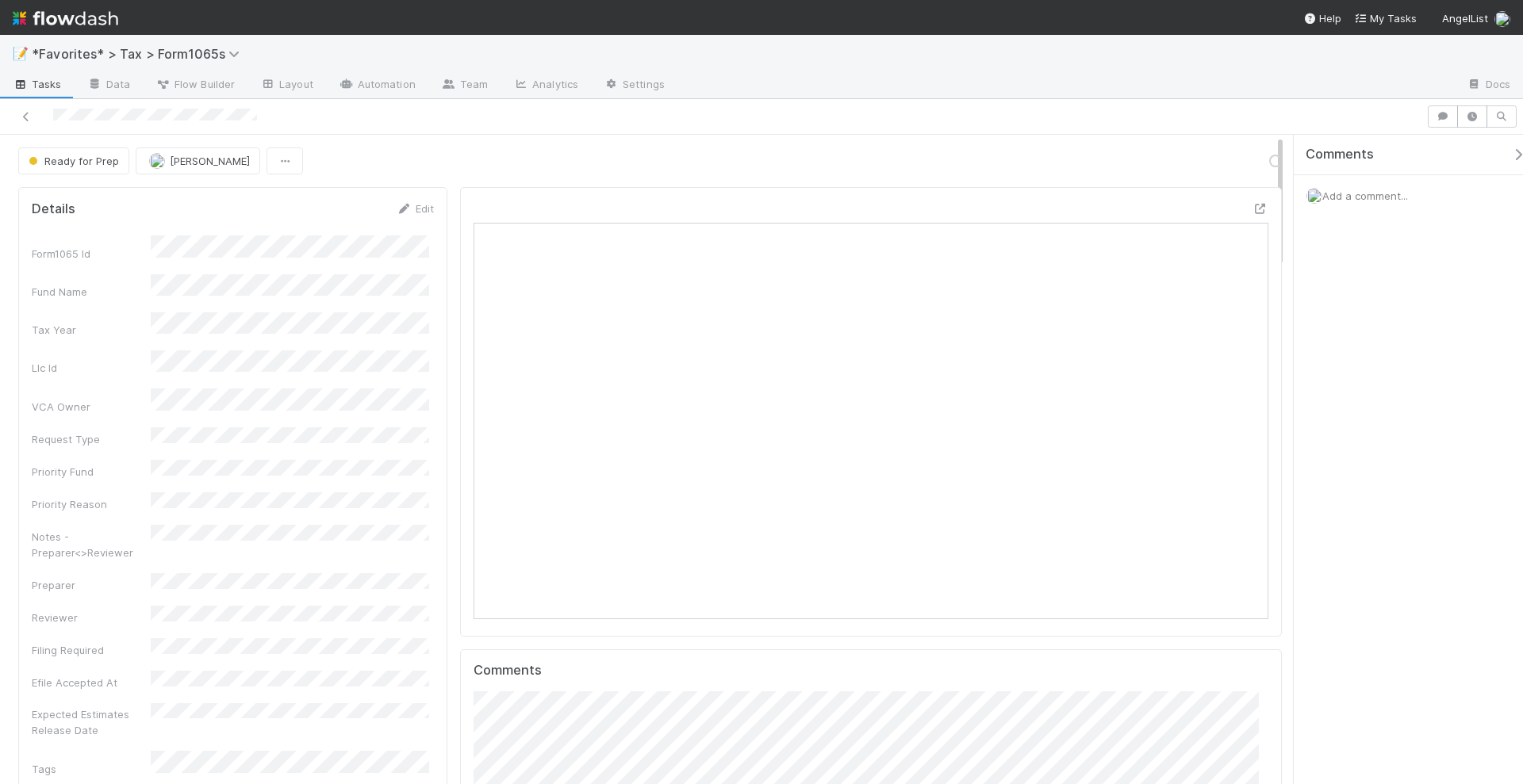
scroll to position [308, 770]
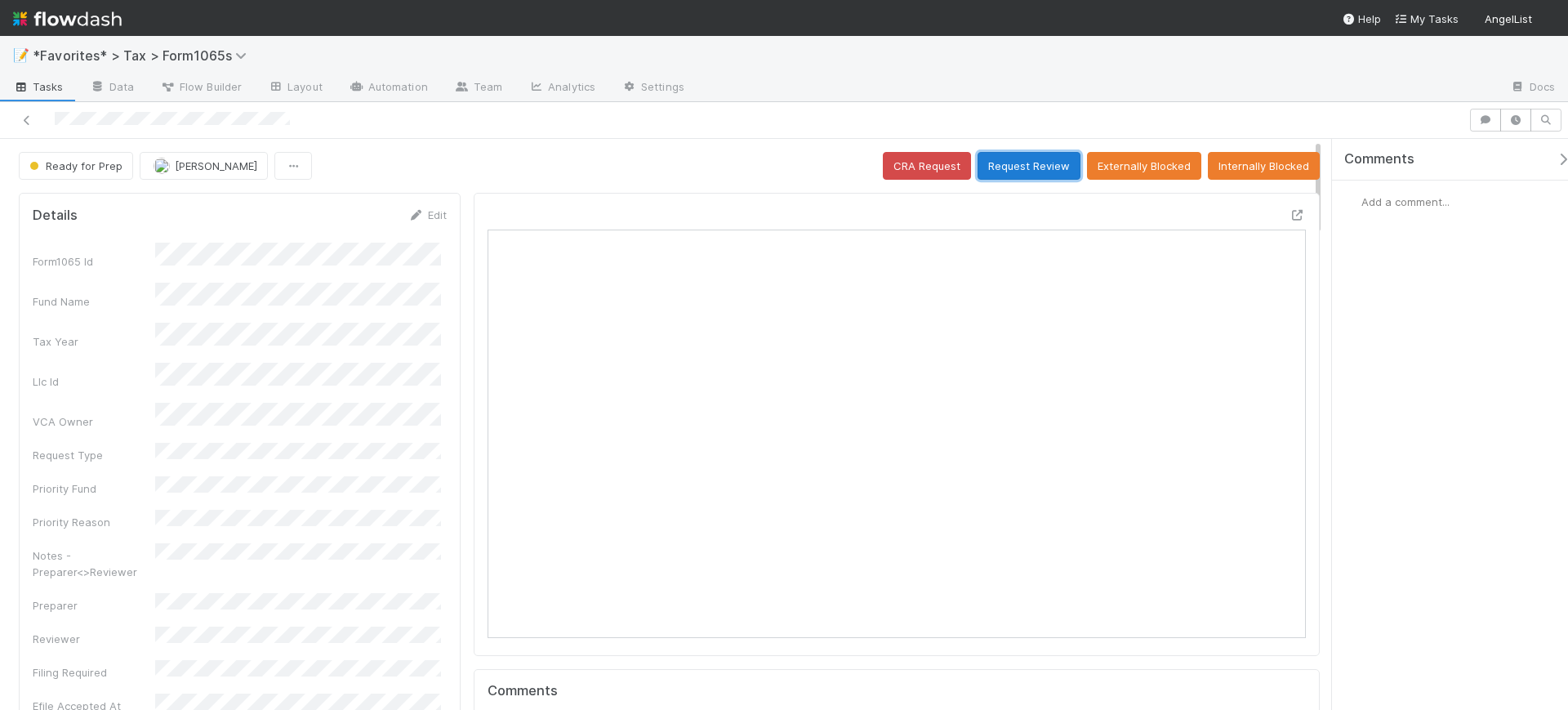
click at [1012, 167] on button "Request Review" at bounding box center [1028, 166] width 103 height 28
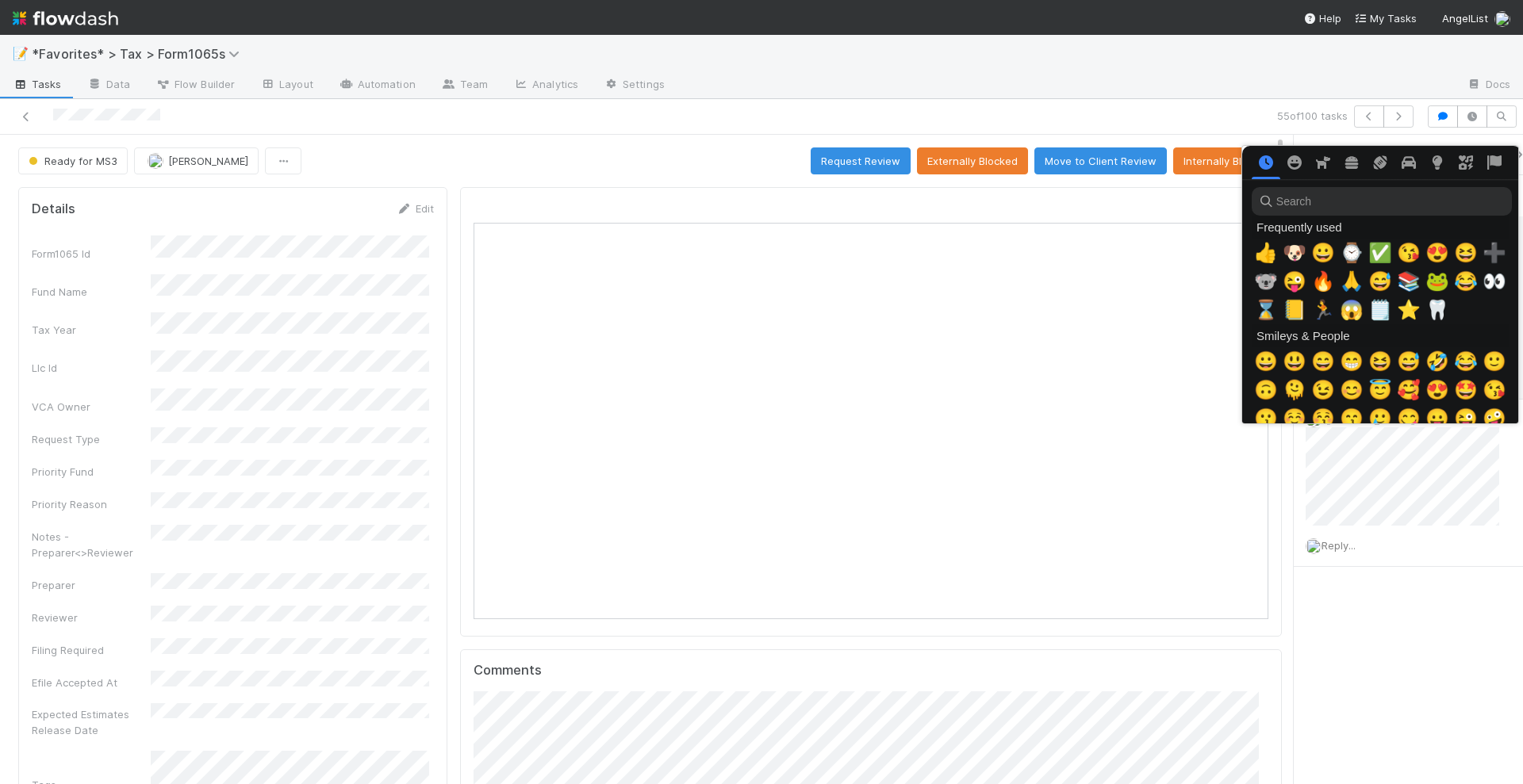
scroll to position [0, 8]
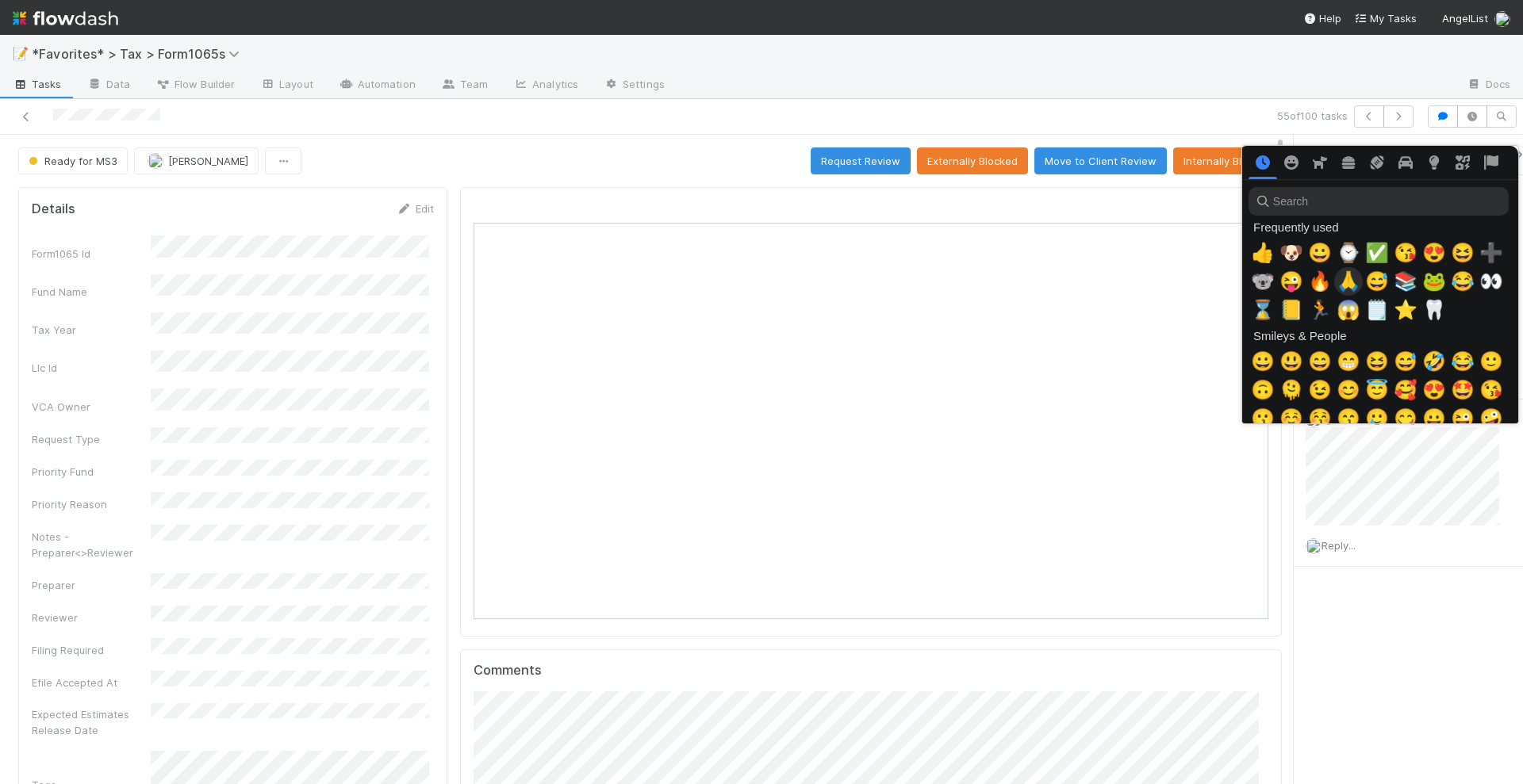
click at [1353, 283] on span "🙏" at bounding box center [1348, 281] width 24 height 22
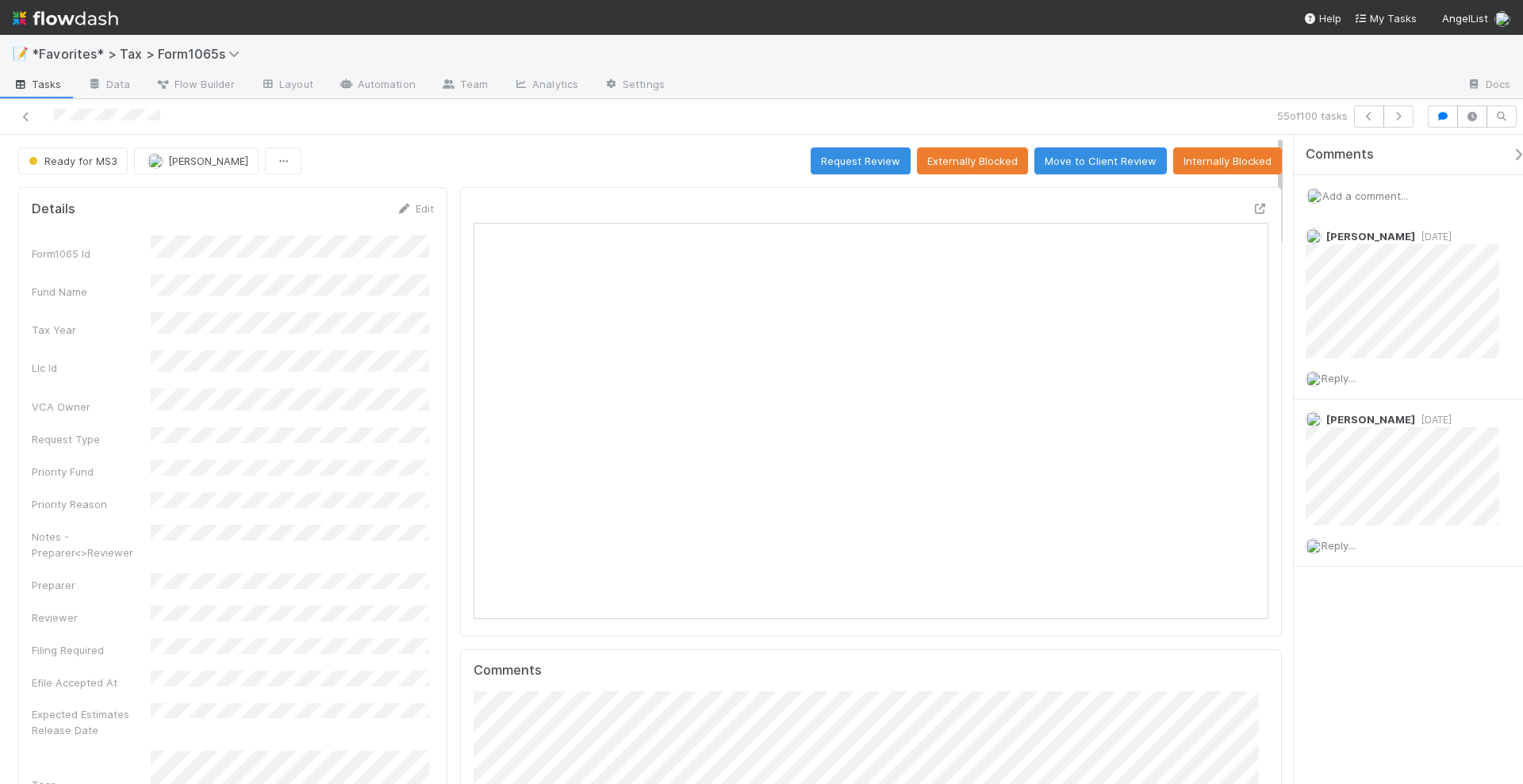
click at [1425, 675] on div "Comments Add a comment... Amy Gregorius 1 day ago Reply... Helen Vo 4 days ago …" at bounding box center [1408, 460] width 229 height 651
click at [1402, 115] on icon "button" at bounding box center [1399, 116] width 16 height 10
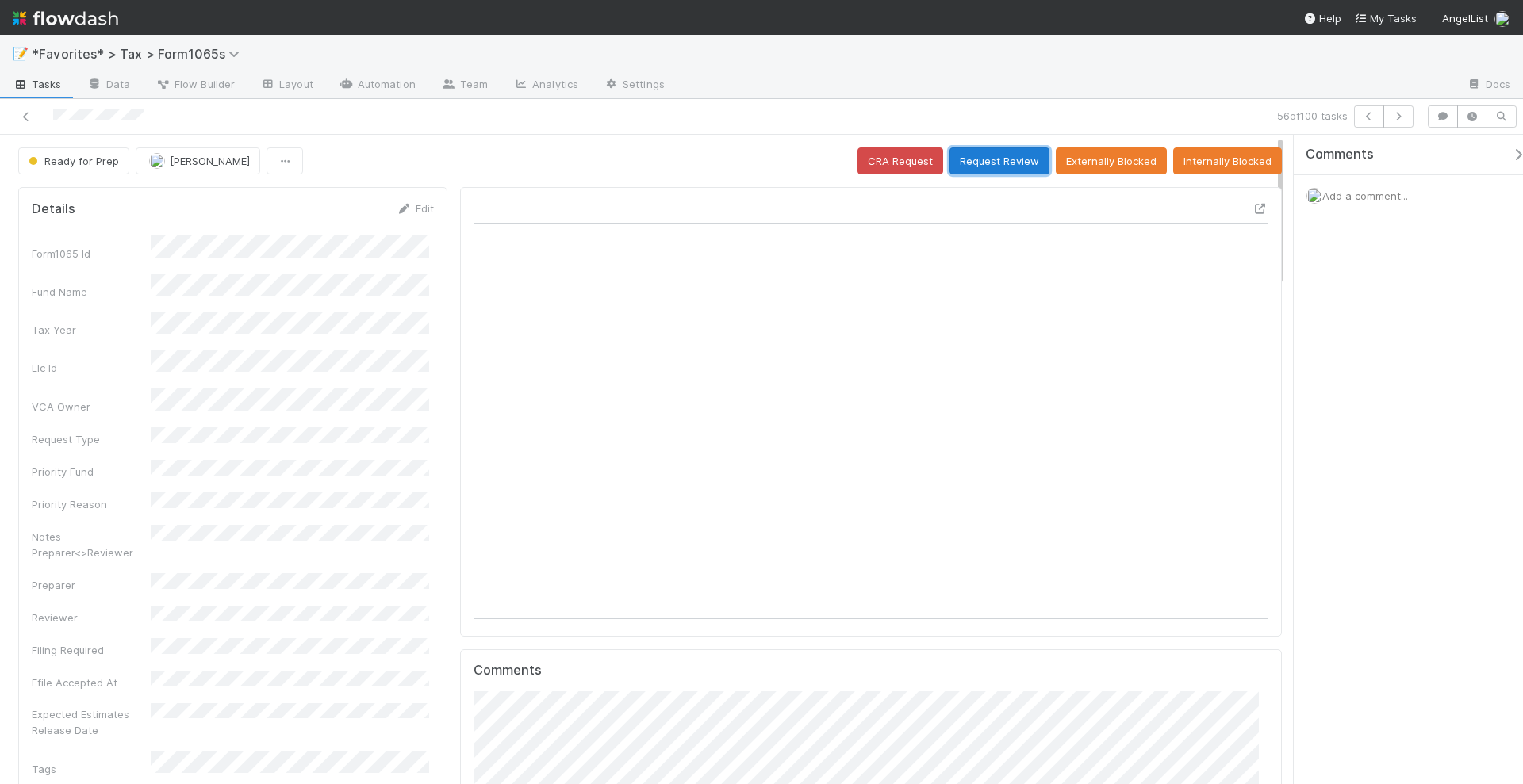
click at [998, 166] on button "Request Review" at bounding box center [999, 161] width 100 height 27
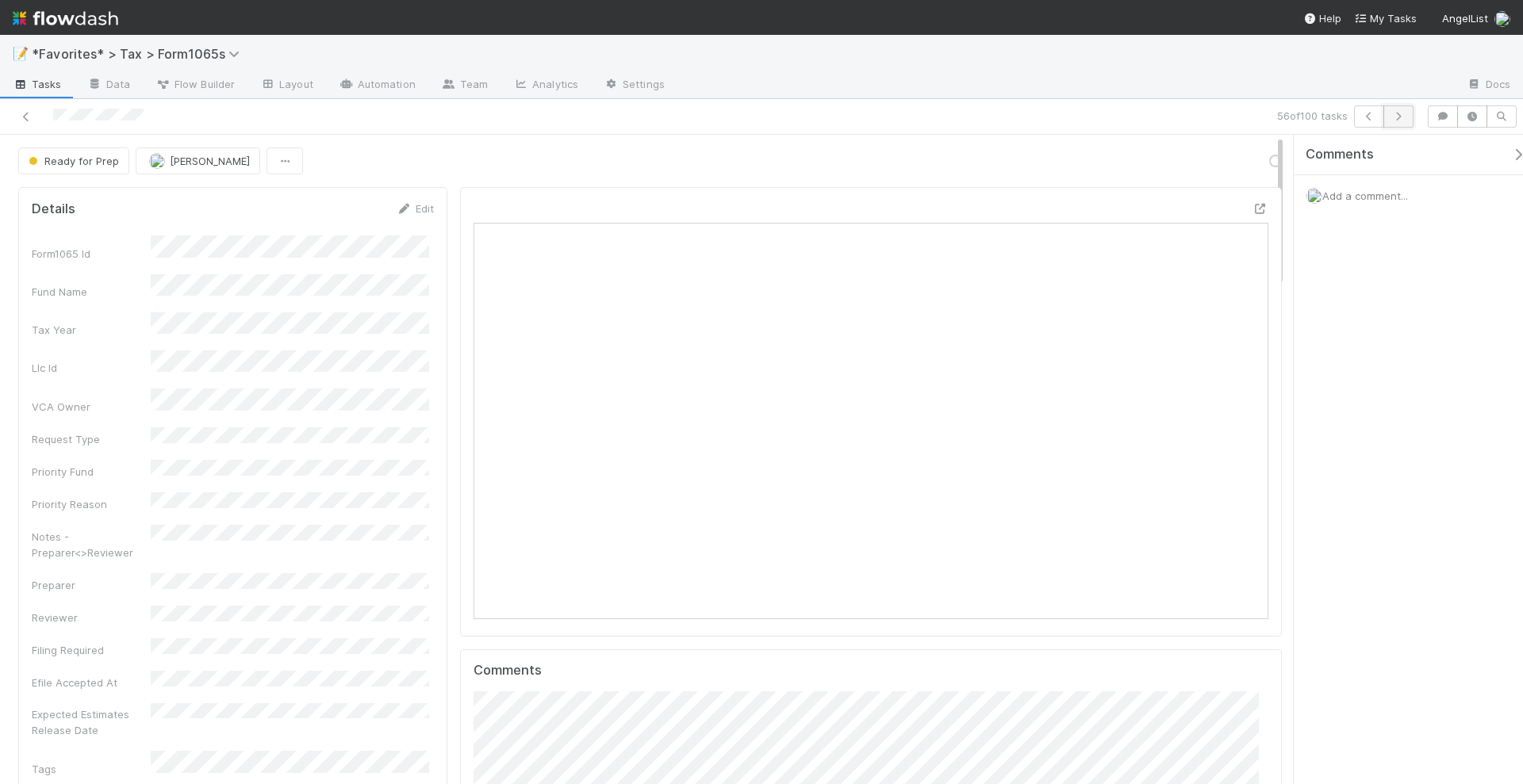
click at [1406, 114] on icon "button" at bounding box center [1399, 116] width 16 height 10
click at [1405, 115] on icon "button" at bounding box center [1399, 116] width 16 height 10
click at [1252, 204] on icon at bounding box center [1260, 209] width 16 height 11
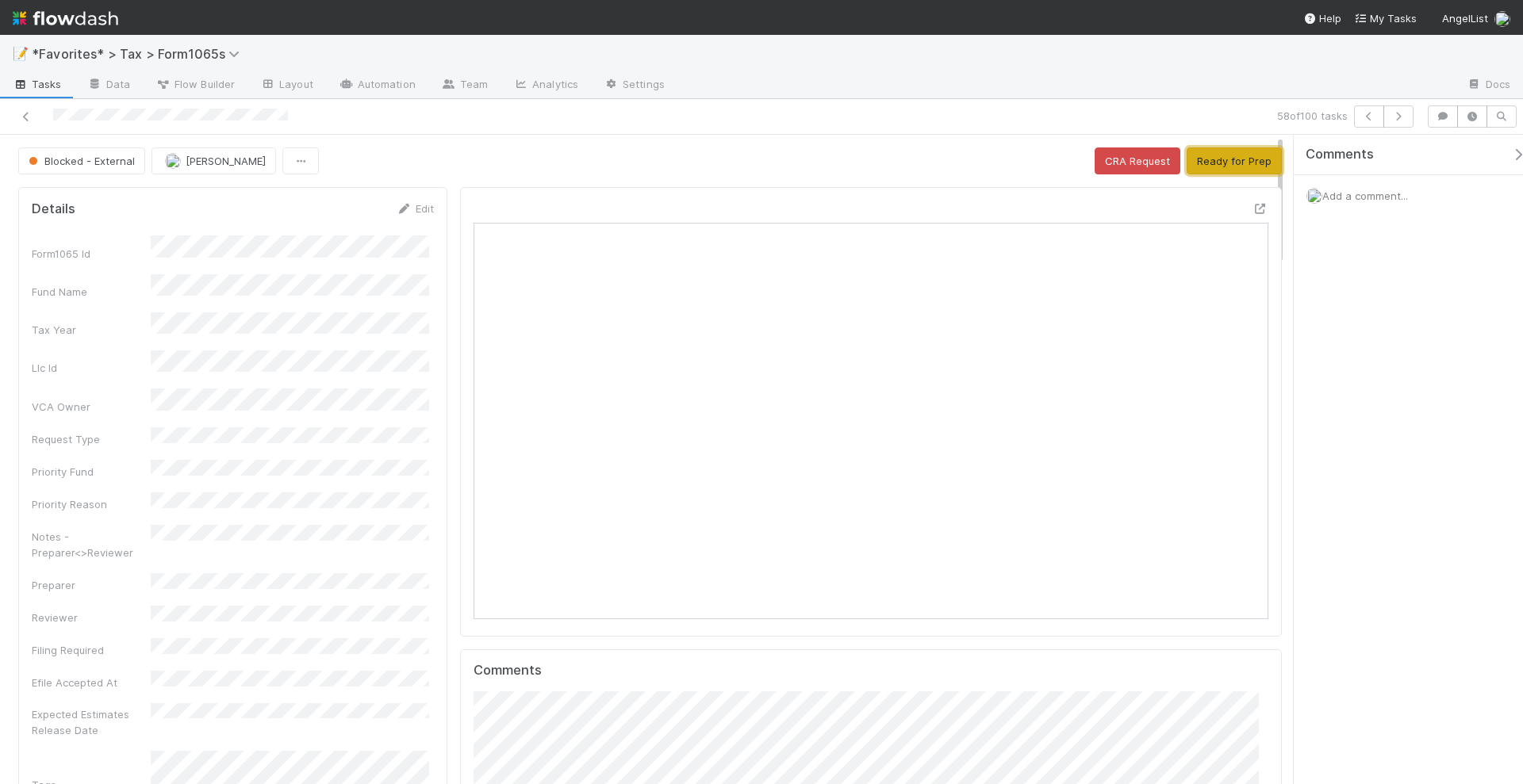
click at [1221, 158] on button "Ready for Prep" at bounding box center [1234, 161] width 95 height 27
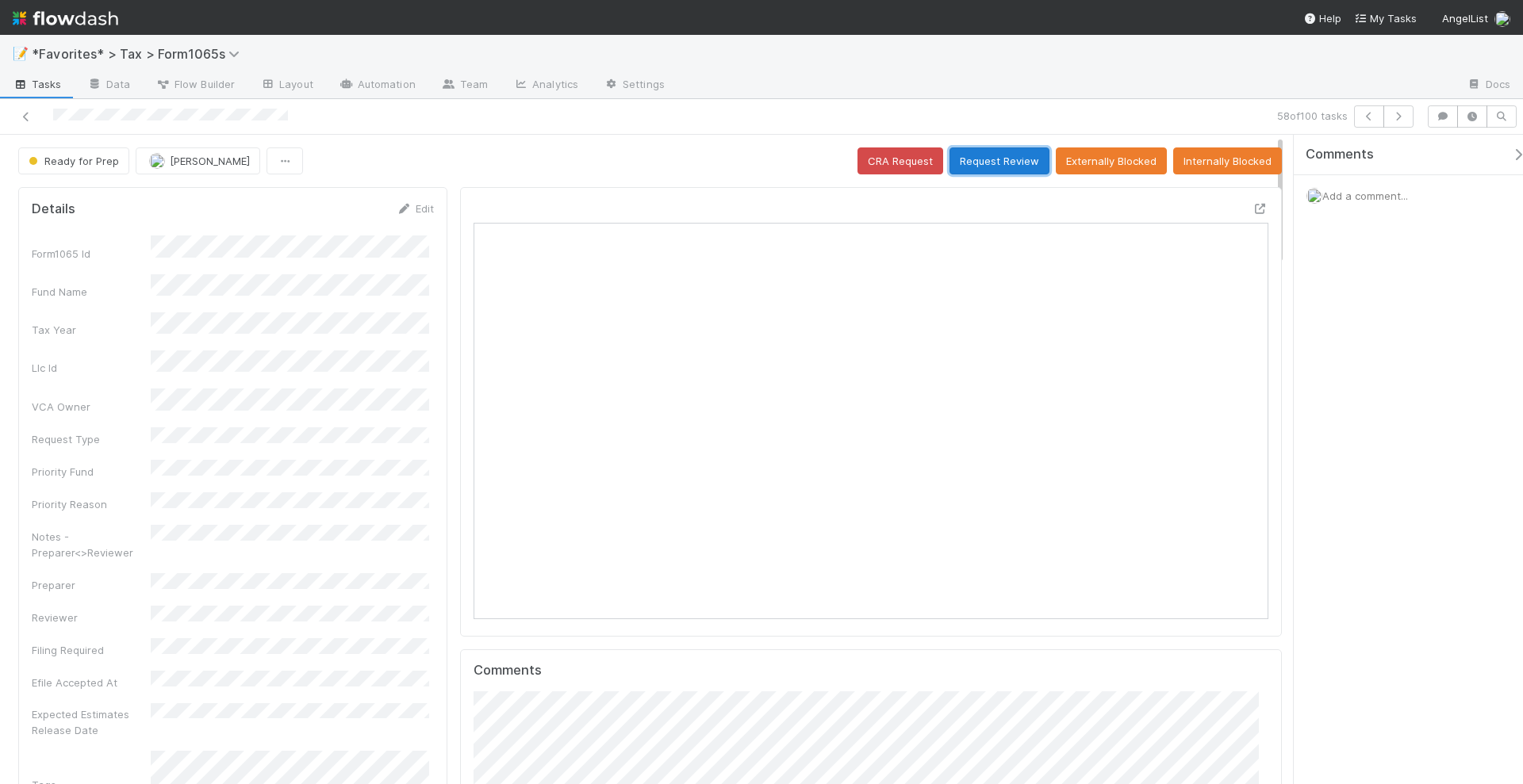
click at [1018, 157] on button "Request Review" at bounding box center [999, 161] width 100 height 27
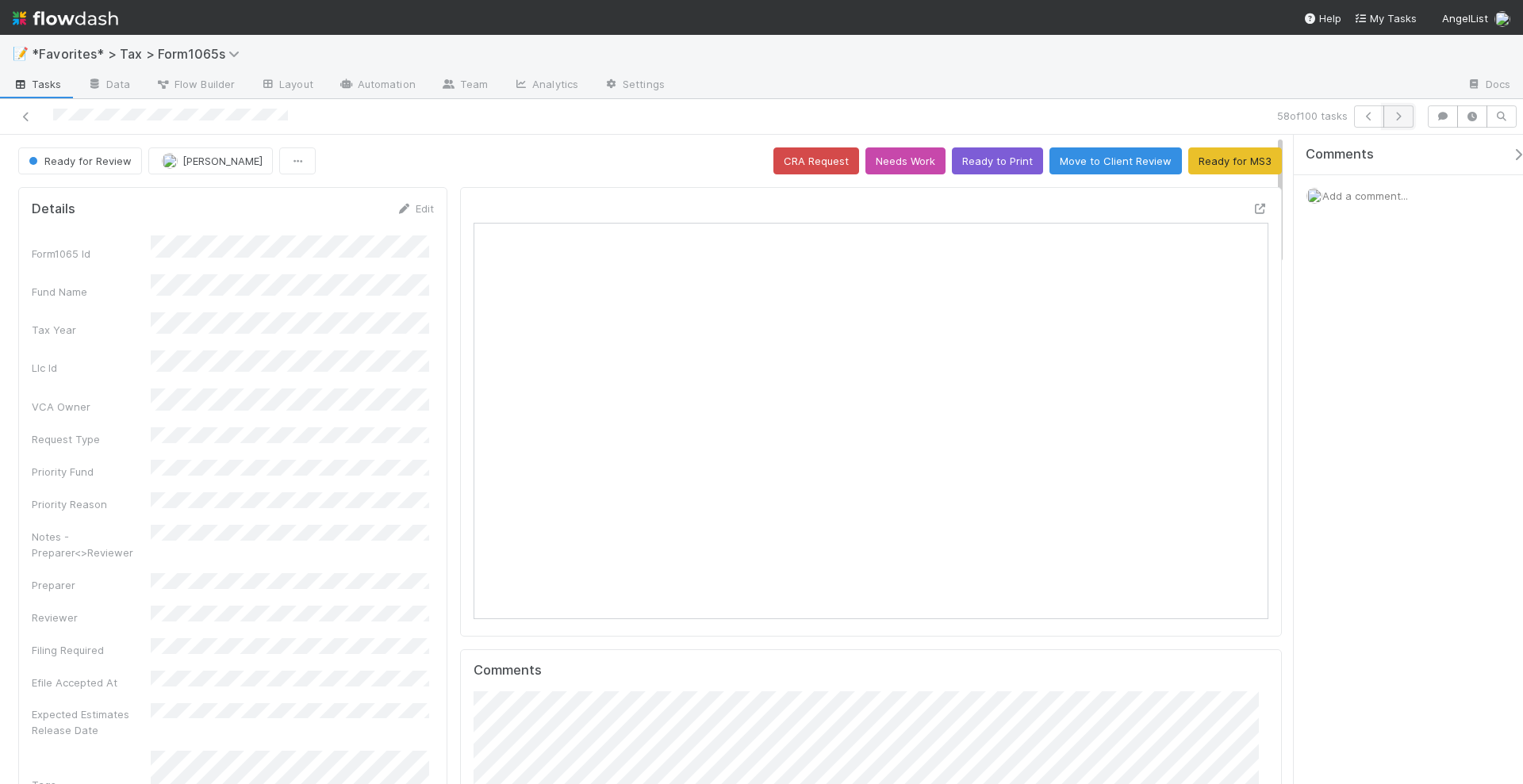
click at [1410, 117] on button "button" at bounding box center [1399, 116] width 30 height 22
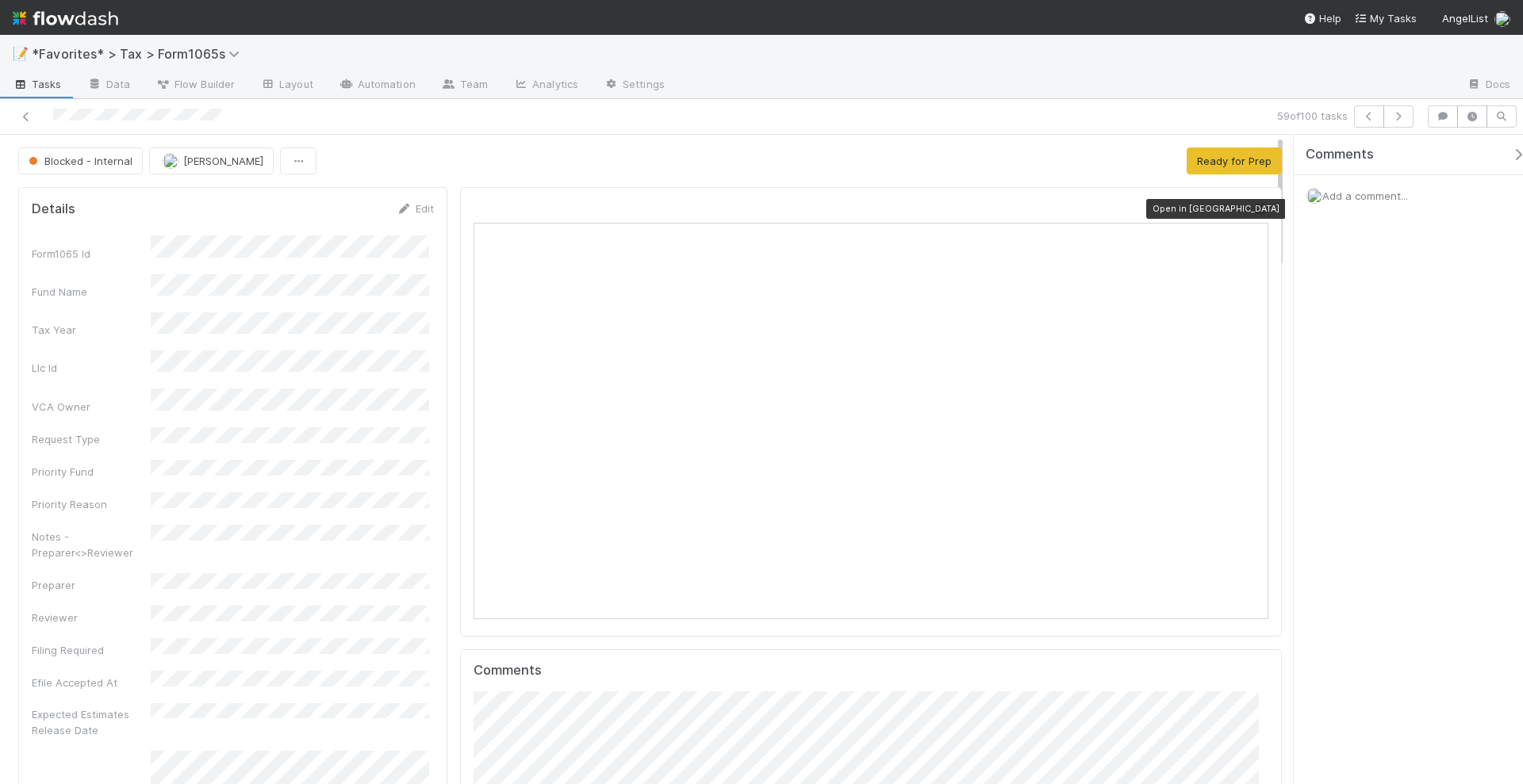
click at [1252, 204] on icon at bounding box center [1260, 209] width 16 height 11
click at [1406, 115] on icon "button" at bounding box center [1399, 116] width 16 height 10
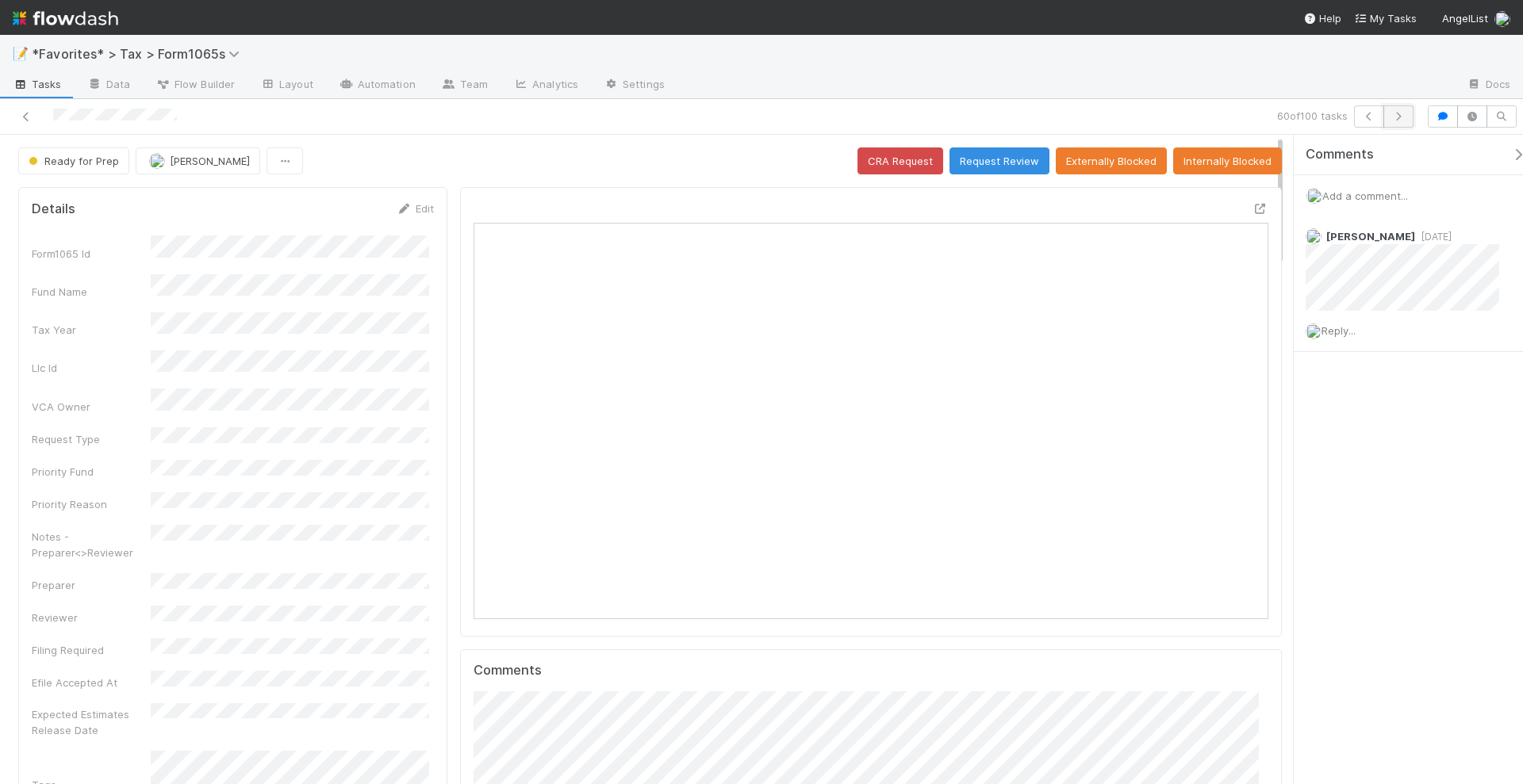
click at [1409, 115] on button "button" at bounding box center [1399, 116] width 30 height 22
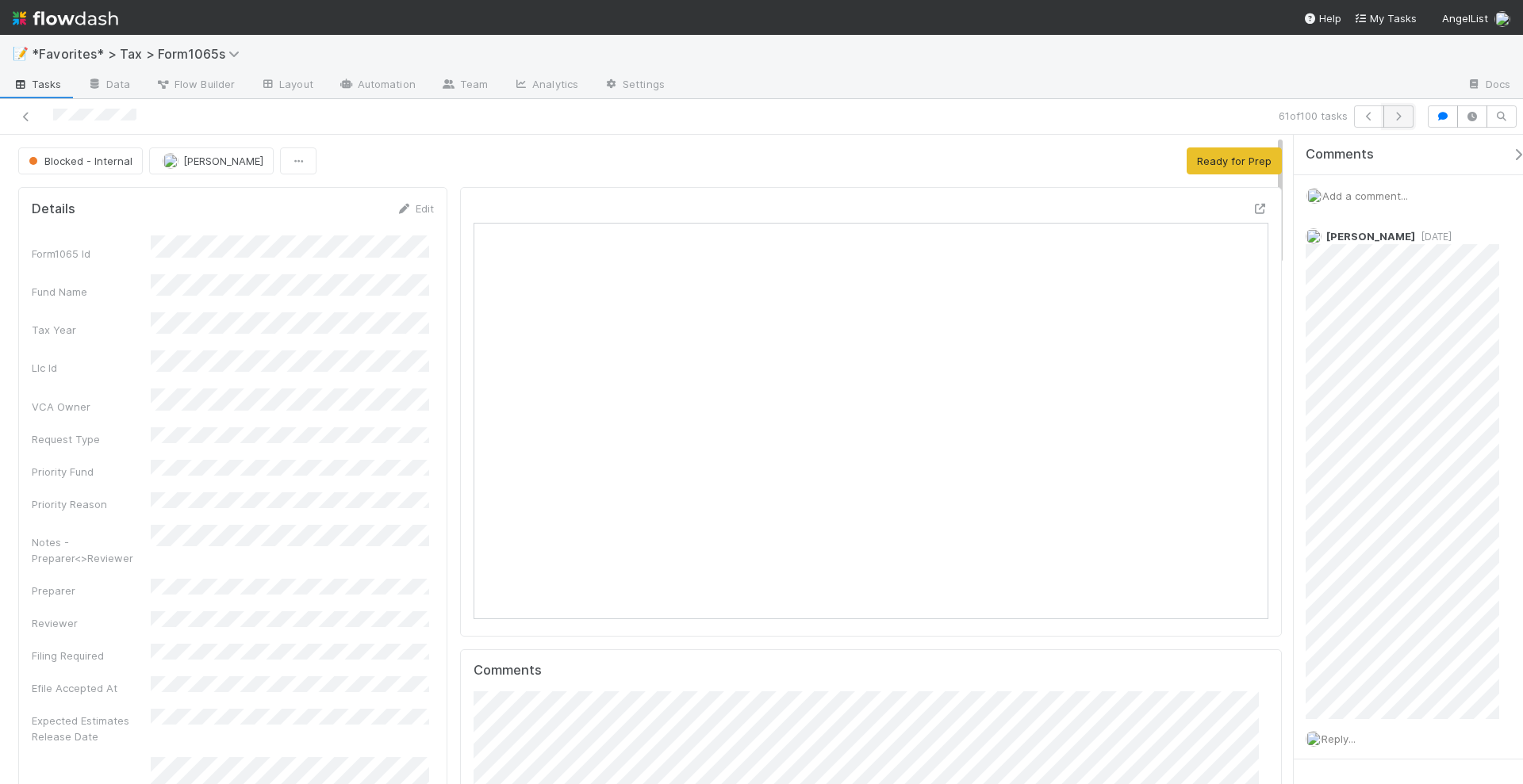
click at [1400, 113] on icon "button" at bounding box center [1399, 116] width 16 height 10
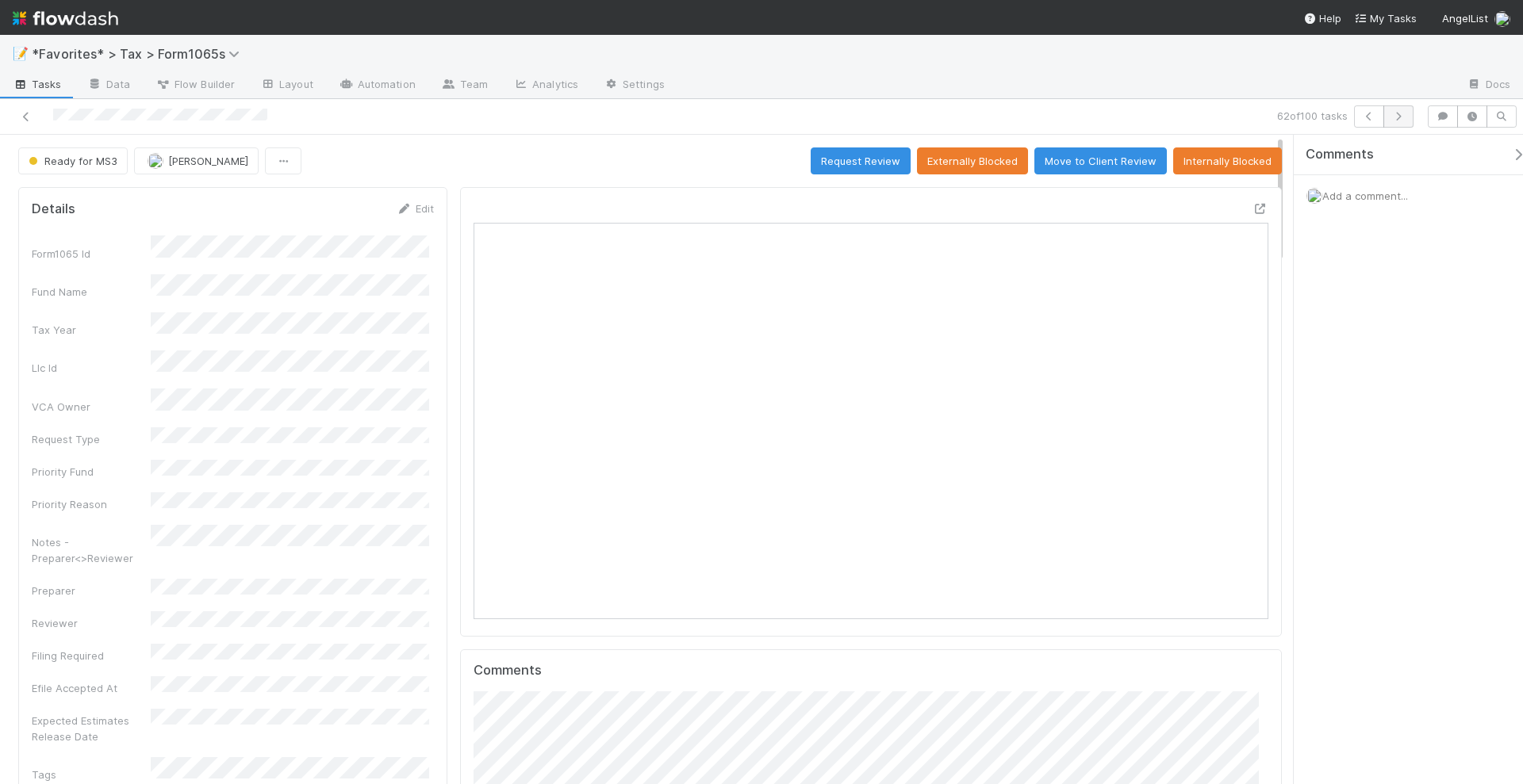
scroll to position [308, 770]
click at [1402, 123] on button "button" at bounding box center [1399, 116] width 30 height 22
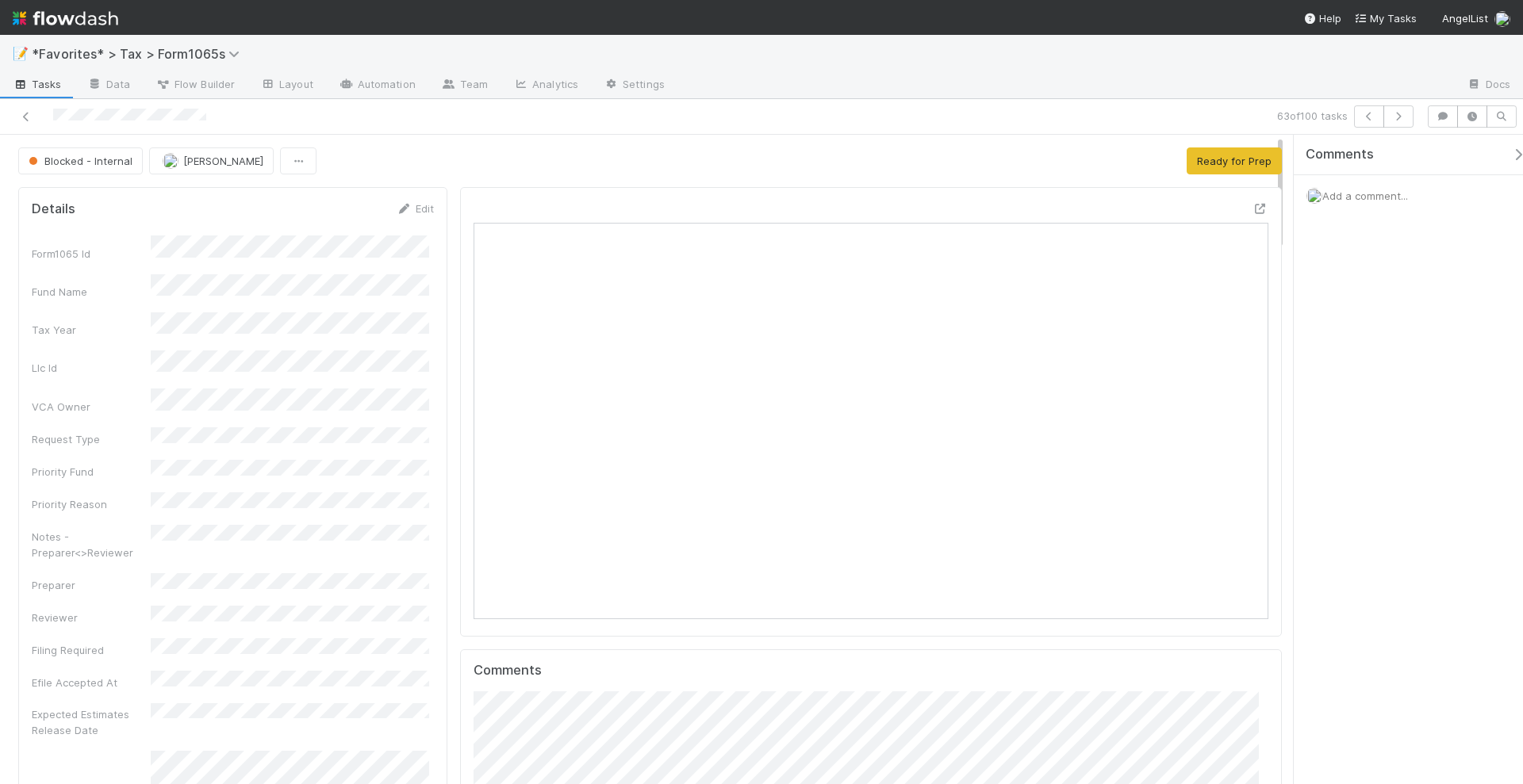
scroll to position [308, 770]
click at [1409, 116] on button "button" at bounding box center [1399, 116] width 30 height 22
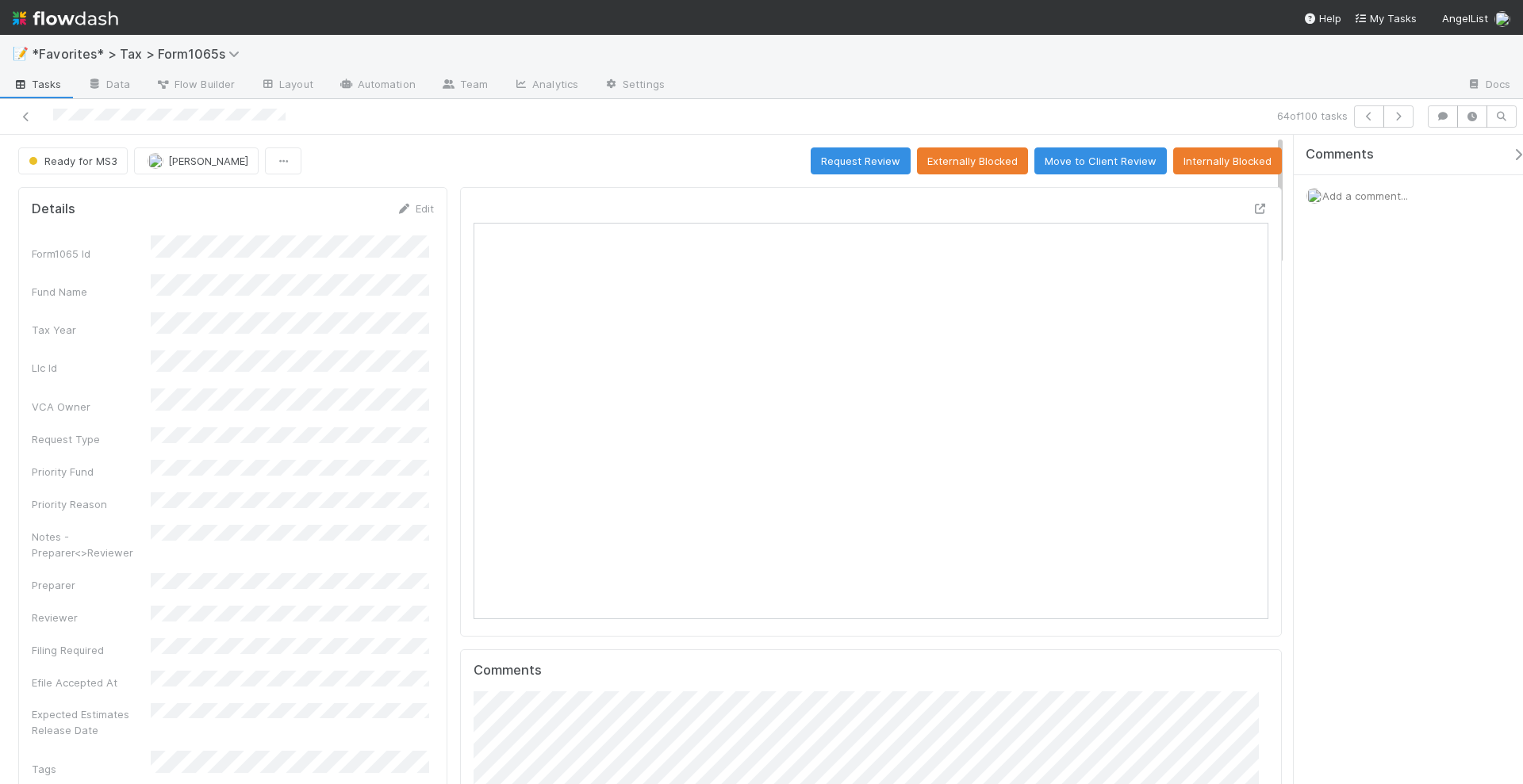
scroll to position [308, 770]
click at [1401, 113] on icon "button" at bounding box center [1399, 116] width 16 height 10
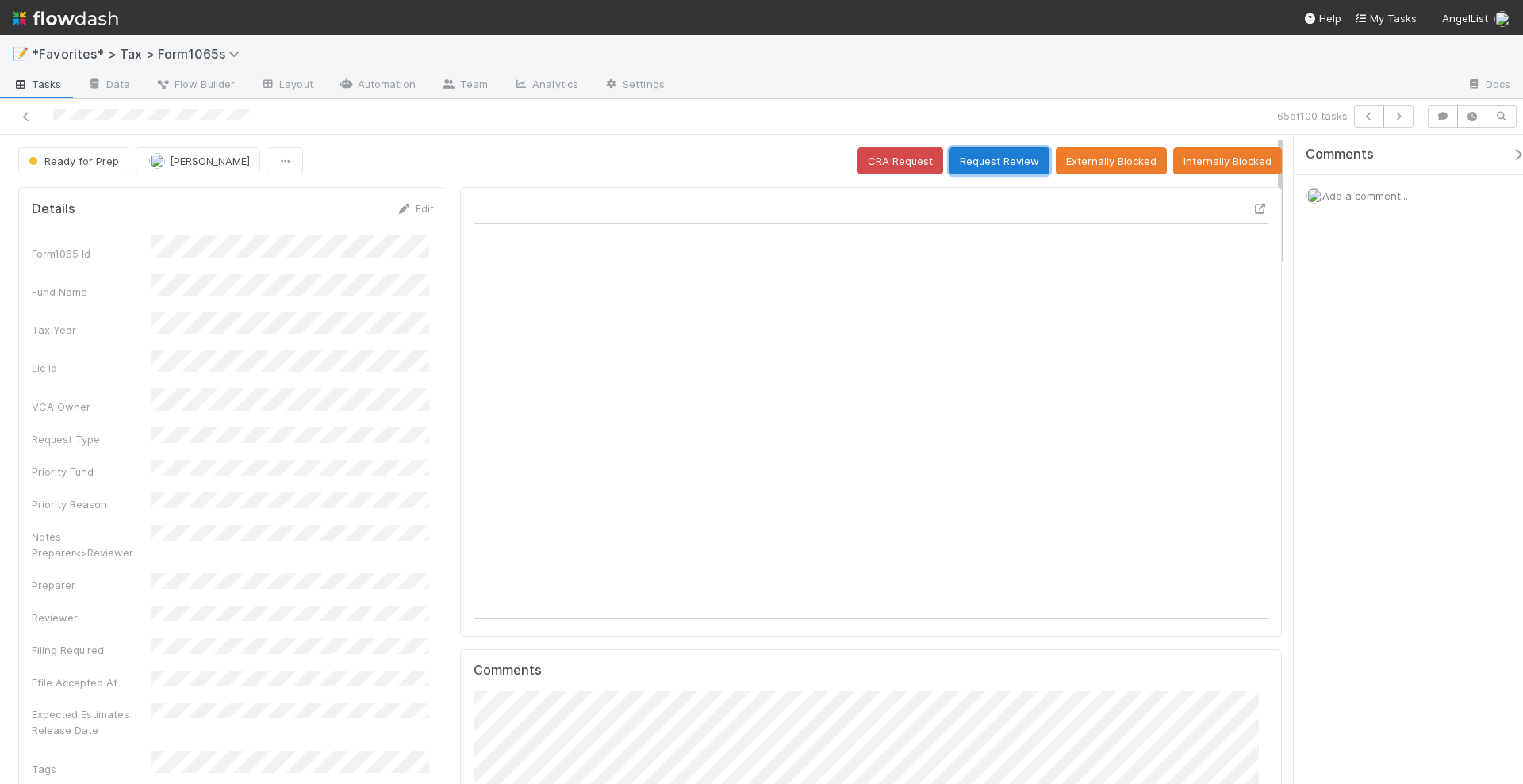
click at [998, 164] on button "Request Review" at bounding box center [999, 161] width 100 height 27
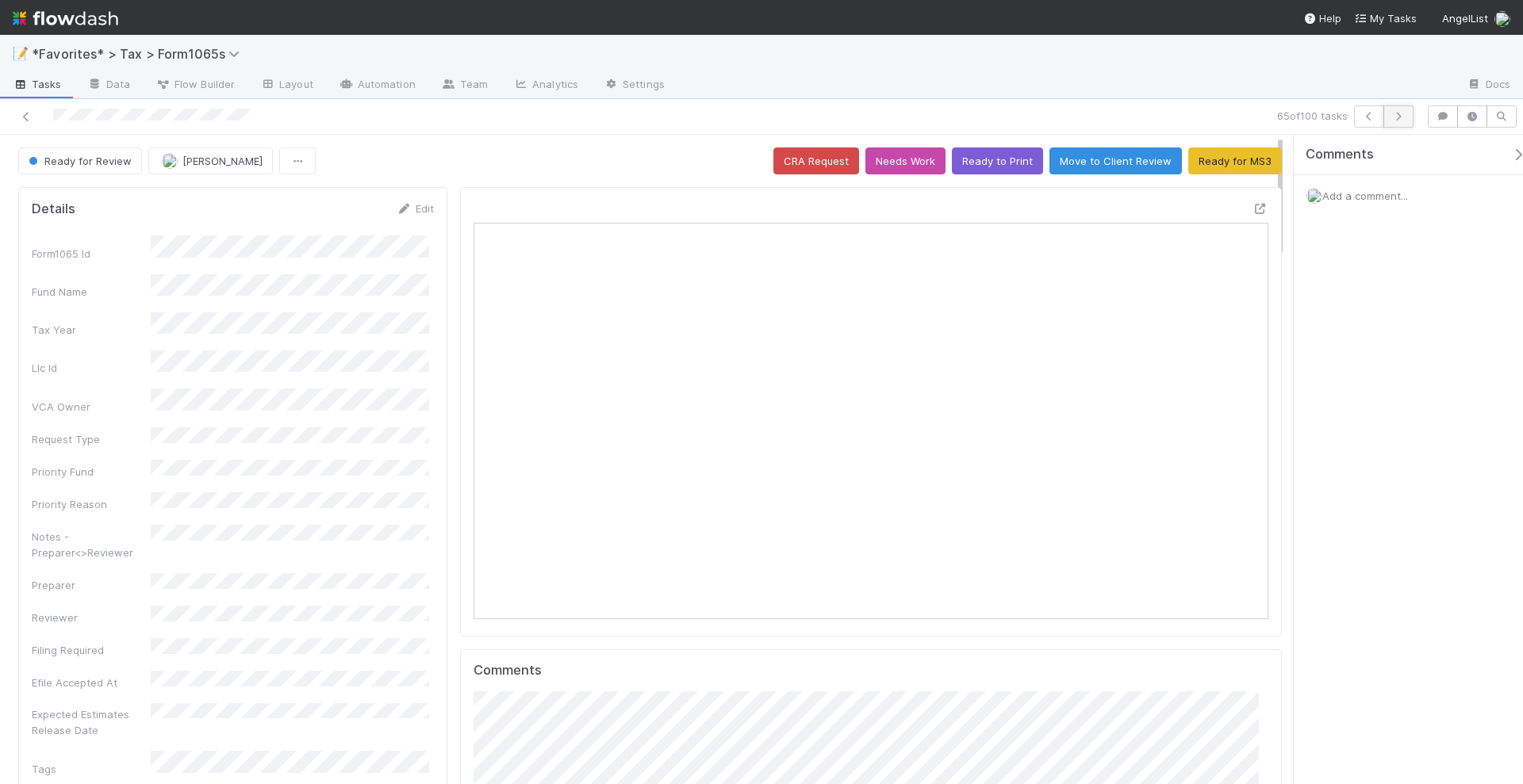
click at [1400, 120] on icon "button" at bounding box center [1399, 116] width 16 height 10
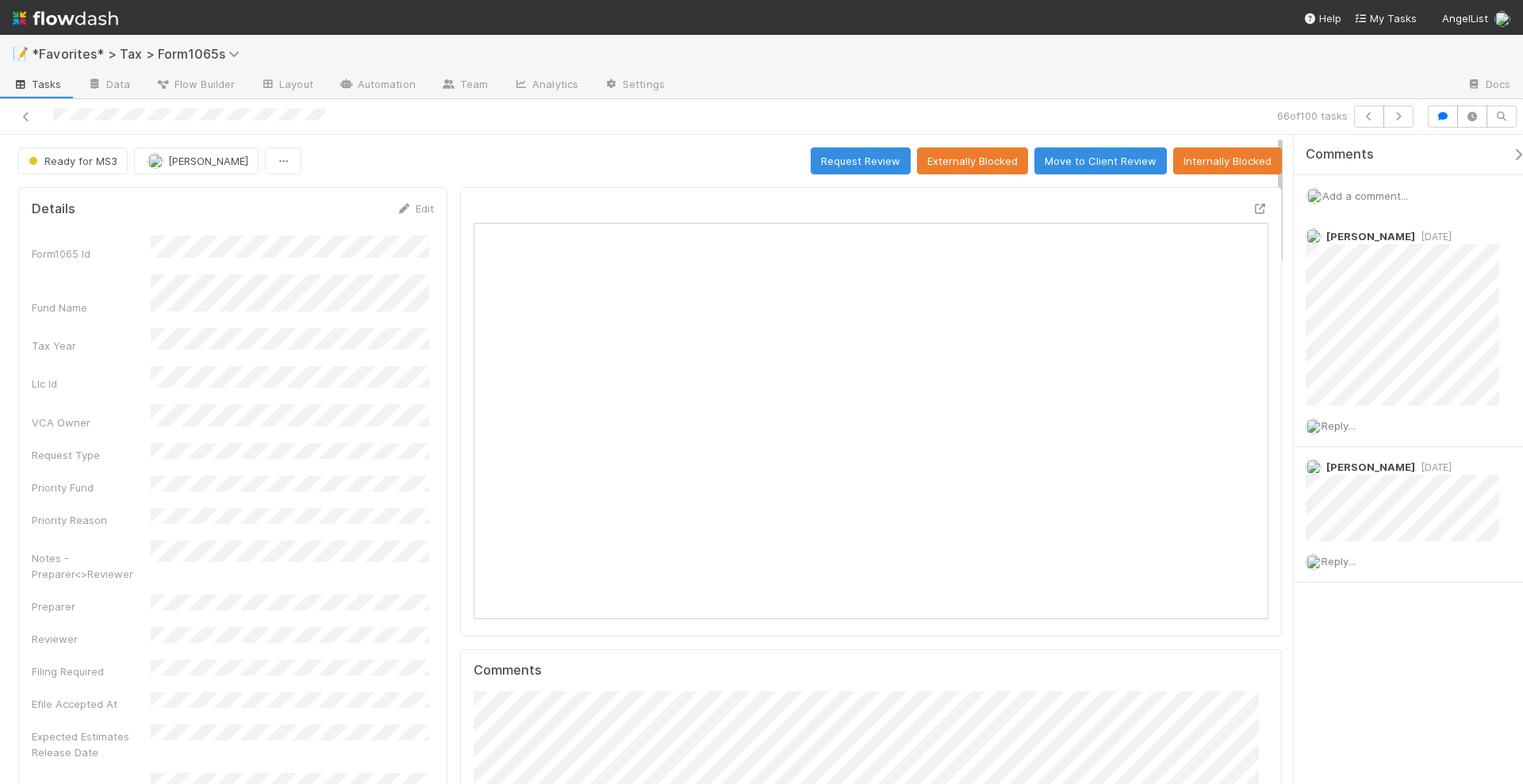
scroll to position [308, 770]
click at [1406, 115] on icon "button" at bounding box center [1399, 116] width 16 height 10
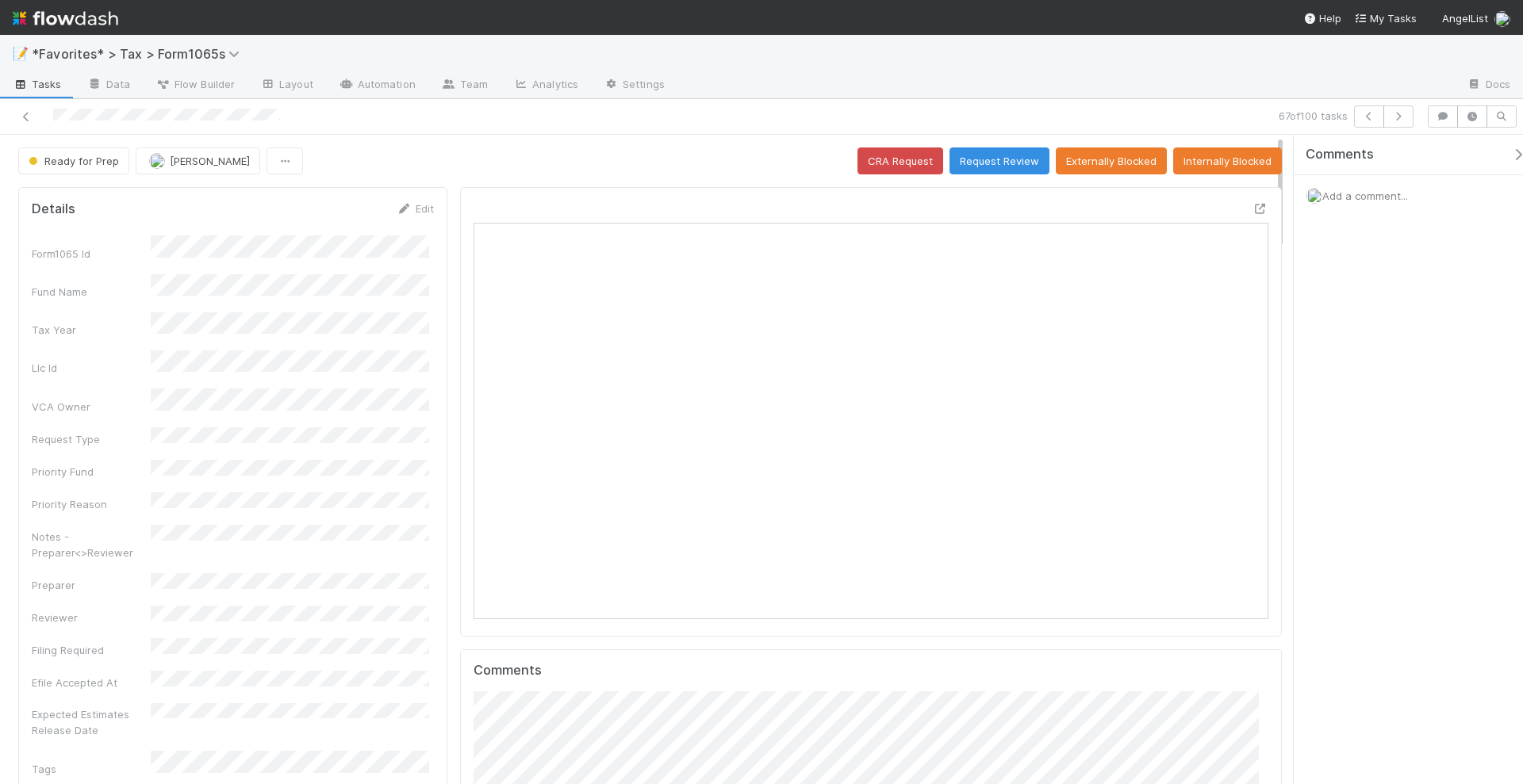
scroll to position [308, 770]
click at [1252, 204] on icon at bounding box center [1260, 209] width 16 height 11
click at [1411, 117] on button "button" at bounding box center [1399, 116] width 30 height 22
click at [1252, 207] on icon at bounding box center [1260, 209] width 16 height 11
click at [1006, 161] on button "Request Review" at bounding box center [999, 161] width 100 height 27
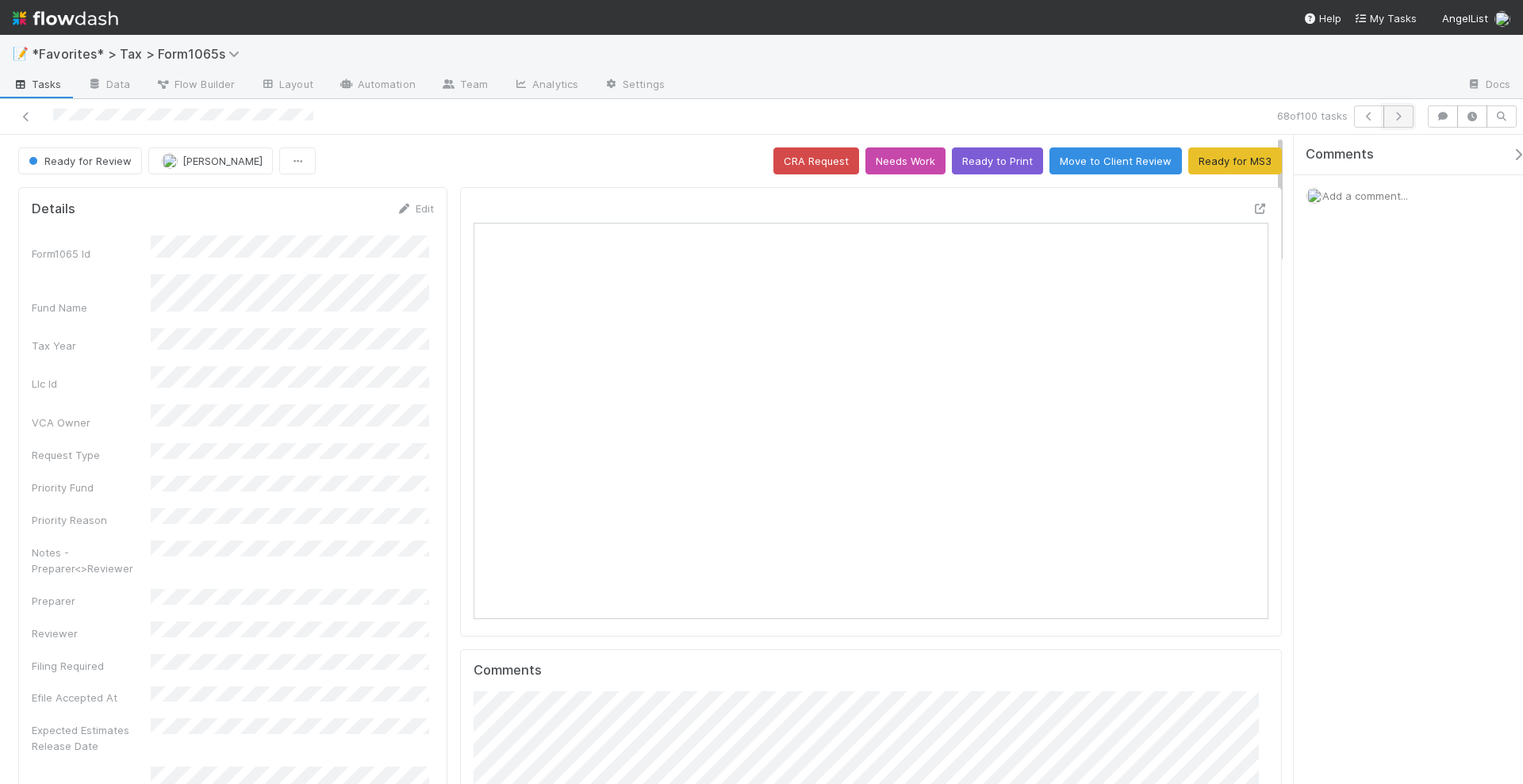
click at [1406, 115] on icon "button" at bounding box center [1399, 116] width 16 height 10
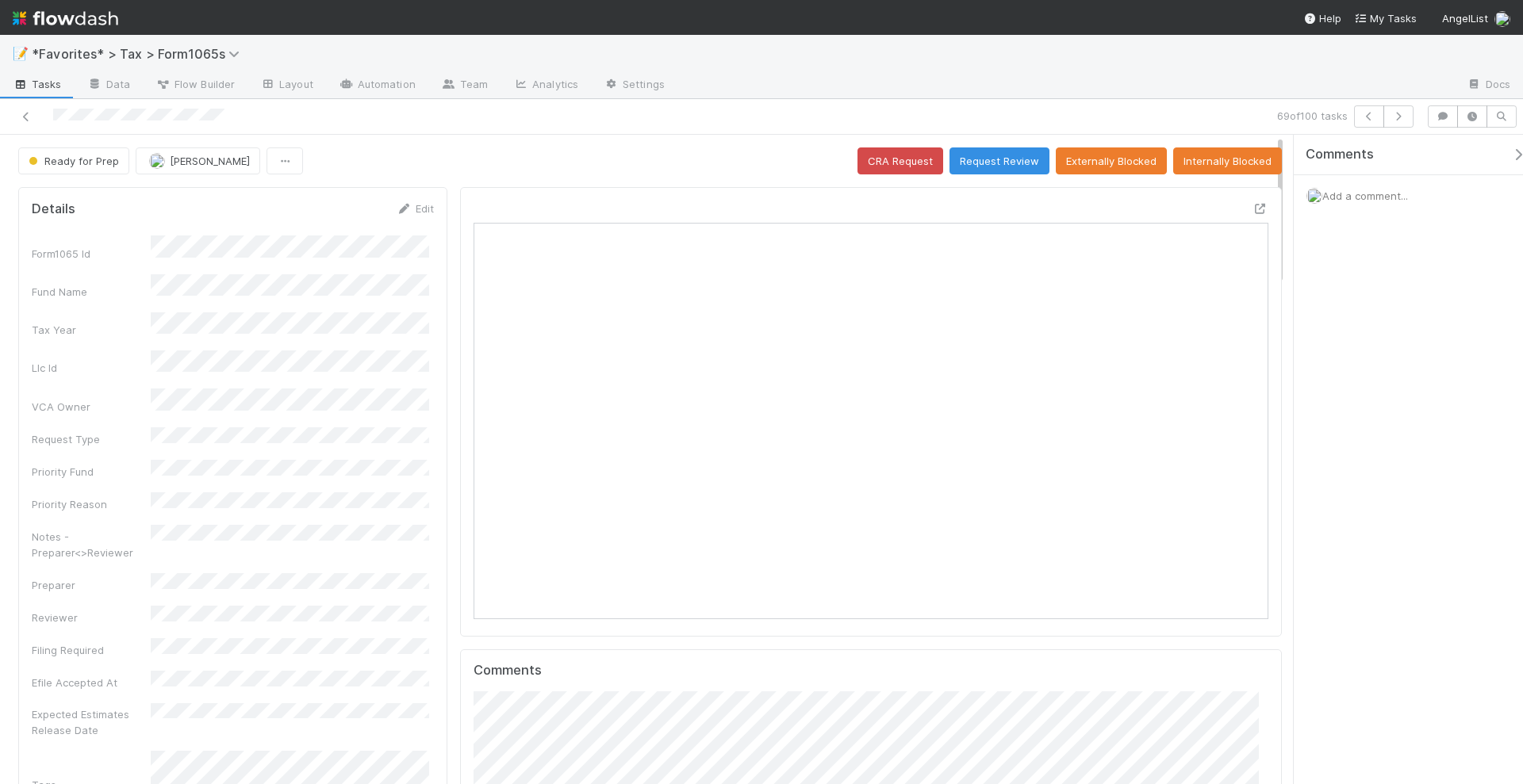
scroll to position [308, 770]
click at [1406, 122] on button "button" at bounding box center [1399, 116] width 30 height 22
click at [1252, 207] on icon at bounding box center [1260, 209] width 16 height 11
click at [995, 156] on button "Request Review" at bounding box center [999, 161] width 100 height 27
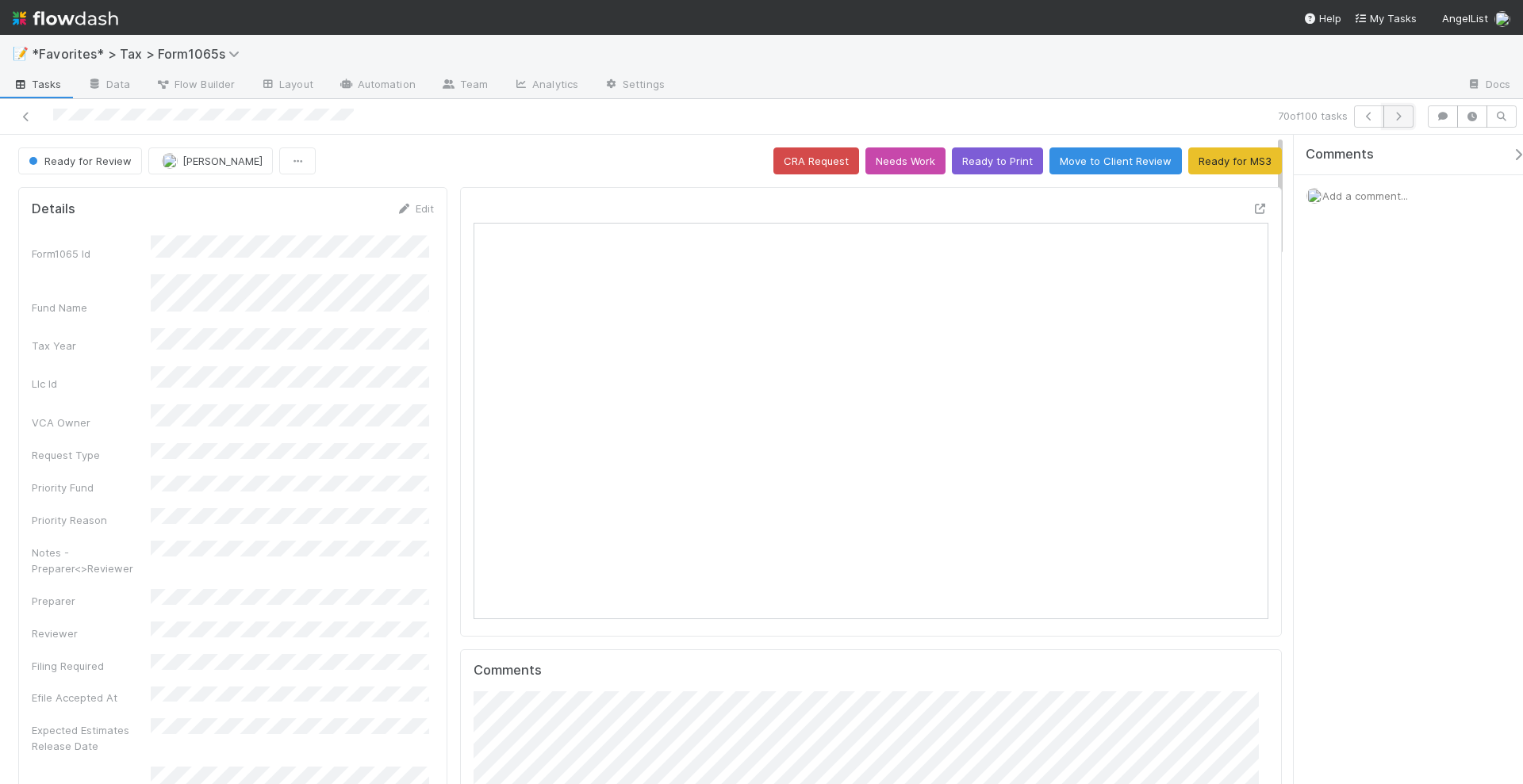
click at [1404, 115] on icon "button" at bounding box center [1399, 116] width 16 height 10
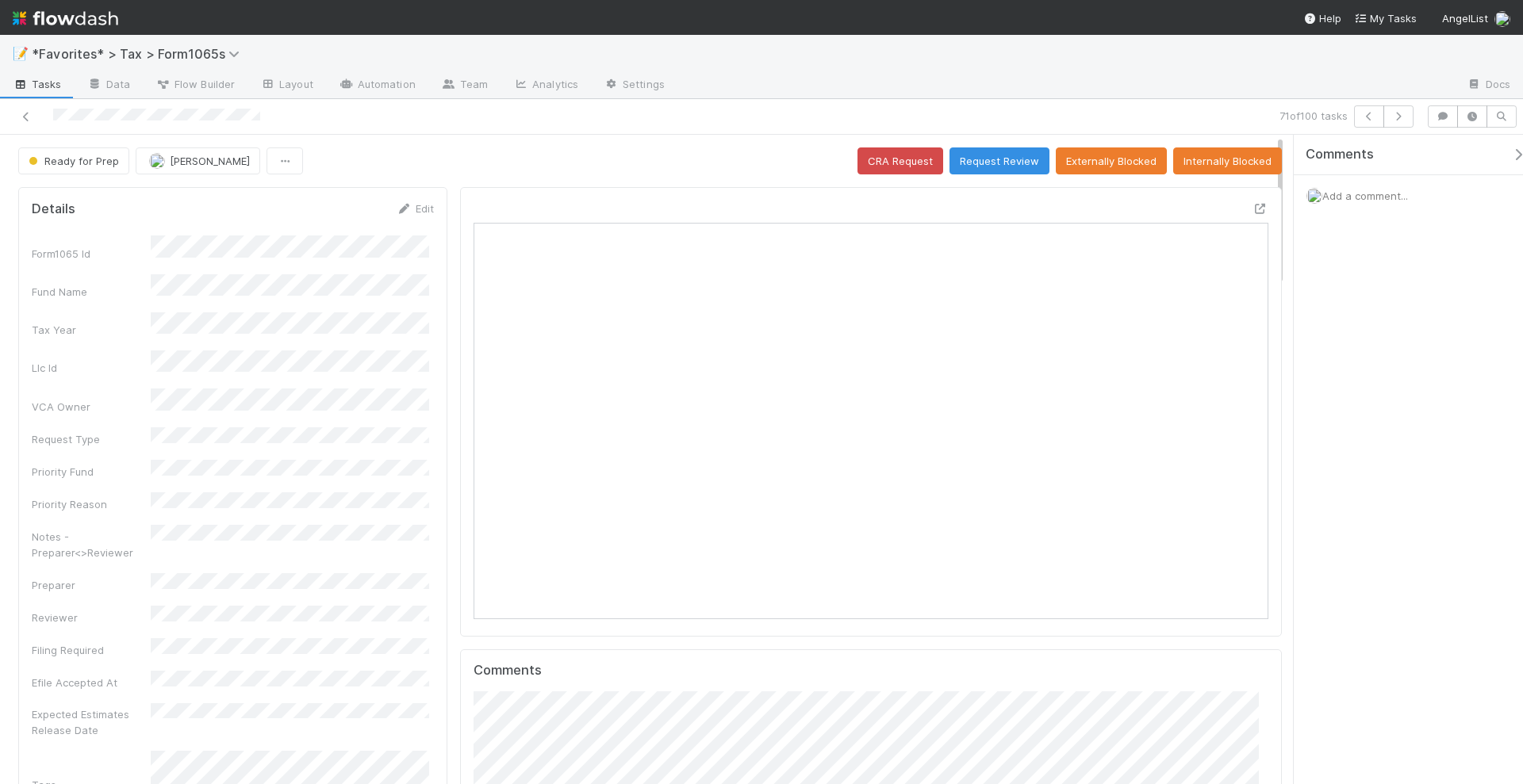
scroll to position [308, 770]
click at [1252, 204] on icon at bounding box center [1260, 209] width 16 height 11
click at [994, 159] on button "Request Review" at bounding box center [999, 161] width 100 height 27
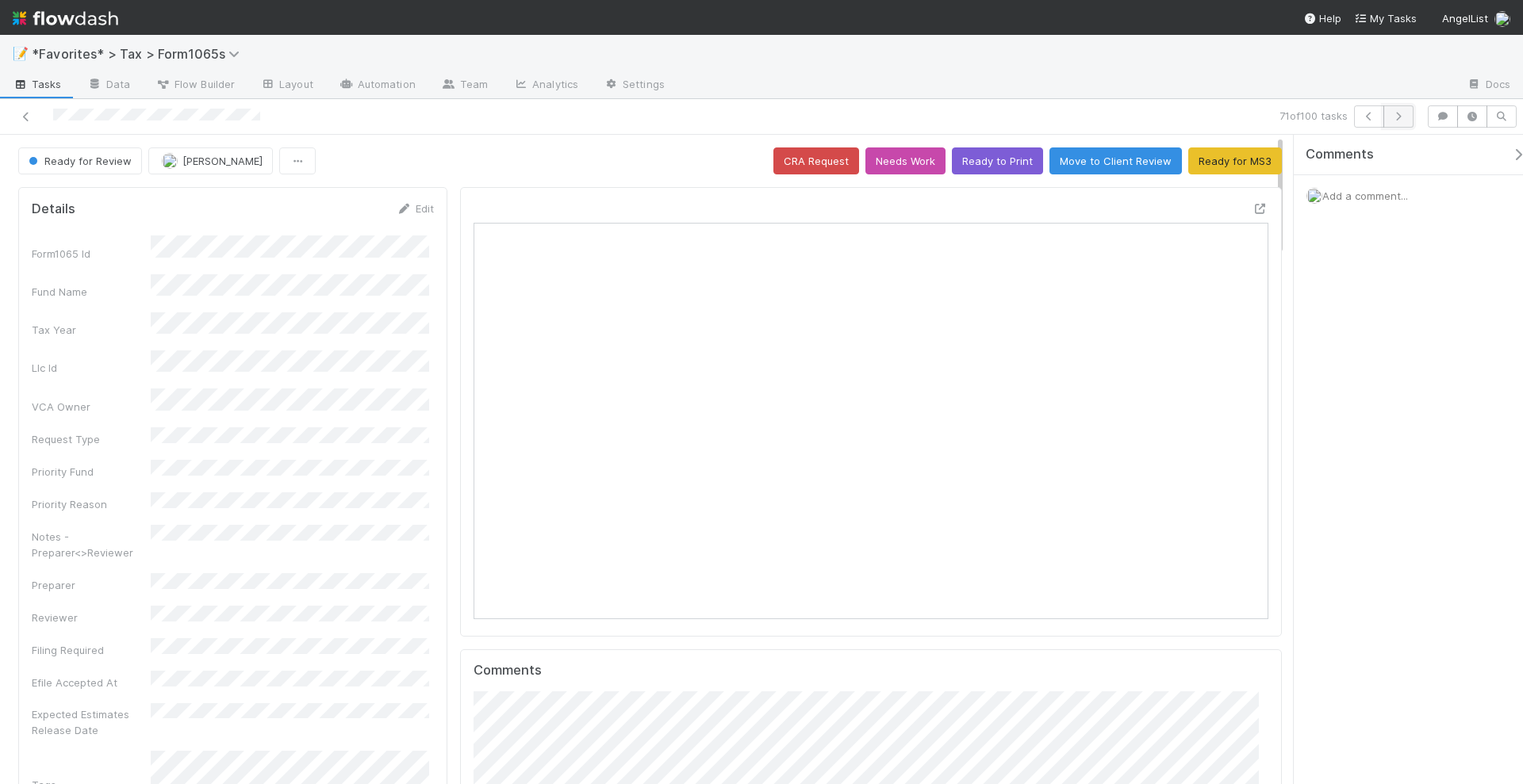
click at [1398, 112] on icon "button" at bounding box center [1399, 116] width 16 height 10
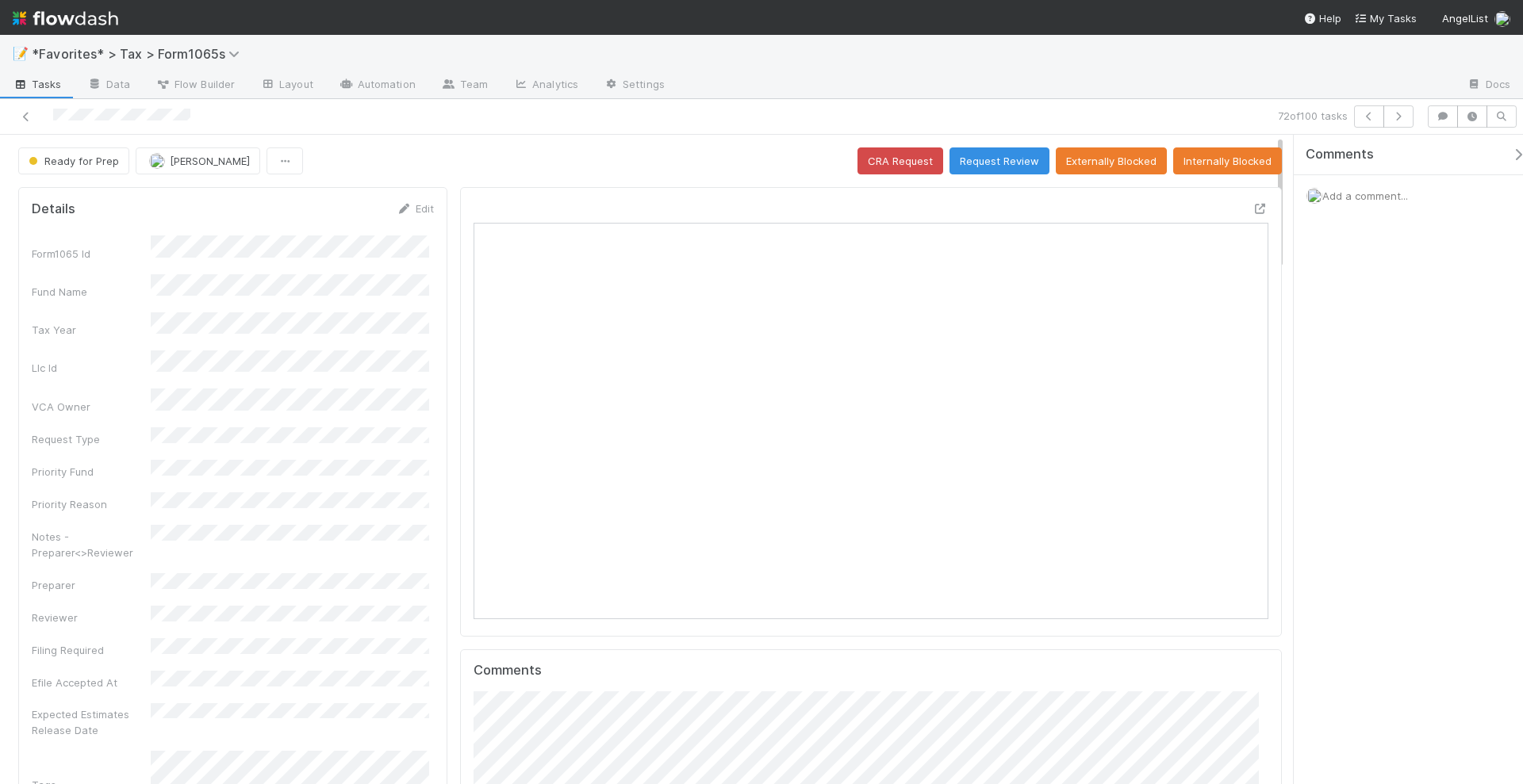
scroll to position [308, 382]
click at [1252, 204] on icon at bounding box center [1260, 209] width 16 height 11
click at [1011, 161] on button "Request Review" at bounding box center [999, 161] width 100 height 27
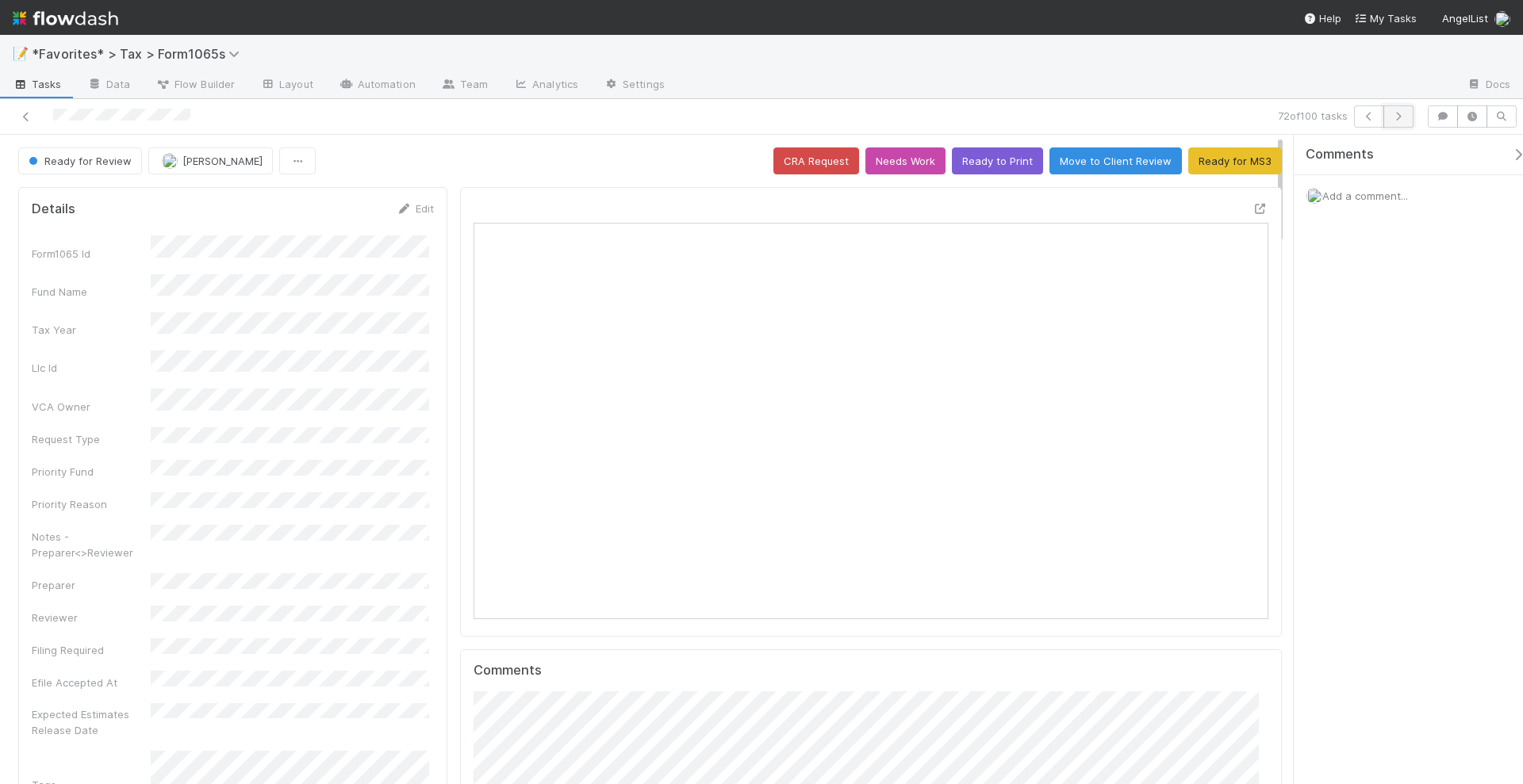
click at [1404, 110] on button "button" at bounding box center [1399, 116] width 30 height 22
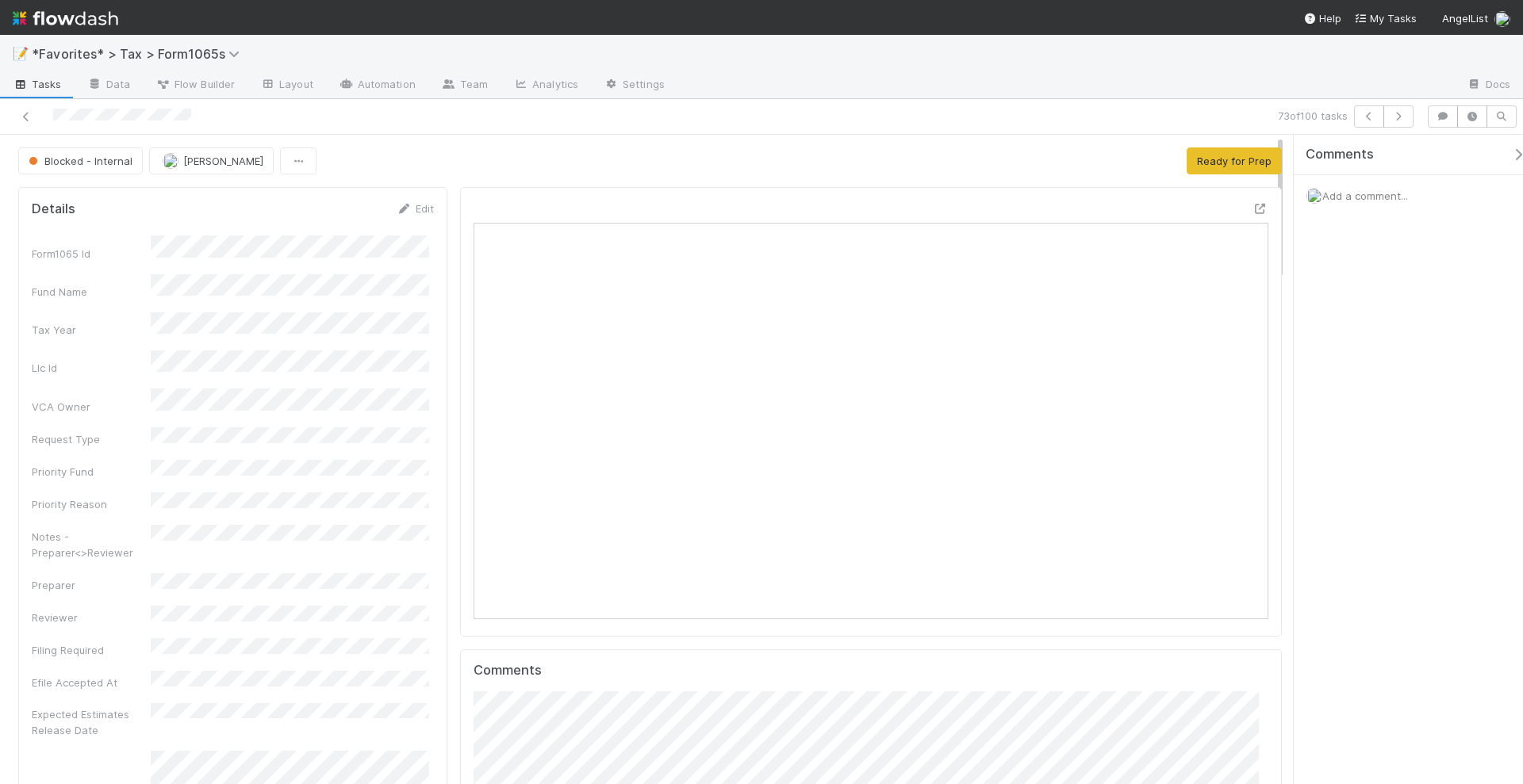
scroll to position [308, 770]
click at [1252, 204] on icon at bounding box center [1260, 209] width 16 height 11
click at [1409, 119] on button "button" at bounding box center [1399, 116] width 30 height 22
click at [1252, 207] on icon at bounding box center [1260, 209] width 16 height 11
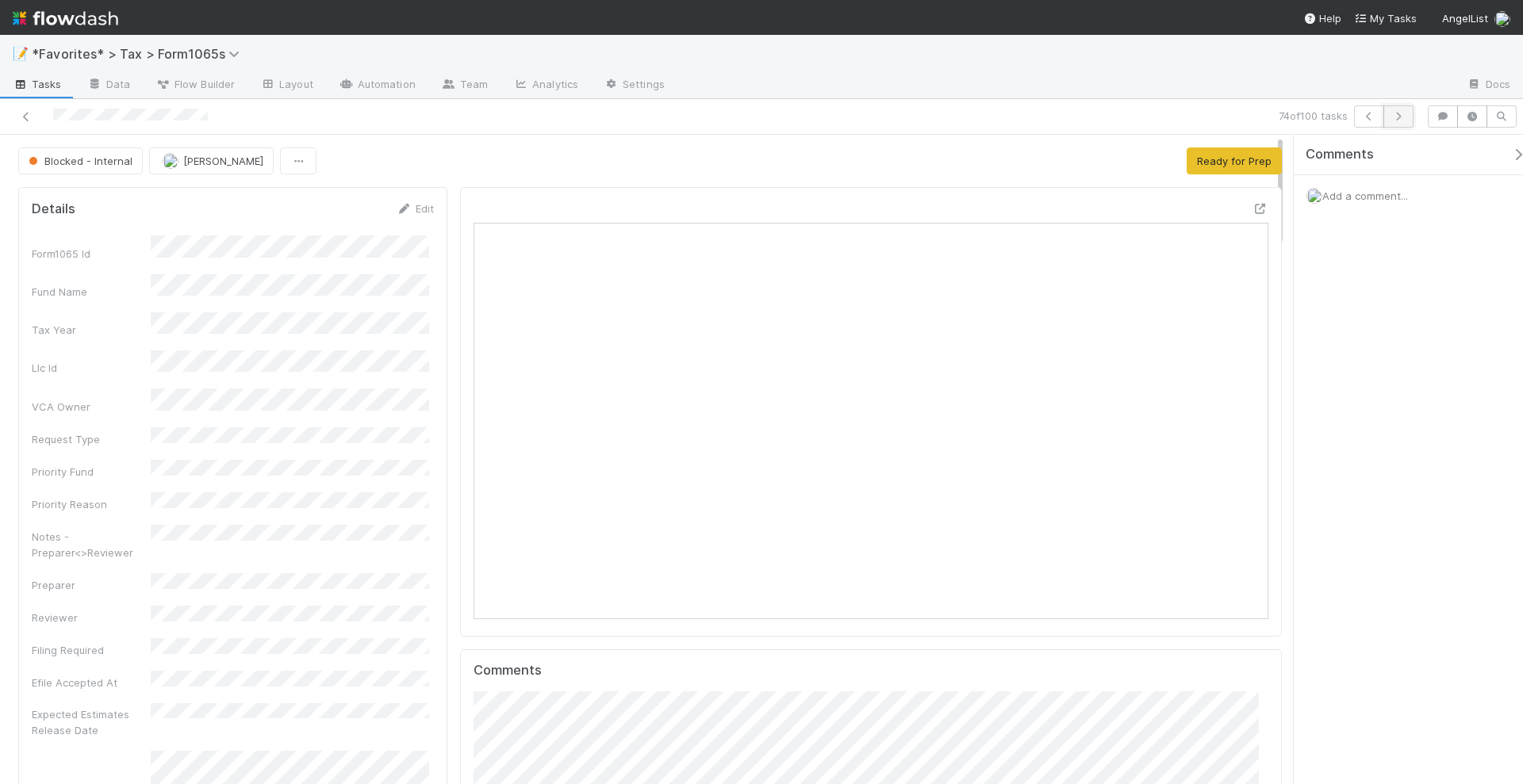
click at [1403, 108] on button "button" at bounding box center [1399, 116] width 30 height 22
click at [1252, 204] on icon at bounding box center [1260, 209] width 16 height 11
click at [1406, 116] on icon "button" at bounding box center [1399, 116] width 16 height 10
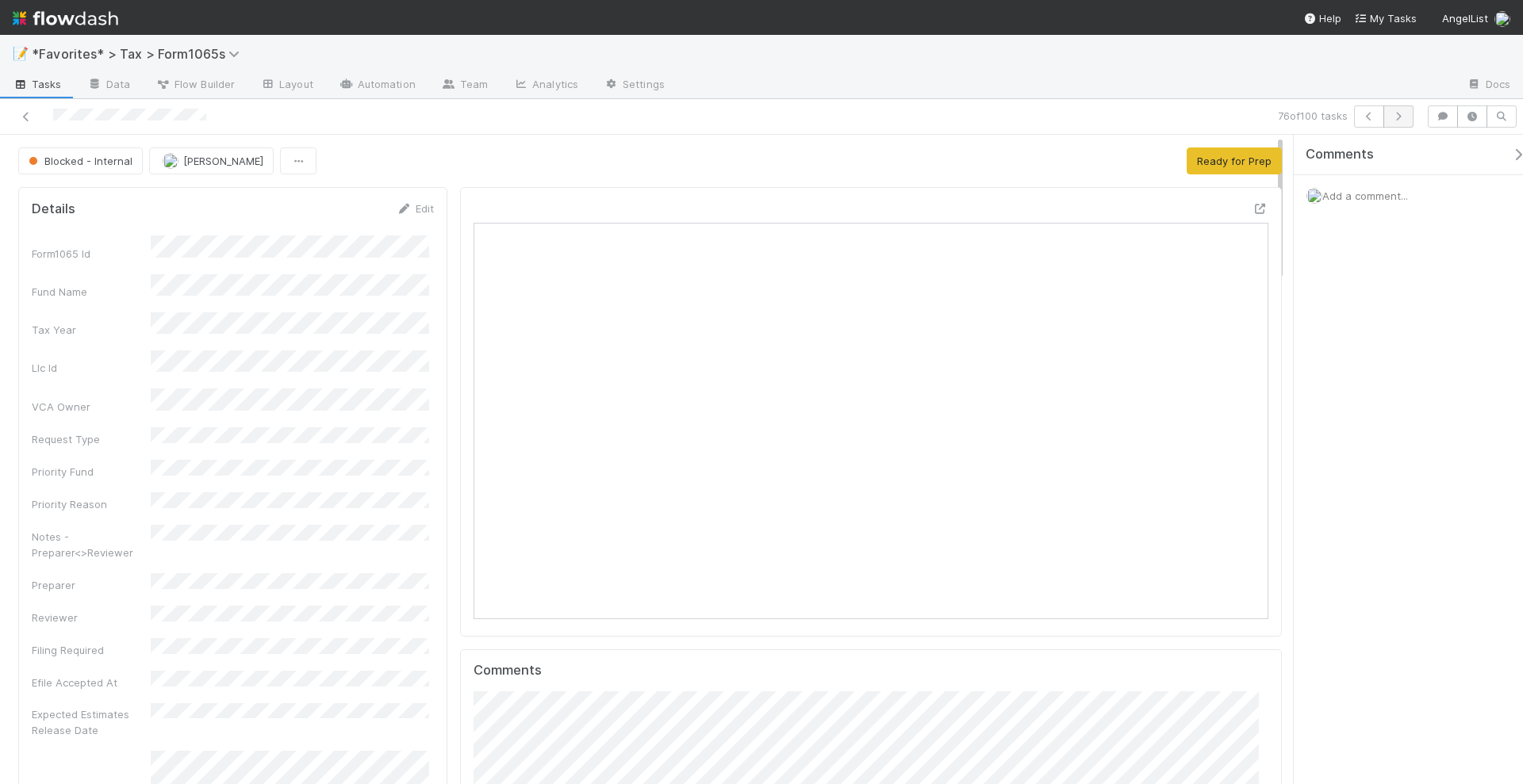
click at [1400, 115] on icon "button" at bounding box center [1399, 116] width 16 height 10
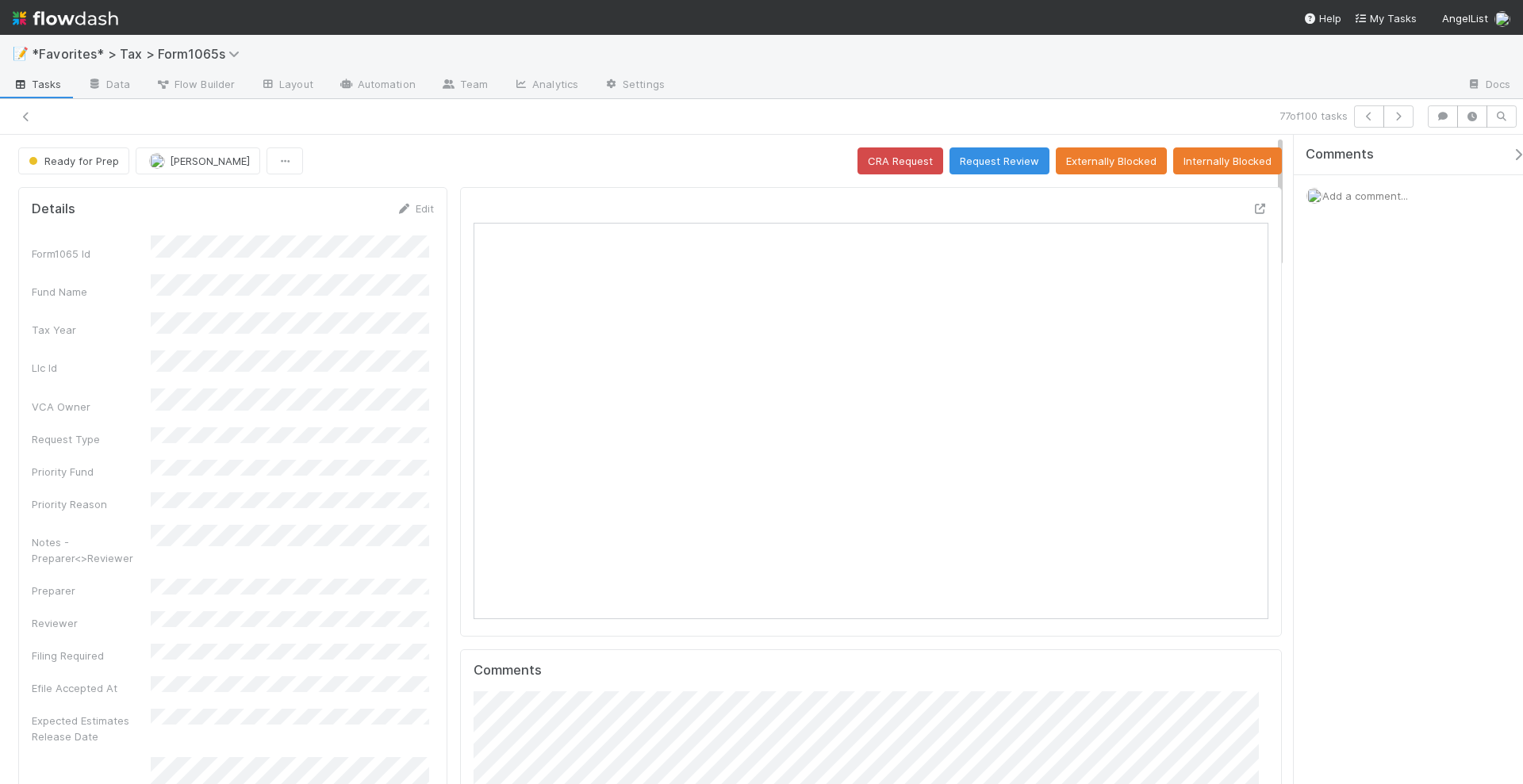
scroll to position [16, 15]
click at [1252, 206] on icon at bounding box center [1260, 209] width 16 height 11
click at [1404, 115] on icon "button" at bounding box center [1399, 116] width 16 height 10
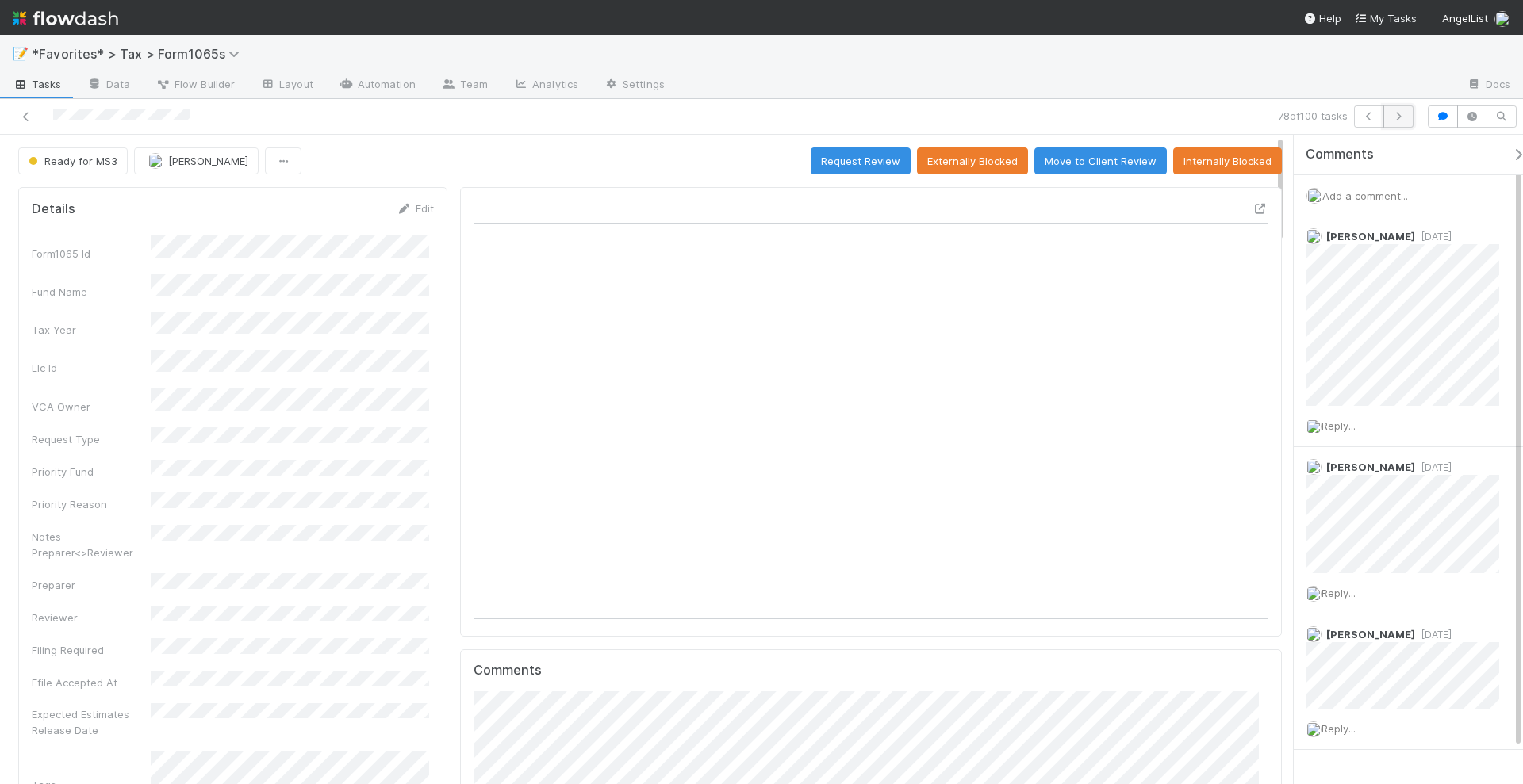
click at [1393, 115] on icon "button" at bounding box center [1399, 116] width 16 height 10
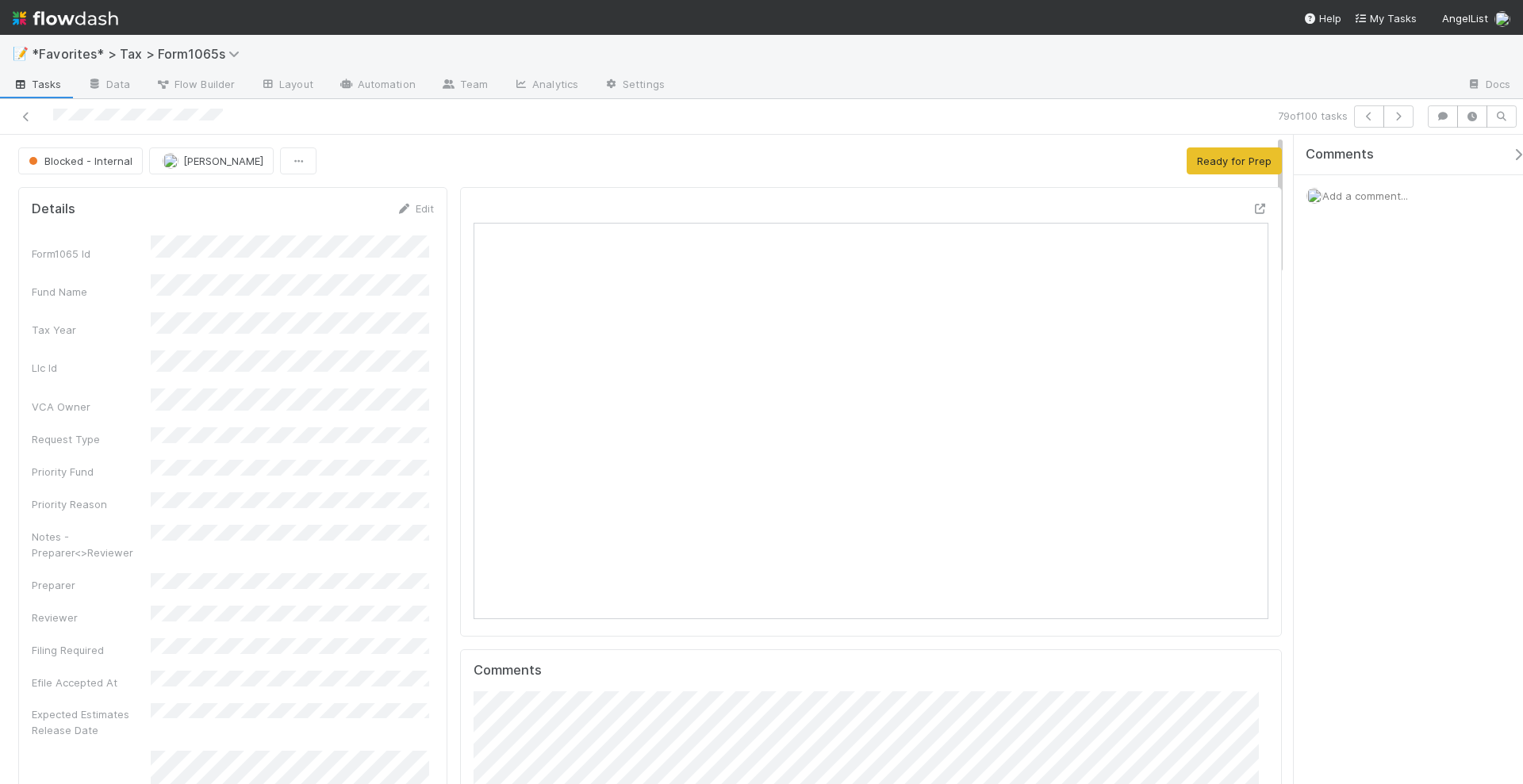
scroll to position [308, 770]
click at [1404, 117] on icon "button" at bounding box center [1399, 116] width 16 height 10
click at [1402, 117] on icon "button" at bounding box center [1399, 116] width 16 height 10
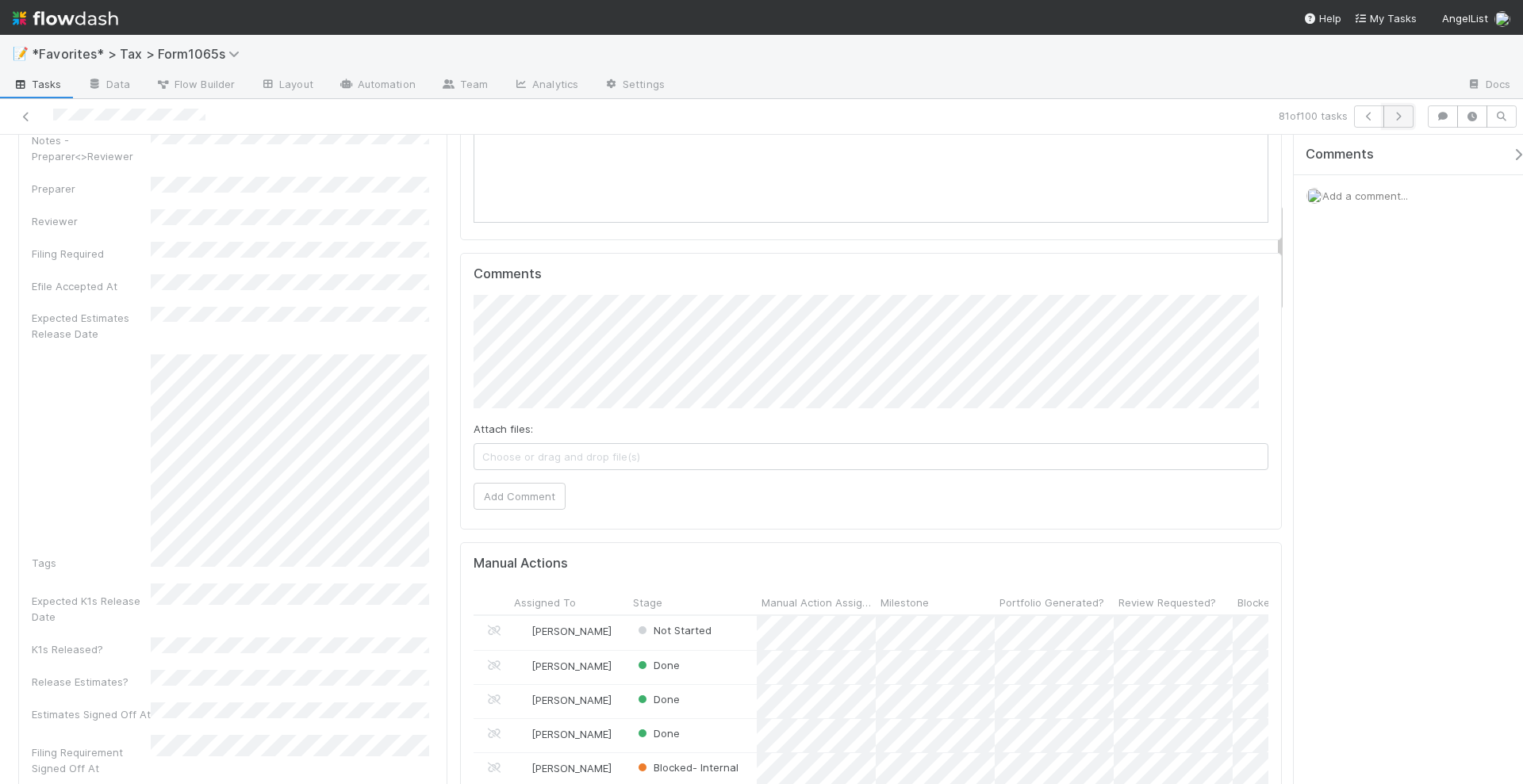
click at [1394, 115] on icon "button" at bounding box center [1399, 116] width 16 height 10
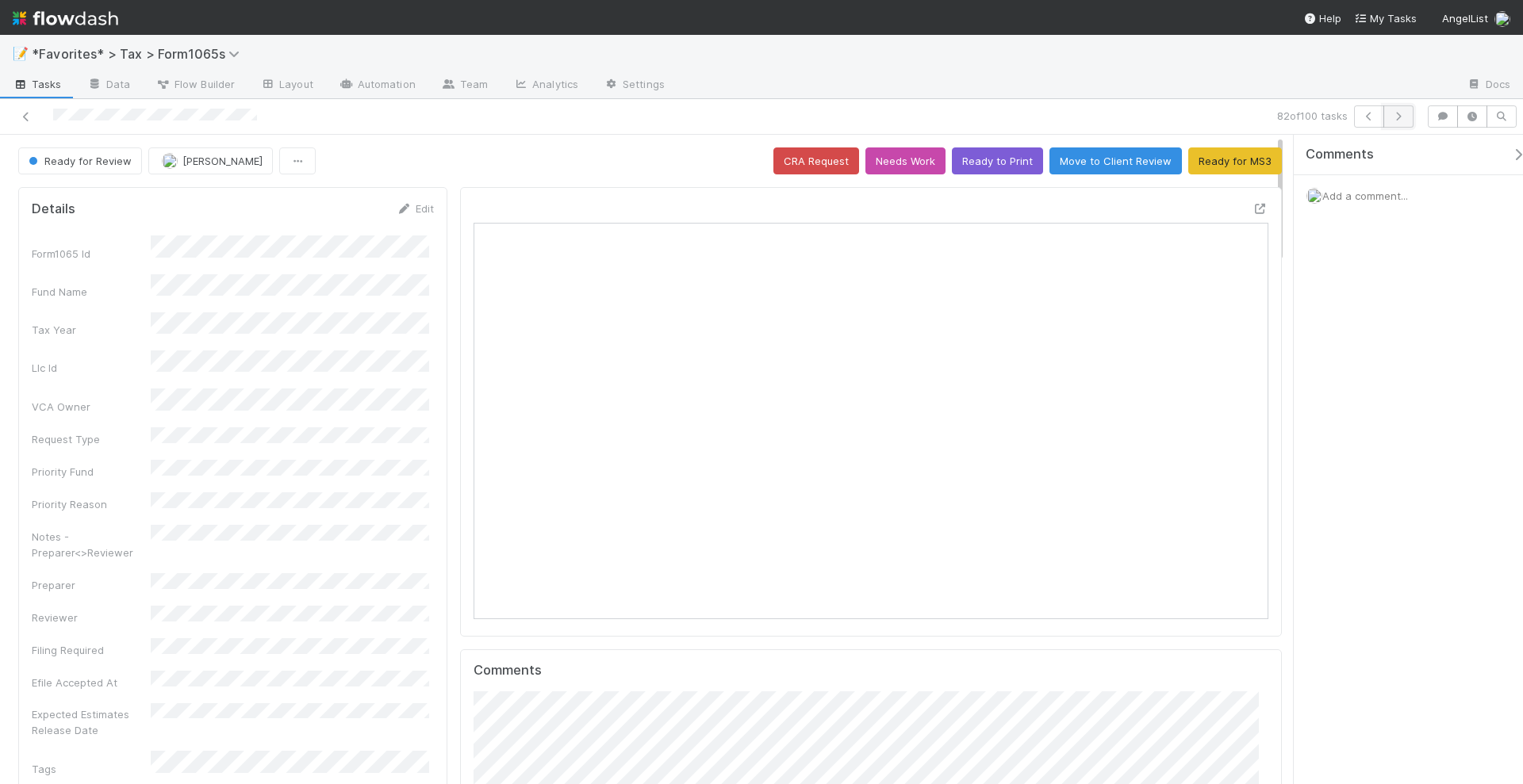
click at [1399, 112] on icon "button" at bounding box center [1399, 116] width 16 height 10
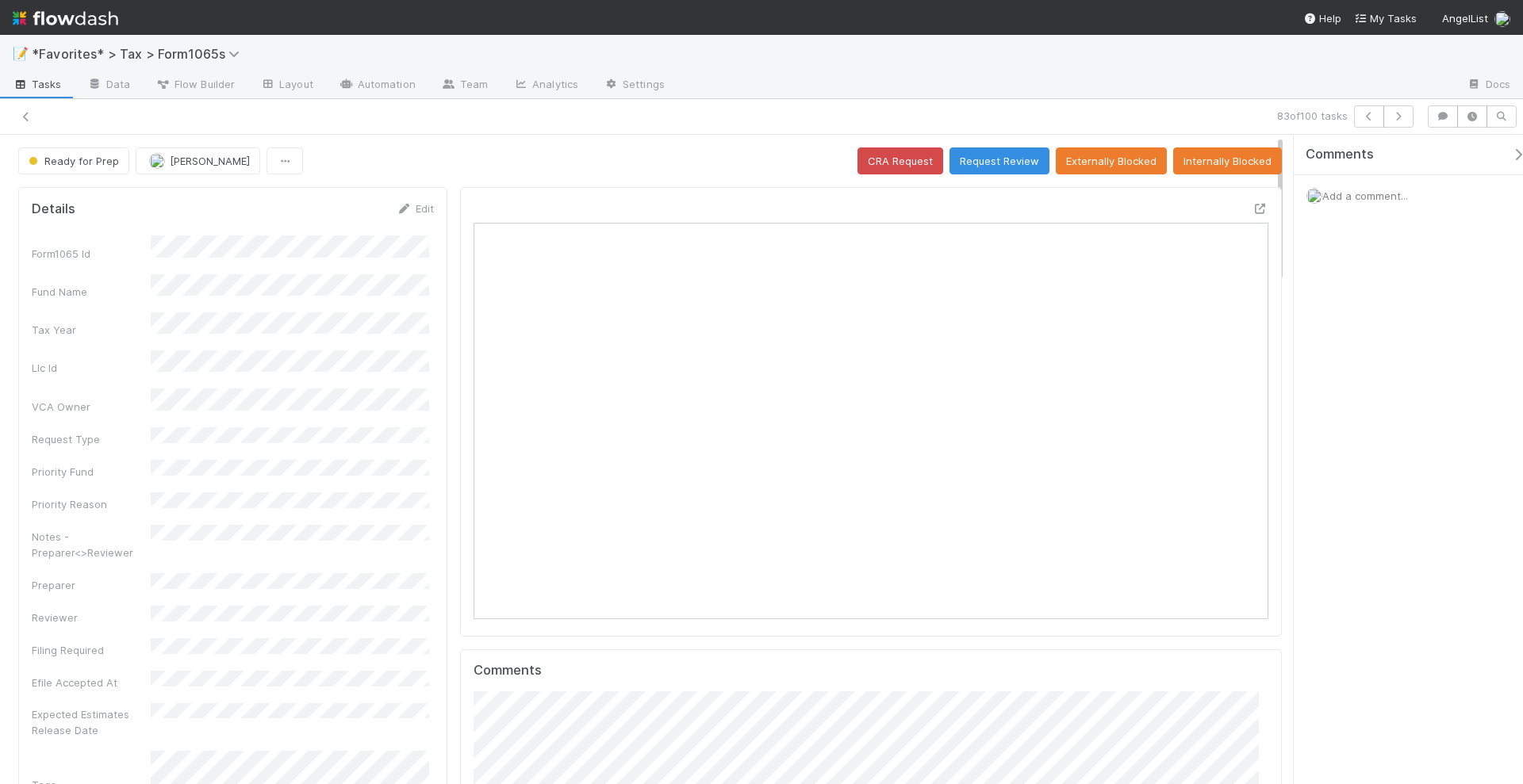
scroll to position [308, 770]
click at [1252, 207] on icon at bounding box center [1260, 209] width 16 height 11
click at [1402, 115] on icon "button" at bounding box center [1399, 116] width 16 height 10
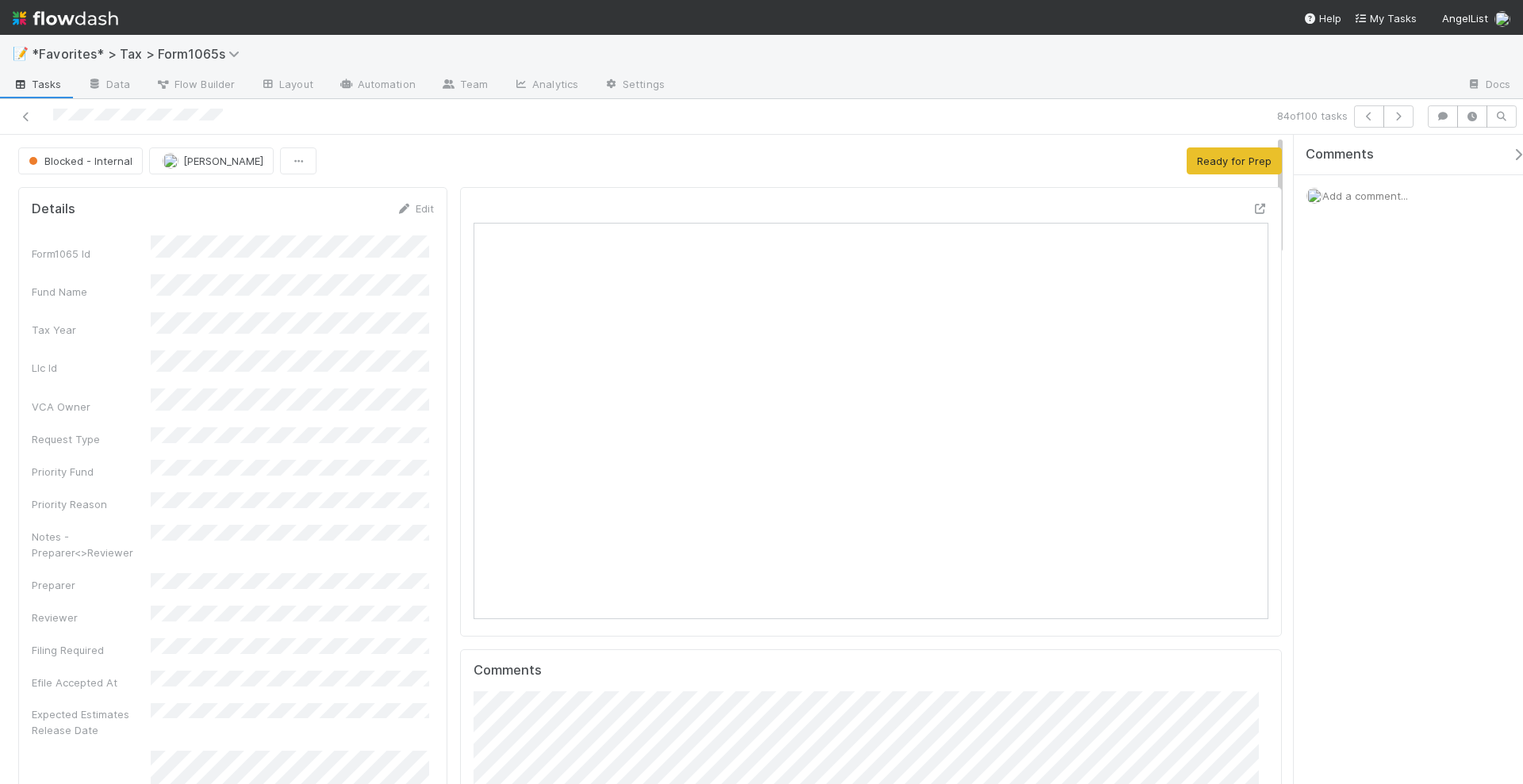
scroll to position [308, 770]
click at [1410, 114] on button "button" at bounding box center [1399, 116] width 30 height 22
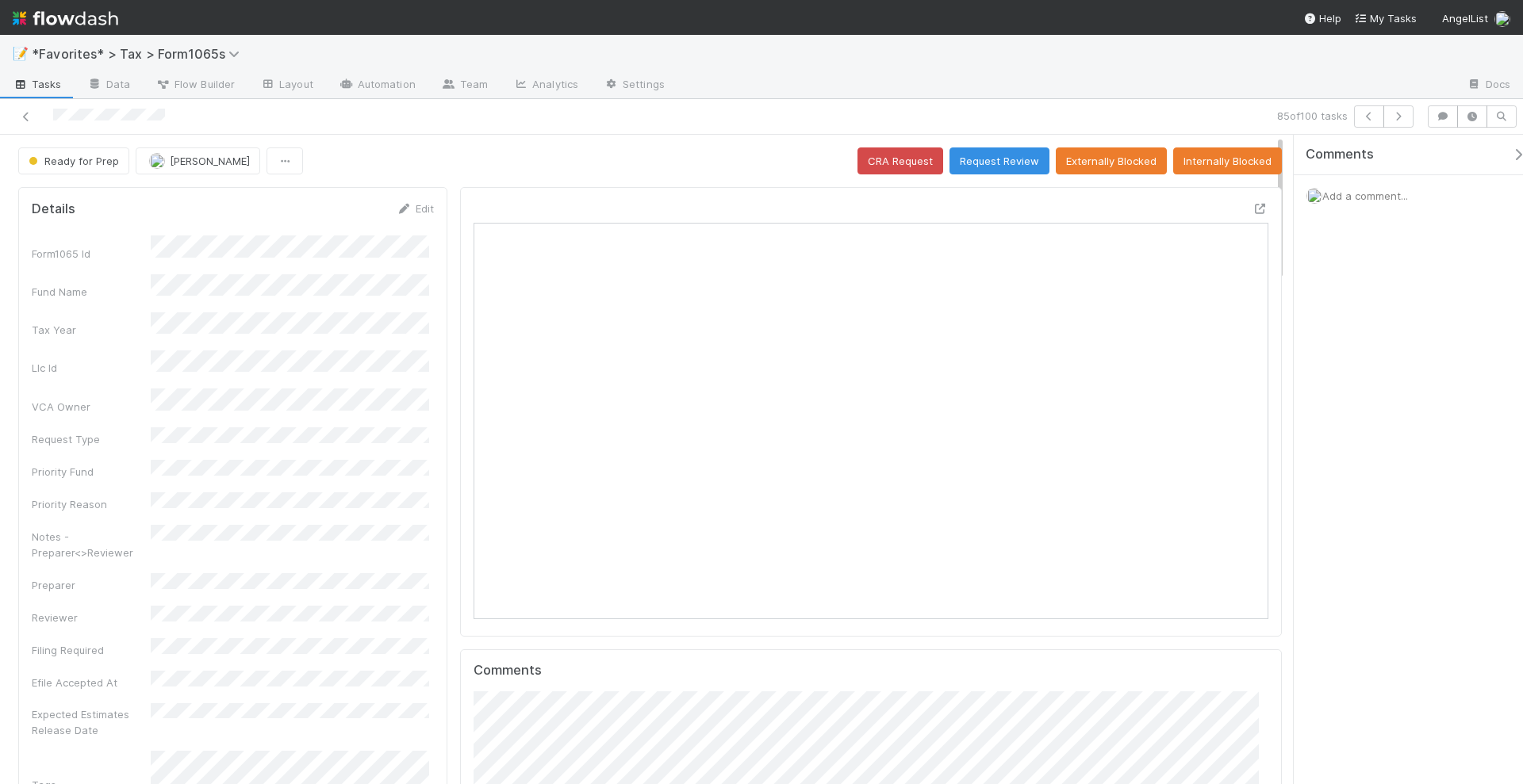
scroll to position [308, 770]
click at [1404, 119] on icon "button" at bounding box center [1399, 116] width 16 height 10
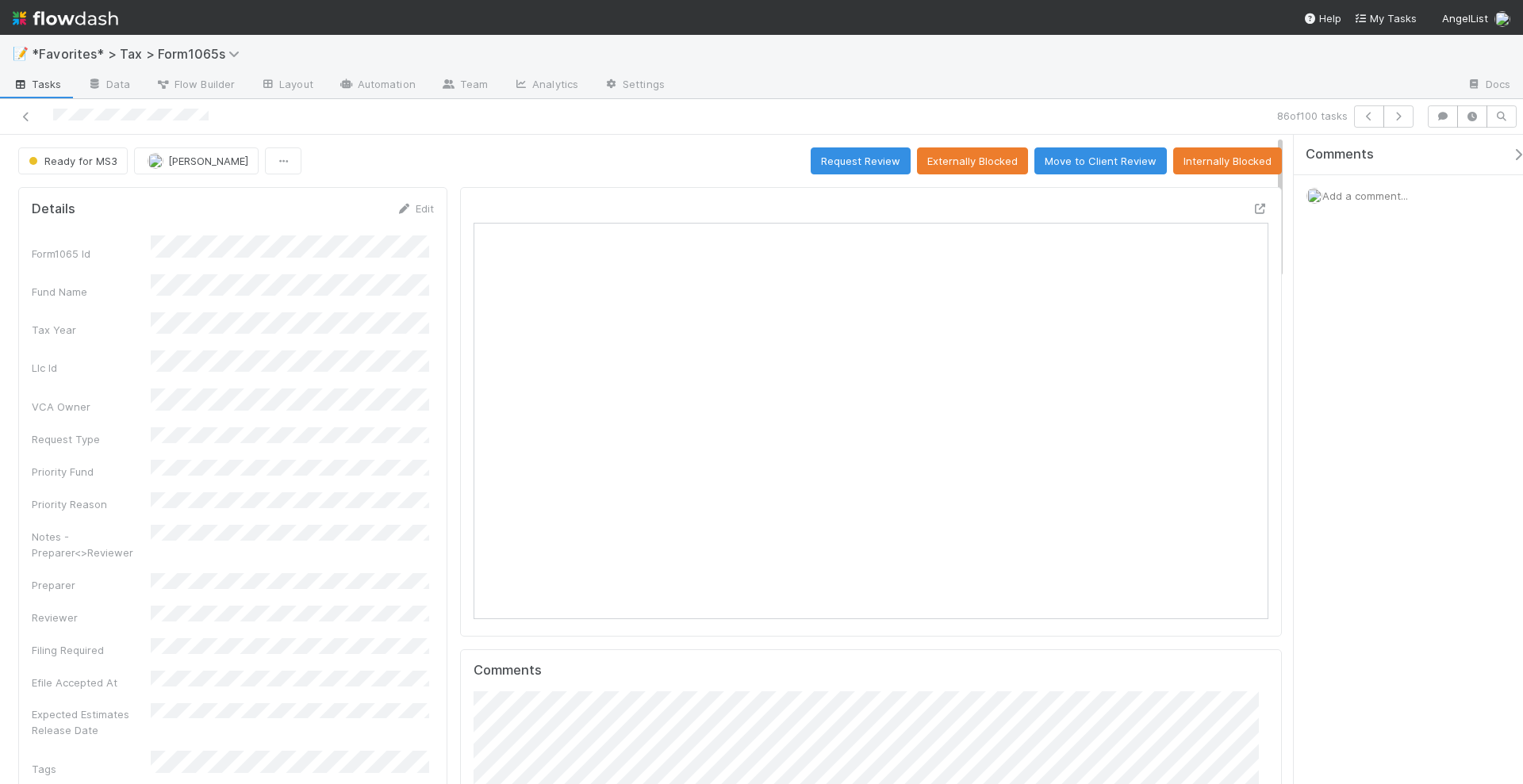
scroll to position [308, 382]
click at [1400, 118] on icon "button" at bounding box center [1399, 116] width 16 height 10
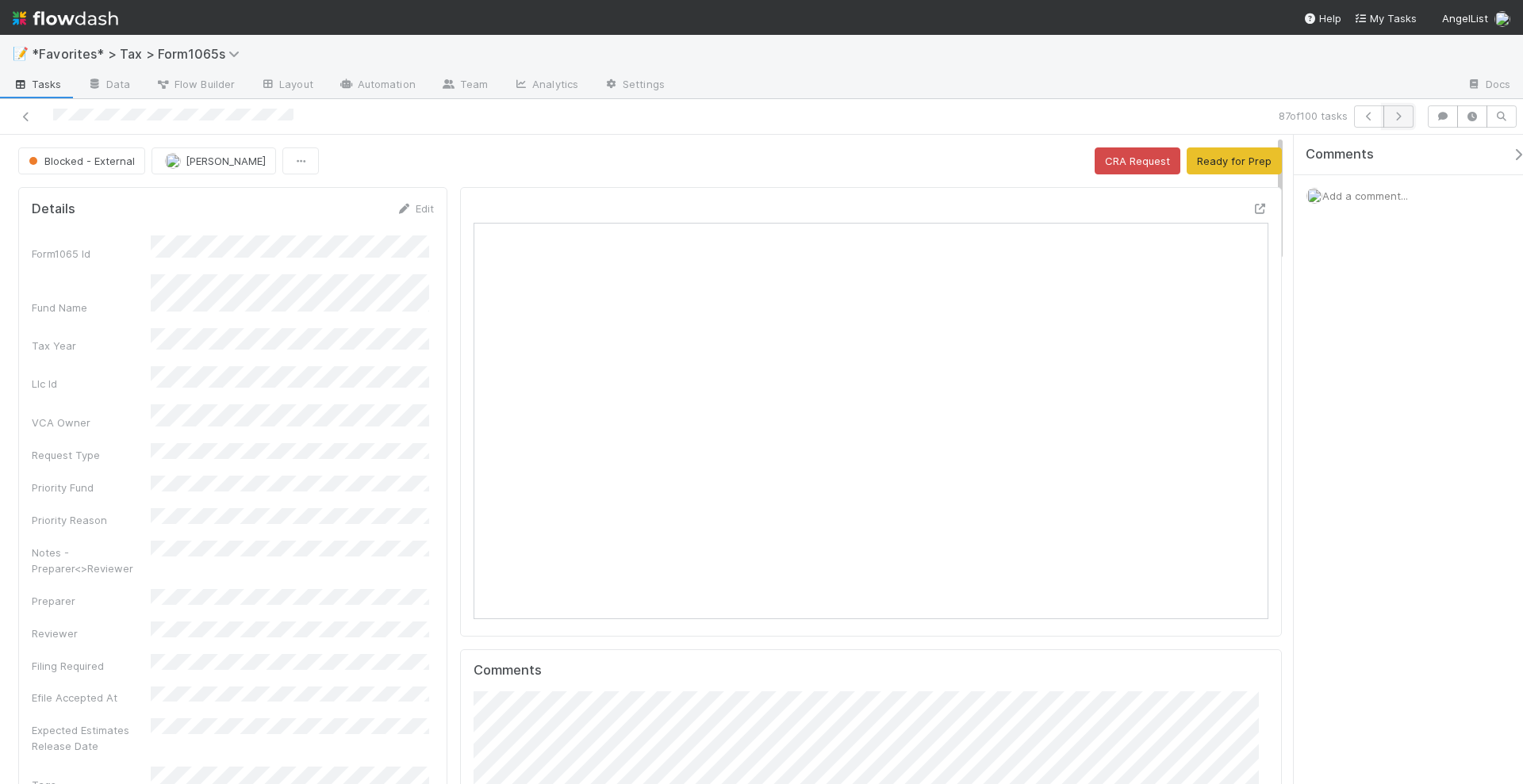
click at [1400, 122] on button "button" at bounding box center [1399, 116] width 30 height 22
click at [1406, 116] on icon "button" at bounding box center [1399, 116] width 16 height 10
click at [1410, 116] on button "button" at bounding box center [1399, 116] width 30 height 22
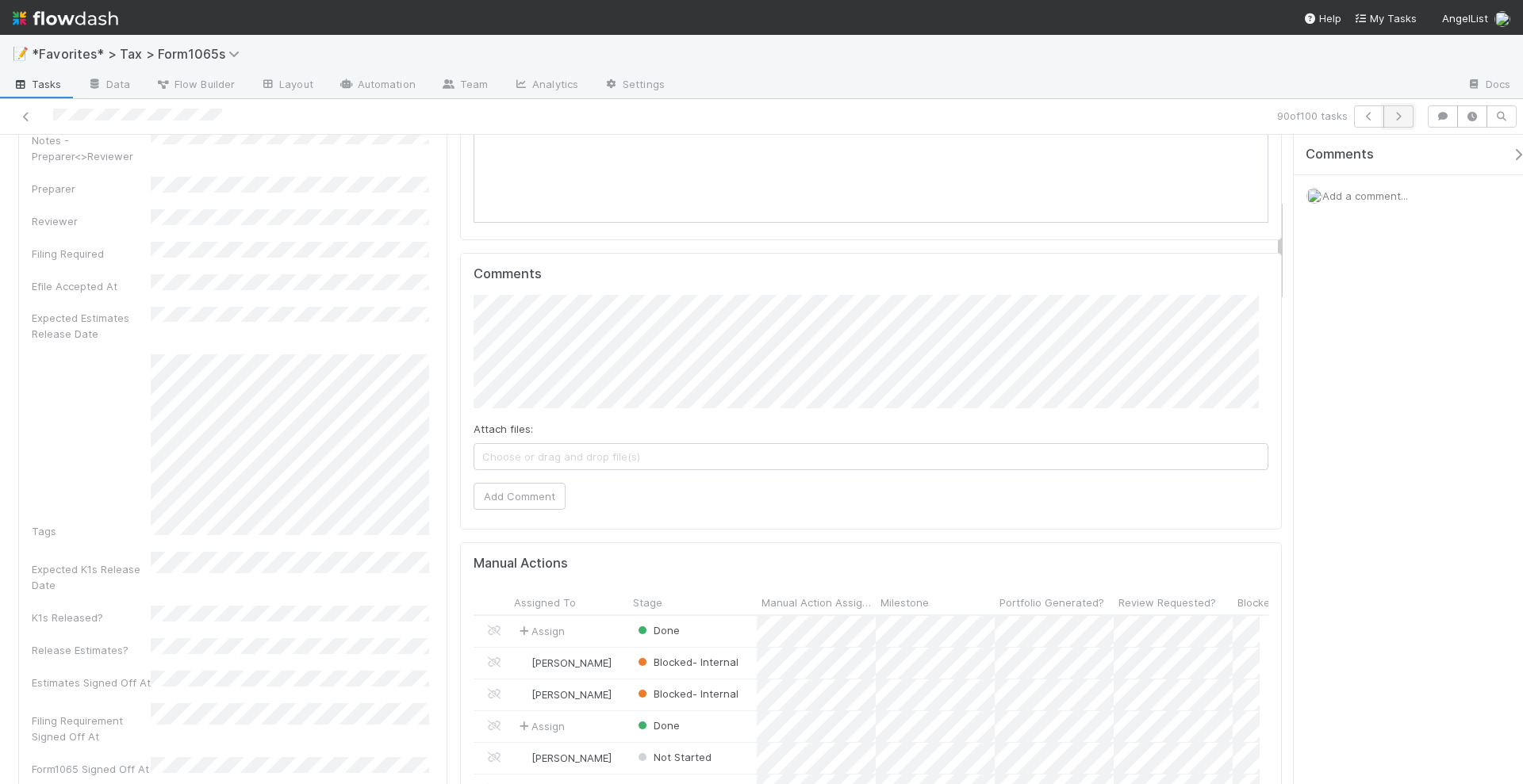
click at [1406, 118] on icon "button" at bounding box center [1399, 116] width 16 height 10
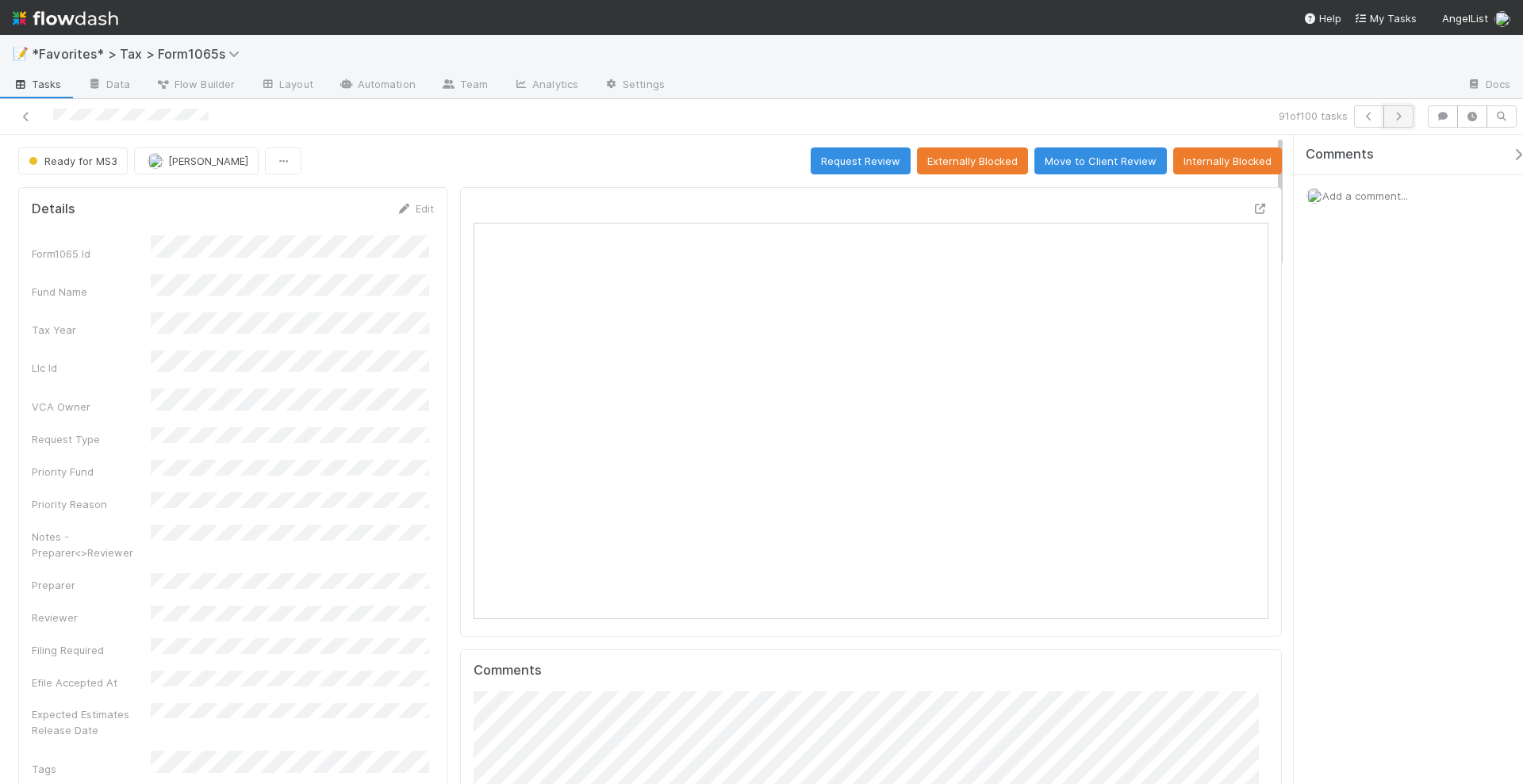
click at [1393, 118] on icon "button" at bounding box center [1399, 116] width 16 height 10
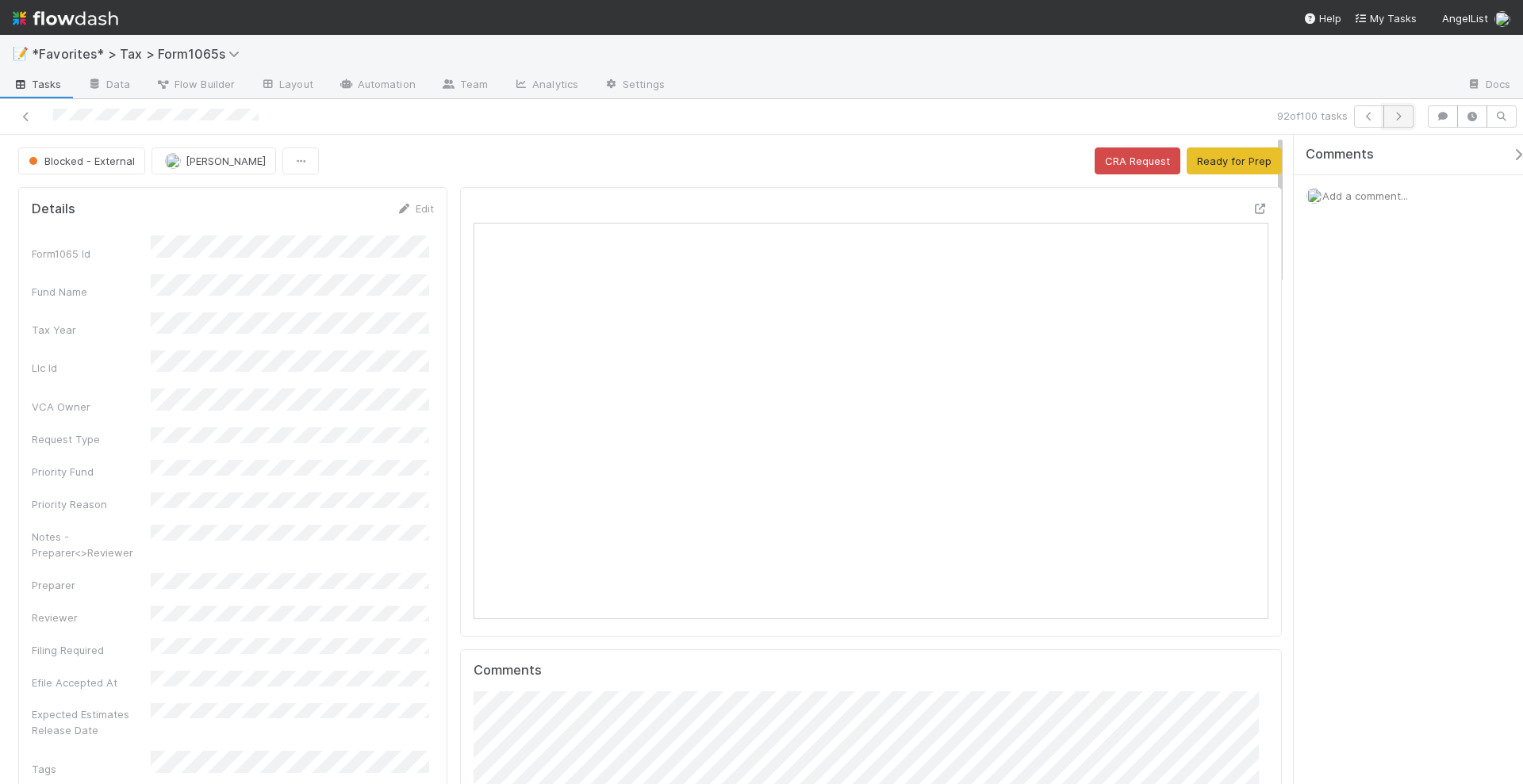
click at [1404, 114] on icon "button" at bounding box center [1399, 116] width 16 height 10
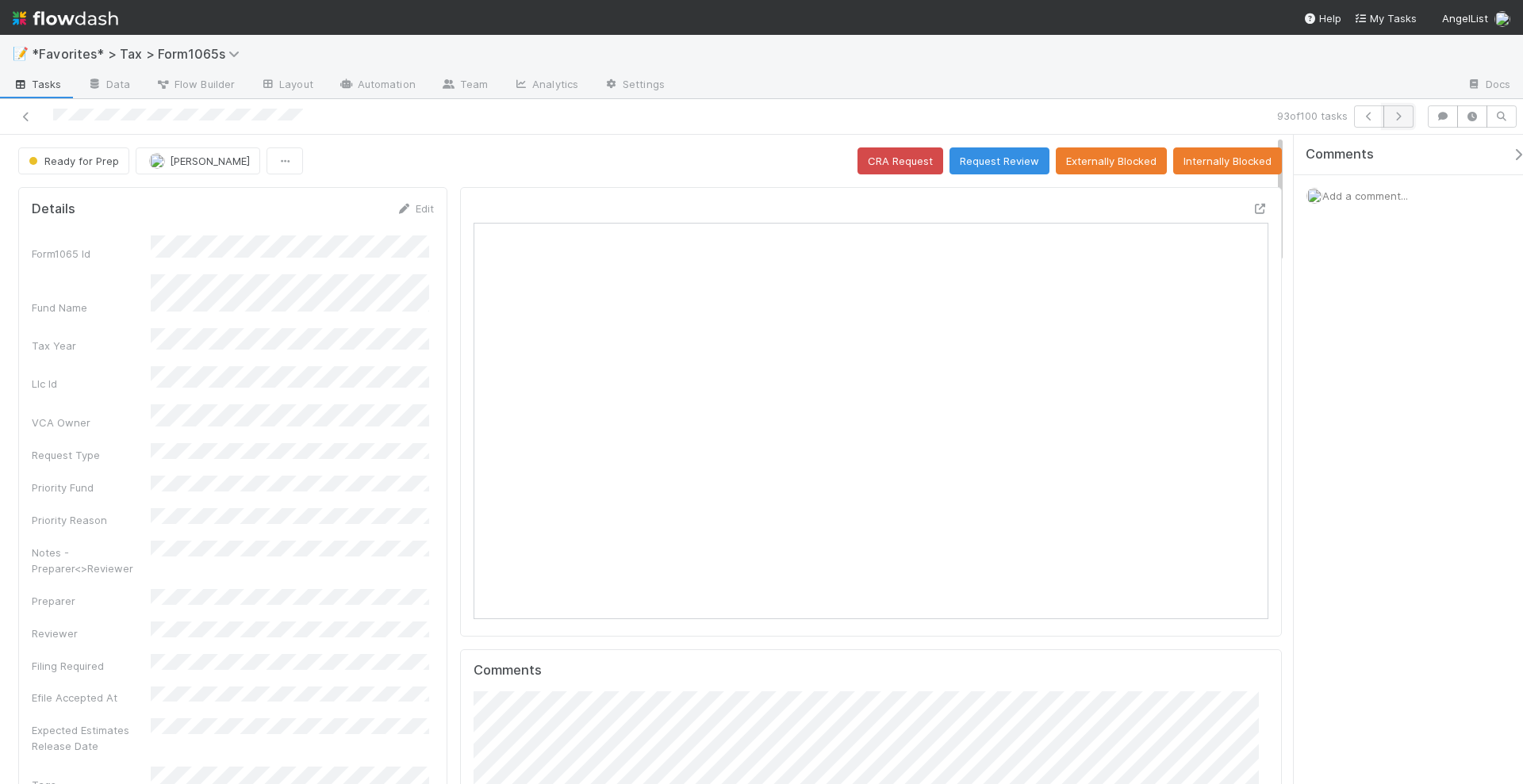
click at [1404, 117] on icon "button" at bounding box center [1399, 116] width 16 height 10
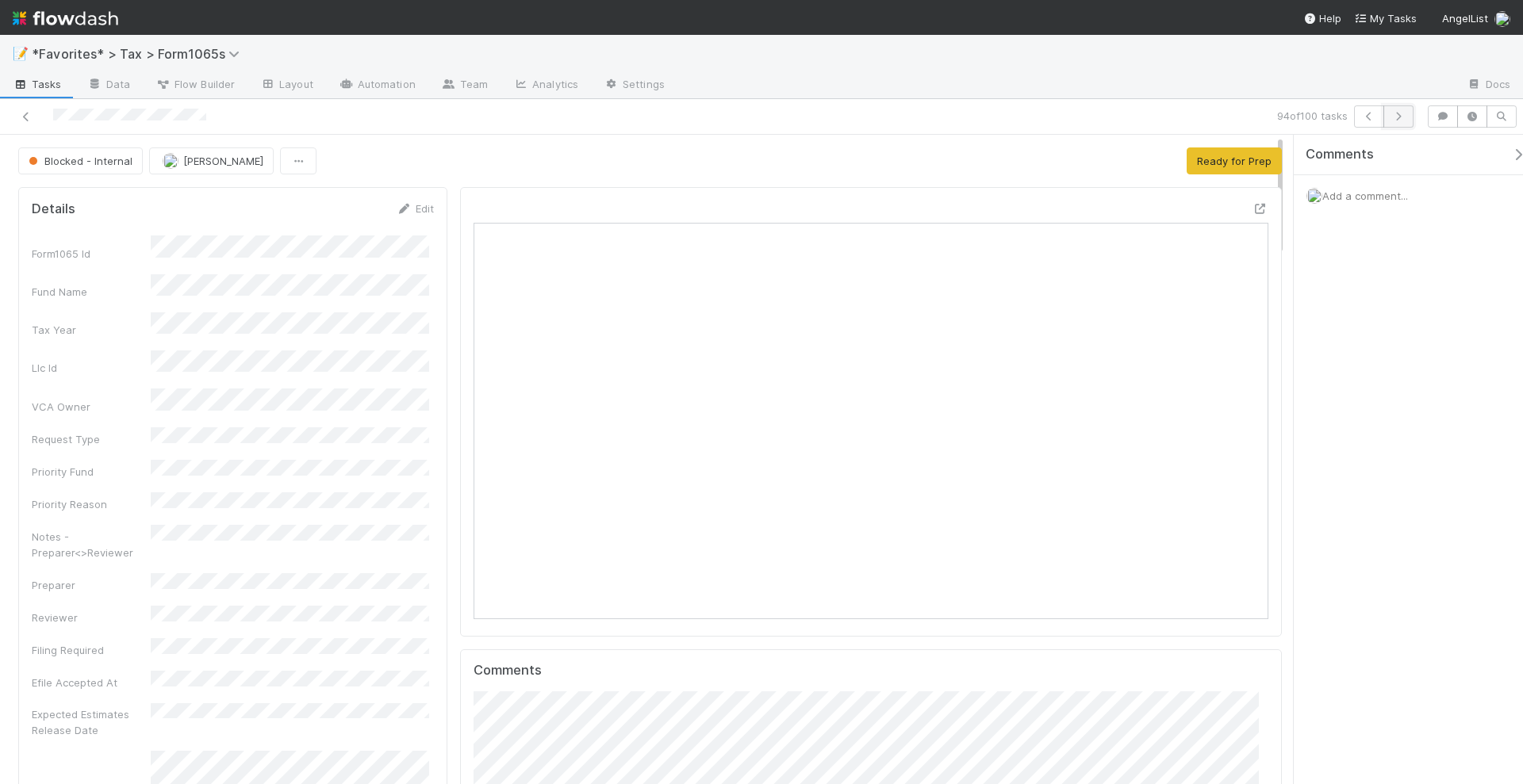
click at [1409, 114] on button "button" at bounding box center [1399, 116] width 30 height 22
click at [1400, 118] on icon "button" at bounding box center [1399, 116] width 16 height 10
click at [1398, 116] on icon "button" at bounding box center [1399, 116] width 16 height 10
click at [1397, 115] on icon "button" at bounding box center [1399, 116] width 16 height 10
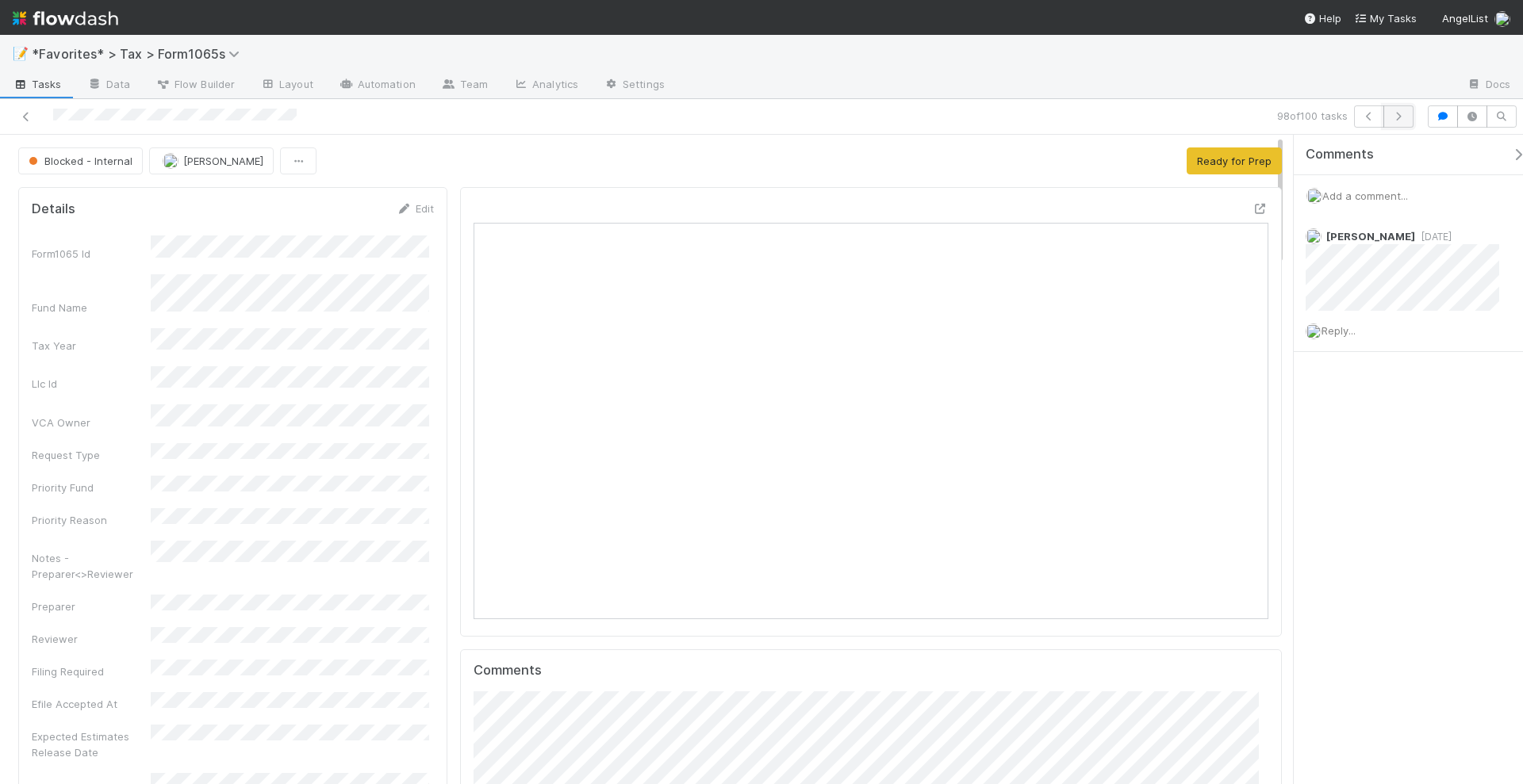
click at [1404, 122] on button "button" at bounding box center [1399, 116] width 30 height 22
click at [1394, 116] on icon "button" at bounding box center [1399, 116] width 16 height 10
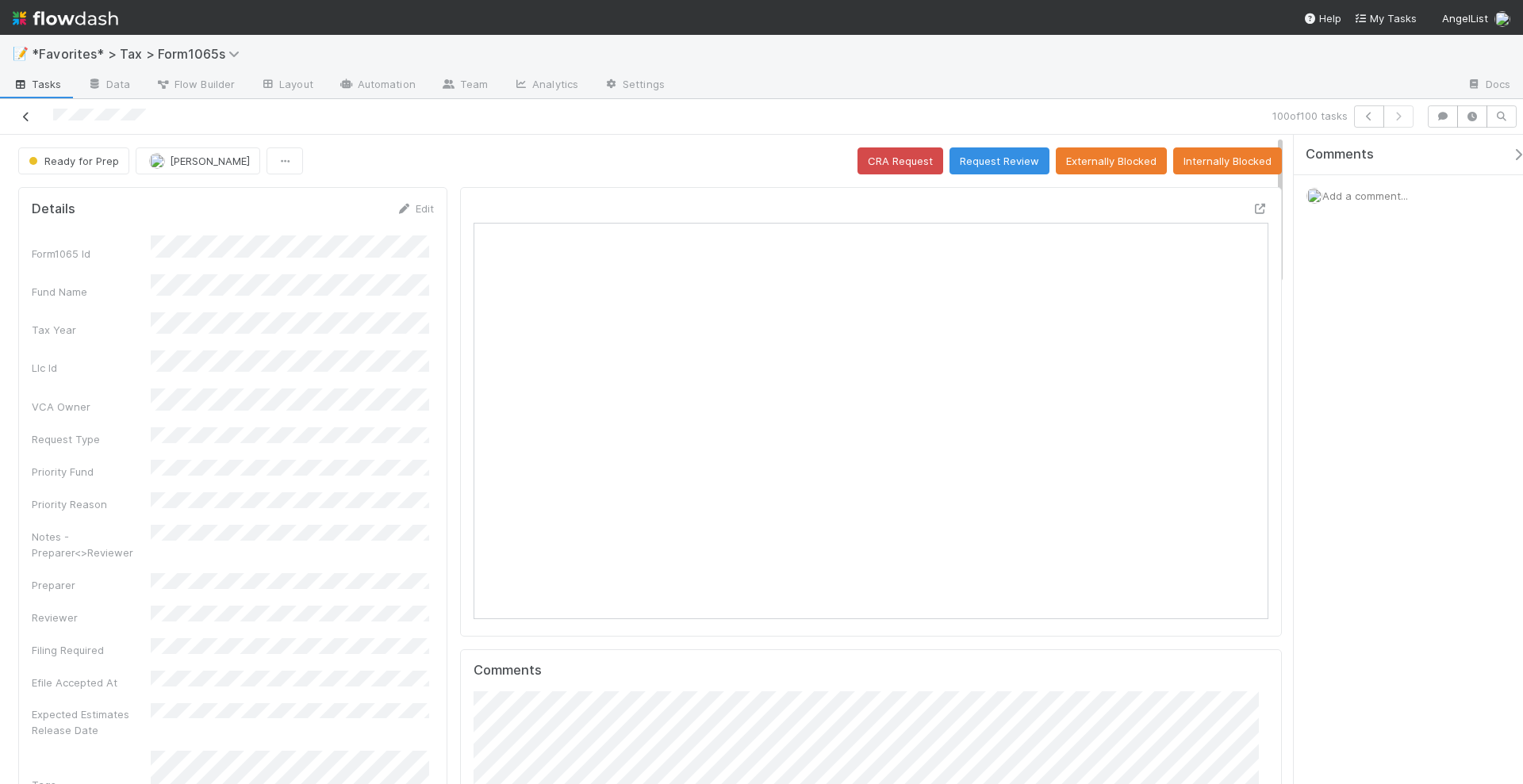
click at [23, 112] on icon at bounding box center [26, 117] width 16 height 11
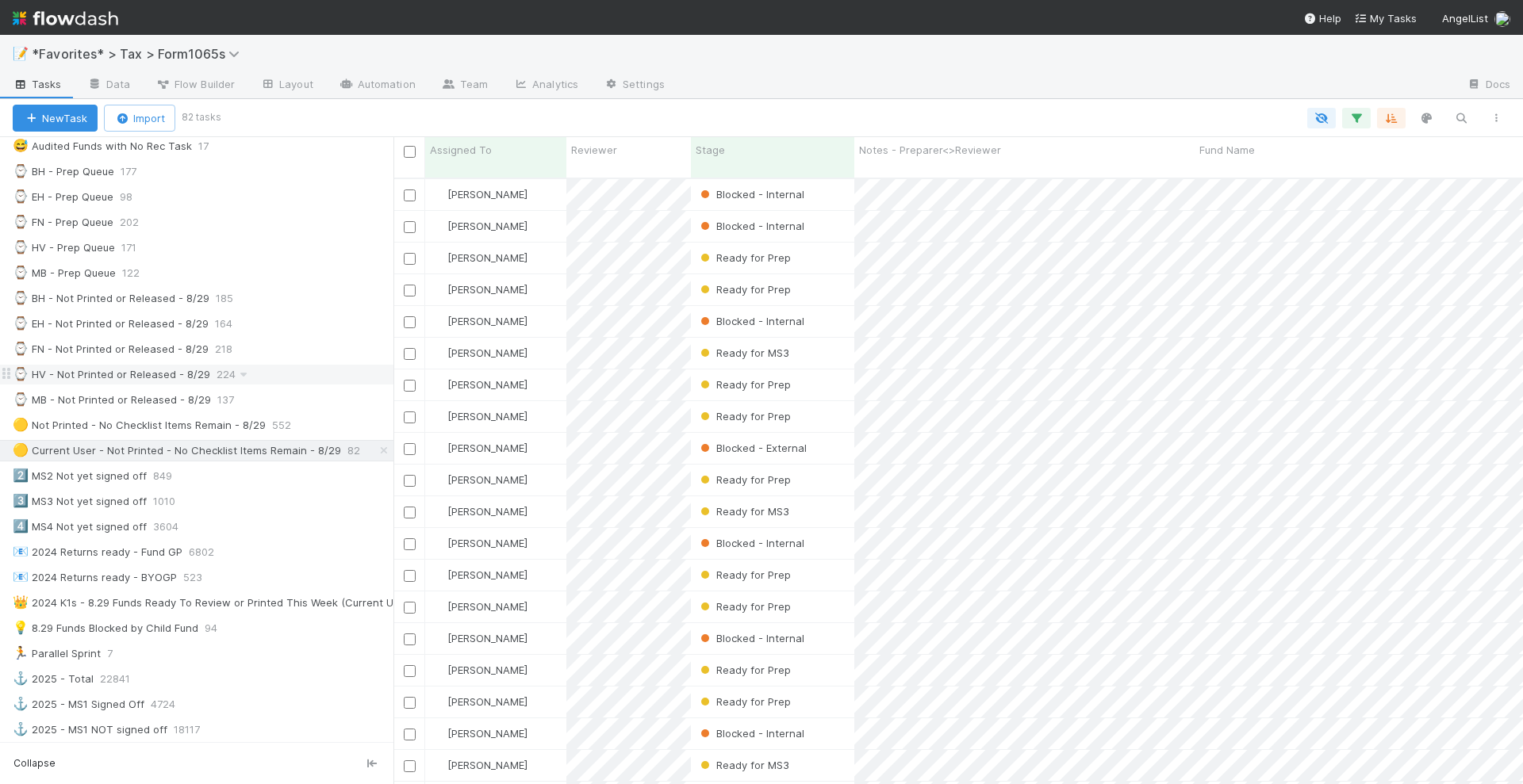
click at [315, 365] on div "⌚ HV - Not Printed or Released - 8/29 224" at bounding box center [203, 375] width 381 height 20
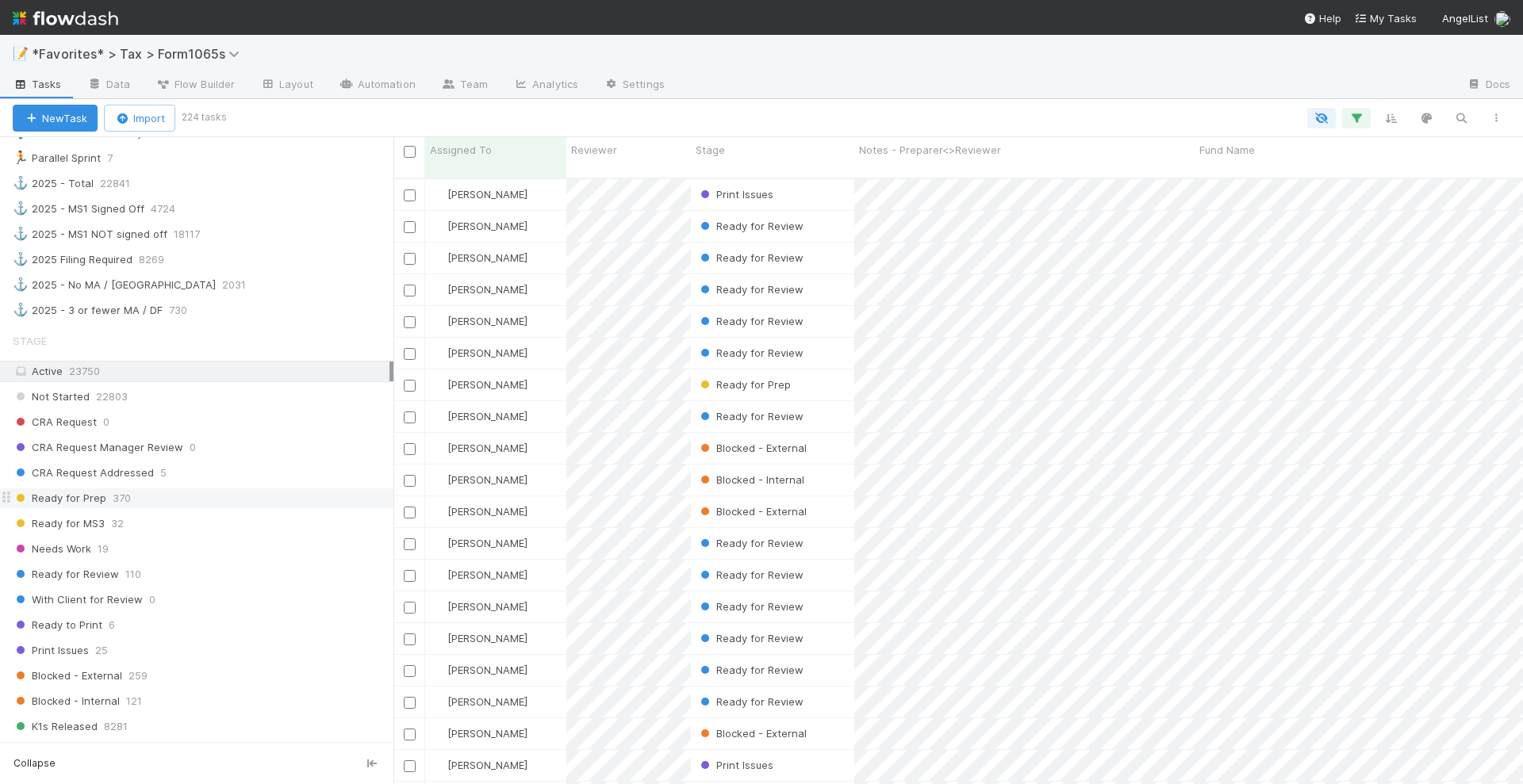
click at [262, 488] on div "Ready for Prep 370" at bounding box center [203, 498] width 381 height 20
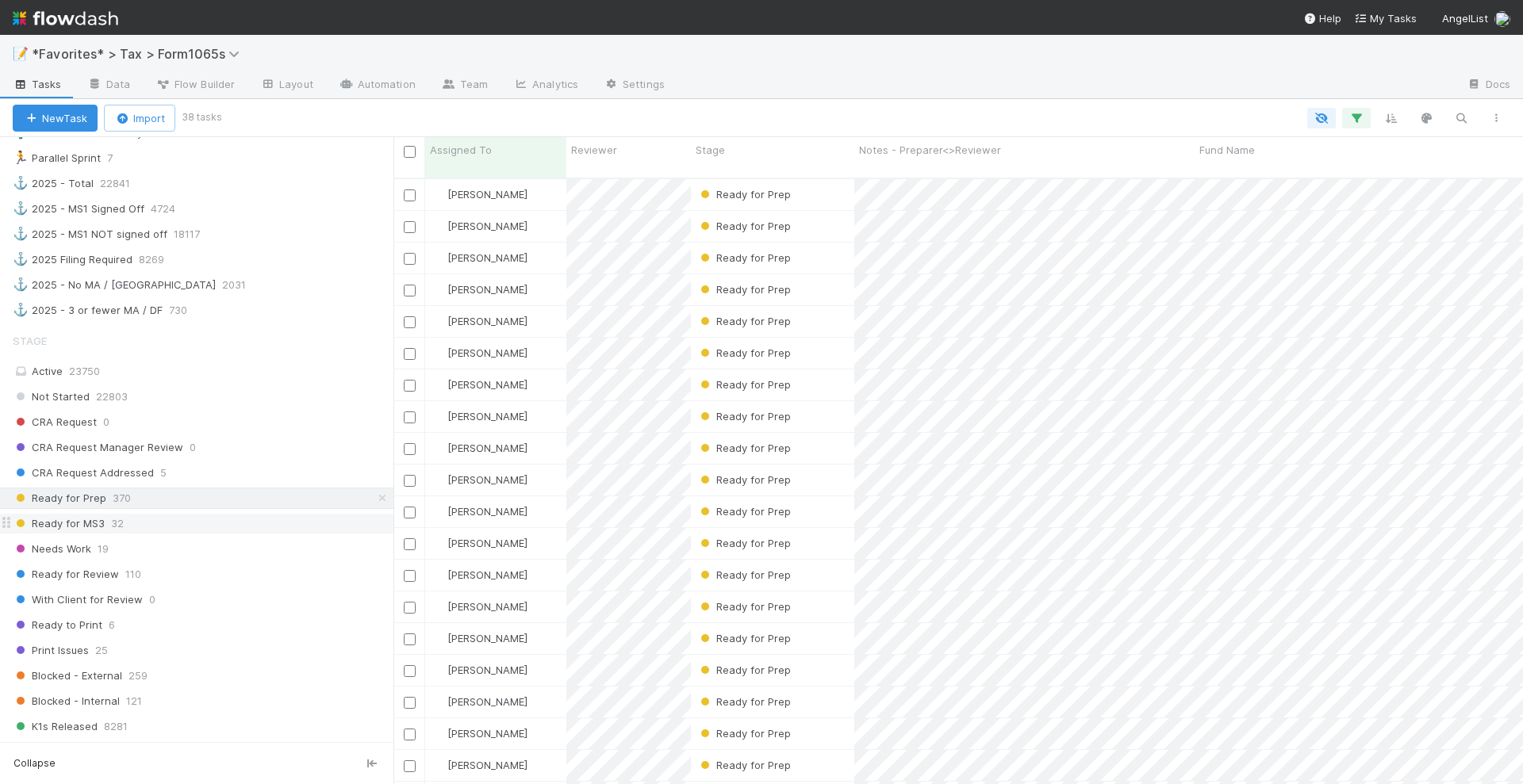
click at [308, 514] on div "Ready for MS3 32" at bounding box center [203, 524] width 381 height 20
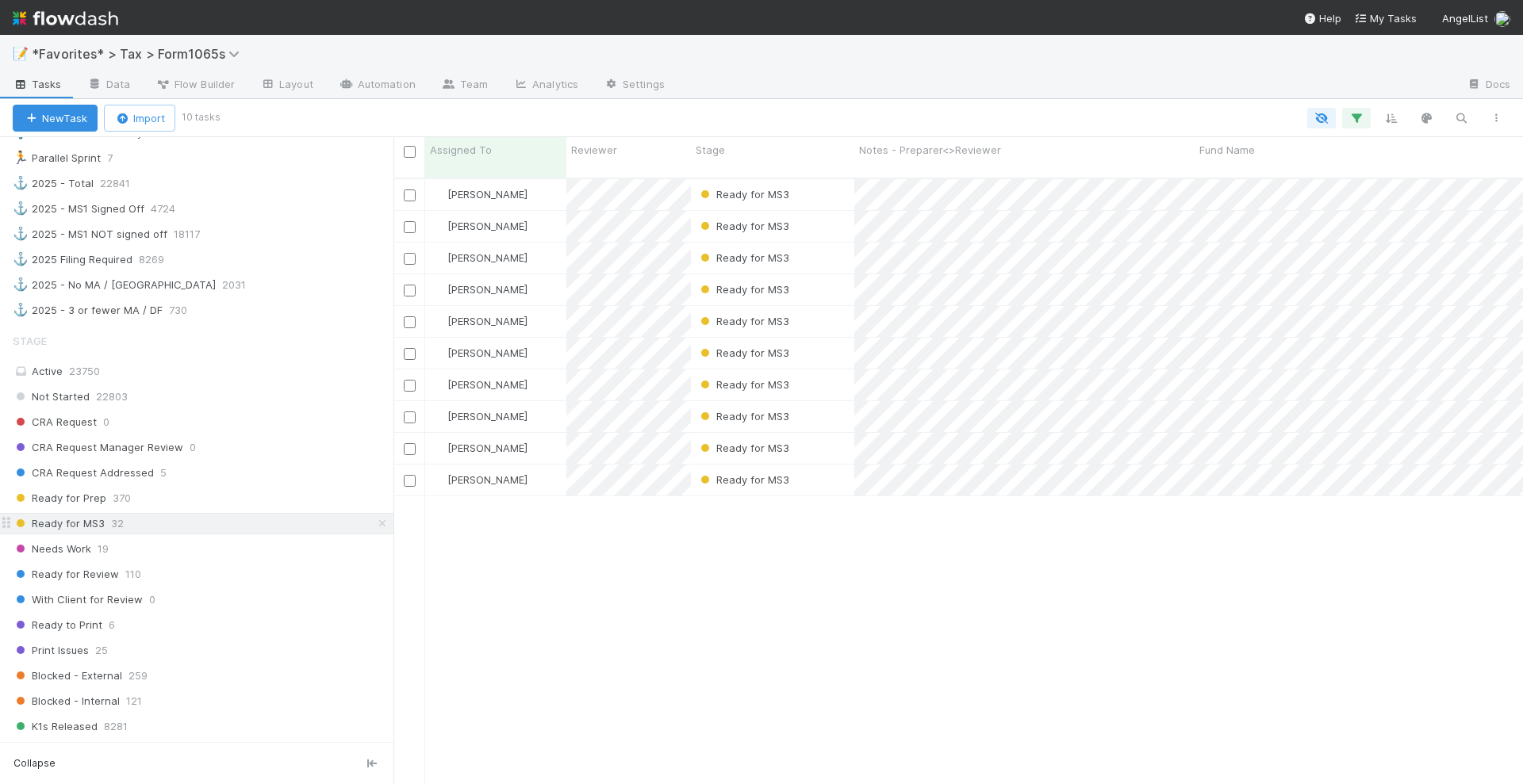
scroll to position [15, 16]
click at [270, 539] on div "Needs Work 19" at bounding box center [203, 549] width 381 height 20
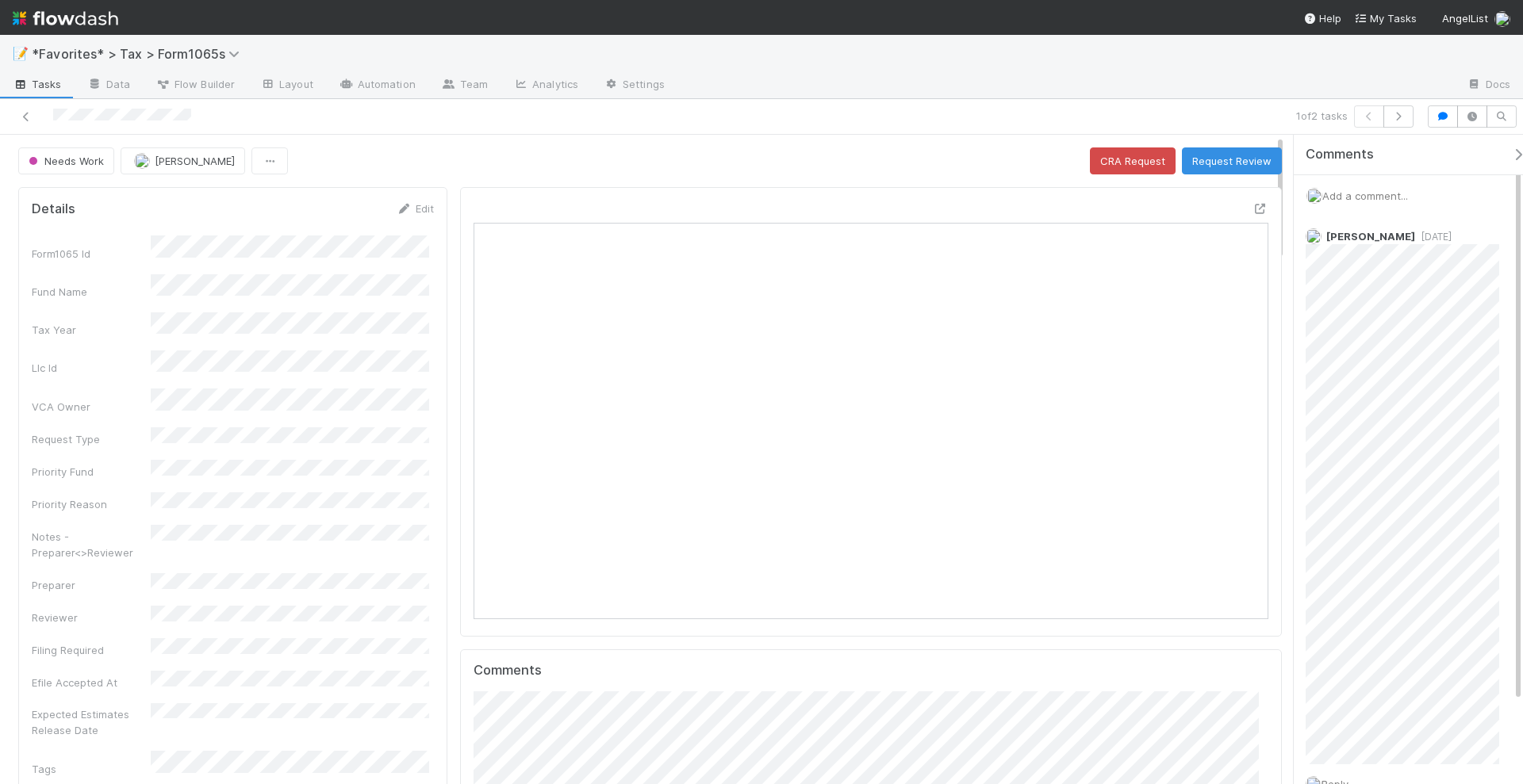
scroll to position [16, 15]
click at [1410, 115] on button "button" at bounding box center [1399, 116] width 30 height 22
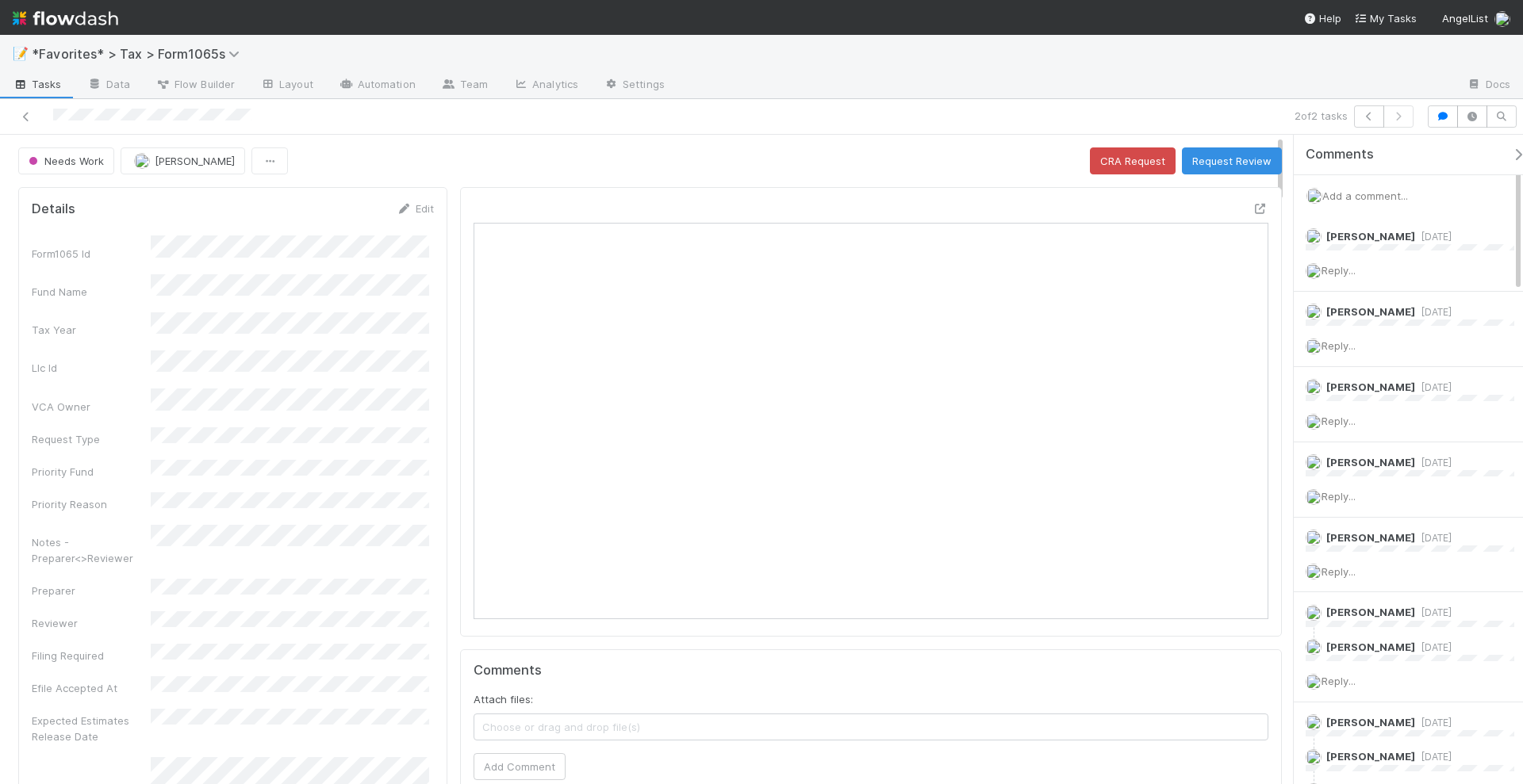
scroll to position [308, 382]
